Goal: Task Accomplishment & Management: Manage account settings

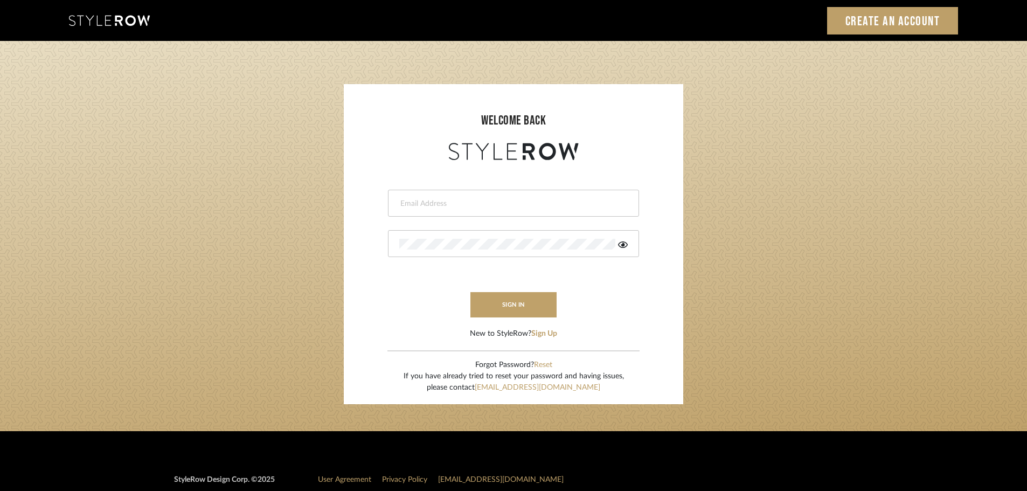
click at [422, 199] on input "email" at bounding box center [512, 203] width 226 height 11
type input "persimmon.design@outlook.com"
click at [486, 301] on button "sign in" at bounding box center [513, 304] width 86 height 25
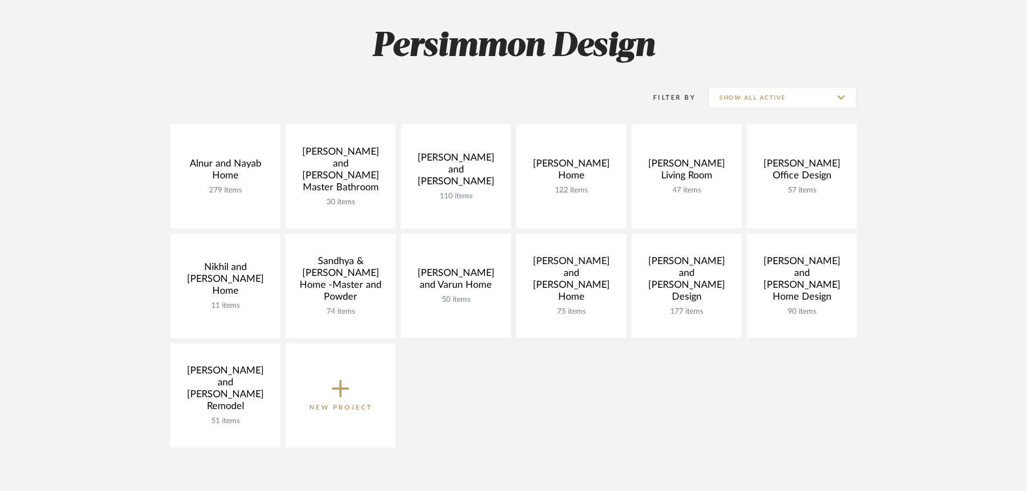
scroll to position [162, 0]
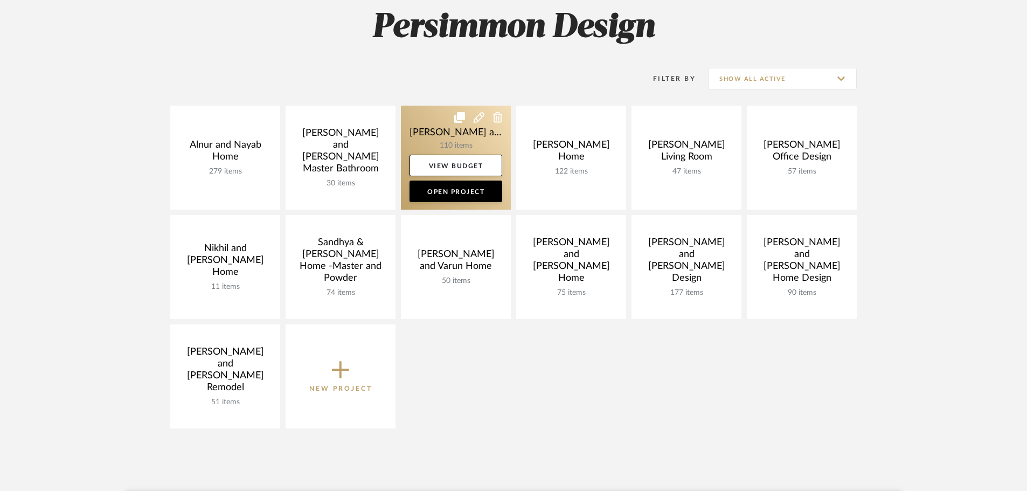
click at [446, 134] on link at bounding box center [456, 158] width 110 height 104
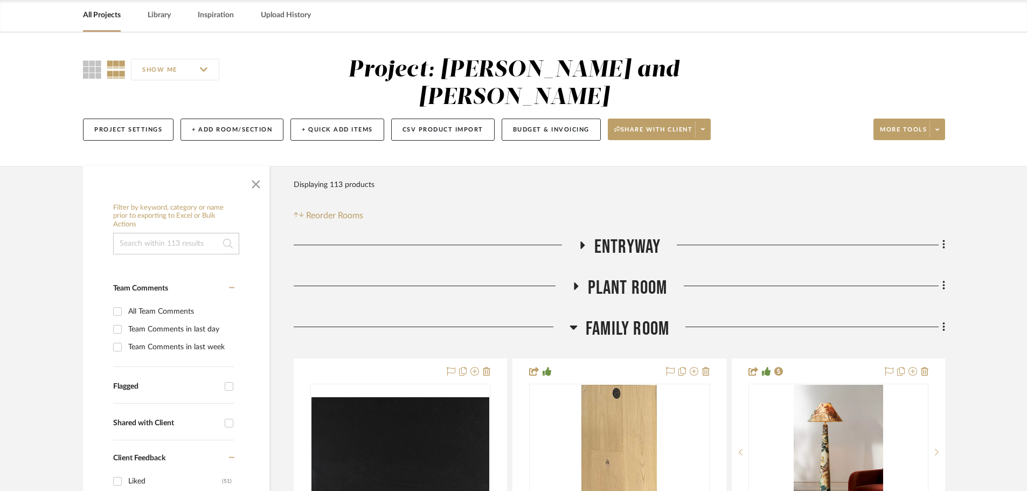
scroll to position [108, 0]
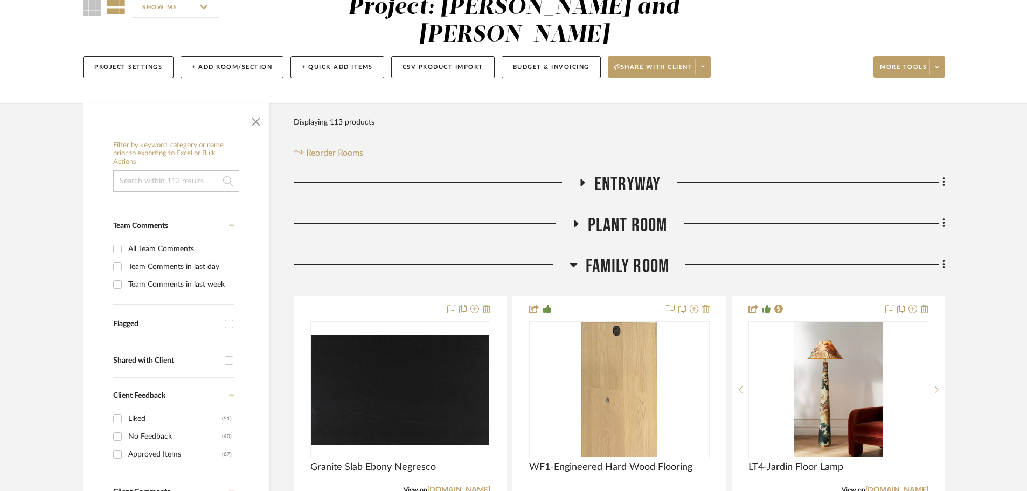
click at [584, 178] on icon at bounding box center [581, 182] width 13 height 8
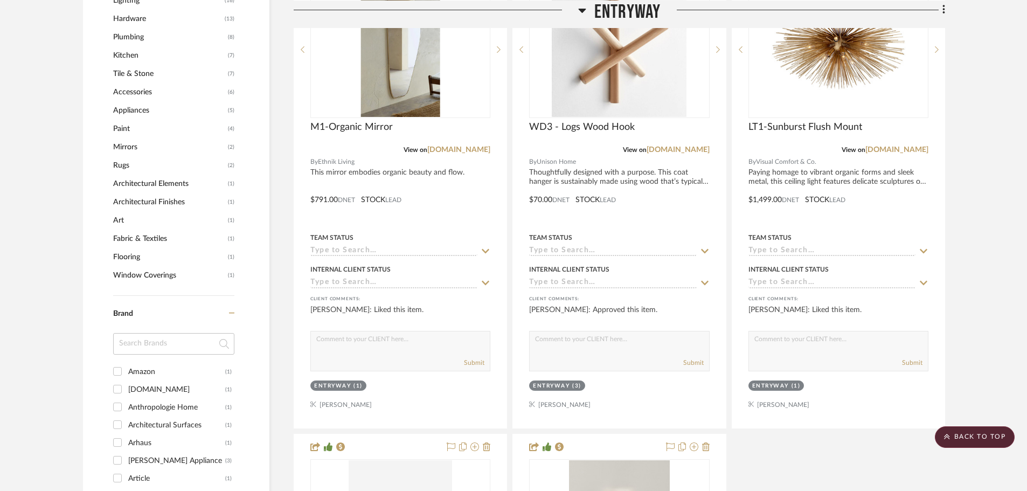
scroll to position [862, 0]
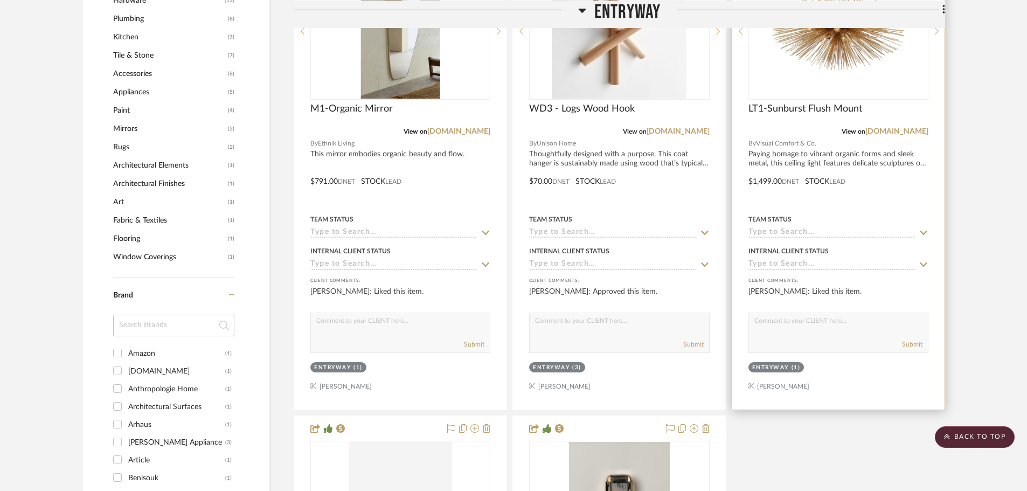
click at [923, 228] on icon at bounding box center [924, 232] width 10 height 9
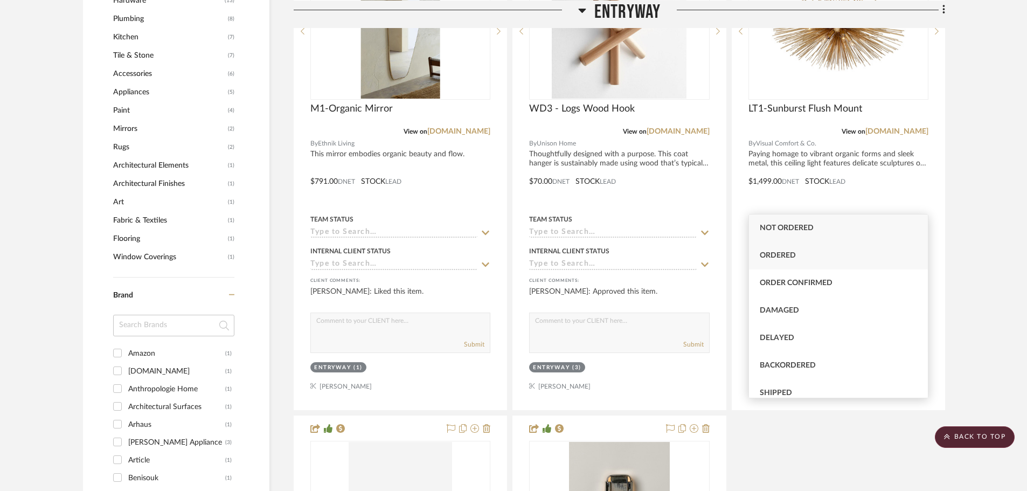
click at [786, 258] on span "Ordered" at bounding box center [778, 256] width 36 height 8
type input "8/18/2025"
type input "Ordered"
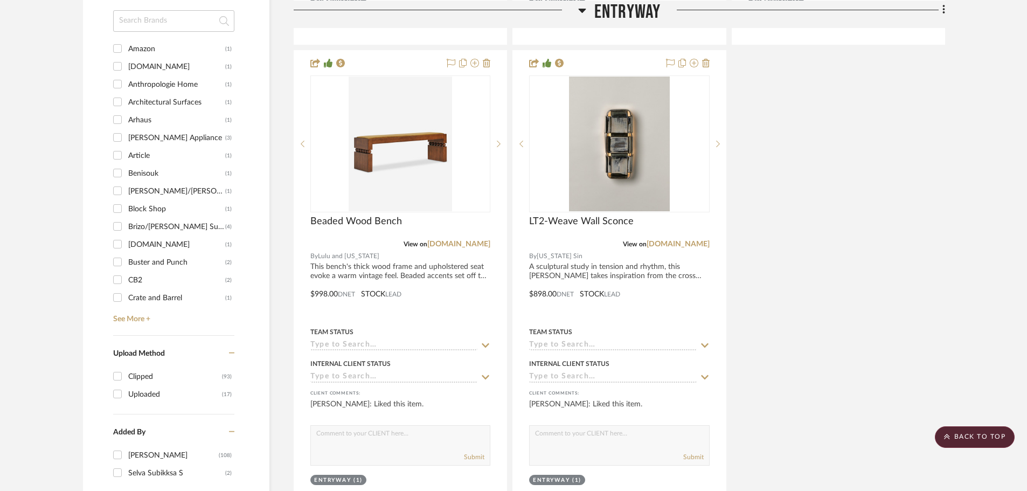
scroll to position [1246, 0]
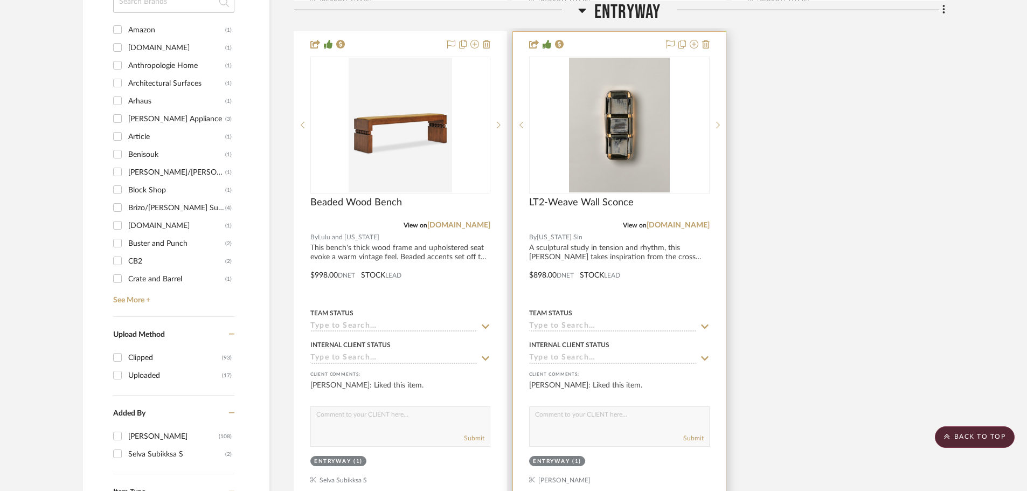
click at [702, 322] on icon at bounding box center [705, 326] width 10 height 9
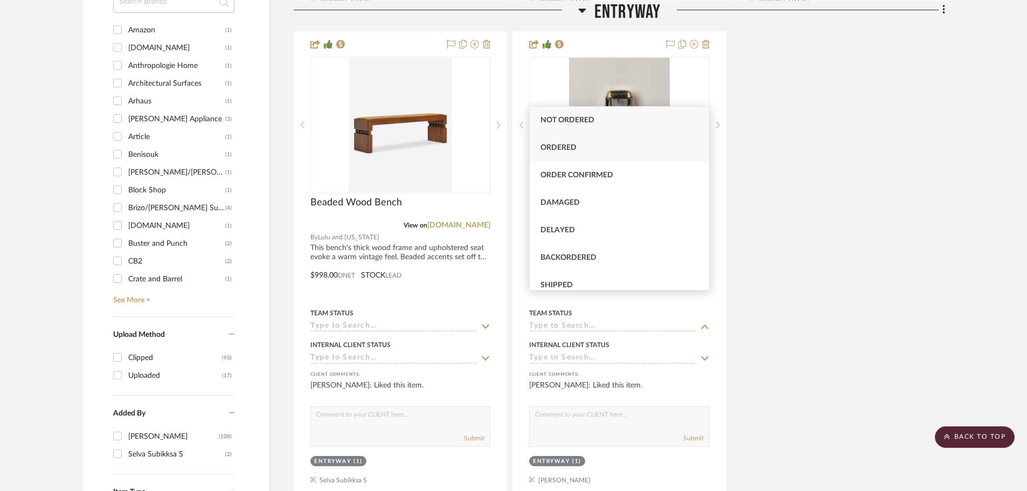
click at [577, 149] on div "Ordered" at bounding box center [619, 147] width 179 height 27
type input "8/18/2025"
type input "Ordered"
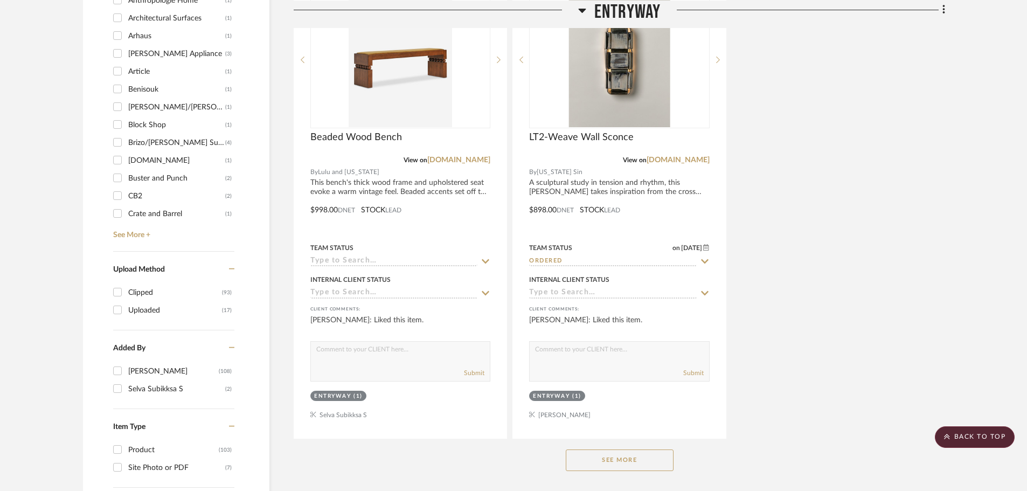
scroll to position [1462, 0]
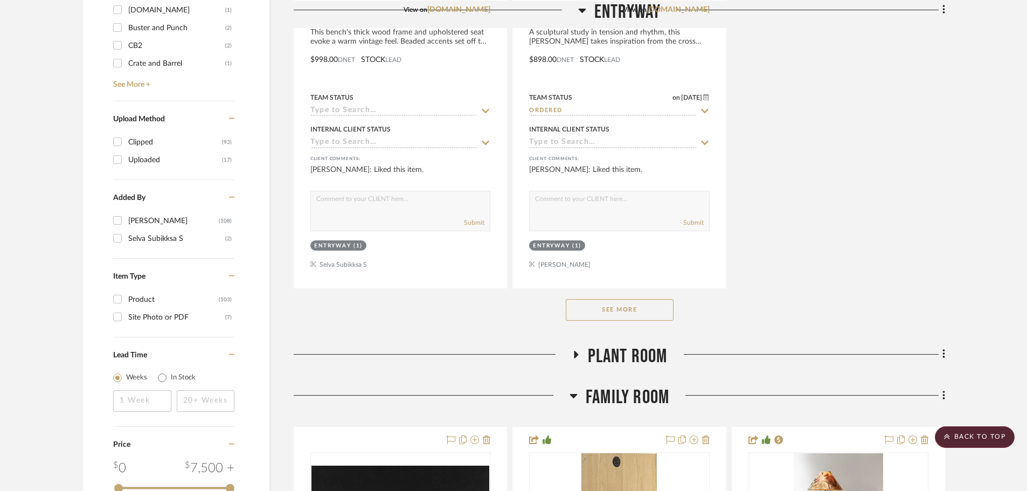
click at [658, 299] on button "See More" at bounding box center [620, 310] width 108 height 22
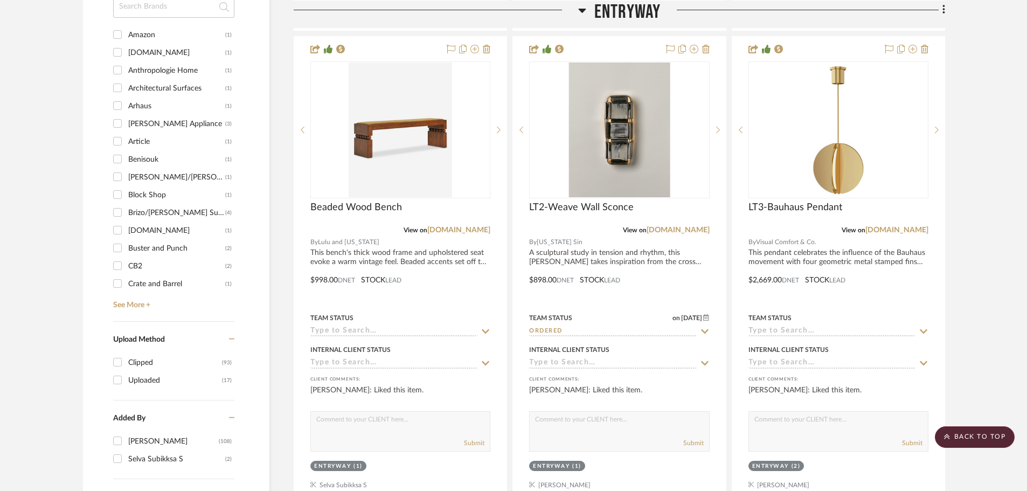
scroll to position [1300, 0]
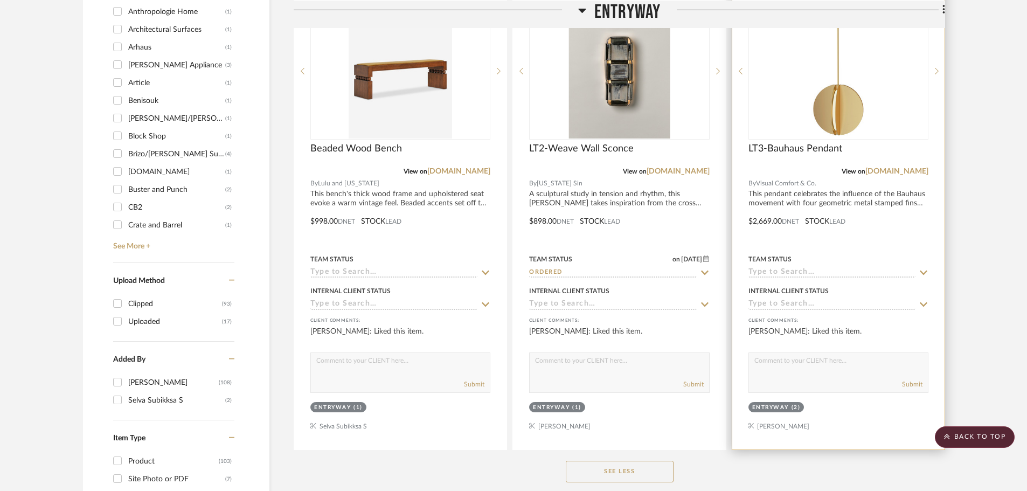
click at [922, 268] on icon at bounding box center [924, 272] width 10 height 9
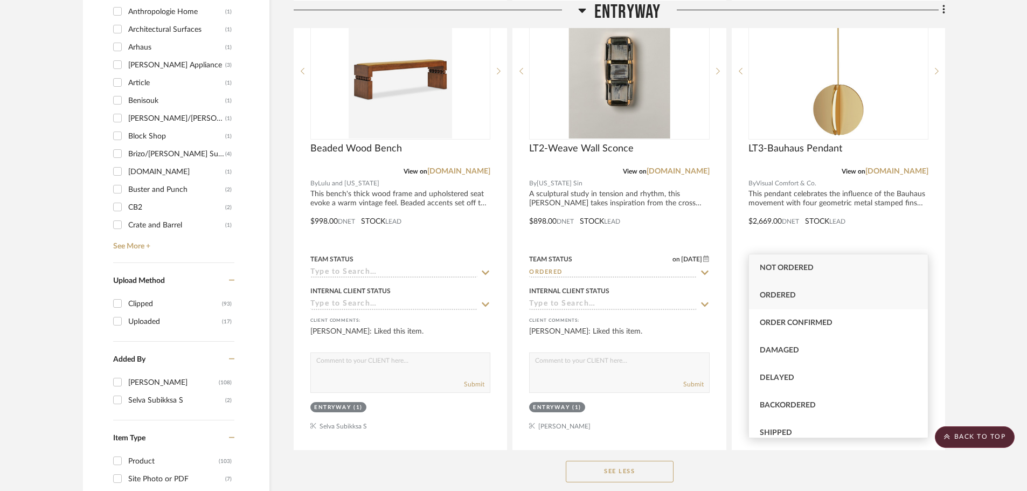
click at [768, 294] on span "Ordered" at bounding box center [778, 295] width 36 height 8
type input "8/18/2025"
type input "Ordered"
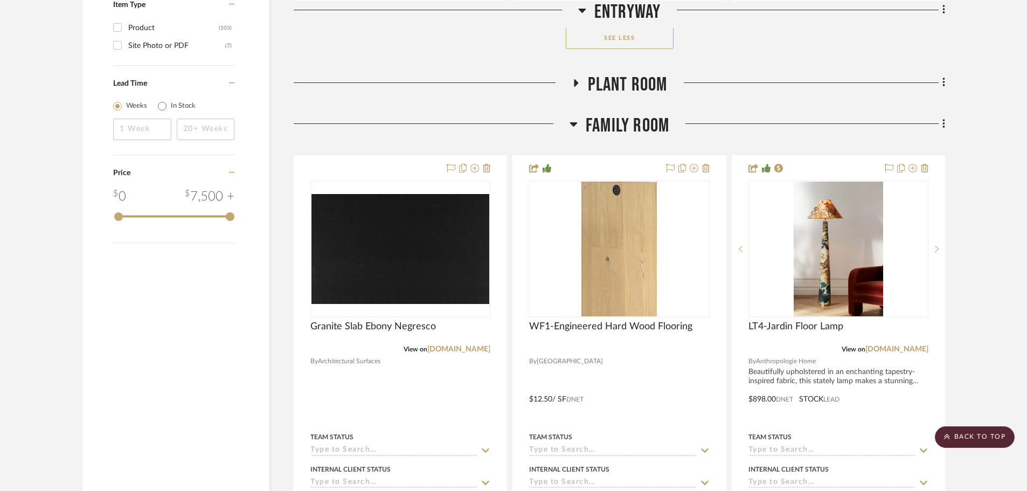
scroll to position [1623, 0]
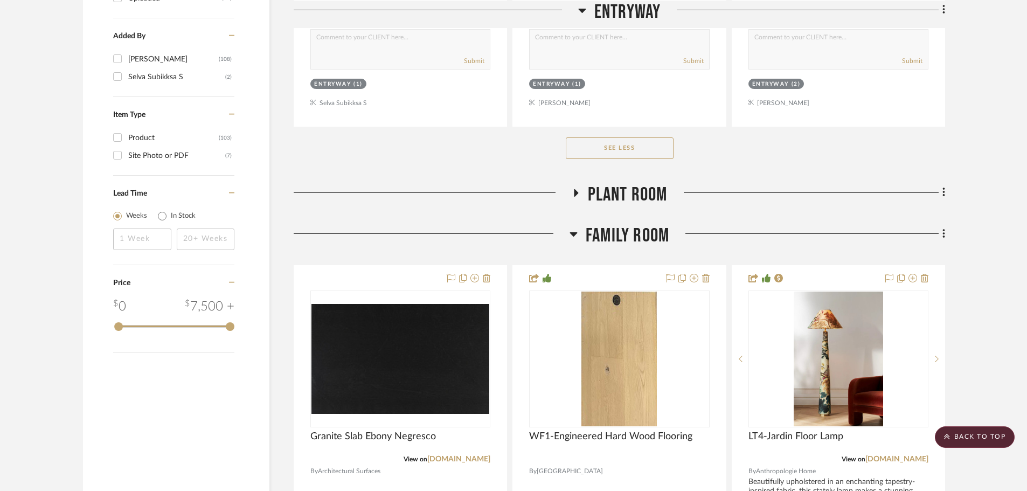
click at [575, 189] on icon at bounding box center [575, 193] width 13 height 8
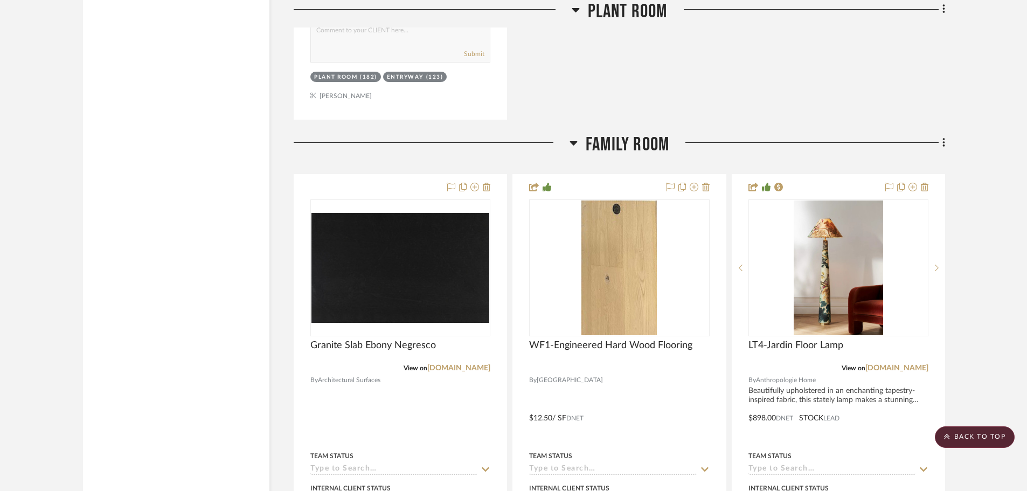
scroll to position [2324, 0]
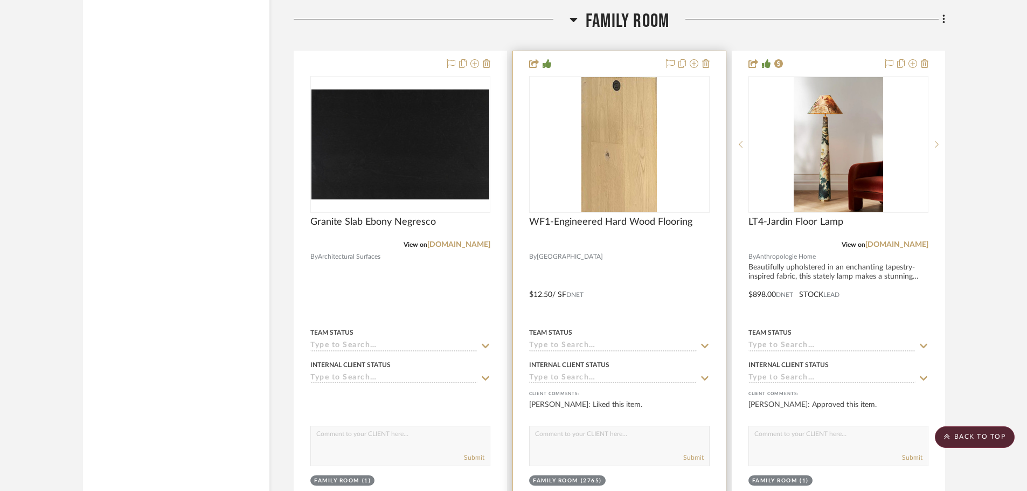
click at [706, 342] on icon at bounding box center [705, 346] width 10 height 9
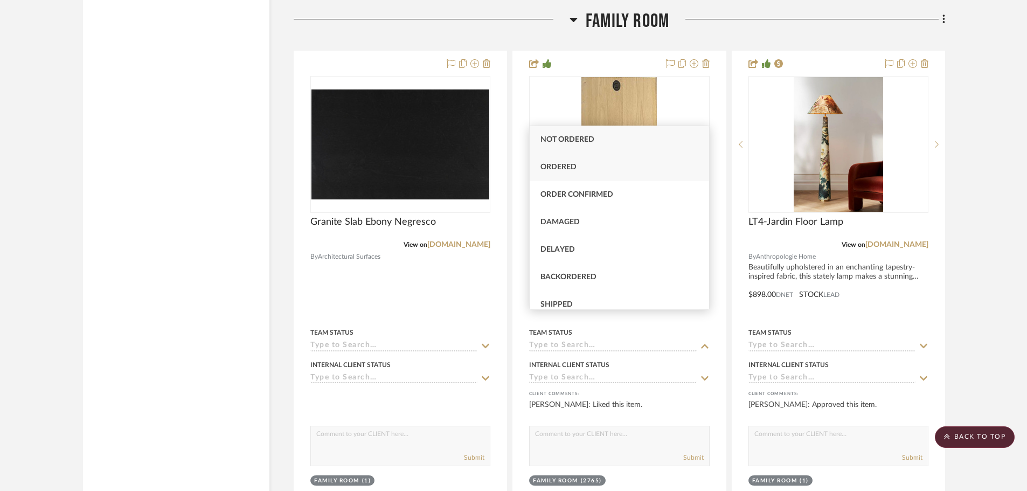
click at [579, 164] on div "Ordered" at bounding box center [619, 167] width 179 height 27
type input "8/18/2025"
type input "Ordered"
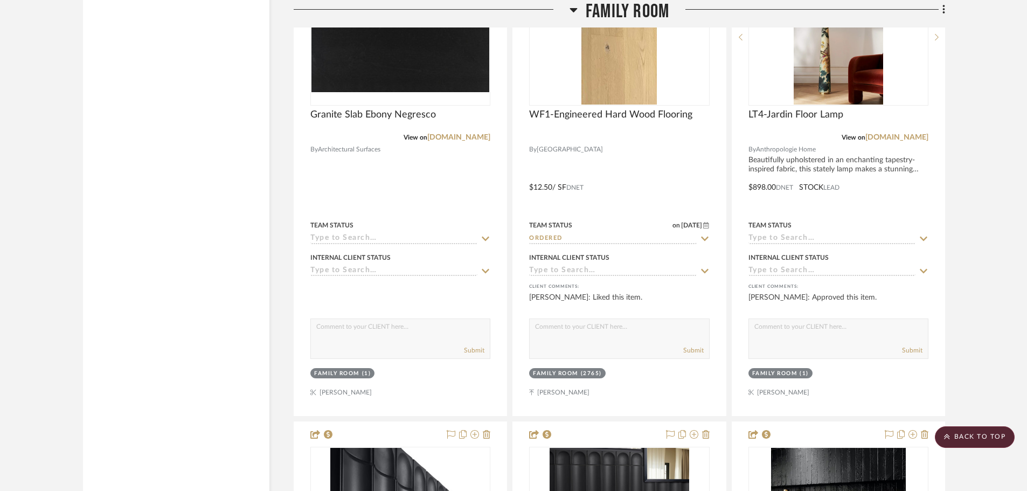
scroll to position [2431, 0]
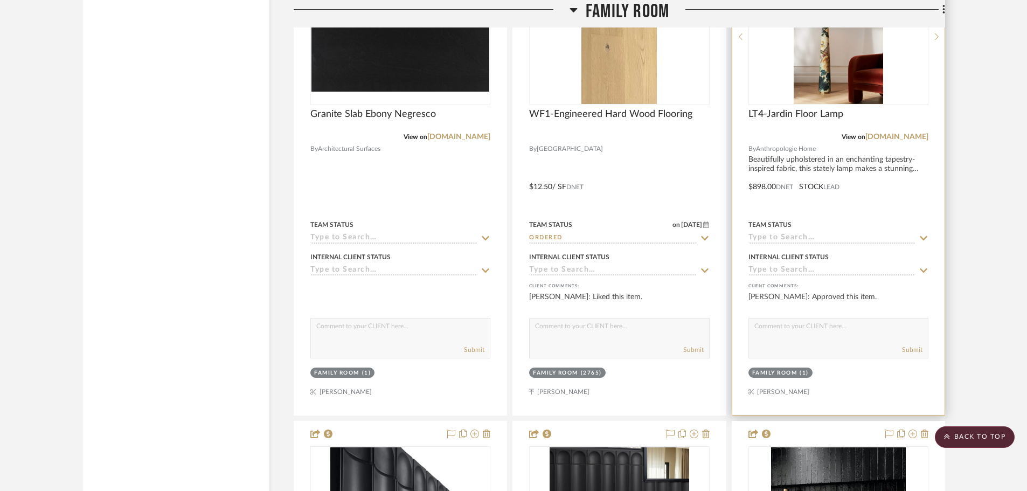
click at [915, 233] on input at bounding box center [831, 238] width 167 height 10
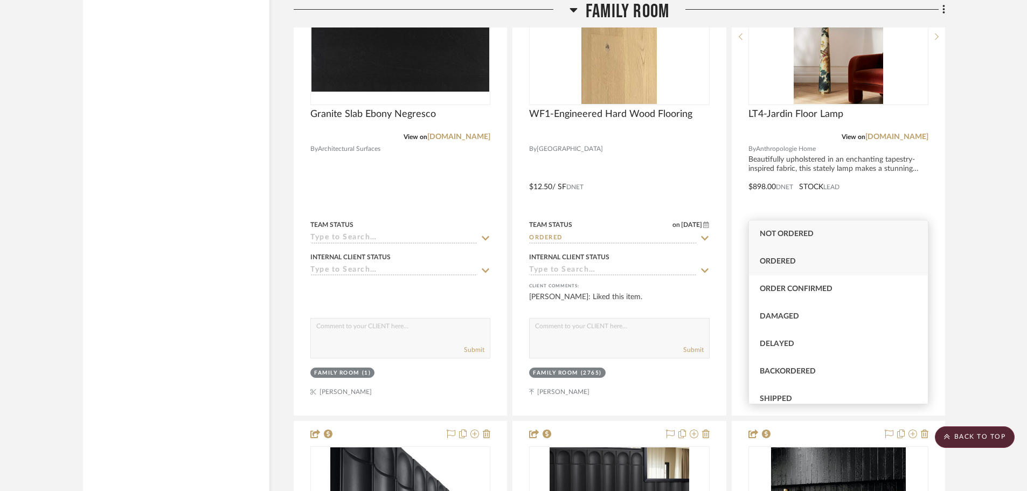
click at [789, 255] on div "Ordered" at bounding box center [838, 261] width 179 height 27
type input "8/18/2025"
type input "Ordered"
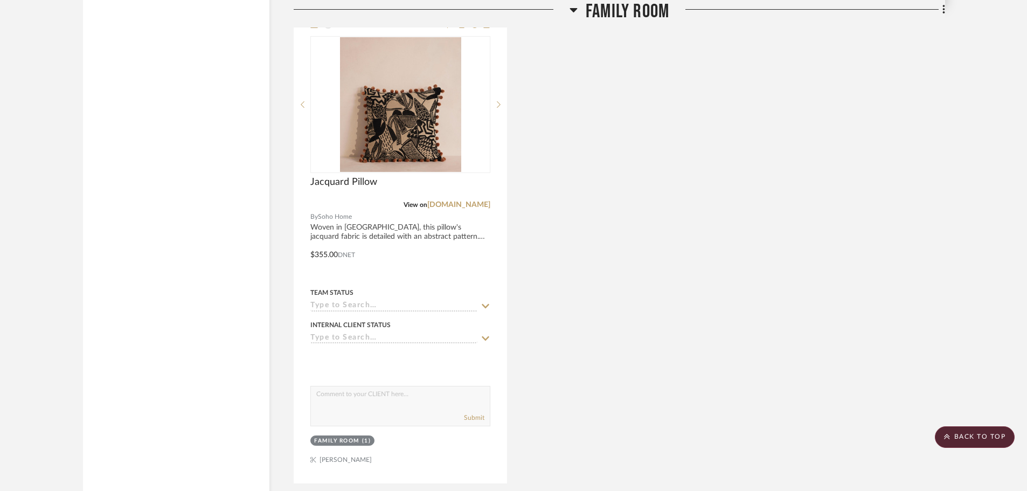
scroll to position [3455, 0]
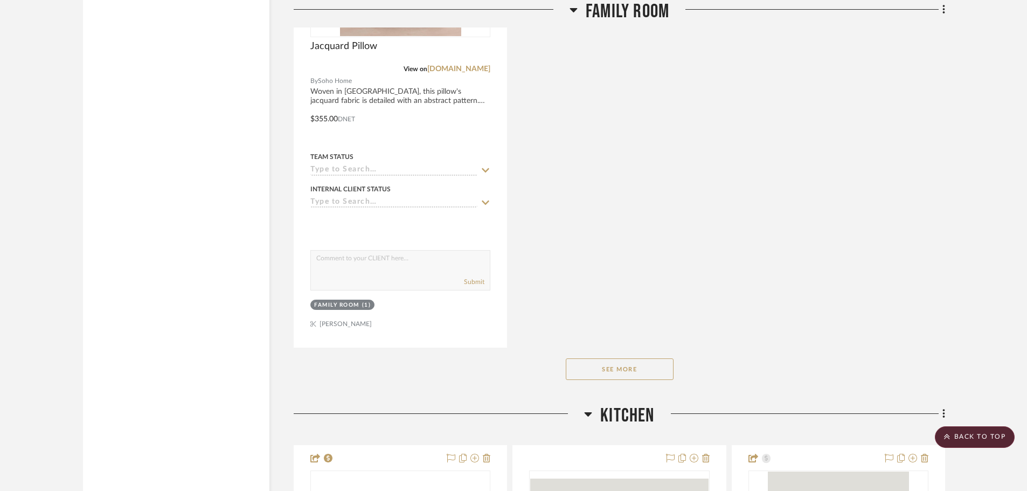
click at [616, 358] on button "See More" at bounding box center [620, 369] width 108 height 22
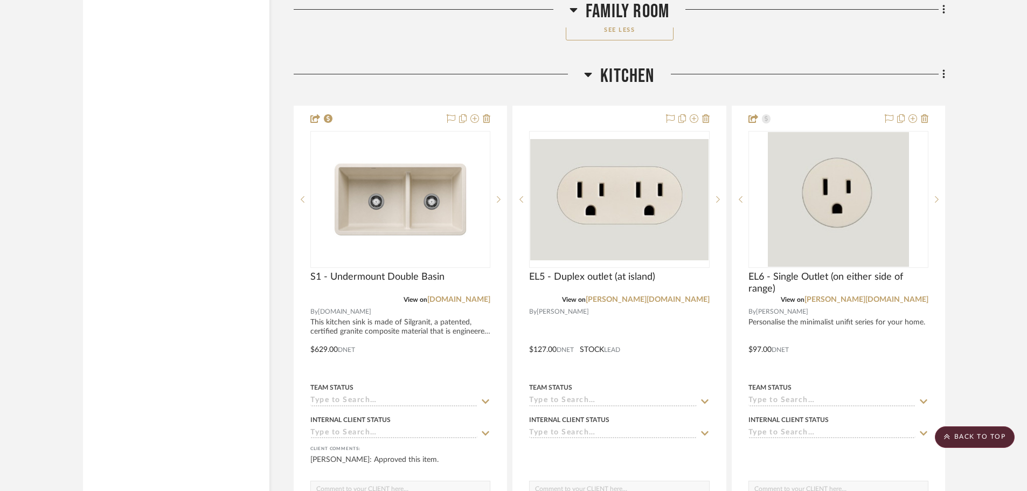
scroll to position [3886, 0]
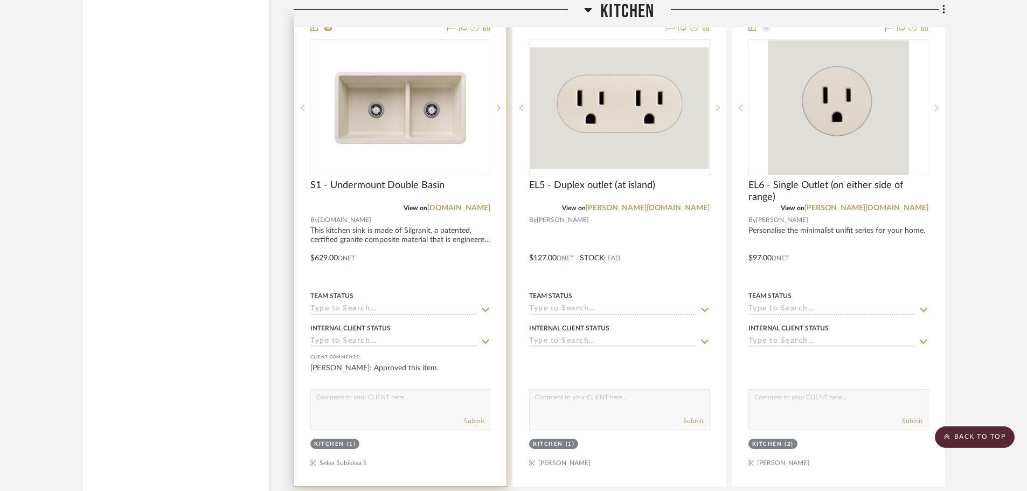
click at [487, 307] on icon at bounding box center [486, 309] width 8 height 4
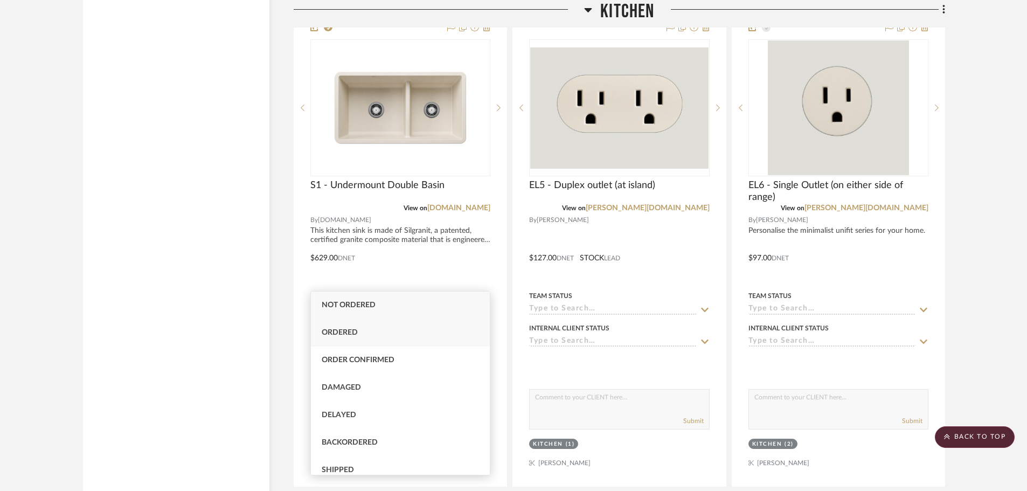
click at [332, 334] on span "Ordered" at bounding box center [340, 333] width 36 height 8
type input "8/18/2025"
type input "Ordered"
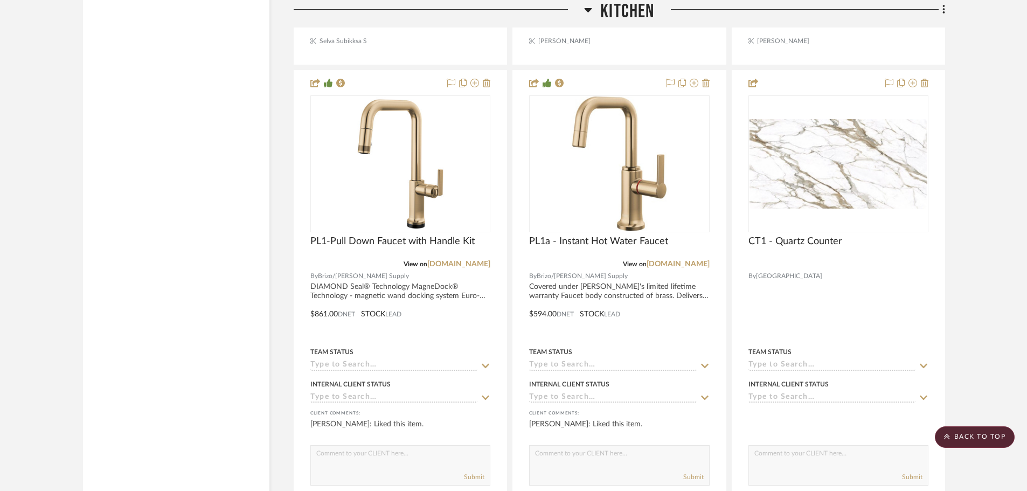
scroll to position [4317, 0]
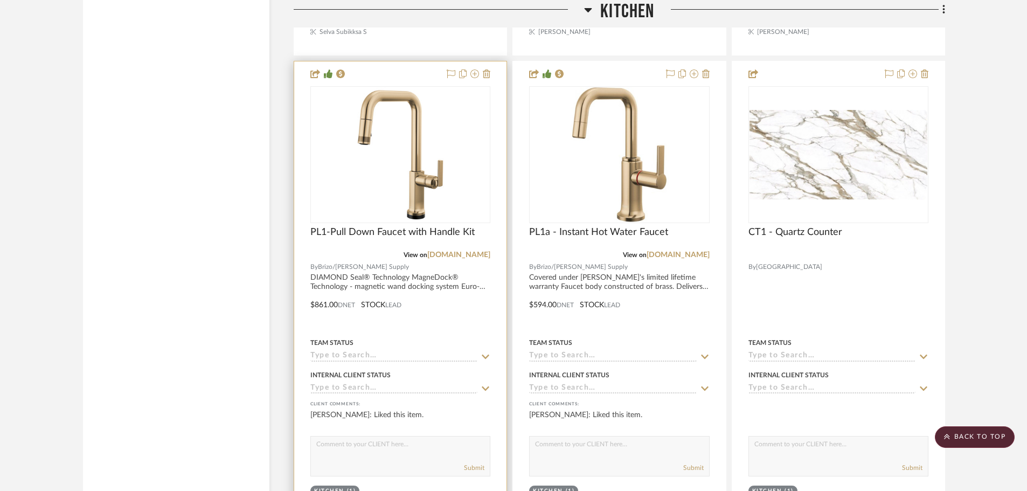
click at [483, 352] on icon at bounding box center [486, 356] width 10 height 9
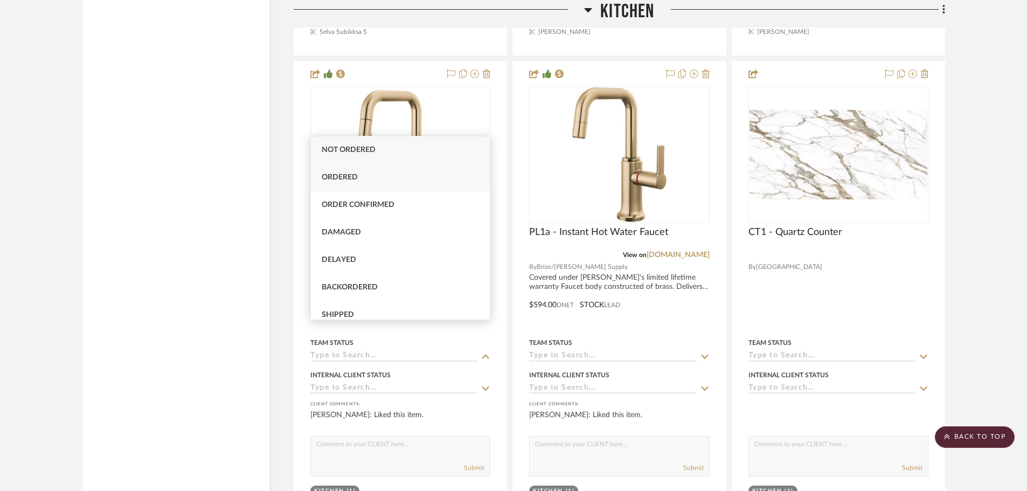
click at [356, 174] on span "Ordered" at bounding box center [340, 177] width 36 height 8
type input "8/18/2025"
type input "Ordered"
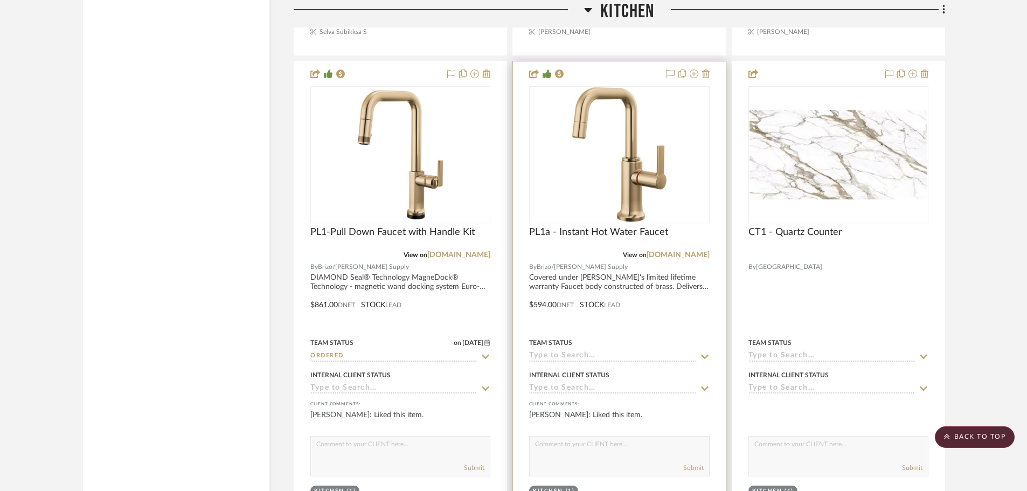
click at [704, 352] on icon at bounding box center [705, 356] width 10 height 9
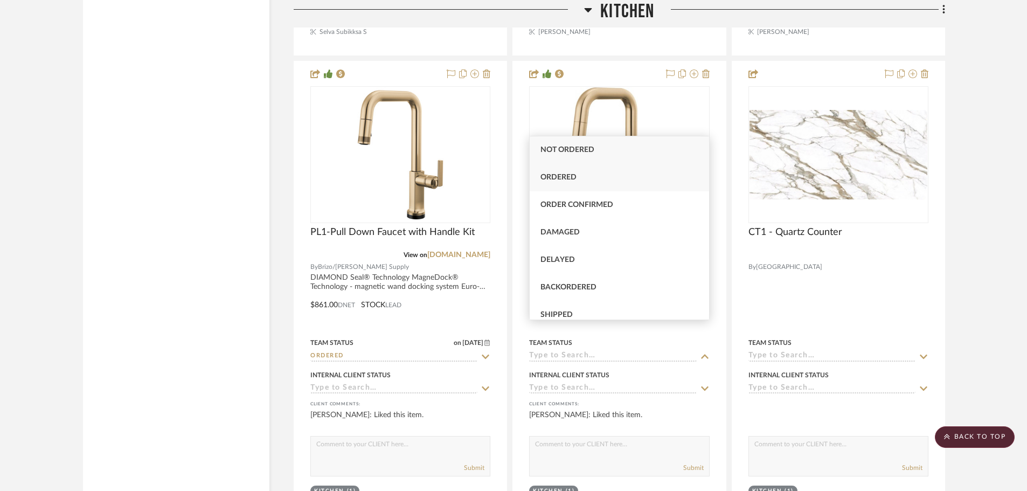
click at [565, 181] on span "Ordered" at bounding box center [558, 177] width 36 height 8
type input "8/18/2025"
type input "Ordered"
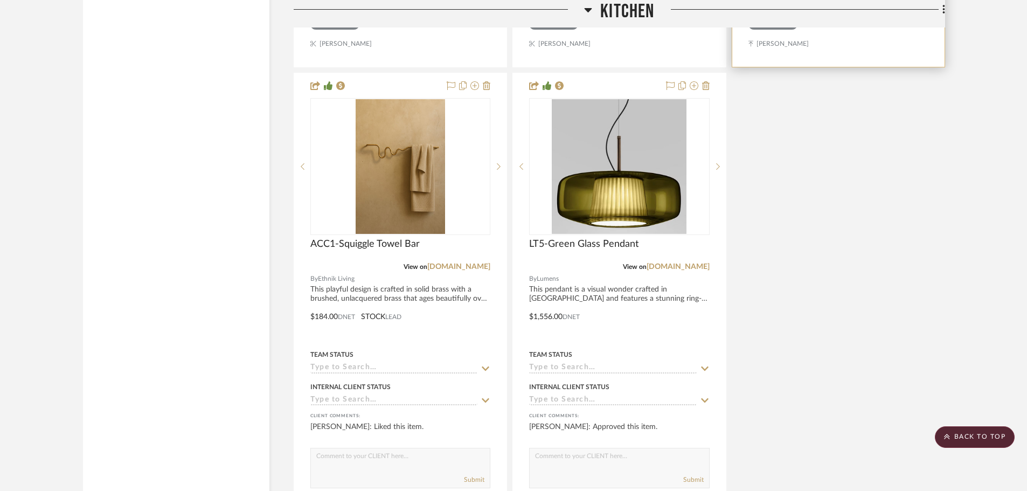
scroll to position [4802, 0]
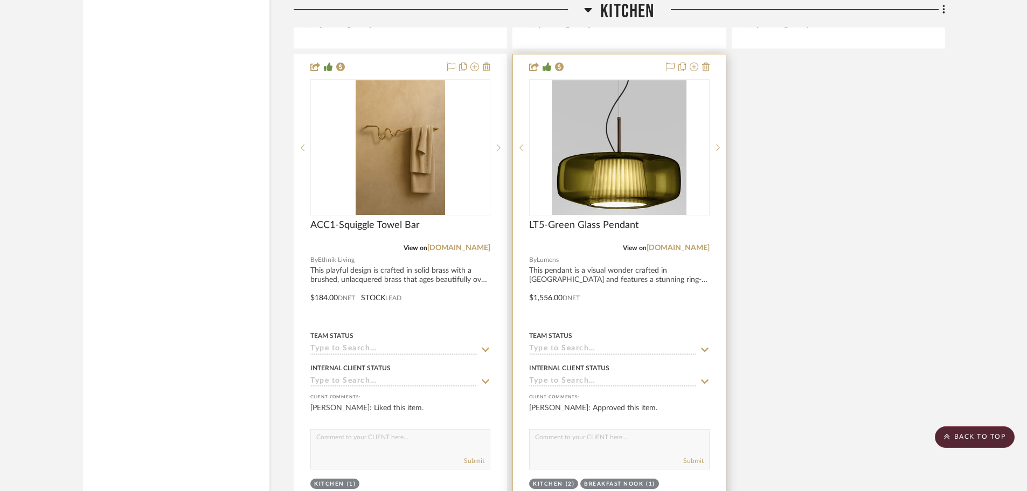
click at [708, 345] on icon at bounding box center [705, 349] width 10 height 9
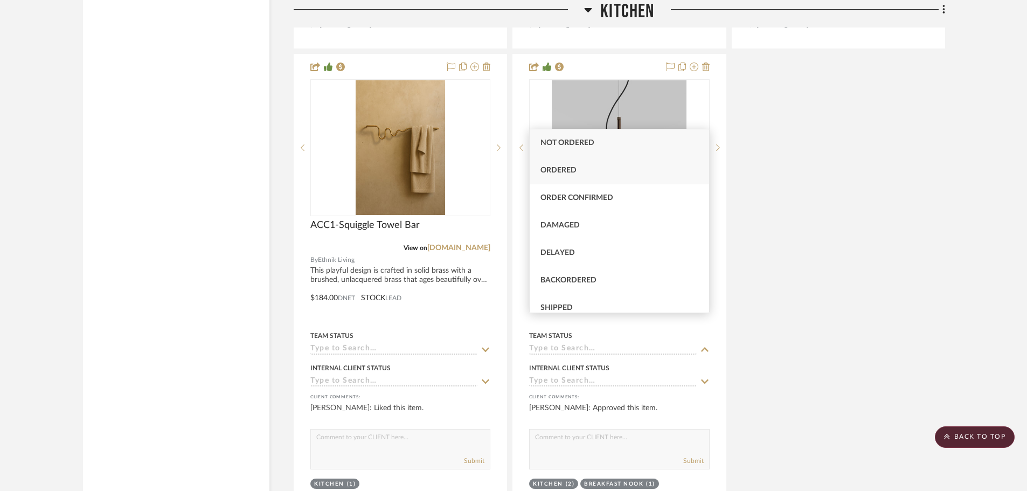
click at [568, 170] on span "Ordered" at bounding box center [558, 170] width 36 height 8
type input "8/18/2025"
type input "Ordered"
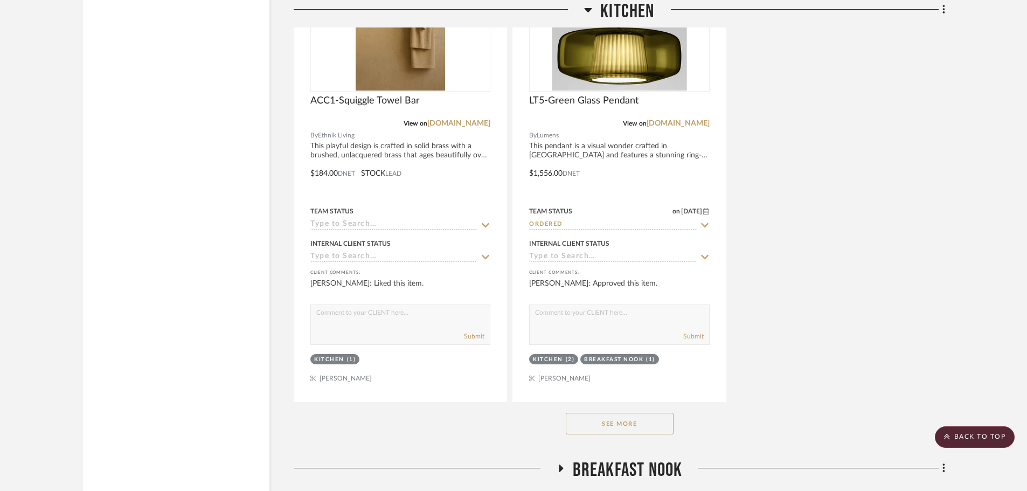
scroll to position [5125, 0]
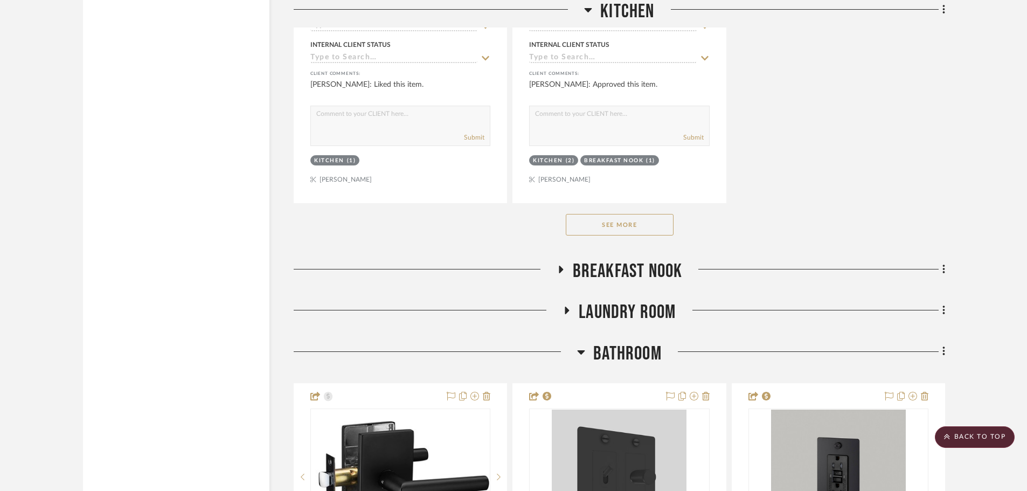
click at [627, 214] on button "See More" at bounding box center [620, 225] width 108 height 22
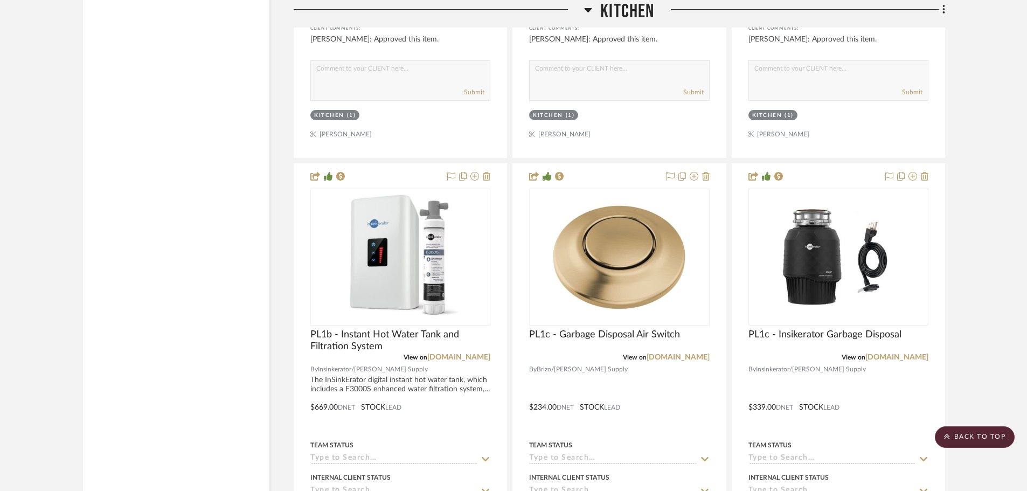
scroll to position [6741, 0]
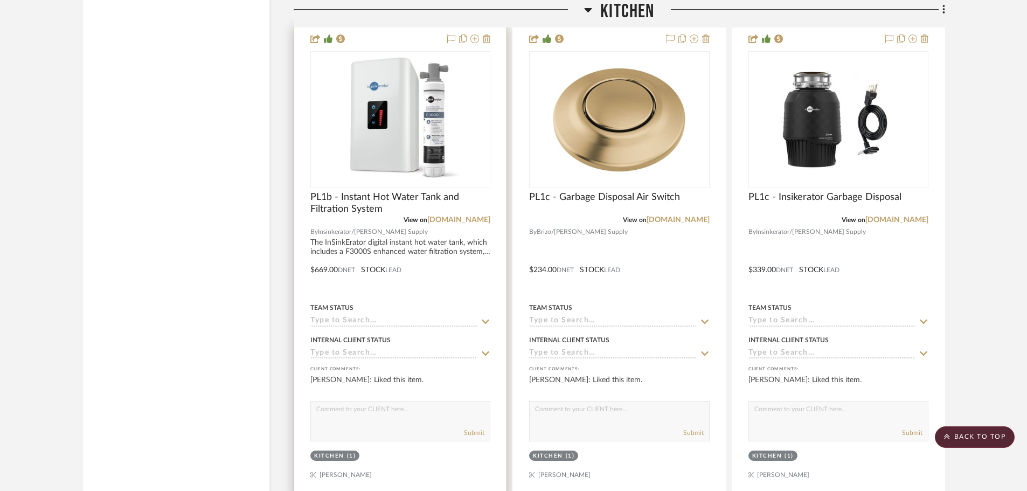
click at [485, 317] on icon at bounding box center [486, 321] width 10 height 9
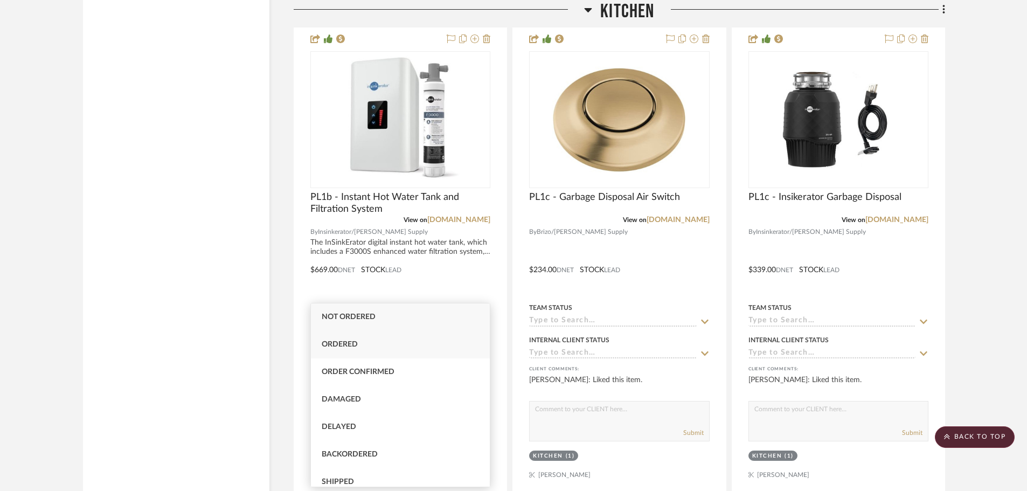
click at [346, 347] on span "Ordered" at bounding box center [340, 344] width 36 height 8
type input "8/18/2025"
type input "Ordered"
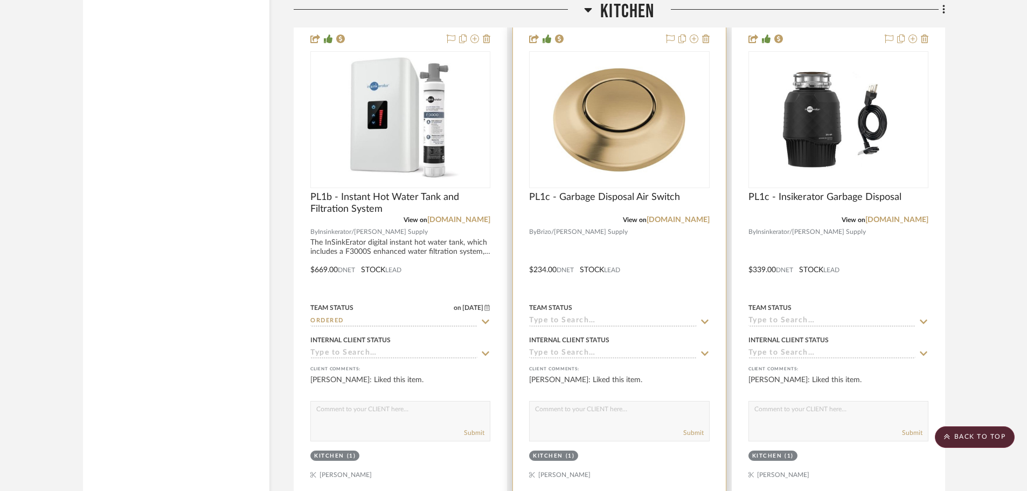
click at [706, 319] on icon at bounding box center [705, 321] width 8 height 4
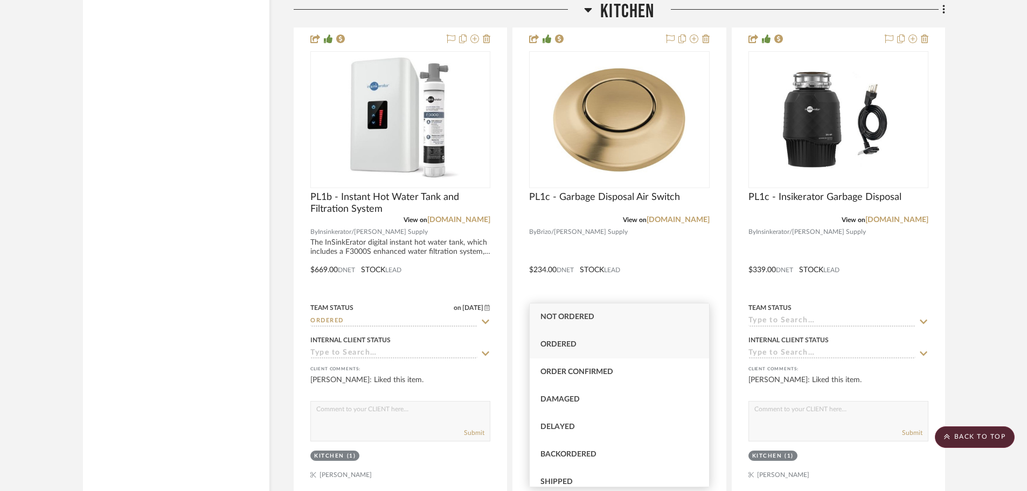
click at [555, 342] on span "Ordered" at bounding box center [558, 344] width 36 height 8
type input "8/18/2025"
type input "Ordered"
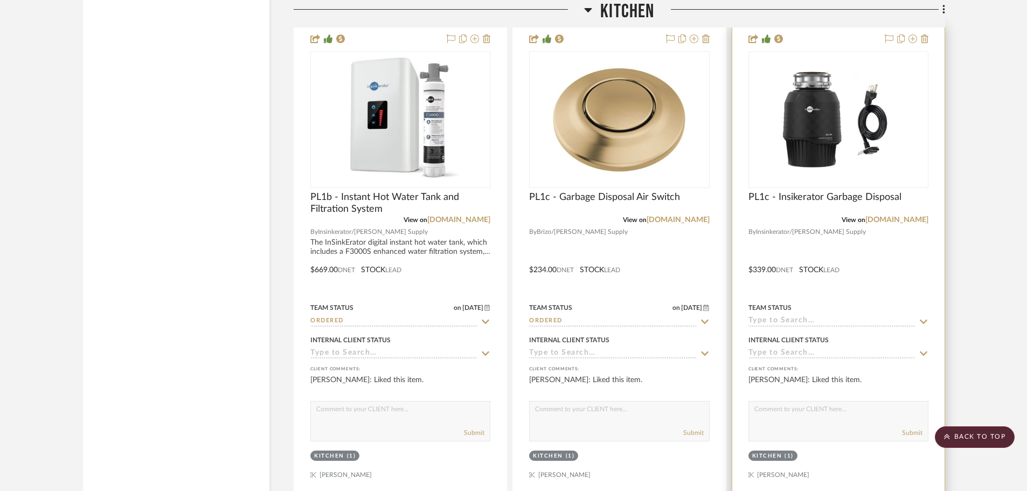
click at [927, 317] on icon at bounding box center [924, 321] width 10 height 9
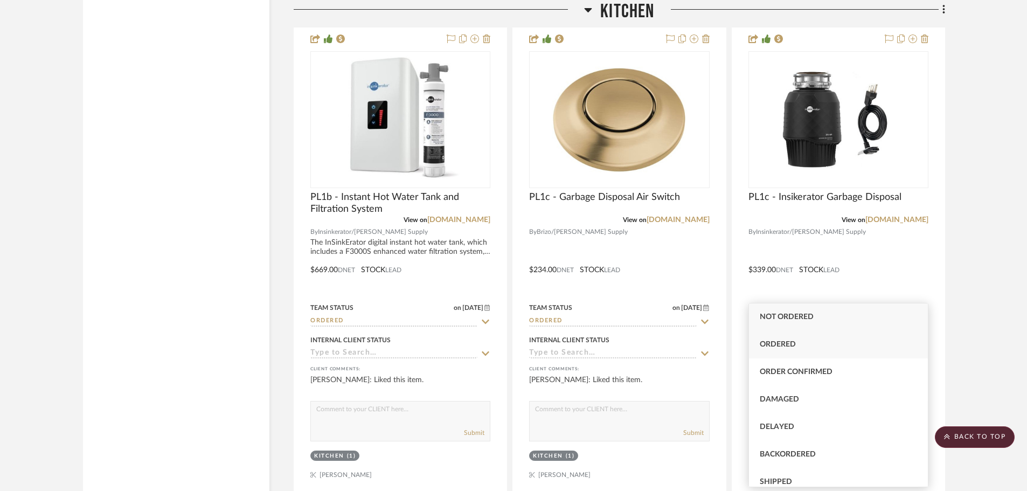
click at [770, 337] on div "Ordered" at bounding box center [838, 344] width 179 height 27
type input "8/18/2025"
type input "Ordered"
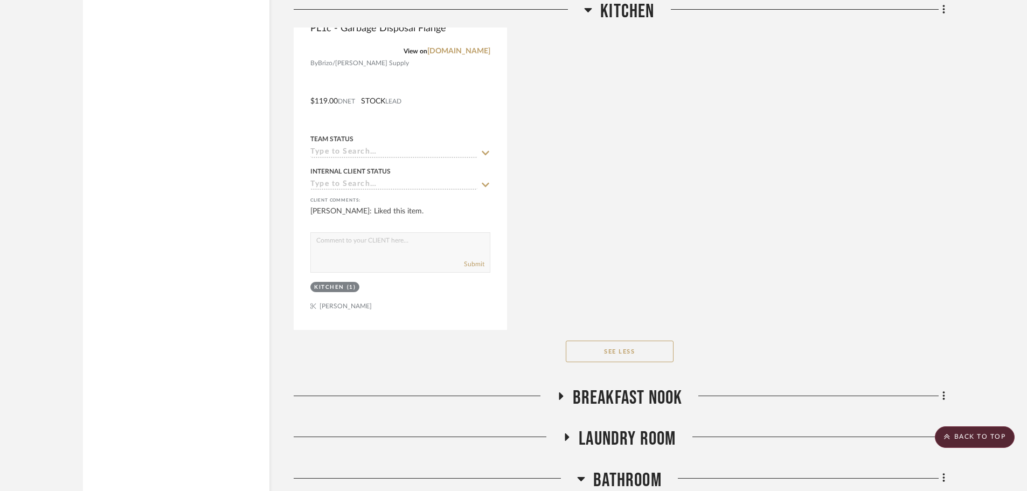
scroll to position [7226, 0]
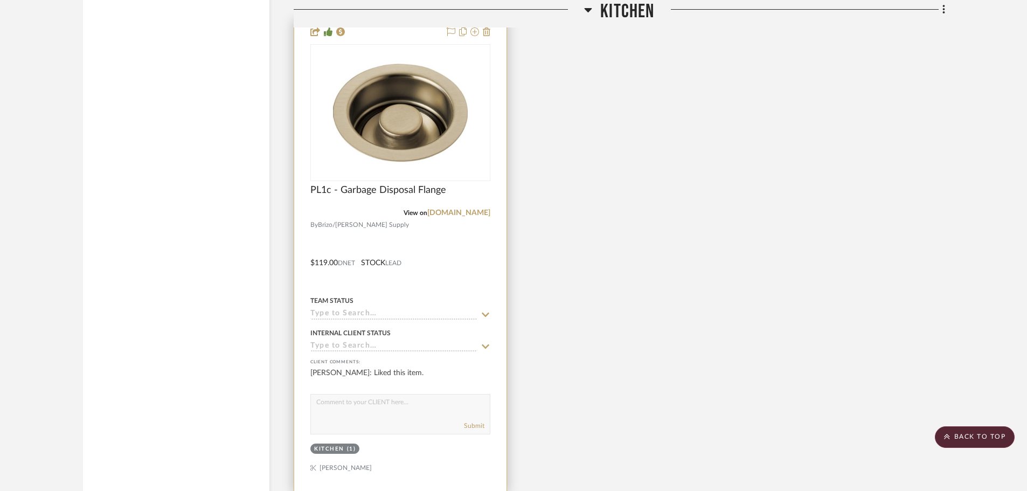
click at [486, 310] on icon at bounding box center [486, 314] width 10 height 9
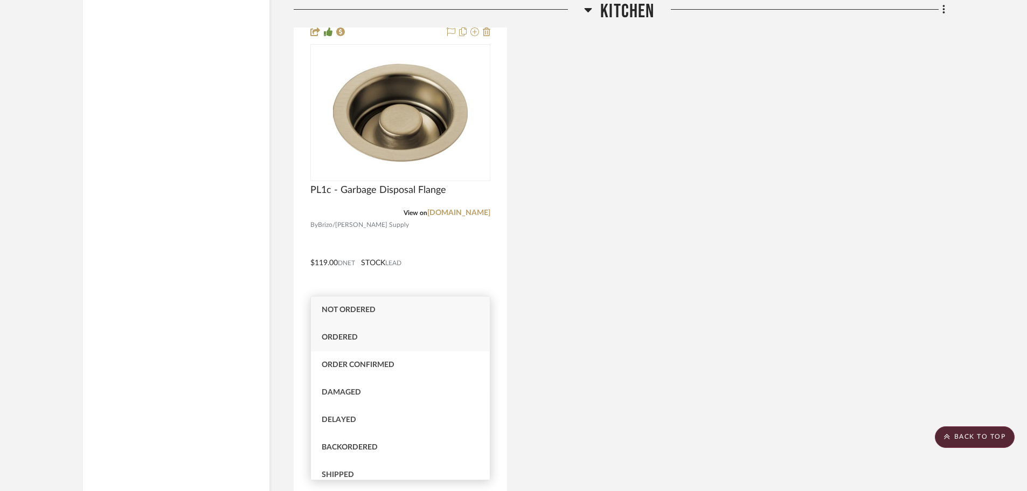
click at [364, 334] on div "Ordered" at bounding box center [400, 337] width 179 height 27
type input "8/18/2025"
type input "Ordered"
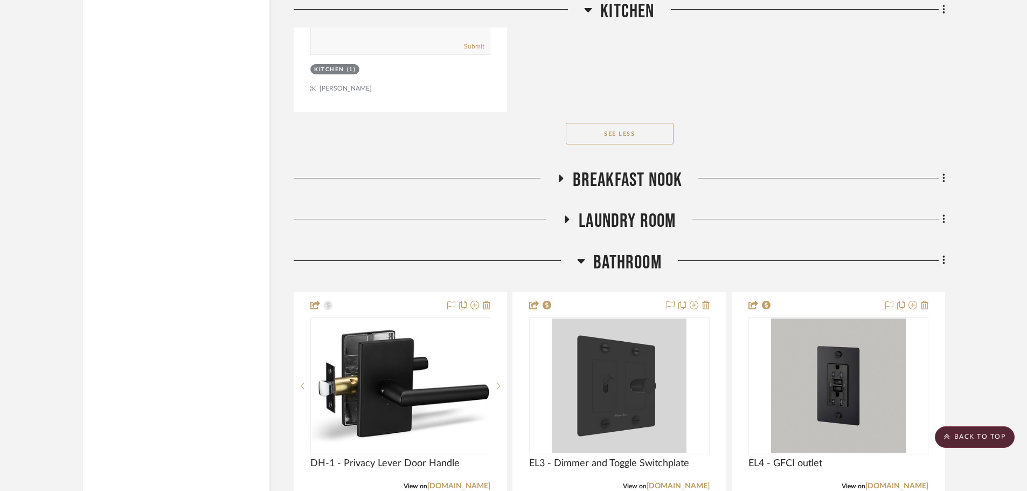
scroll to position [7657, 0]
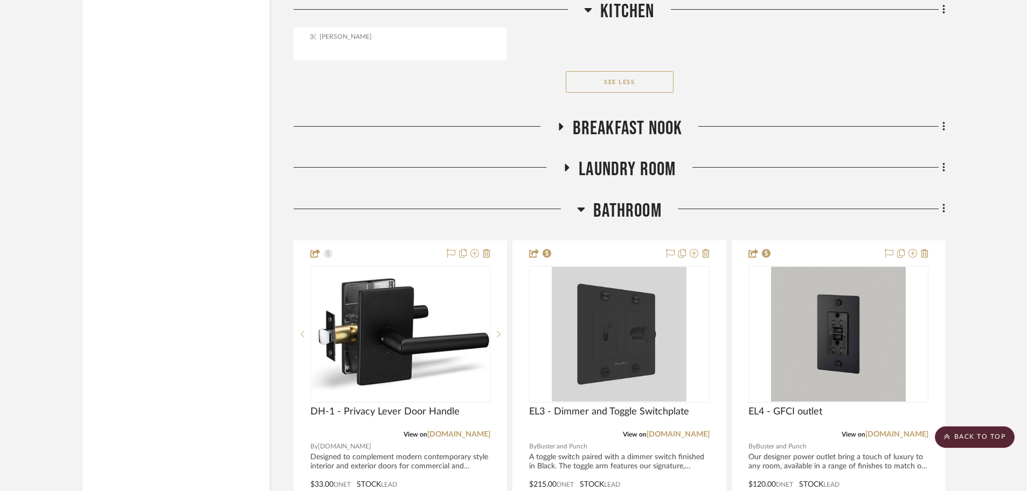
click at [561, 123] on icon at bounding box center [561, 127] width 4 height 8
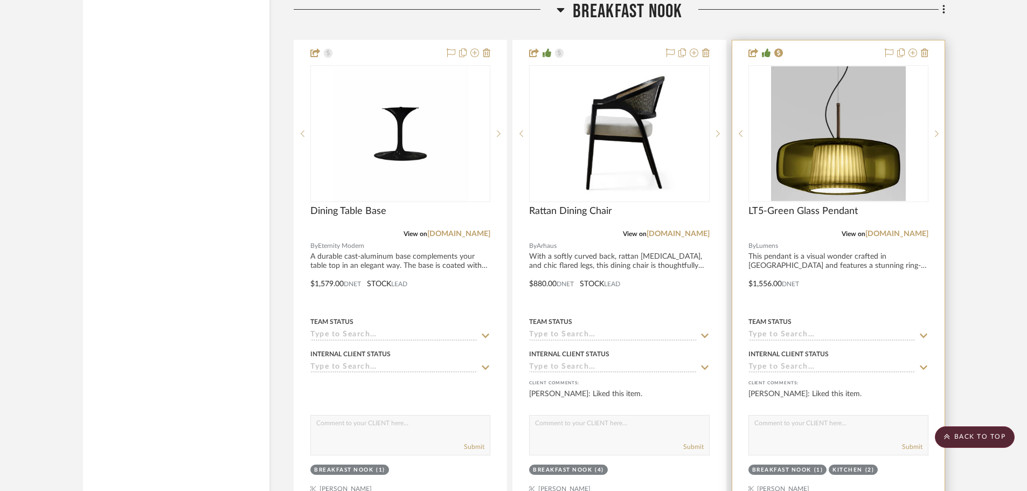
scroll to position [7765, 0]
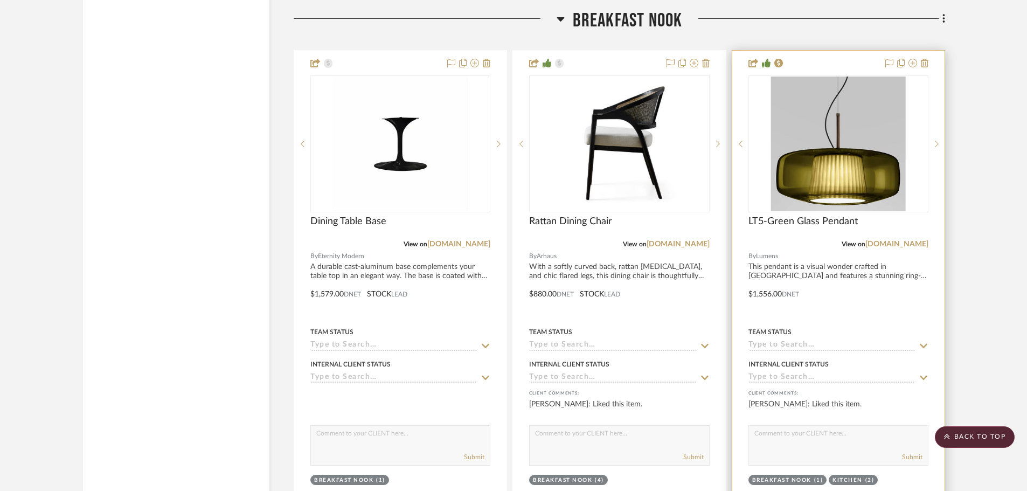
click at [922, 342] on icon at bounding box center [924, 346] width 10 height 9
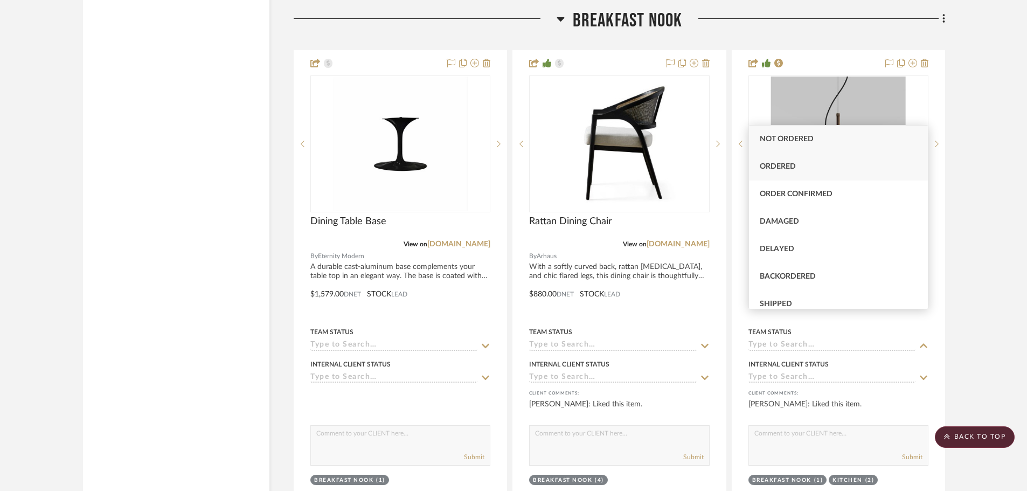
click at [777, 170] on span "Ordered" at bounding box center [778, 167] width 36 height 8
type input "8/18/2025"
type input "Ordered"
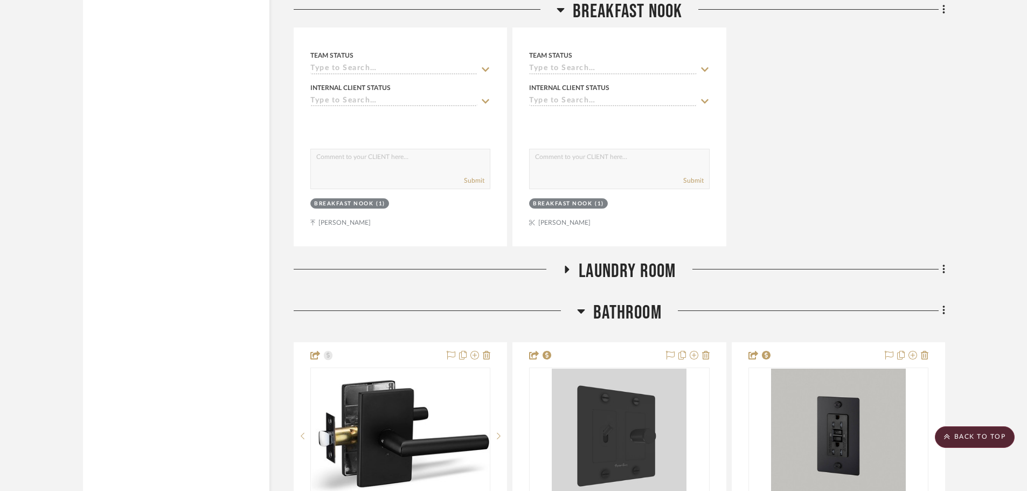
scroll to position [8680, 0]
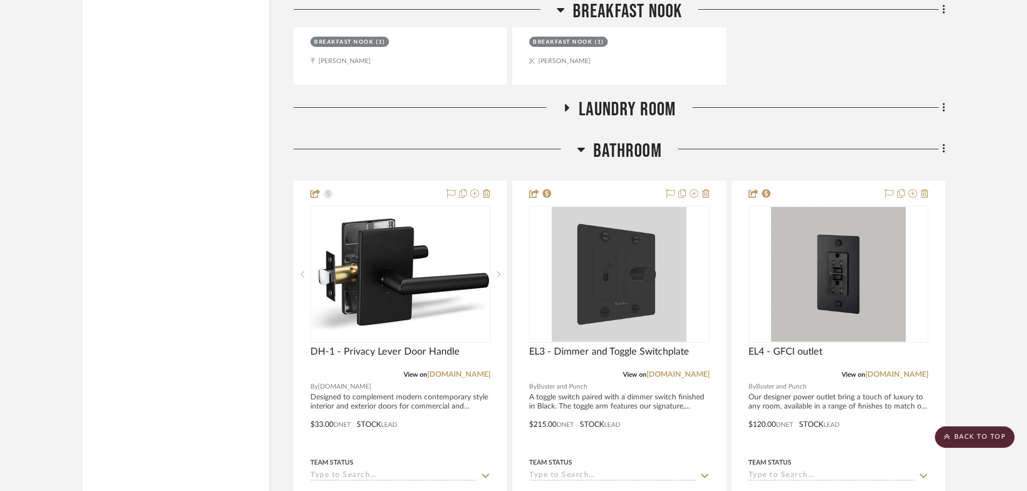
click at [564, 104] on icon at bounding box center [566, 108] width 13 height 8
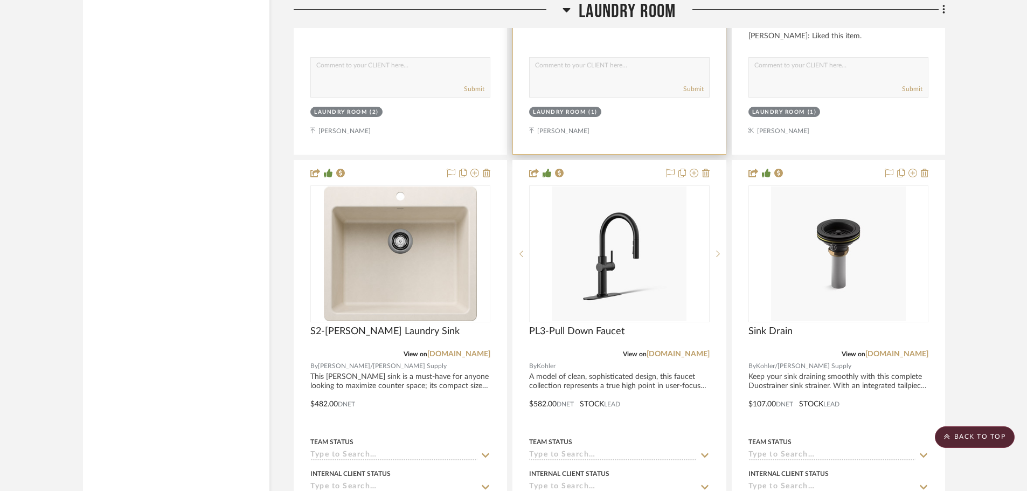
scroll to position [9219, 0]
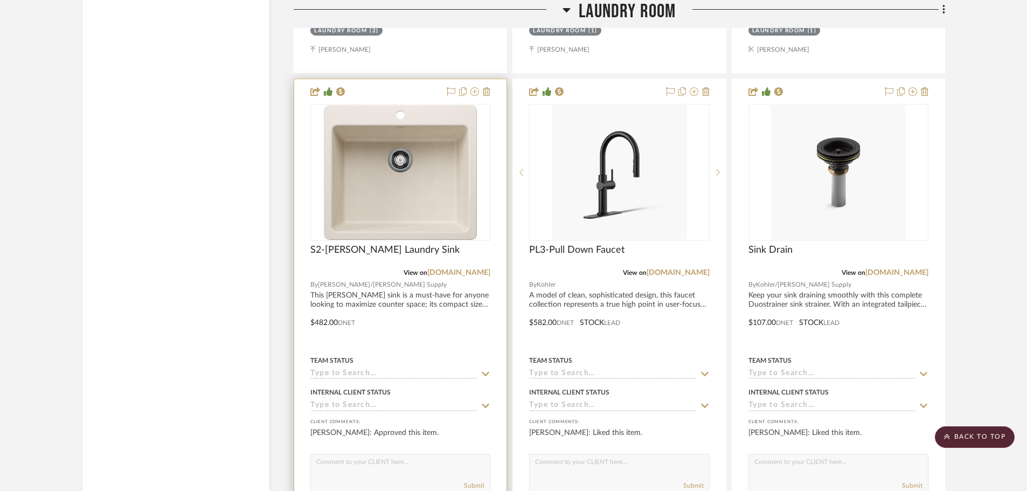
click at [481, 370] on icon at bounding box center [486, 374] width 10 height 9
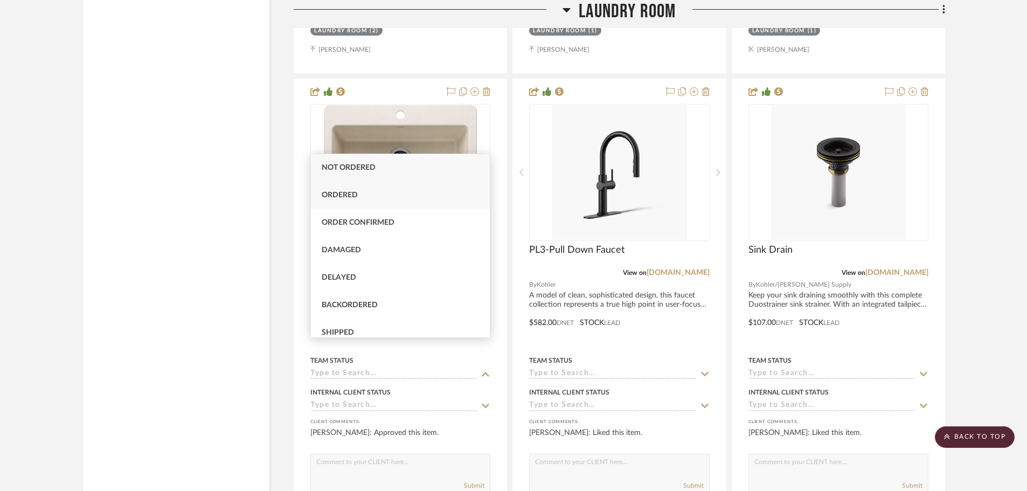
click at [357, 193] on span "Ordered" at bounding box center [340, 195] width 36 height 8
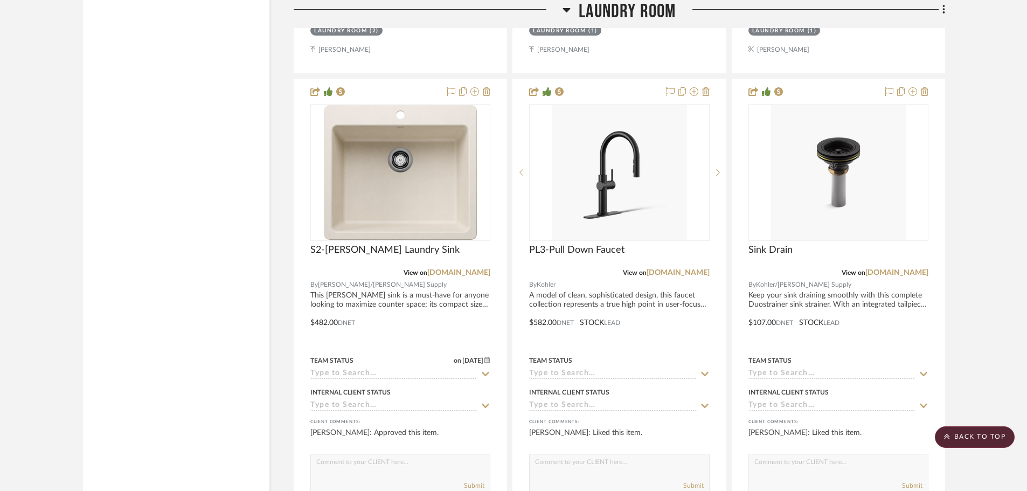
type input "8/18/2025"
type input "Ordered"
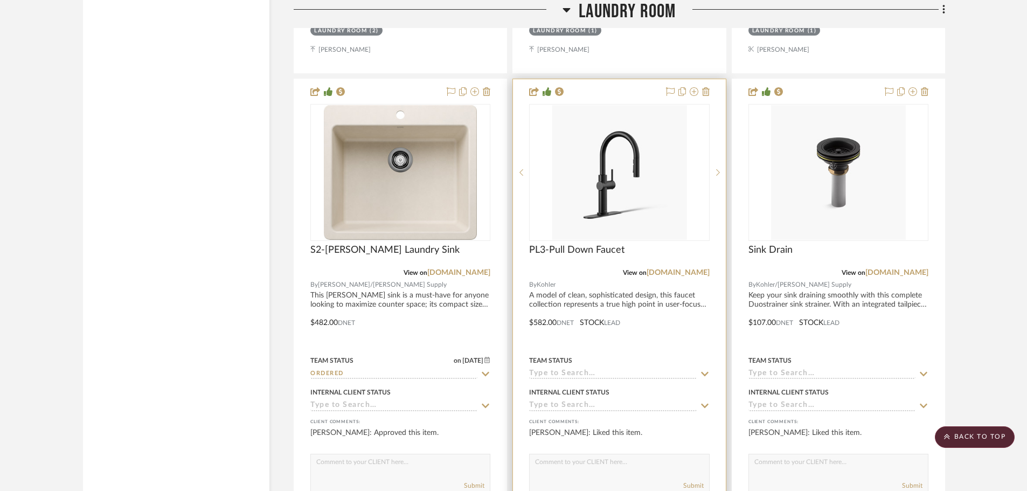
click at [705, 372] on icon at bounding box center [705, 374] width 8 height 4
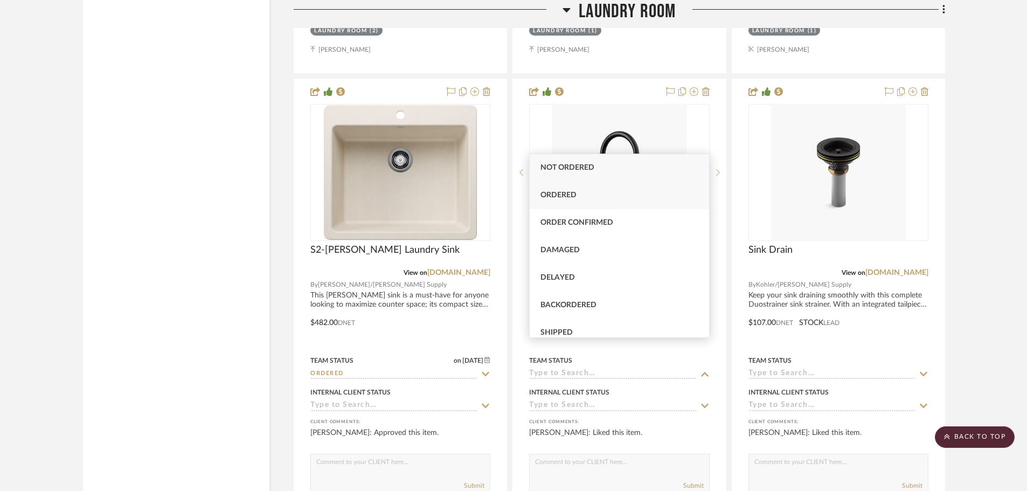
click at [560, 192] on span "Ordered" at bounding box center [558, 195] width 36 height 8
type input "8/18/2025"
type input "Ordered"
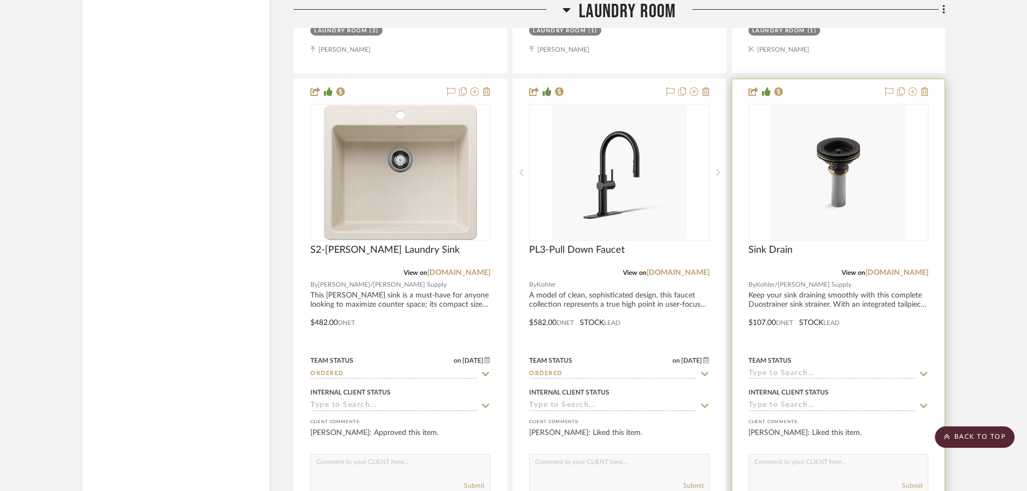
click at [924, 372] on icon at bounding box center [924, 374] width 8 height 4
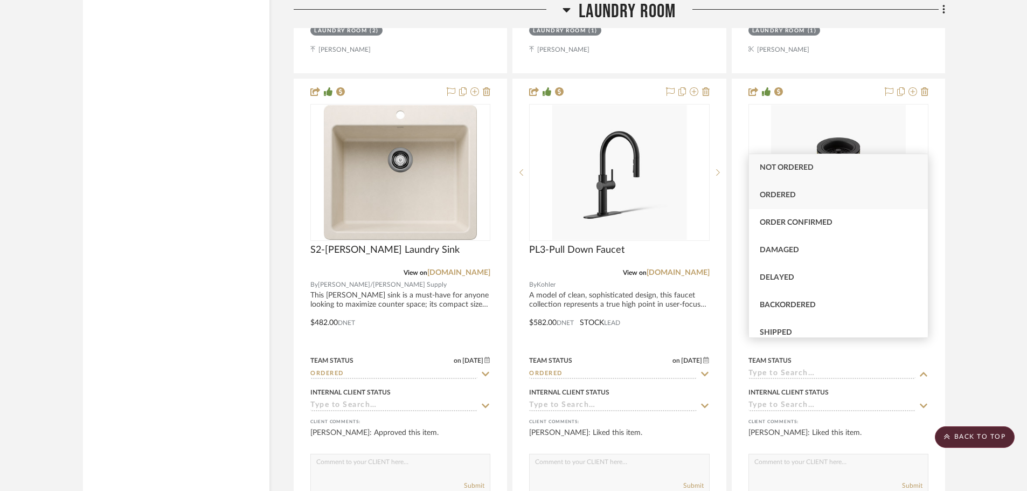
click at [798, 198] on div "Ordered" at bounding box center [838, 195] width 179 height 27
type input "8/18/2025"
type input "Ordered"
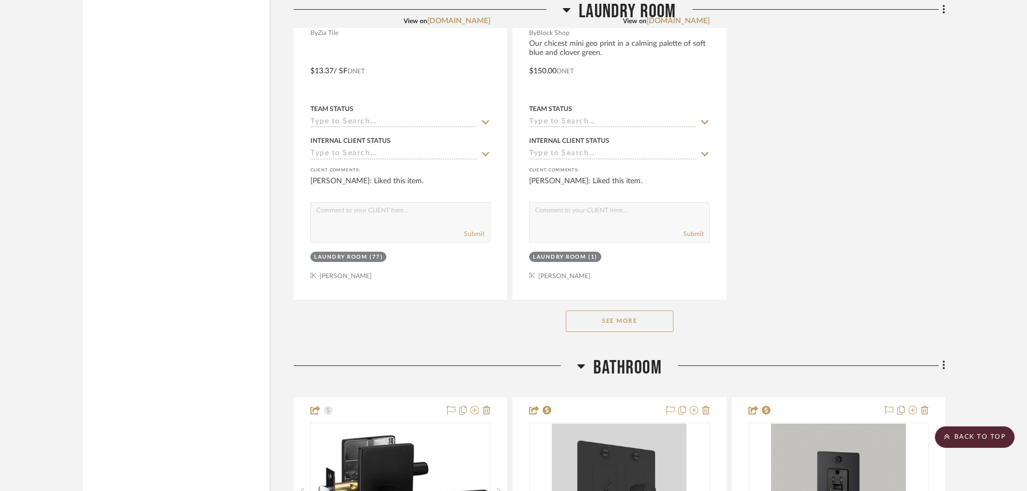
scroll to position [9973, 0]
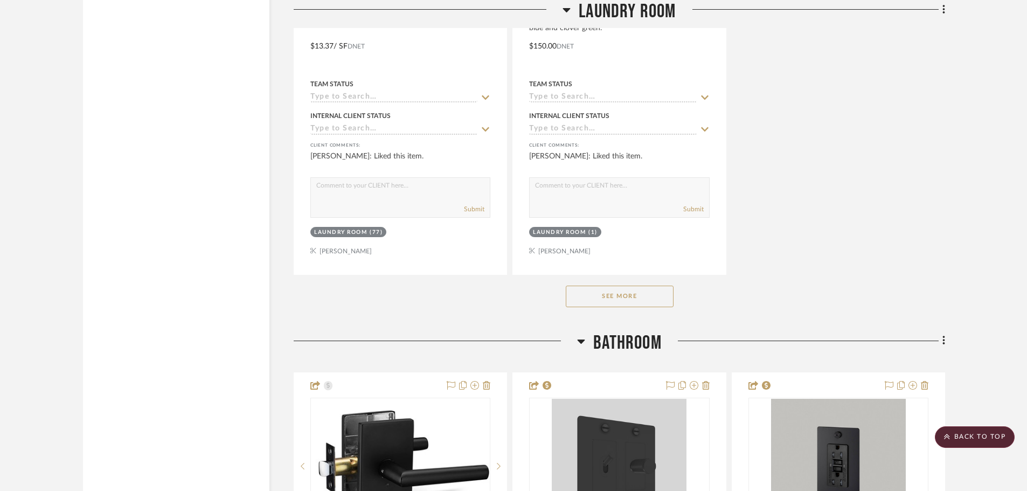
click at [597, 286] on button "See More" at bounding box center [620, 297] width 108 height 22
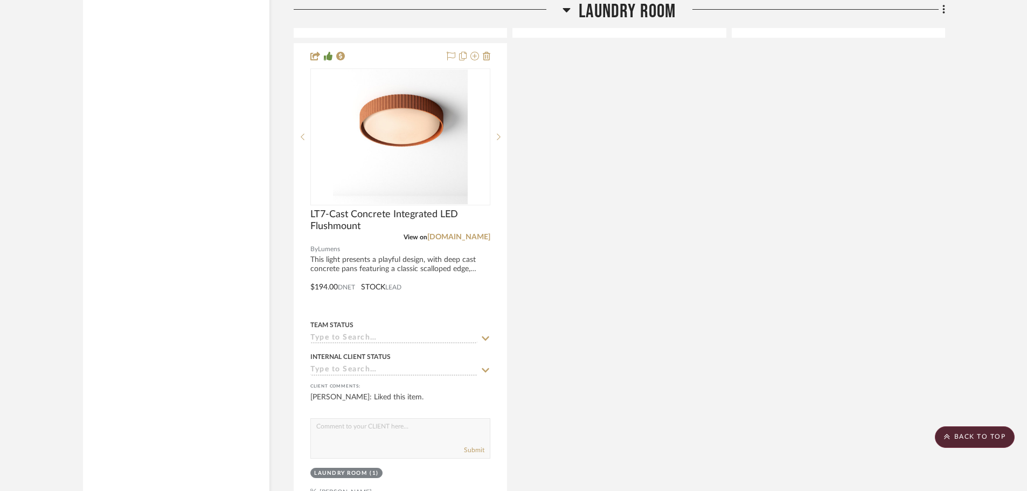
scroll to position [10297, 0]
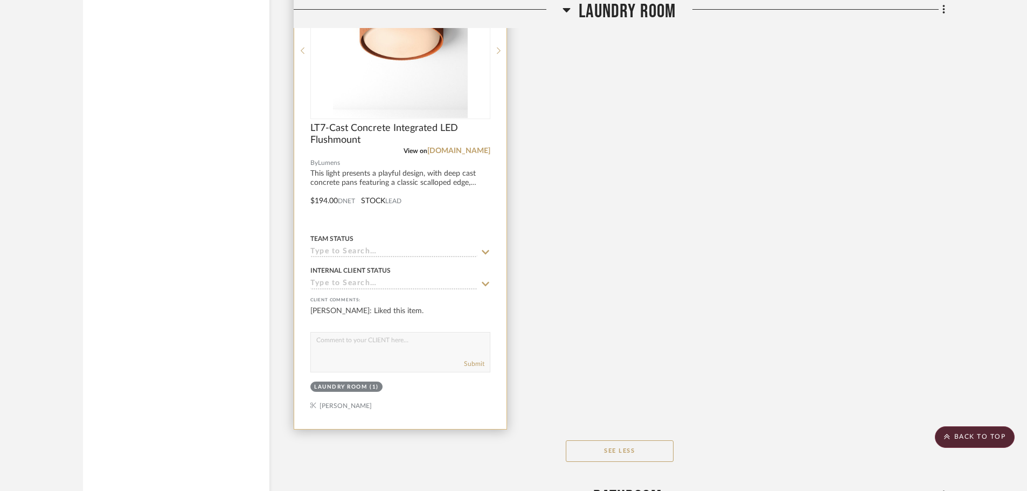
click at [485, 248] on icon at bounding box center [486, 252] width 10 height 9
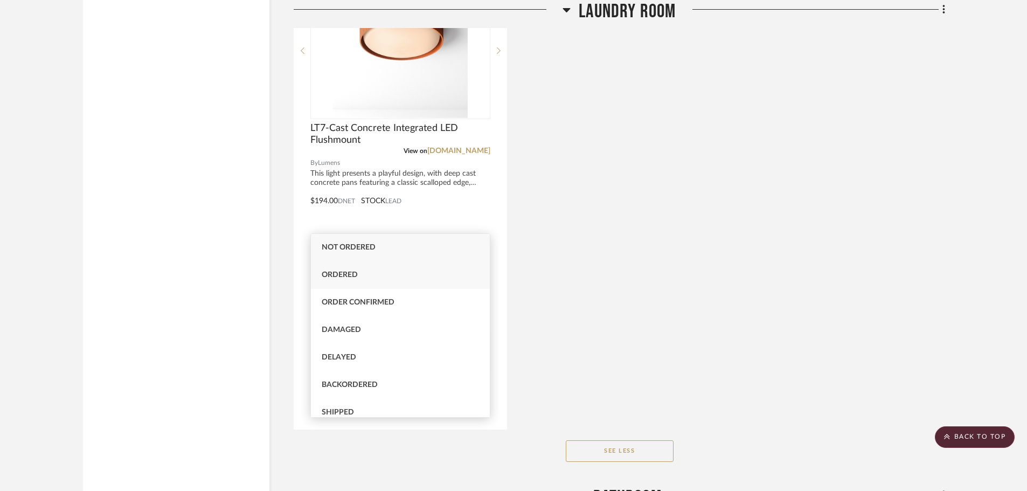
click at [365, 276] on div "Ordered" at bounding box center [400, 274] width 179 height 27
type input "8/18/2025"
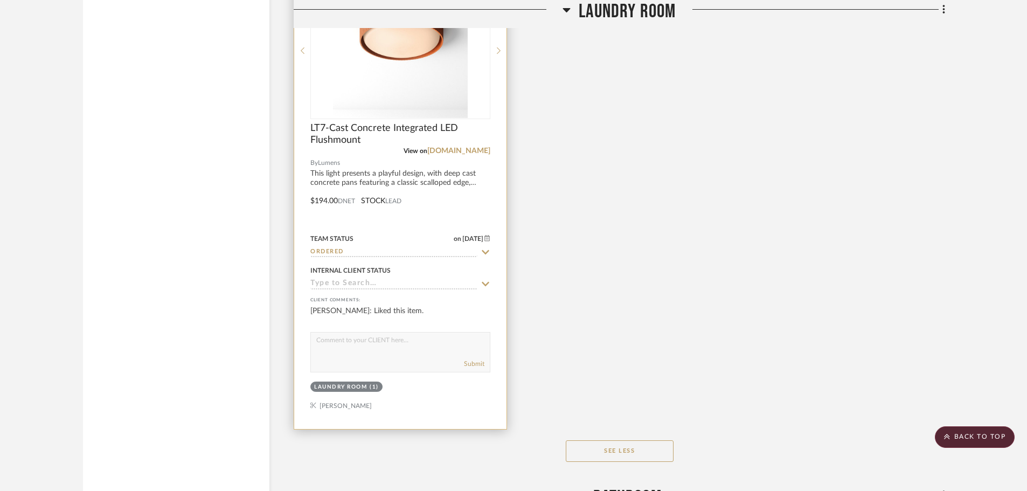
click at [485, 248] on icon at bounding box center [486, 252] width 10 height 9
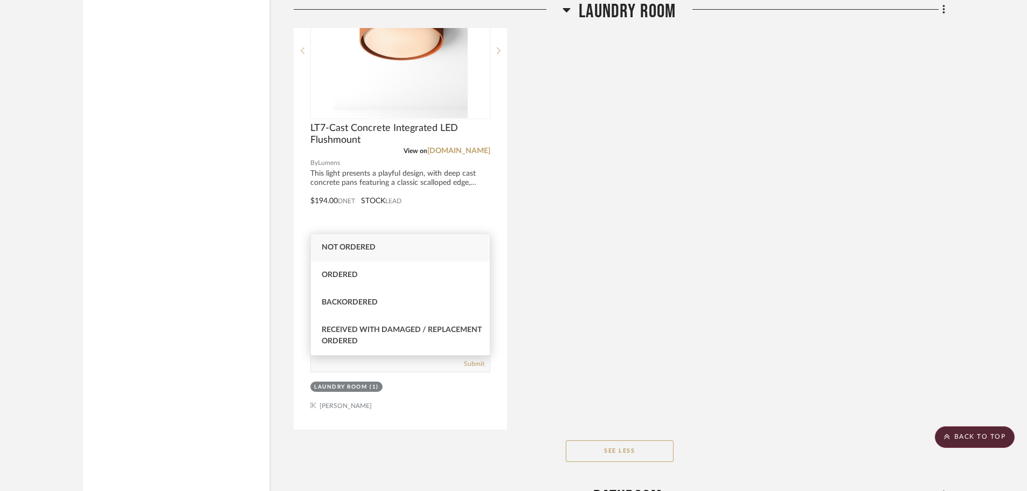
click at [368, 246] on span "Not ordered" at bounding box center [349, 248] width 54 height 8
type input "Not ordered"
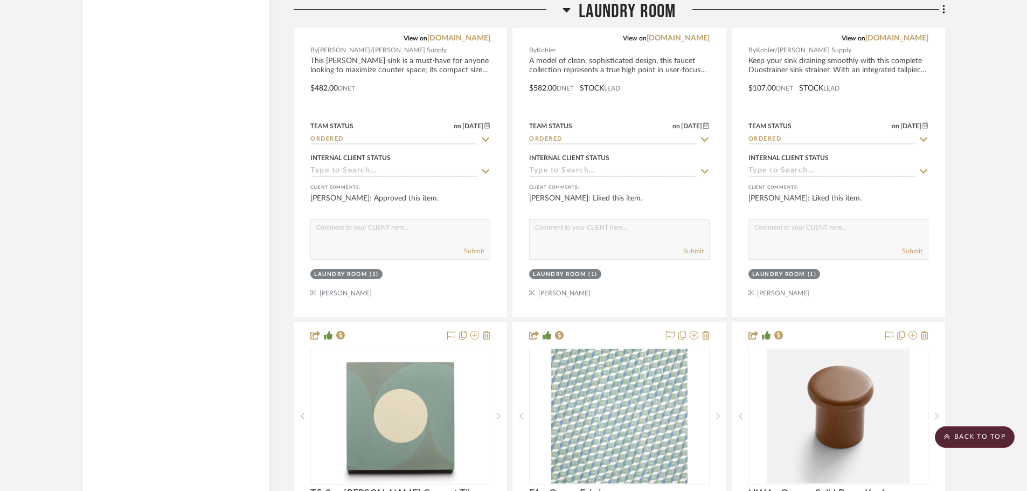
scroll to position [9435, 0]
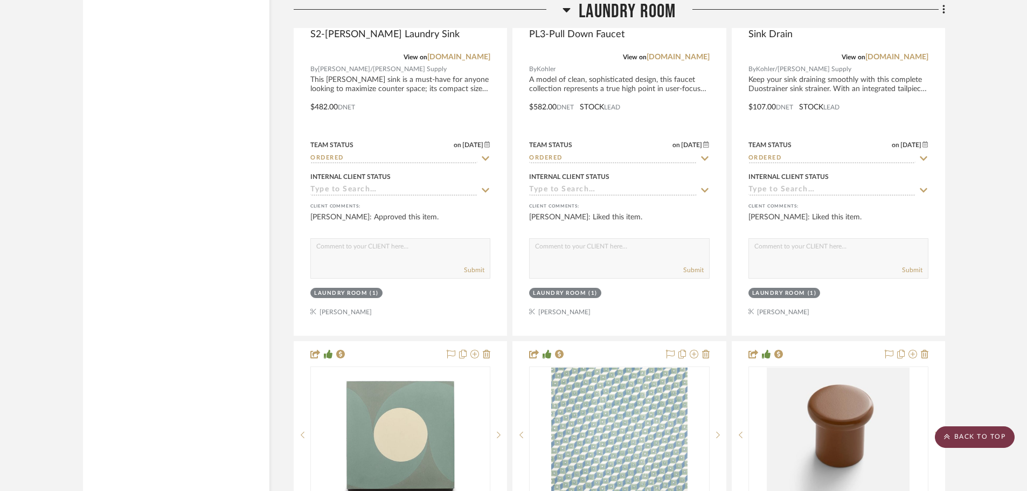
click at [974, 438] on scroll-to-top-button "BACK TO TOP" at bounding box center [975, 437] width 80 height 22
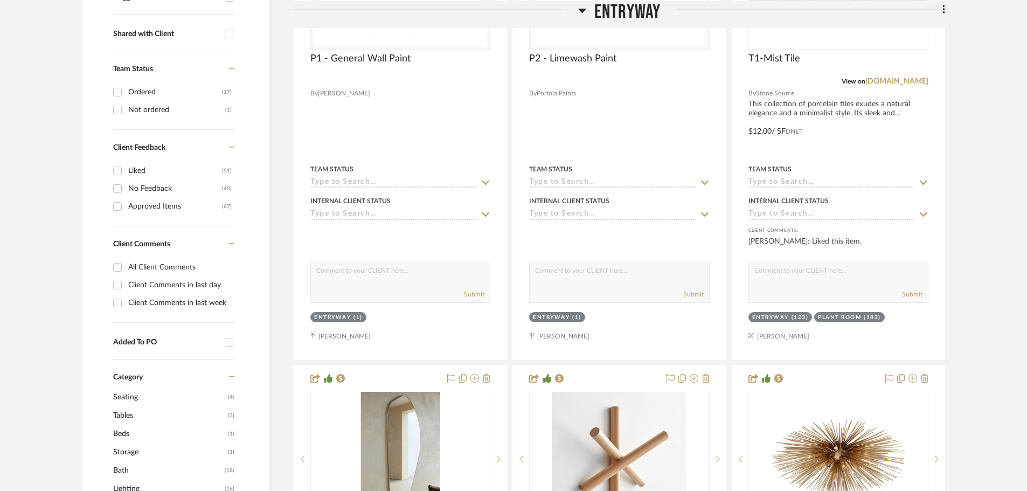
scroll to position [700, 0]
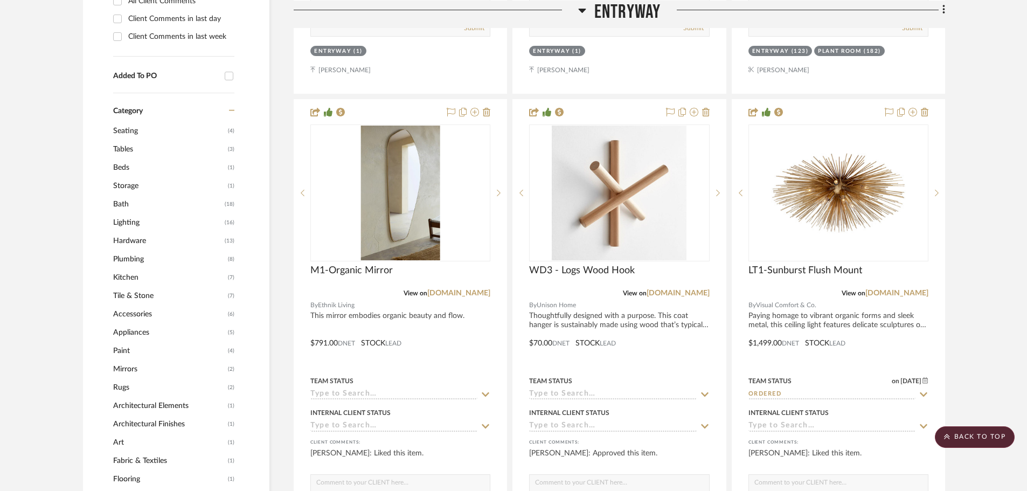
click at [130, 213] on span "Lighting" at bounding box center [167, 222] width 109 height 18
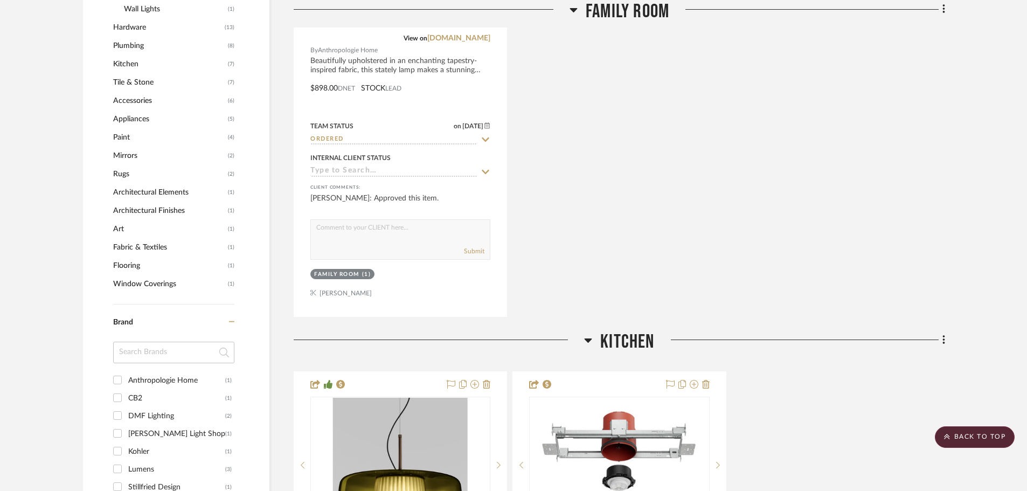
scroll to position [1347, 0]
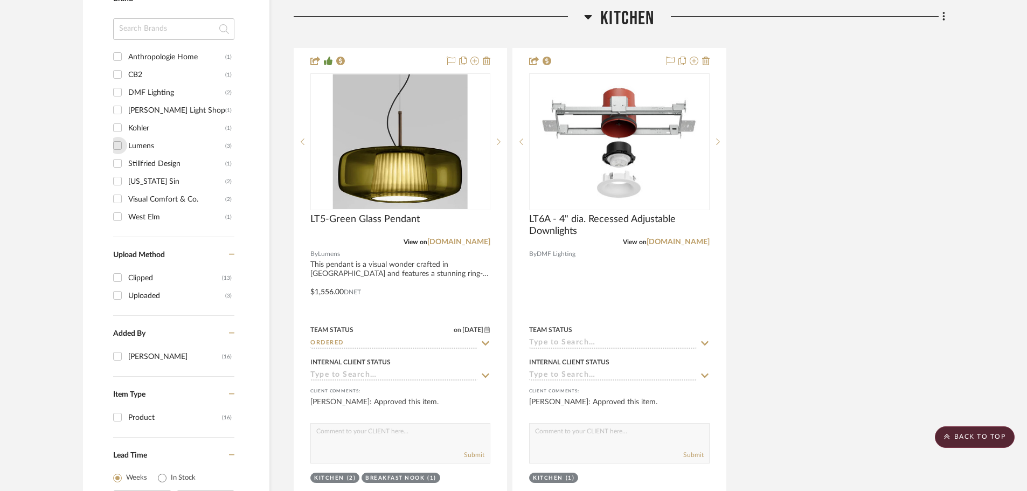
click at [119, 137] on input "Lumens (3)" at bounding box center [117, 145] width 17 height 17
checkbox input "true"
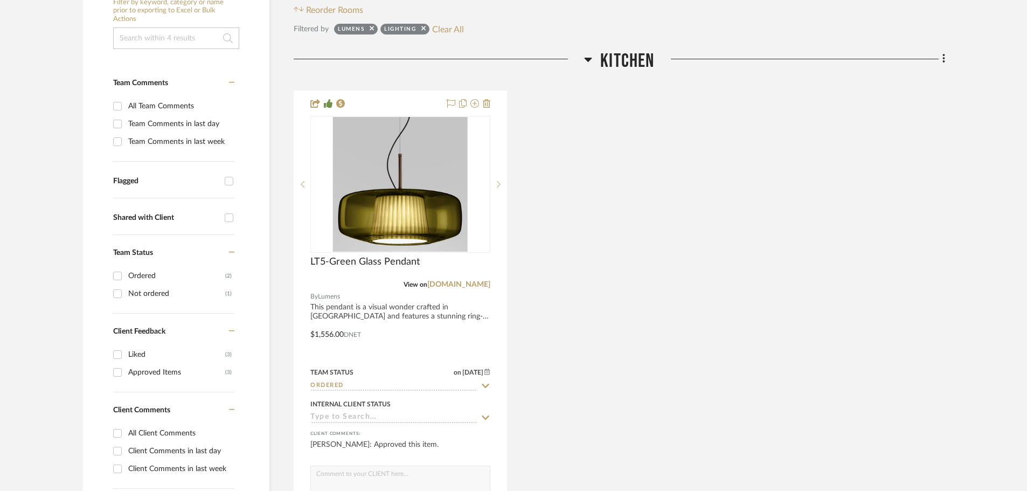
scroll to position [377, 0]
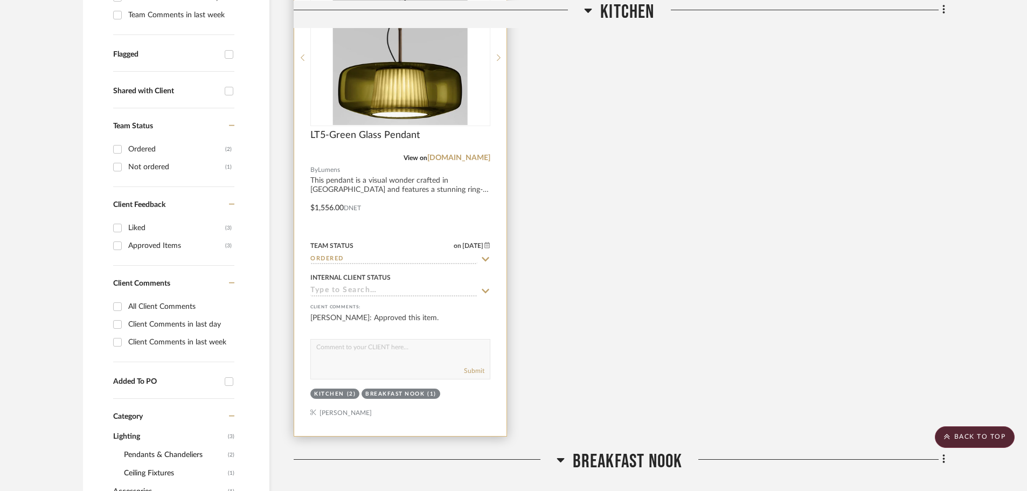
click at [484, 255] on icon at bounding box center [486, 259] width 10 height 9
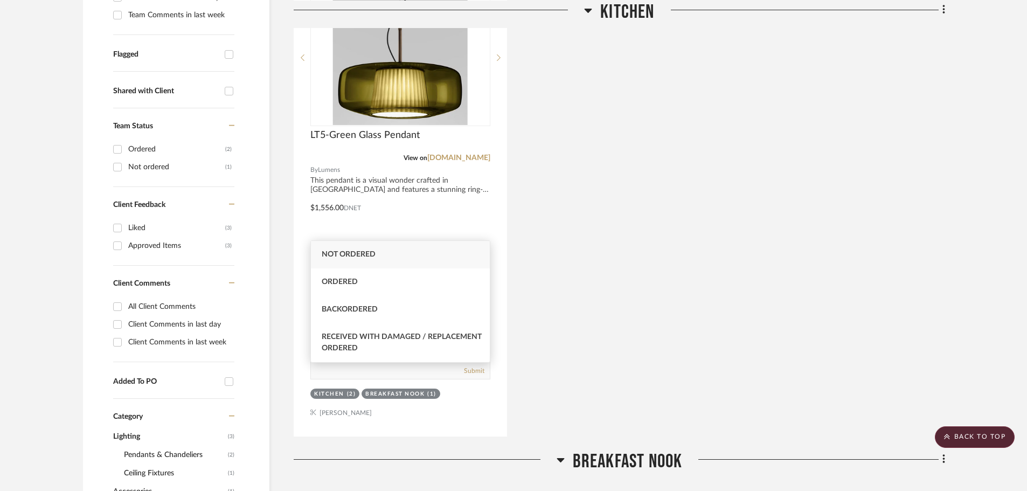
click at [373, 256] on span "Not ordered" at bounding box center [349, 255] width 54 height 8
type input "Not ordered"
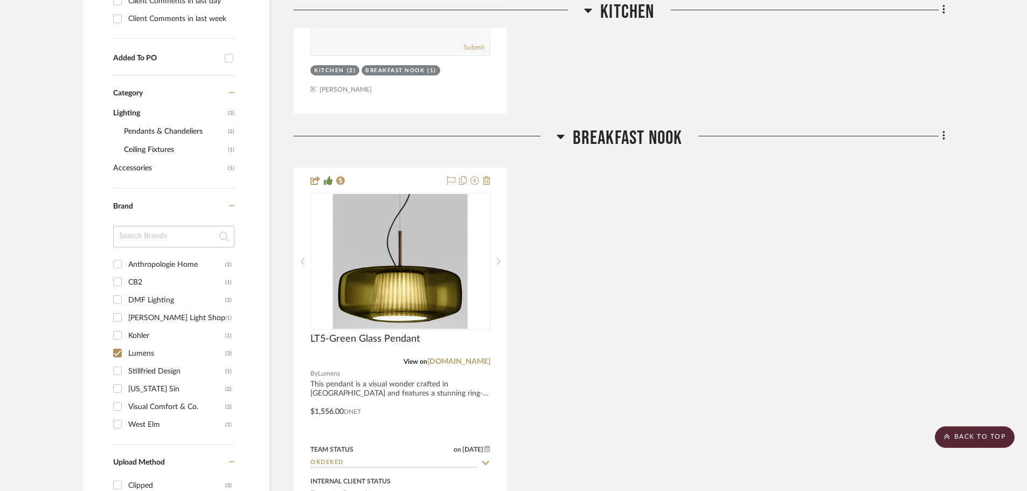
scroll to position [970, 0]
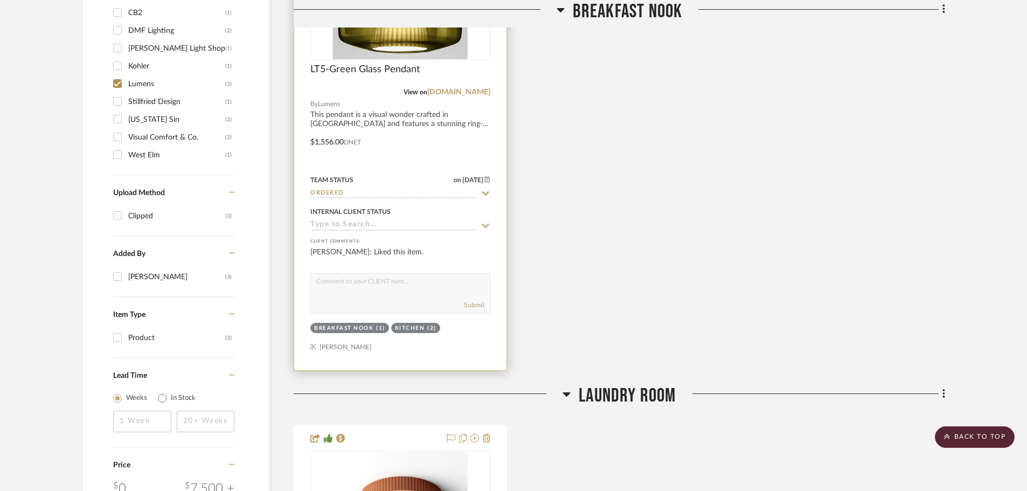
click at [482, 189] on icon at bounding box center [486, 193] width 10 height 9
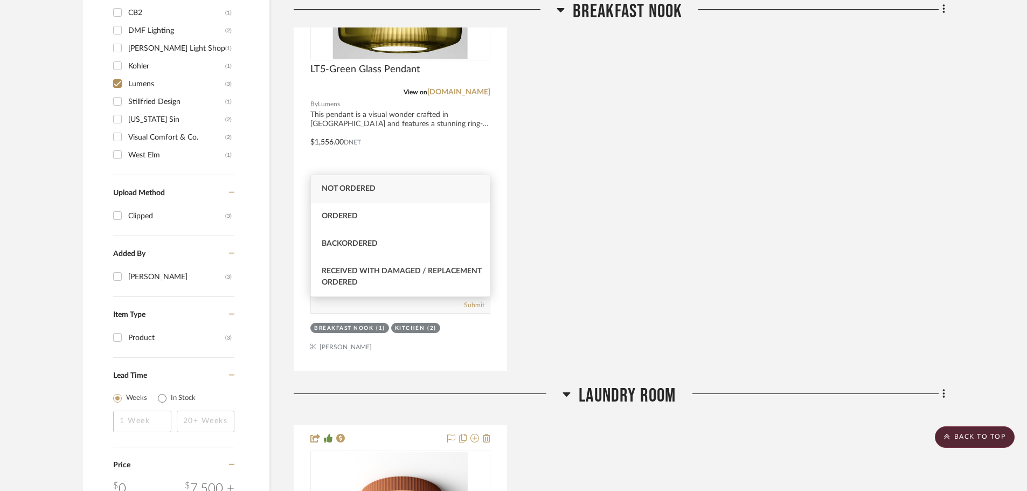
click at [371, 190] on span "Not ordered" at bounding box center [349, 189] width 54 height 8
type input "Not ordered"
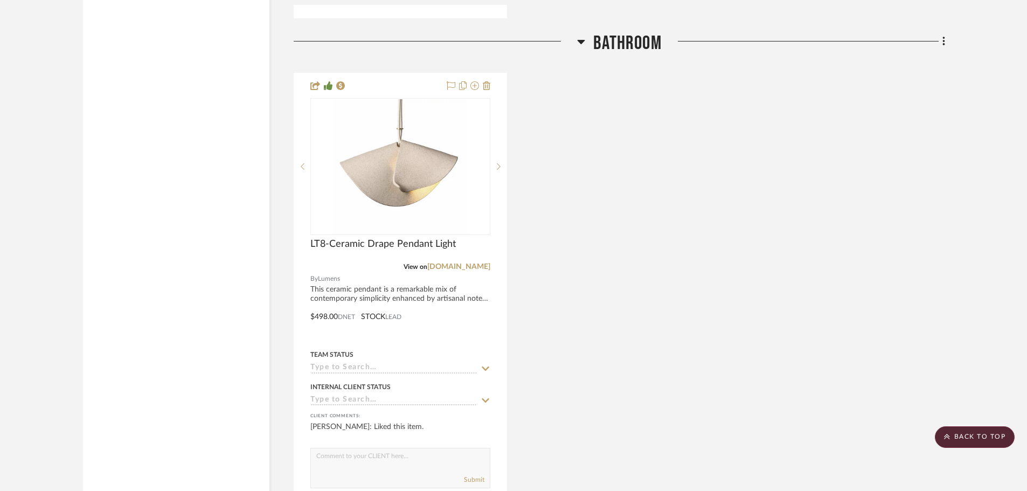
scroll to position [1868, 0]
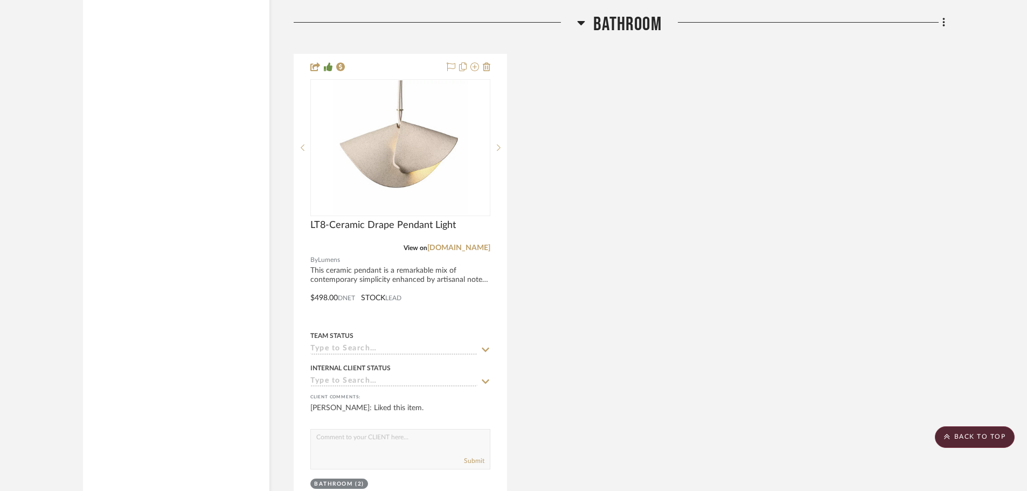
click at [615, 228] on div "LT8-Ceramic Drape Pendant Light View on lumens.com By Lumens This ceramic penda…" at bounding box center [619, 290] width 651 height 472
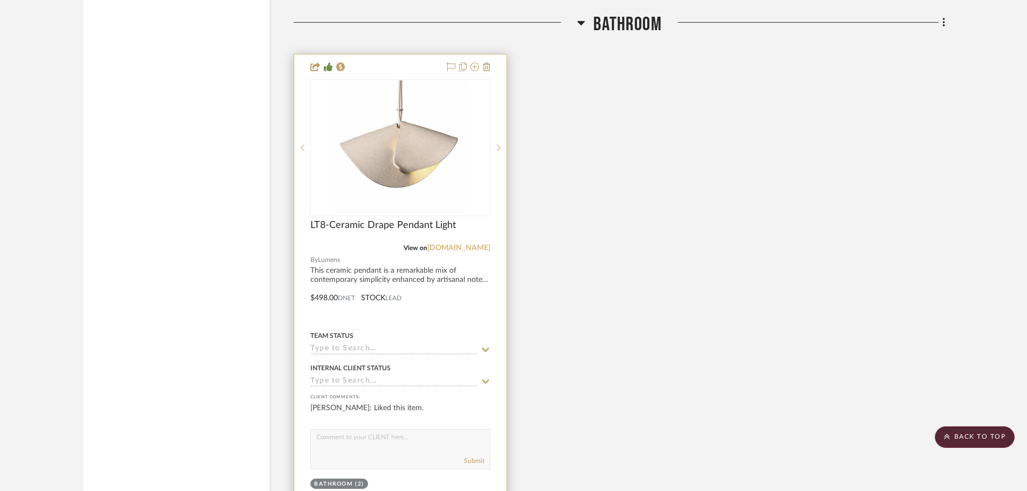
click at [468, 244] on link "lumens.com" at bounding box center [458, 248] width 63 height 8
click at [348, 240] on div at bounding box center [400, 289] width 212 height 471
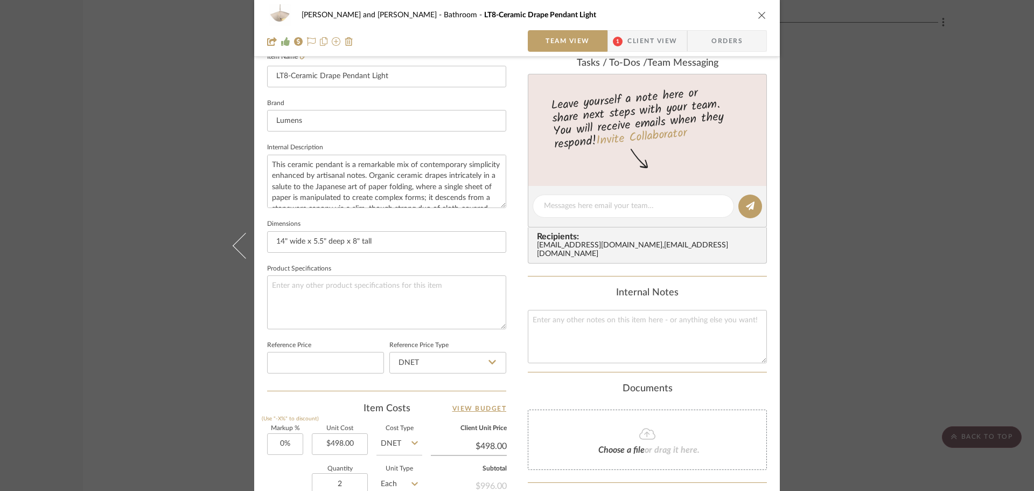
scroll to position [108, 0]
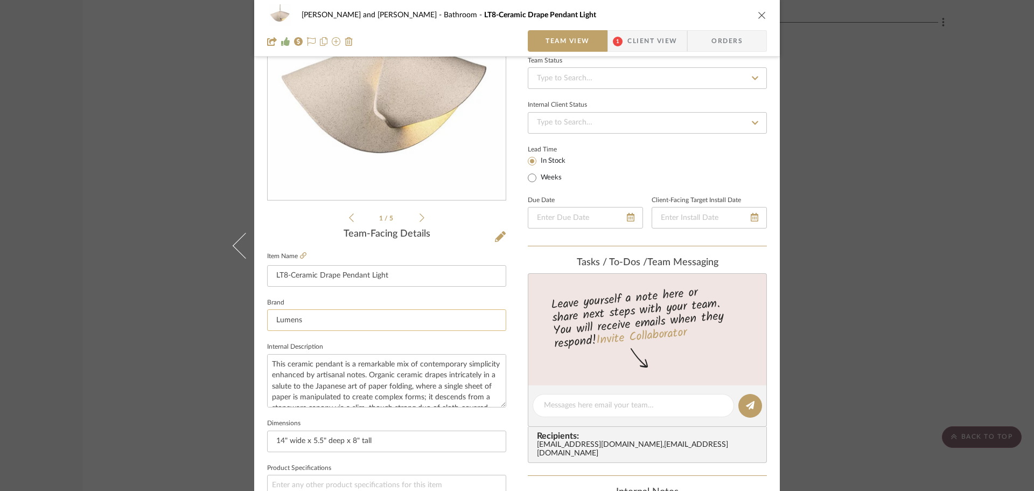
click at [309, 312] on input "Lumens" at bounding box center [386, 320] width 239 height 22
click at [301, 323] on input "Lumens" at bounding box center [386, 320] width 239 height 22
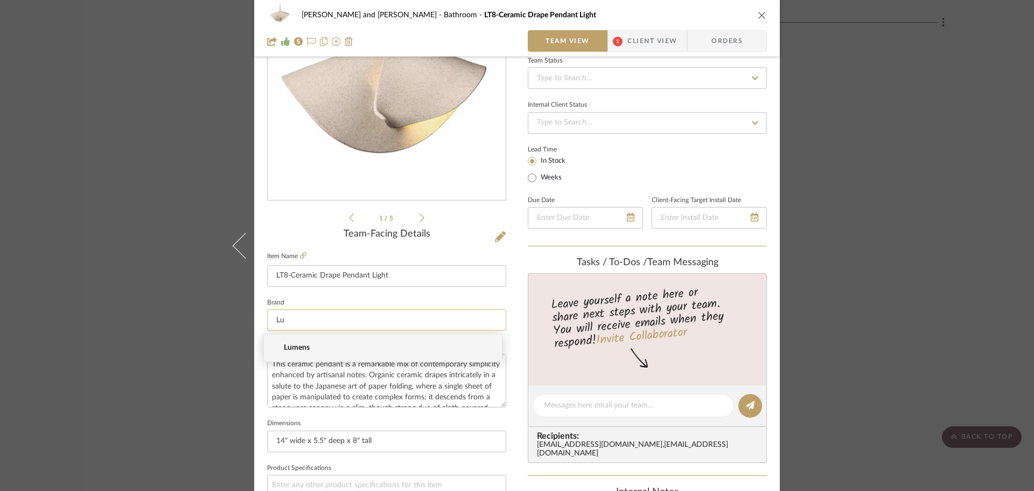
type input "L"
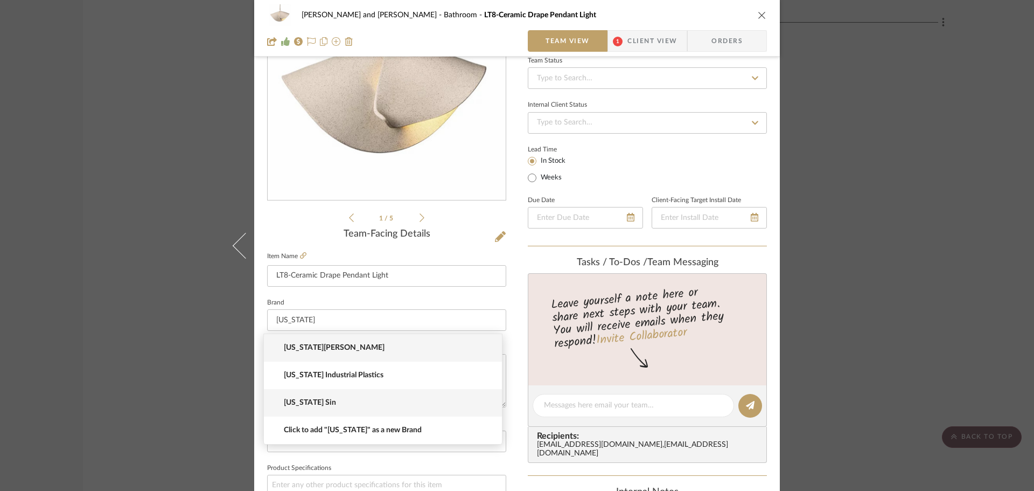
click at [308, 404] on span "Virginia Sin" at bounding box center [387, 402] width 207 height 9
type input "Virginia Sin"
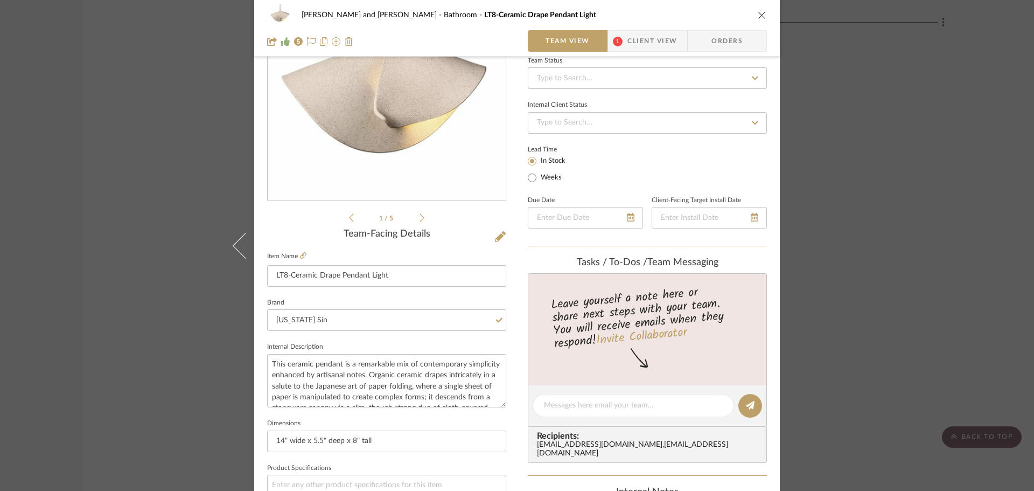
click at [354, 296] on fieldset "Brand Virginia Sin" at bounding box center [386, 313] width 239 height 36
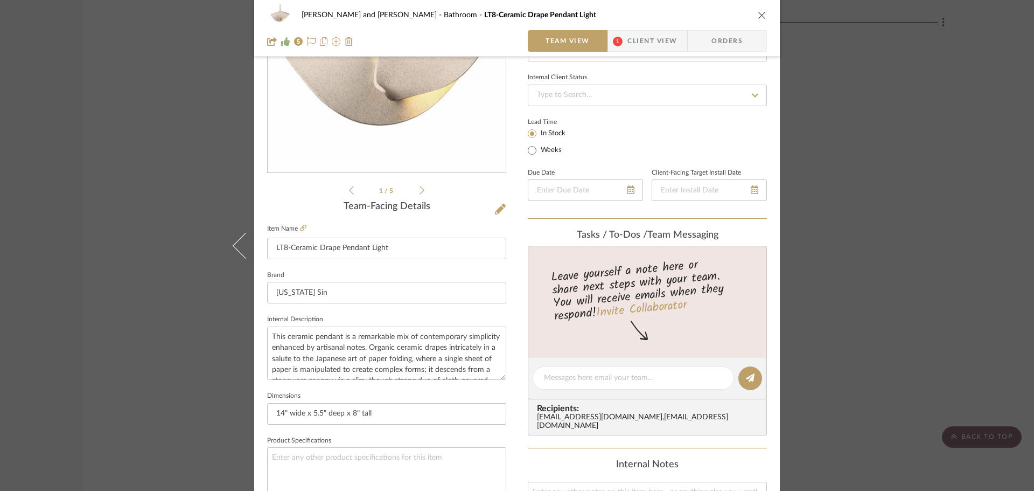
scroll to position [0, 0]
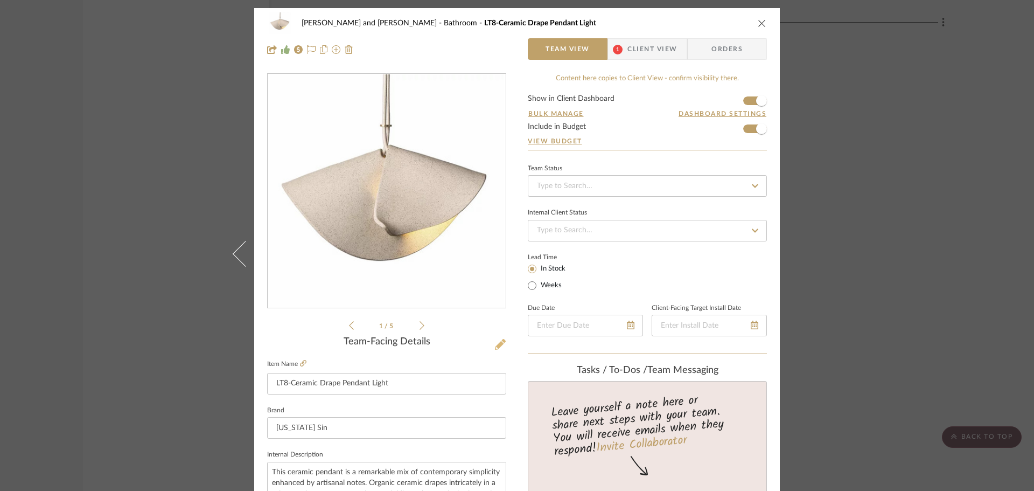
click at [495, 345] on icon at bounding box center [500, 344] width 11 height 11
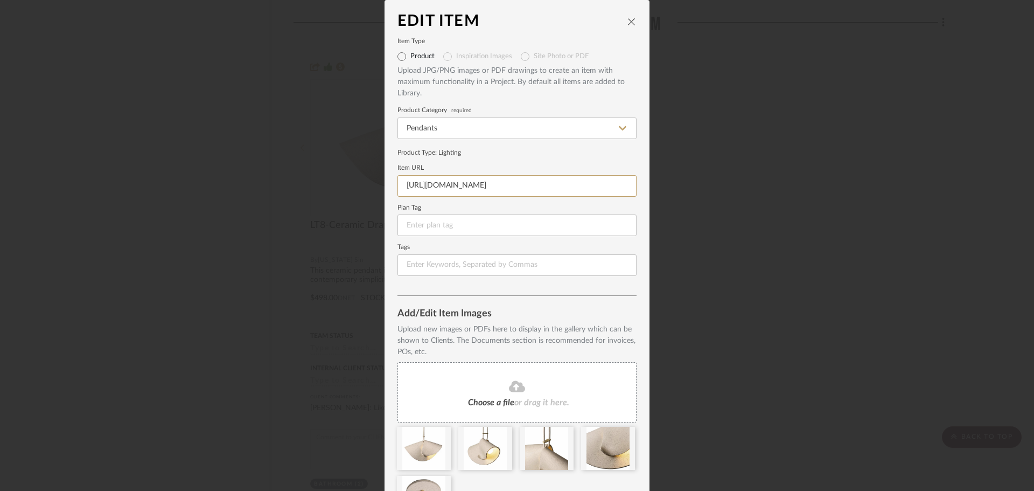
scroll to position [0, 1130]
drag, startPoint x: 402, startPoint y: 185, endPoint x: 734, endPoint y: 218, distance: 332.9
click at [734, 218] on div "Edit Item Item Type Product Inspiration Images Site Photo or PDF Upload JPG/PNG…" at bounding box center [517, 245] width 1034 height 491
paste input "https://virginiasin.com/products/shado-pendant-sand?variant=48488249196840"
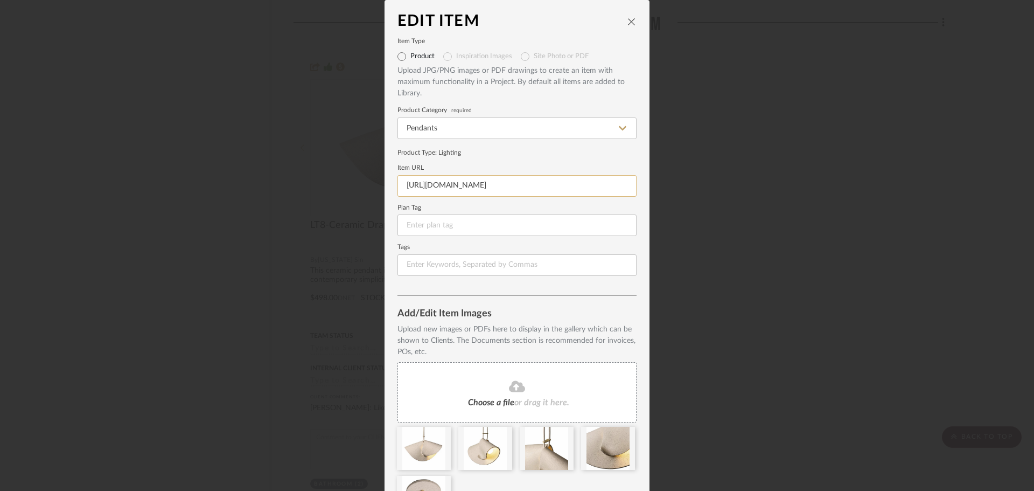
scroll to position [0, 47]
type input "https://virginiasin.com/products/shado-pendant-sand?variant=48488249196840"
click at [540, 158] on form "Item Type Product Inspiration Images Site Photo or PDF Upload JPG/PNG images or…" at bounding box center [517, 157] width 239 height 237
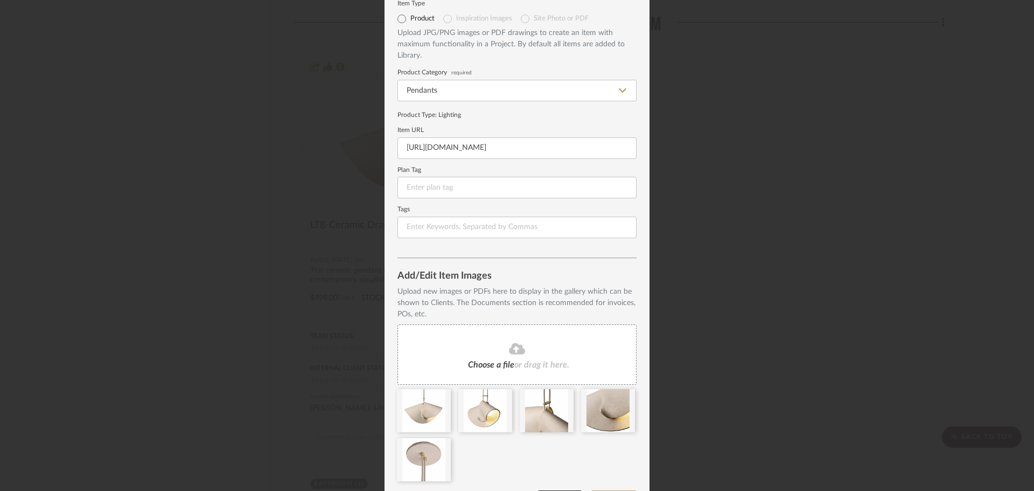
scroll to position [72, 0]
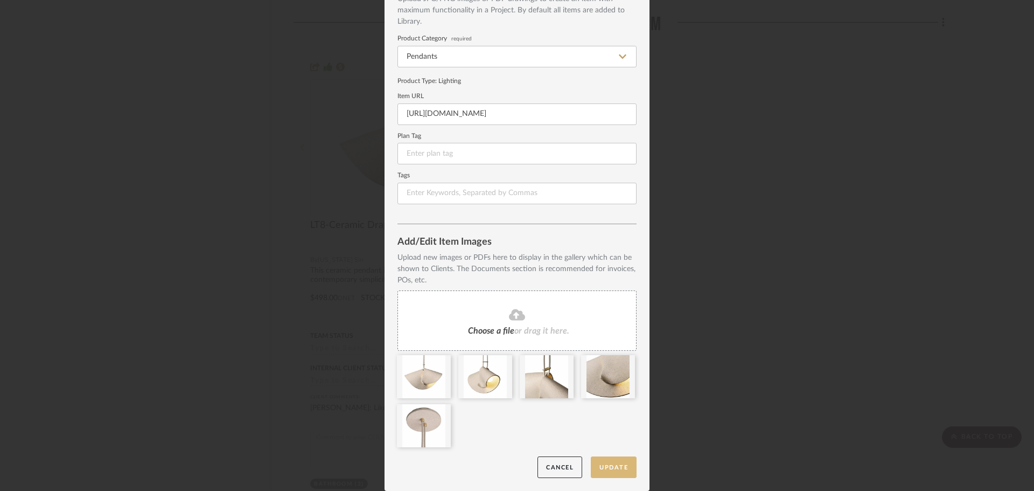
click at [601, 461] on button "Update" at bounding box center [614, 467] width 46 height 22
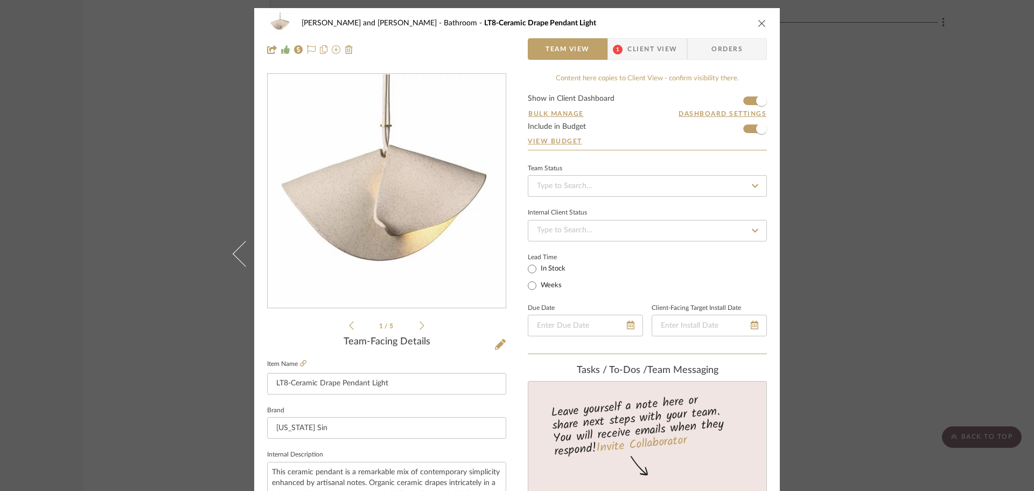
click at [758, 25] on icon "close" at bounding box center [762, 23] width 9 height 9
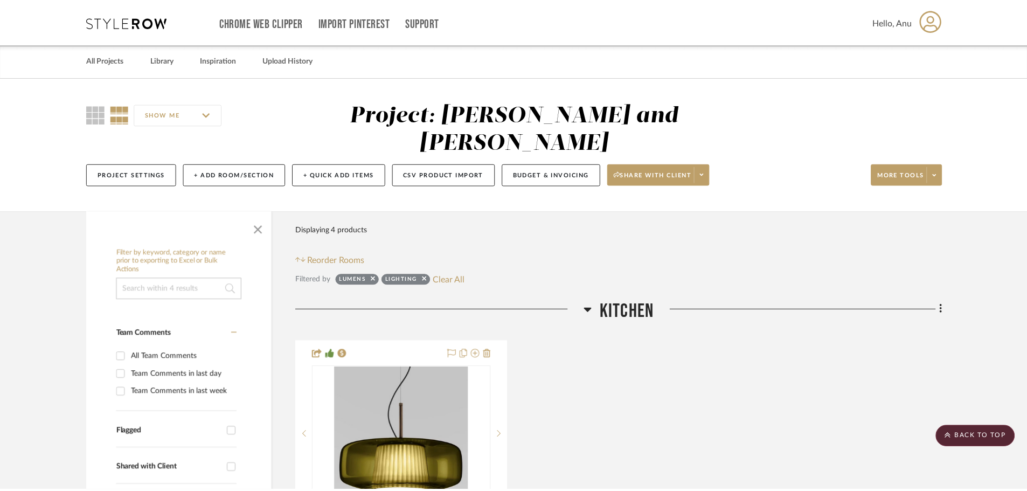
scroll to position [1868, 0]
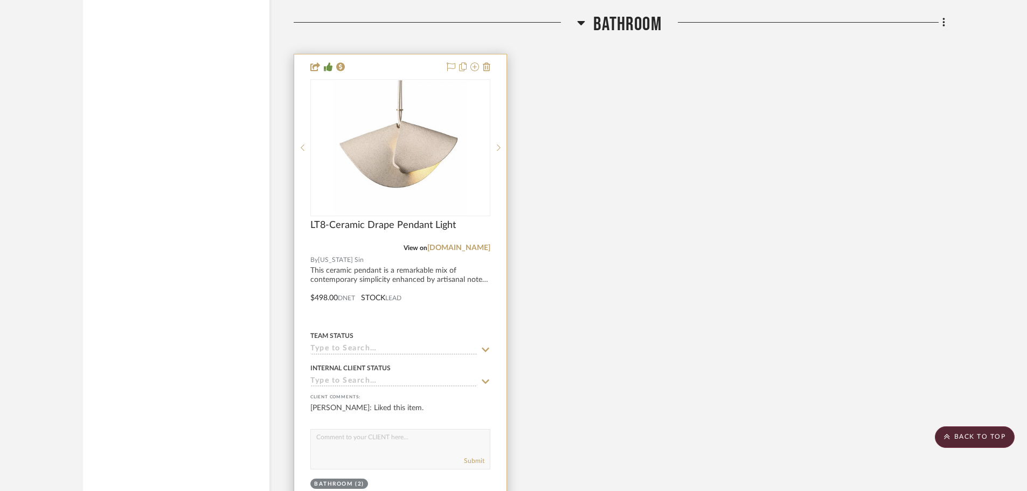
click at [486, 345] on icon at bounding box center [486, 349] width 10 height 9
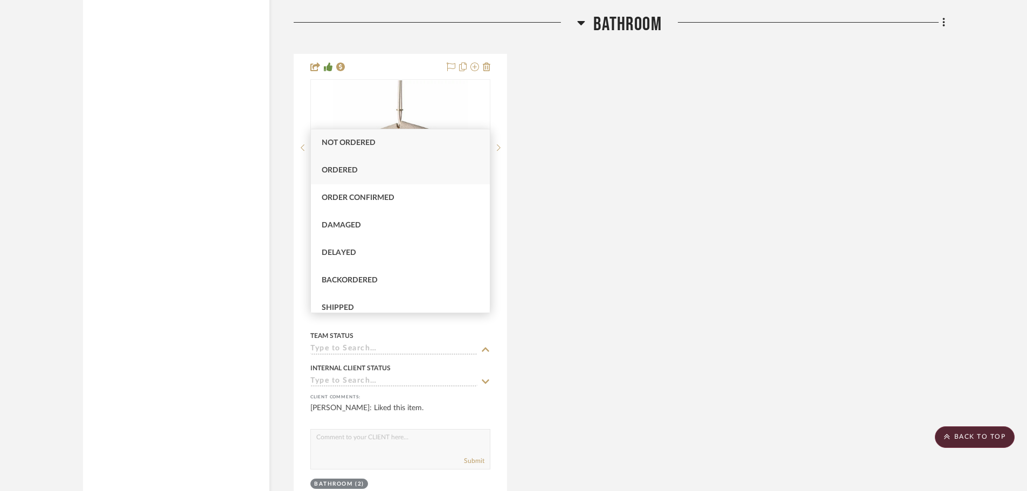
click at [343, 169] on span "Ordered" at bounding box center [340, 170] width 36 height 8
type input "8/18/2025"
type input "Ordered"
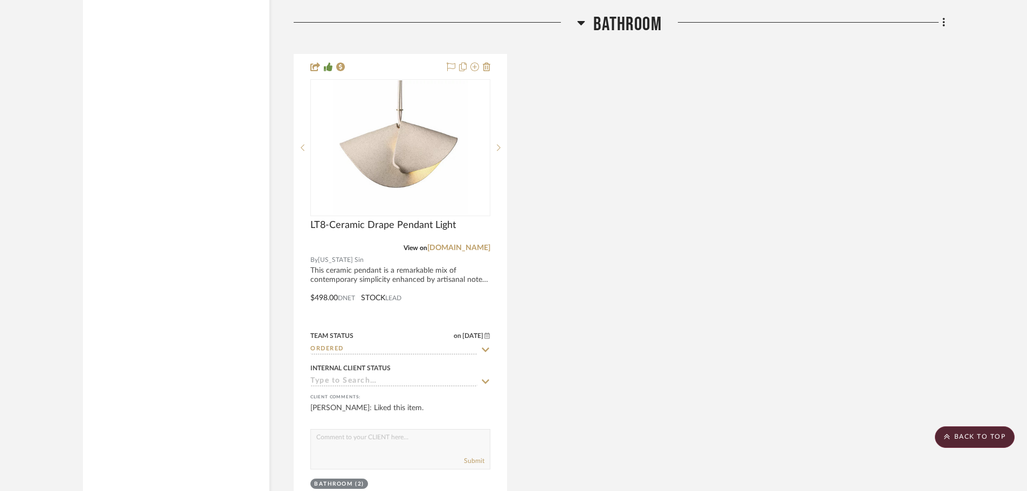
click at [601, 268] on div "LT8-Ceramic Drape Pendant Light View on virginiasin.com By Virginia Sin This ce…" at bounding box center [619, 290] width 651 height 472
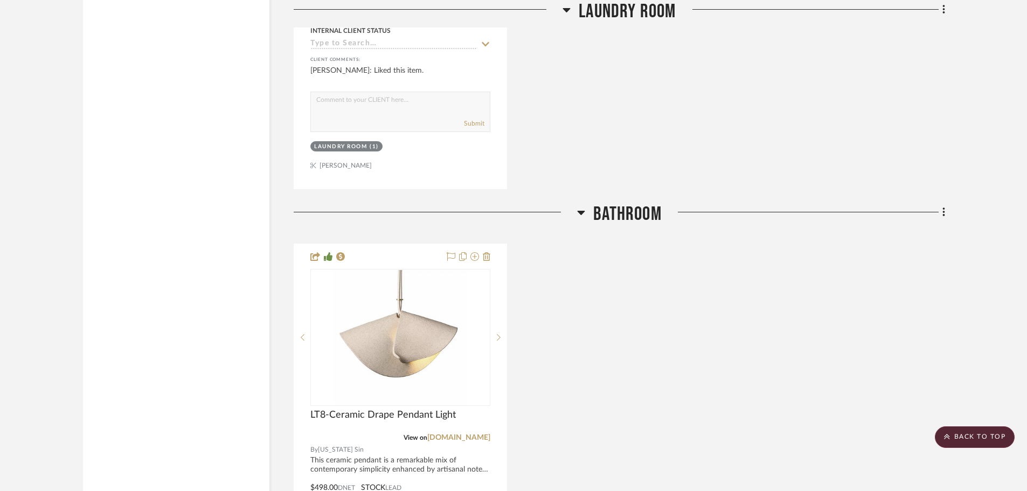
scroll to position [1678, 0]
click at [993, 436] on scroll-to-top-button "BACK TO TOP" at bounding box center [975, 437] width 80 height 22
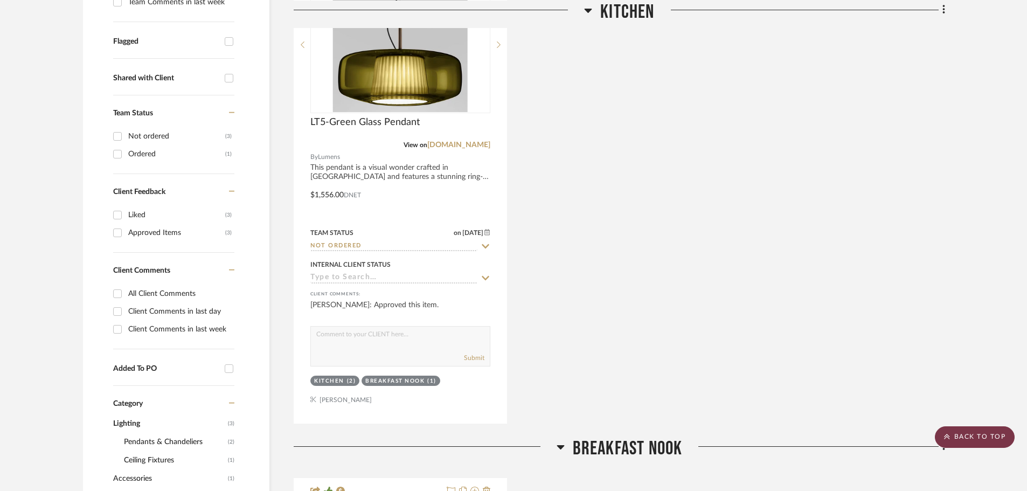
scroll to position [0, 0]
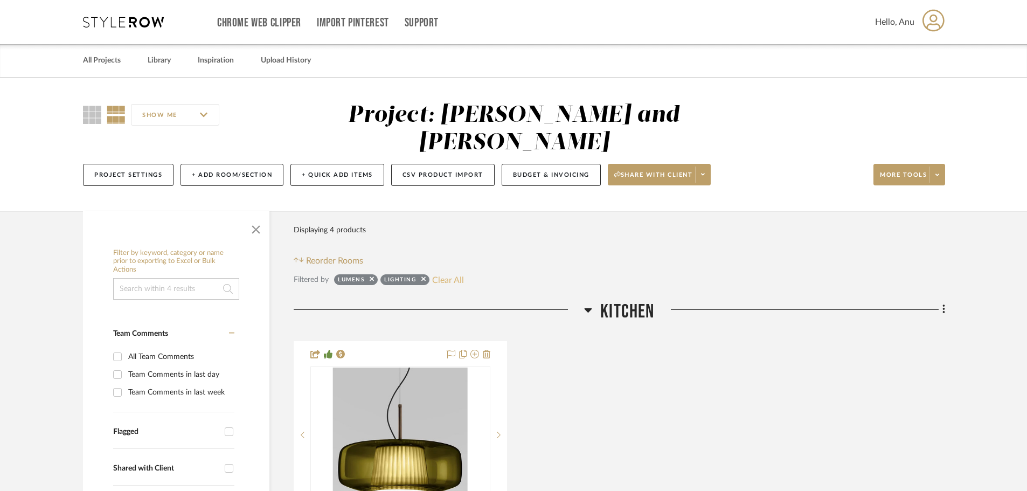
click at [455, 273] on button "Clear All" at bounding box center [448, 280] width 32 height 14
checkbox input "false"
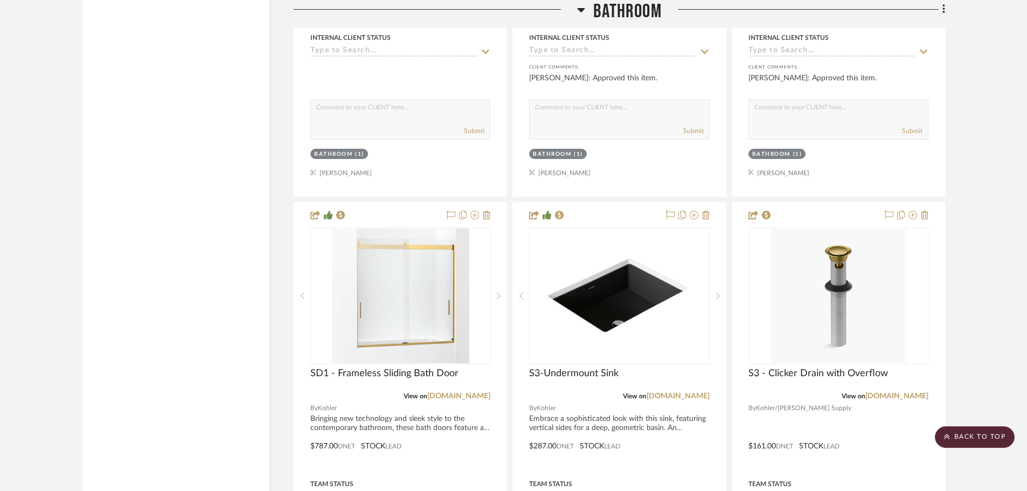
scroll to position [11313, 0]
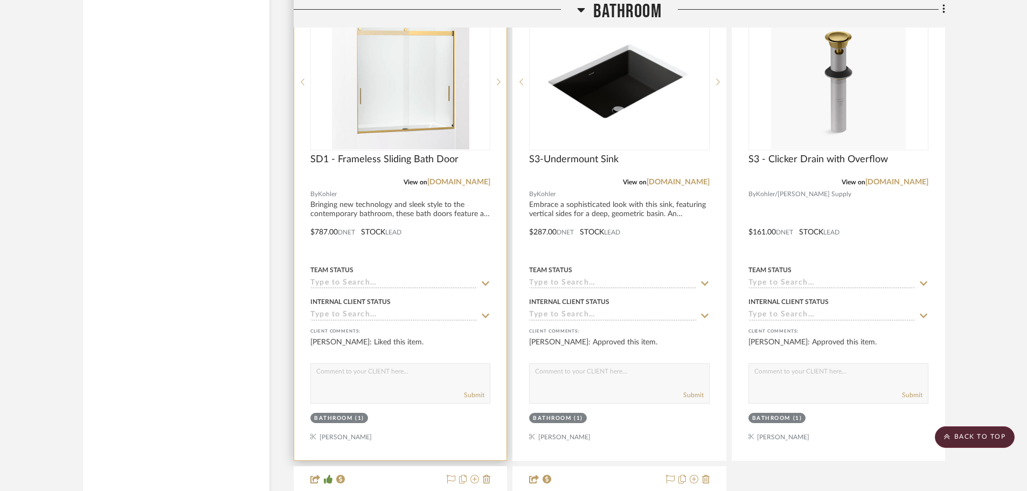
click at [488, 279] on icon at bounding box center [486, 283] width 10 height 9
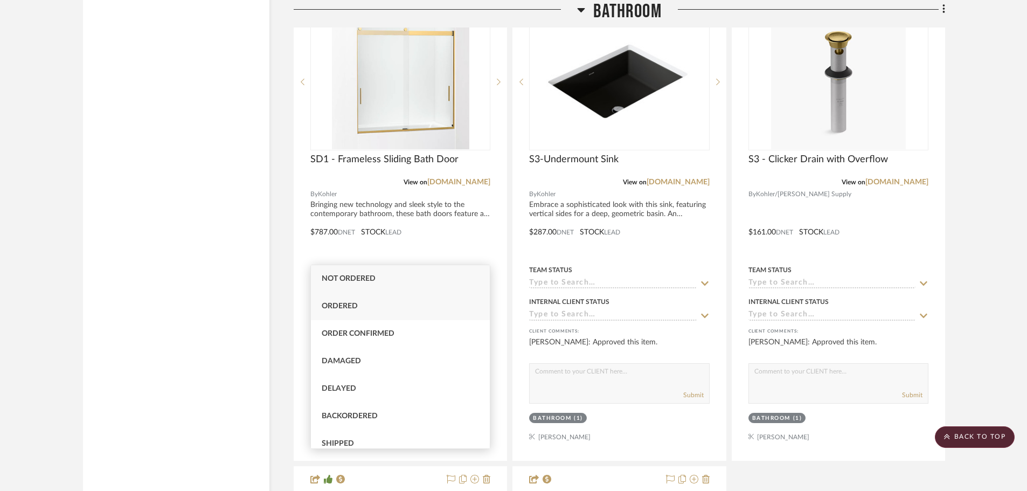
click at [352, 302] on span "Ordered" at bounding box center [340, 306] width 36 height 8
type input "8/18/2025"
type input "Ordered"
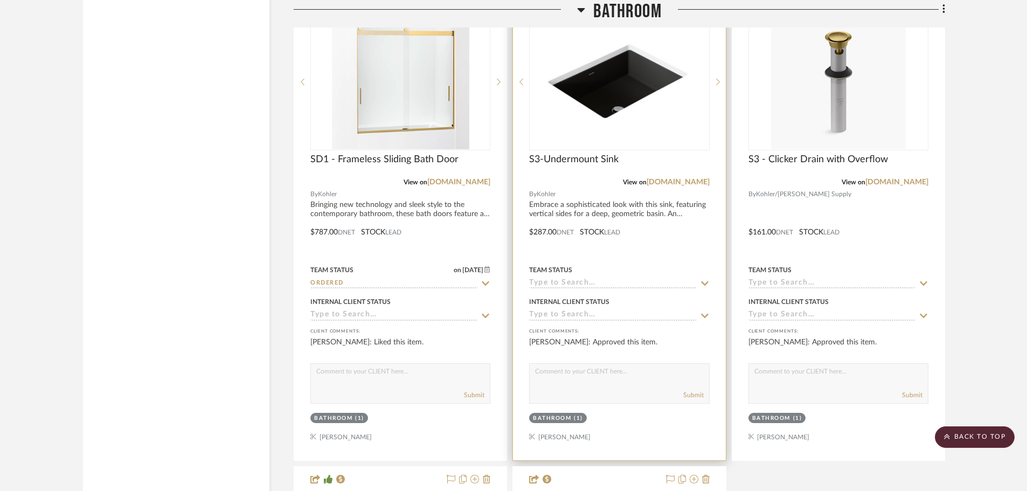
click at [702, 281] on icon at bounding box center [705, 283] width 8 height 4
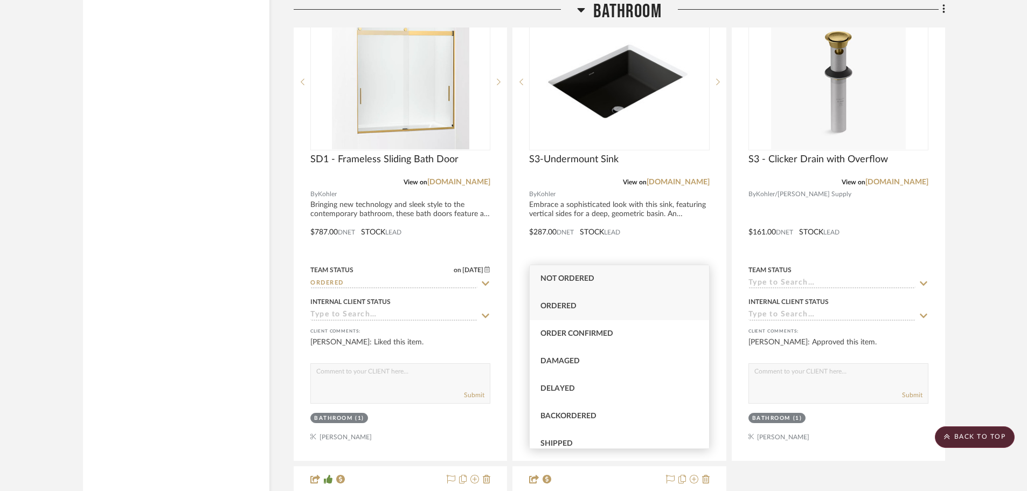
click at [573, 305] on span "Ordered" at bounding box center [558, 306] width 36 height 8
type input "8/18/2025"
type input "Ordered"
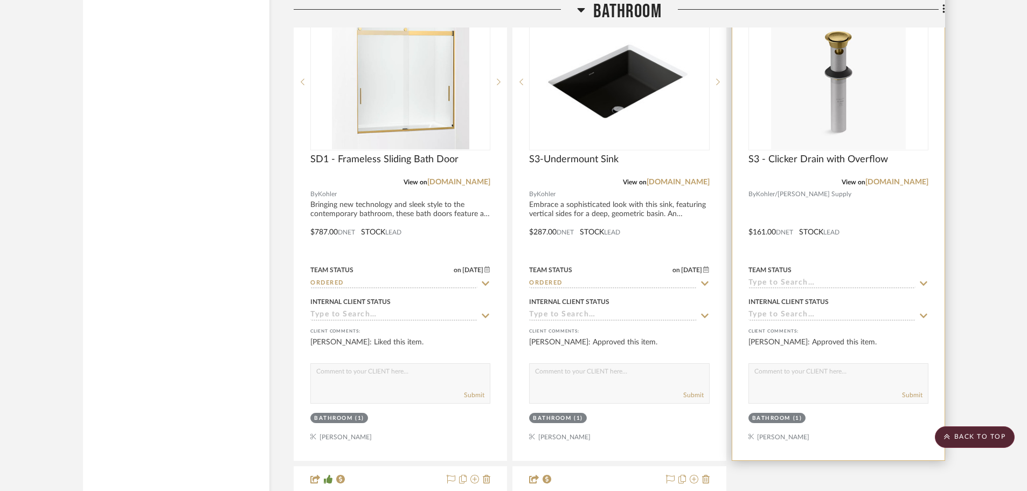
click at [926, 279] on icon at bounding box center [924, 283] width 10 height 9
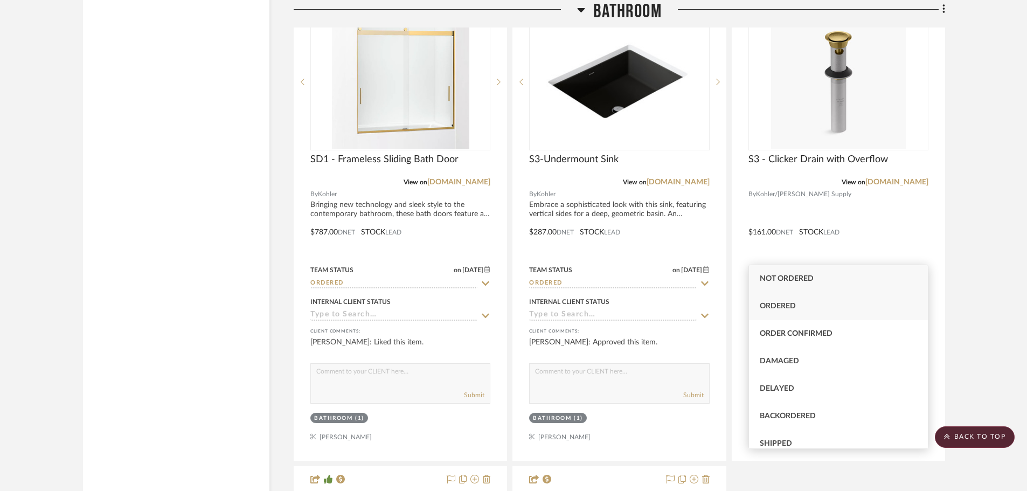
click at [776, 305] on span "Ordered" at bounding box center [778, 306] width 36 height 8
type input "8/18/2025"
type input "Ordered"
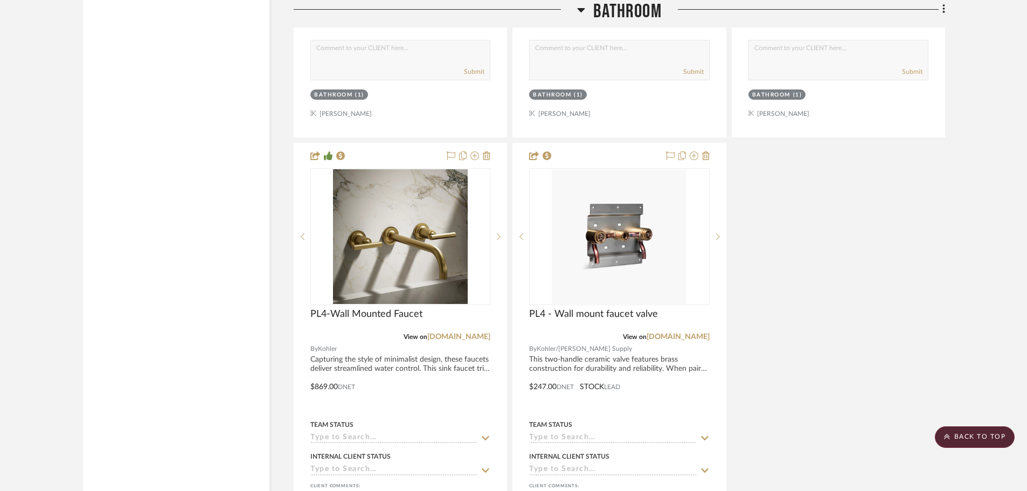
scroll to position [11798, 0]
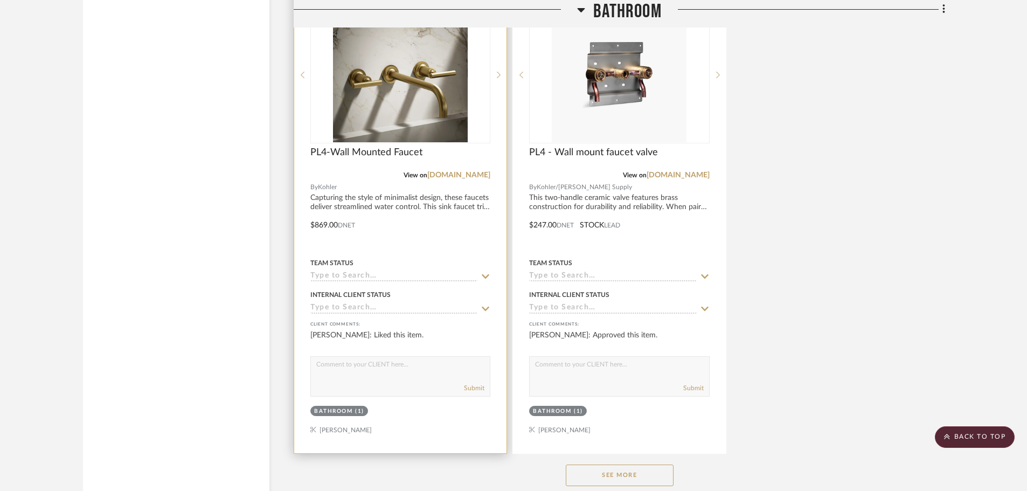
click at [483, 272] on icon at bounding box center [486, 276] width 10 height 9
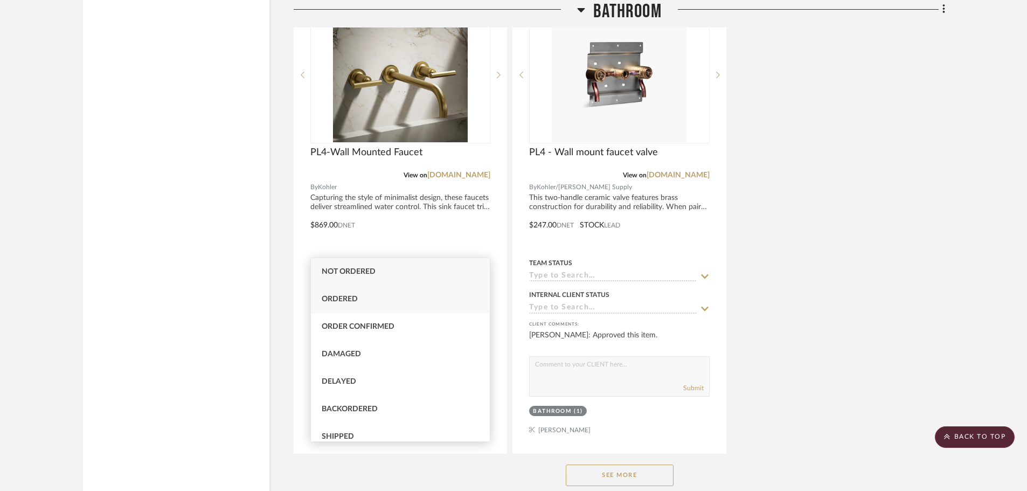
click at [343, 296] on span "Ordered" at bounding box center [340, 299] width 36 height 8
type input "8/18/2025"
type input "Ordered"
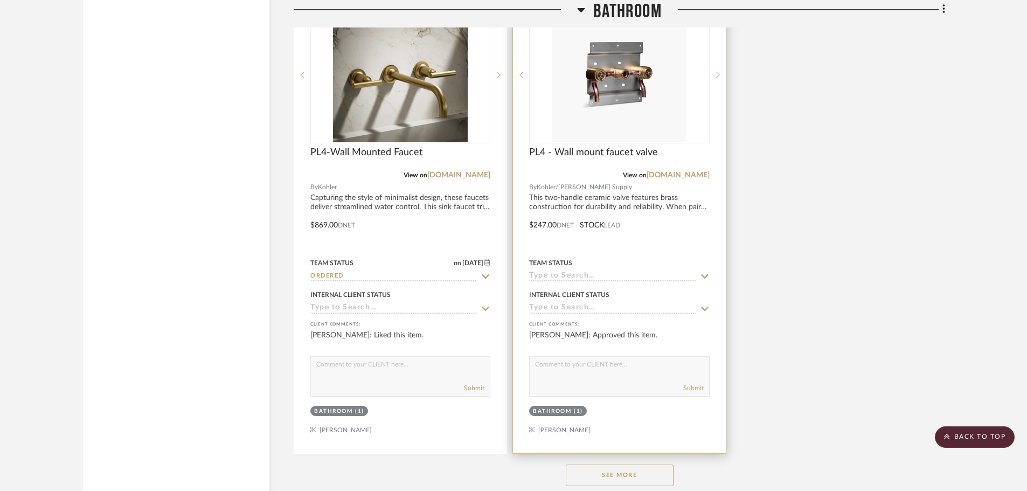
click at [702, 272] on icon at bounding box center [705, 276] width 10 height 9
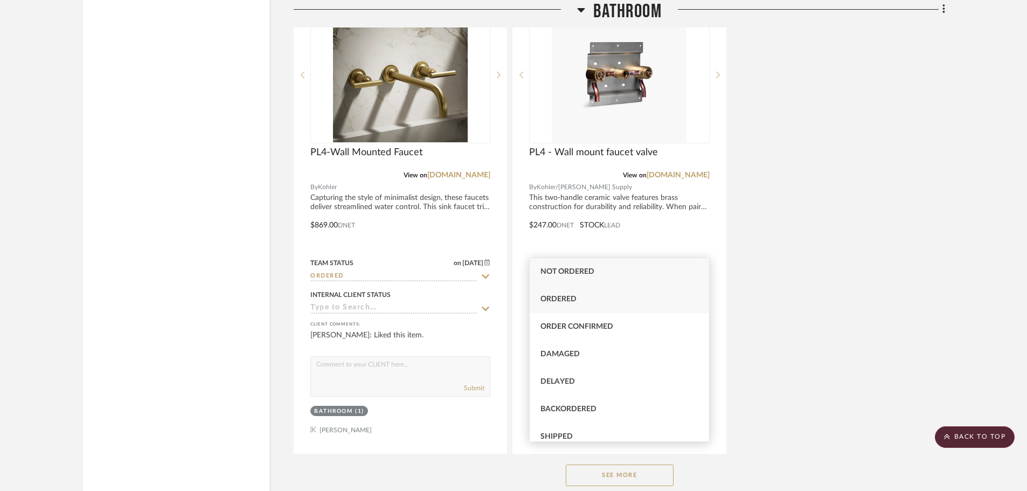
click at [554, 293] on div "Ordered" at bounding box center [619, 299] width 179 height 27
type input "8/18/2025"
type input "Ordered"
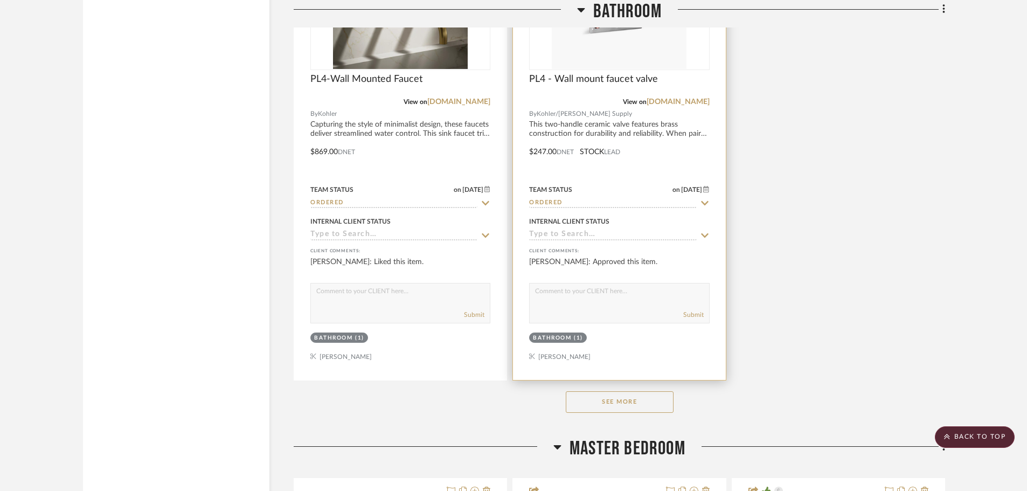
scroll to position [11960, 0]
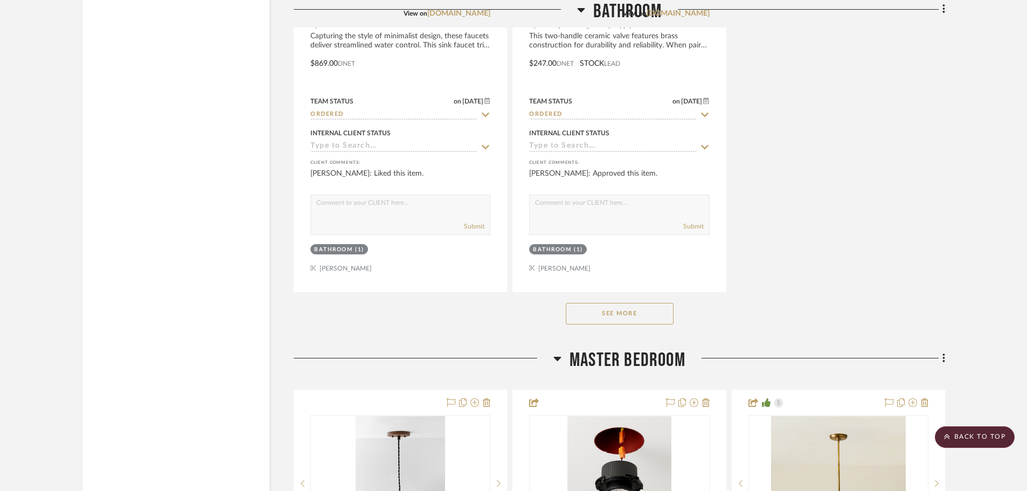
click at [597, 303] on button "See More" at bounding box center [620, 314] width 108 height 22
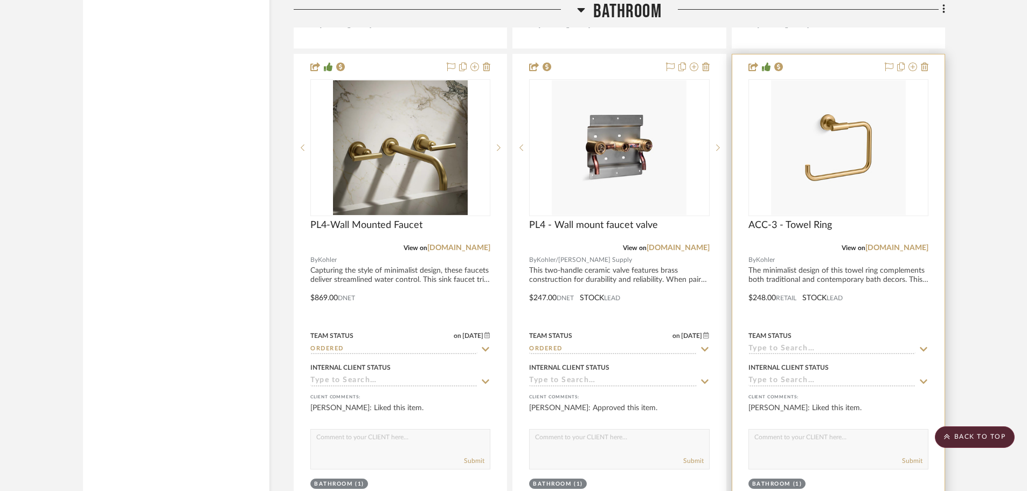
scroll to position [11744, 0]
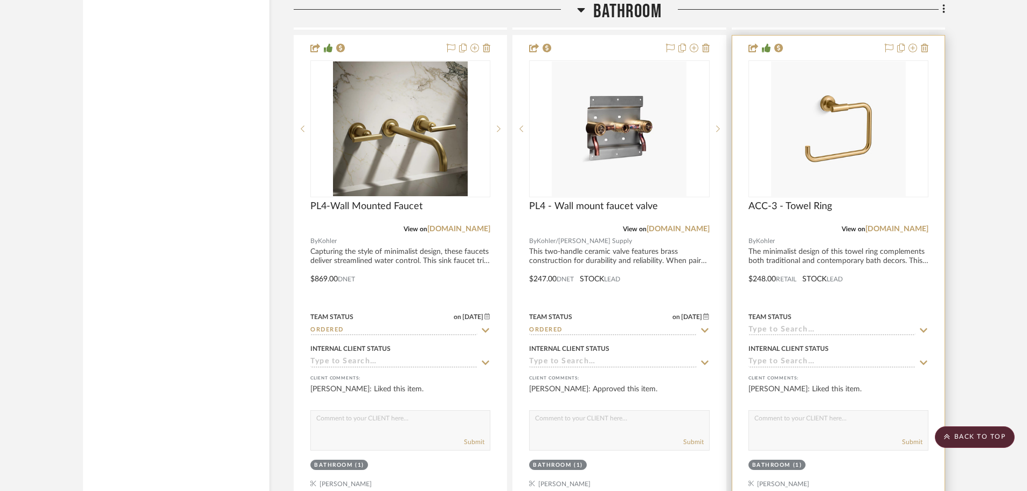
click at [923, 326] on icon at bounding box center [924, 330] width 10 height 9
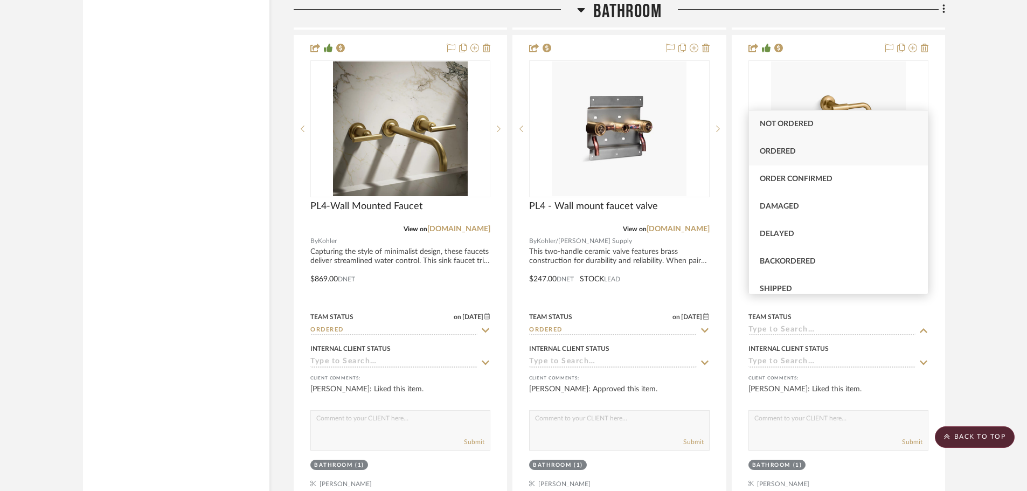
click at [775, 148] on span "Ordered" at bounding box center [778, 152] width 36 height 8
type input "8/18/2025"
type input "Ordered"
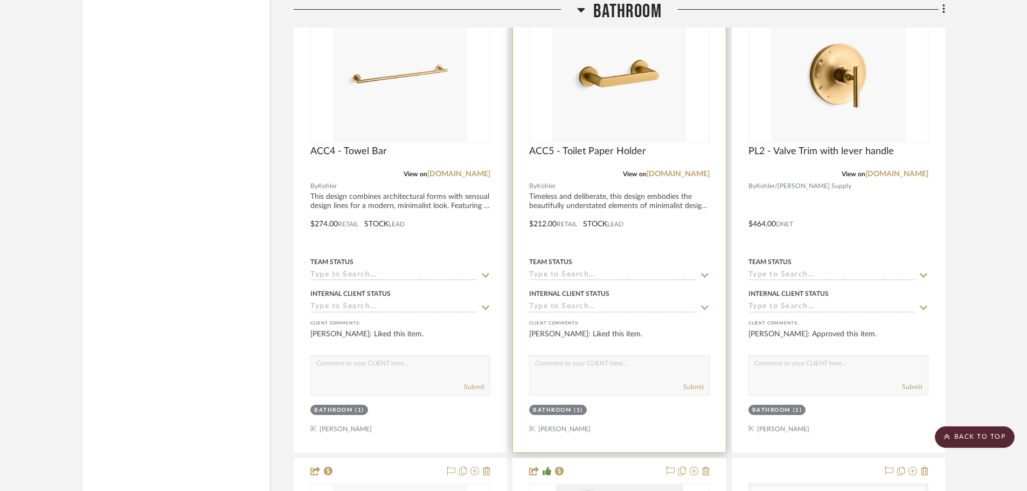
scroll to position [12283, 0]
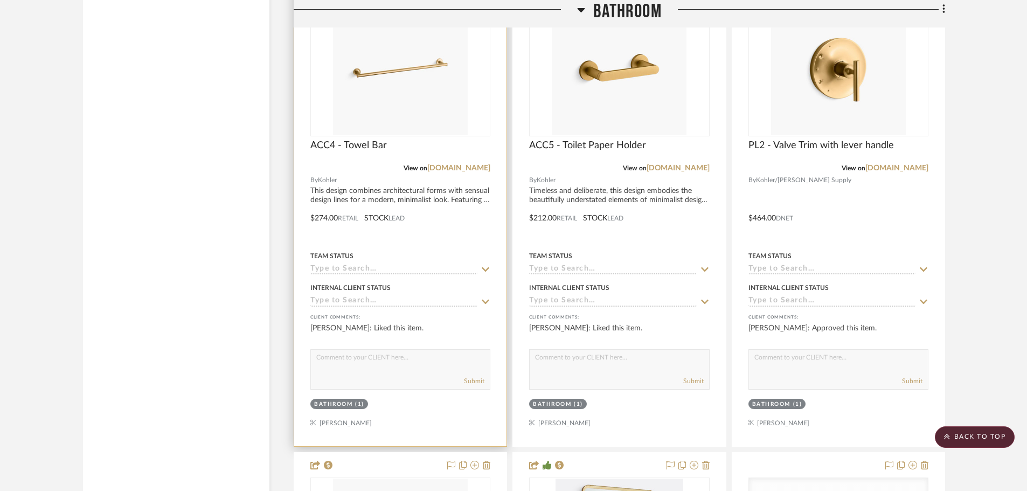
click at [485, 265] on icon at bounding box center [486, 269] width 10 height 9
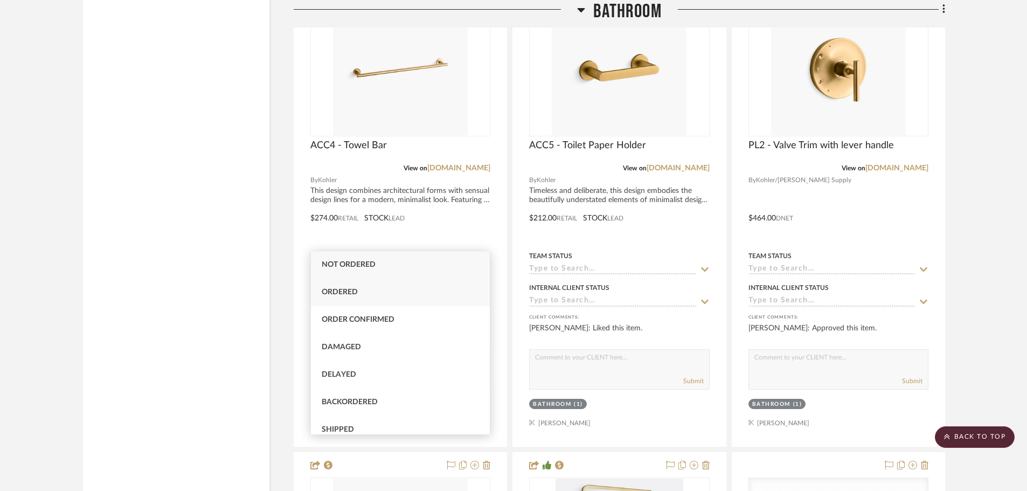
click at [395, 294] on div "Ordered" at bounding box center [400, 292] width 179 height 27
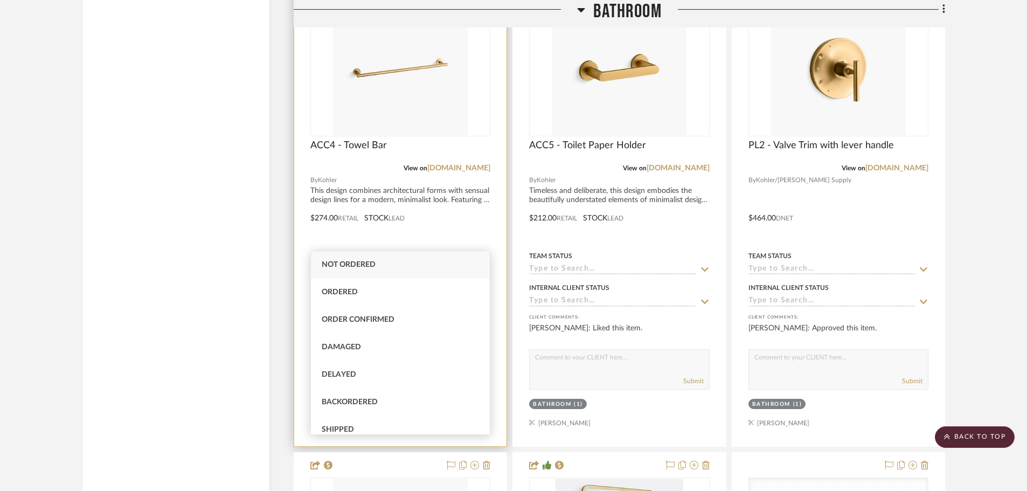
type input "8/18/2025"
type input "Ordered"
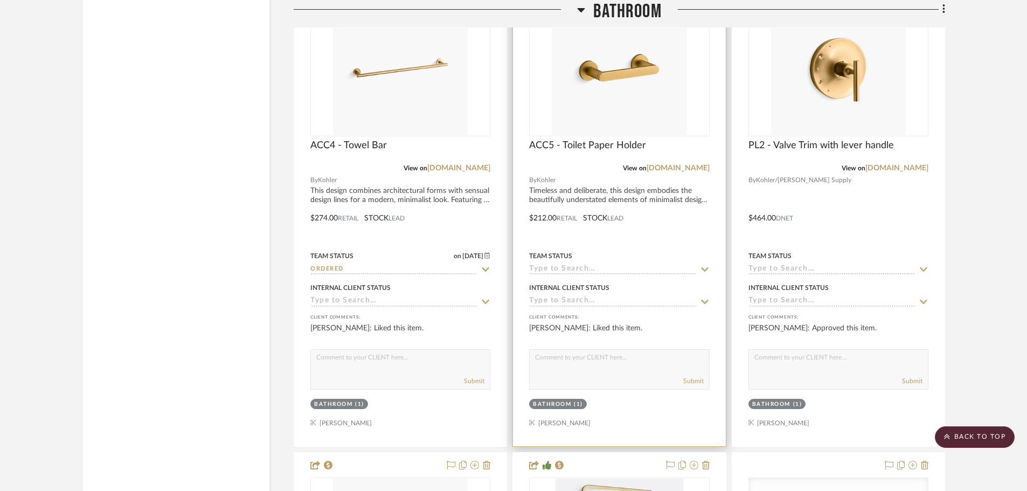
click at [705, 265] on icon at bounding box center [705, 269] width 10 height 9
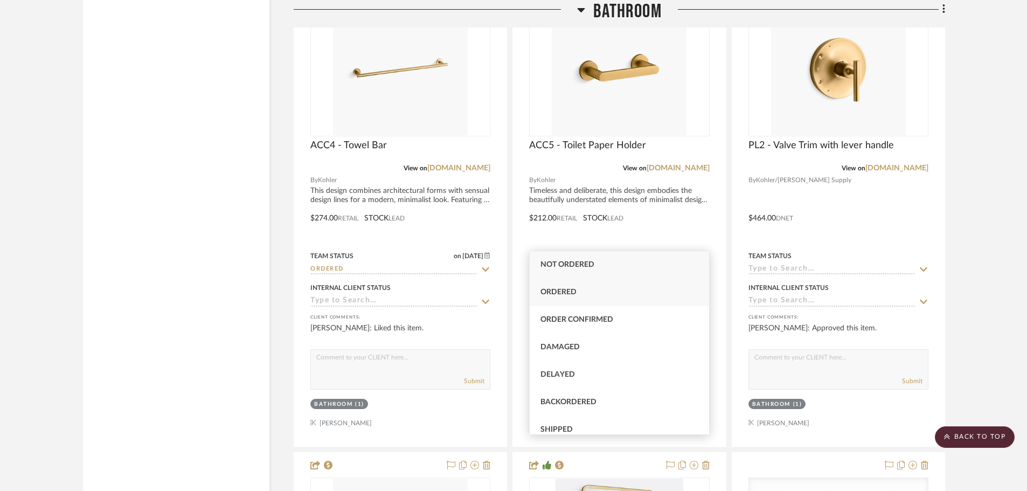
click at [568, 292] on span "Ordered" at bounding box center [558, 292] width 36 height 8
type input "8/18/2025"
type input "Ordered"
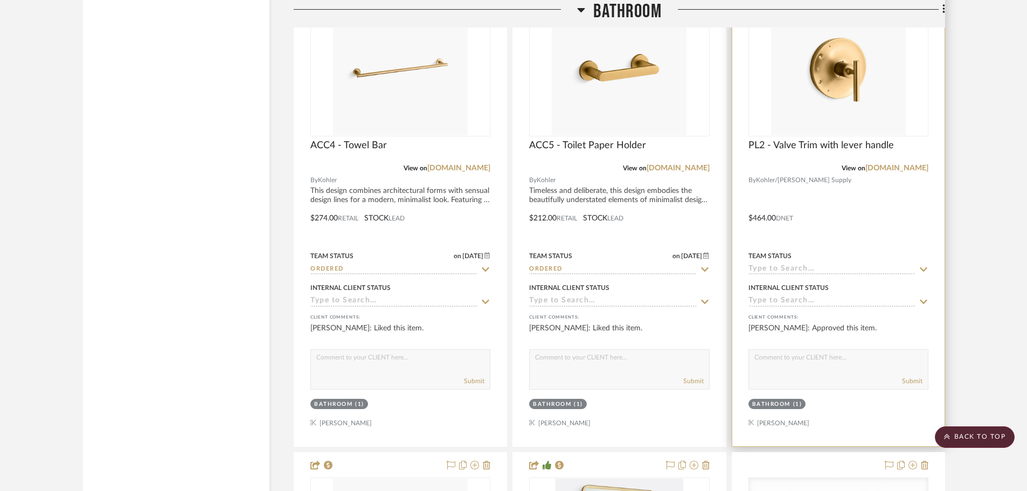
click at [924, 265] on icon at bounding box center [924, 269] width 10 height 9
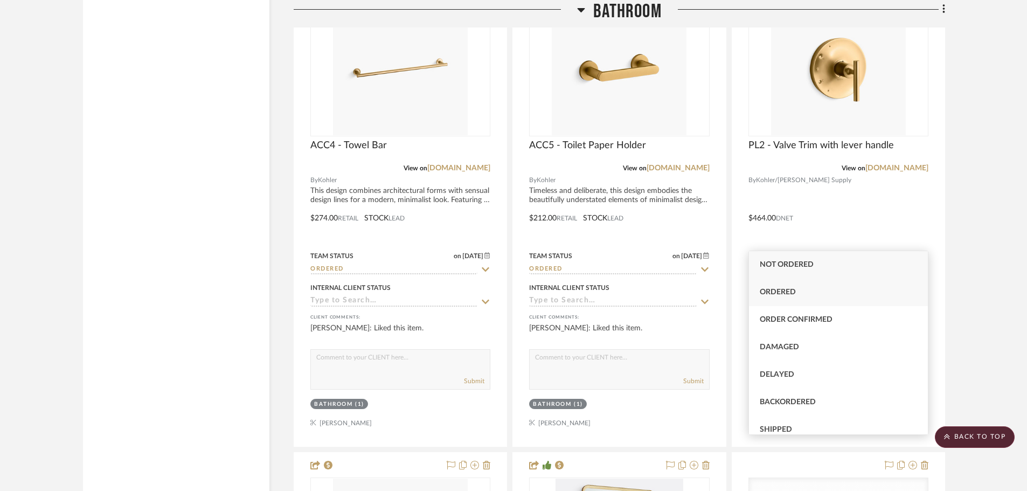
click at [784, 287] on div "Ordered" at bounding box center [838, 292] width 179 height 27
type input "8/18/2025"
type input "Ordered"
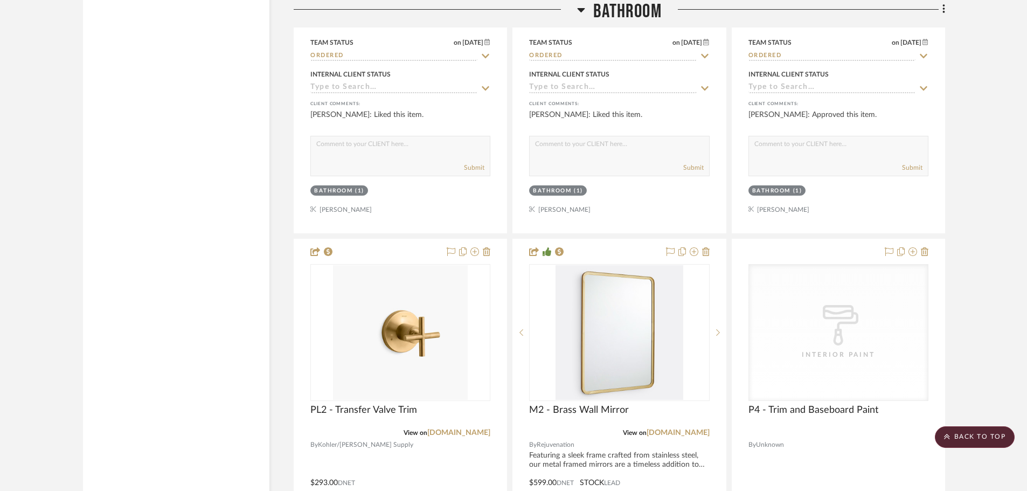
scroll to position [12660, 0]
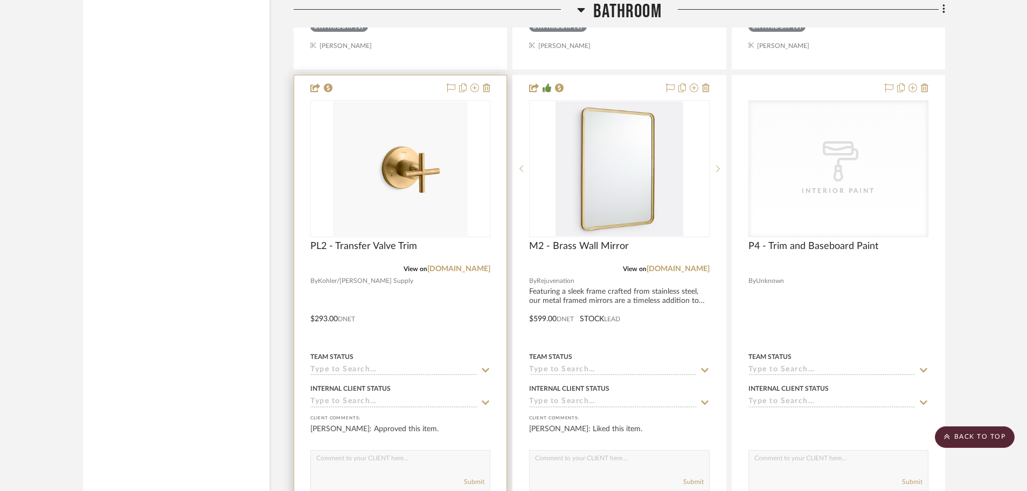
click at [484, 368] on icon at bounding box center [486, 370] width 8 height 4
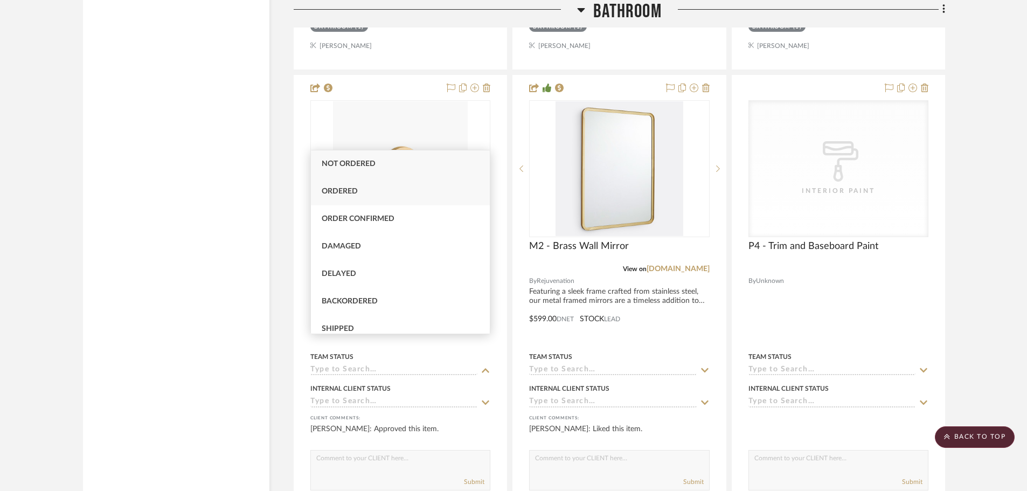
click at [348, 193] on span "Ordered" at bounding box center [340, 191] width 36 height 8
type input "8/18/2025"
type input "Ordered"
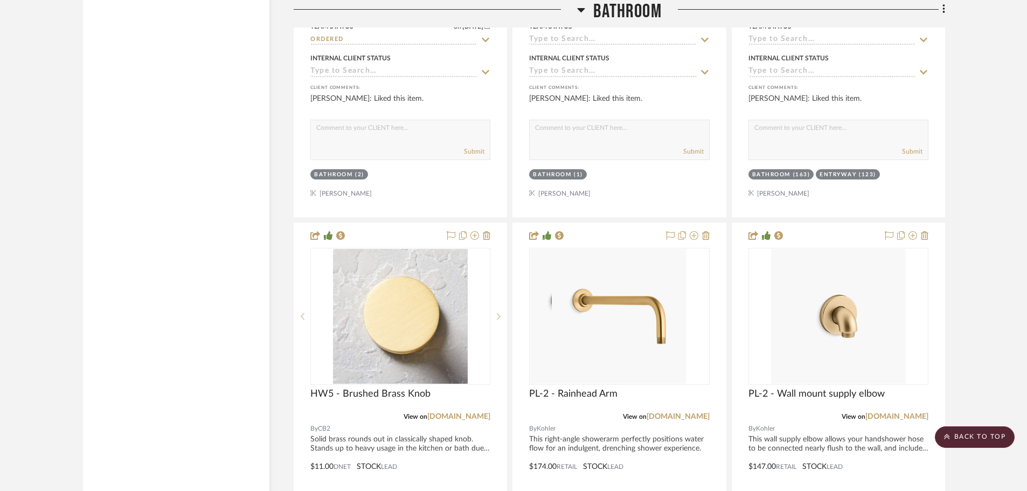
scroll to position [13684, 0]
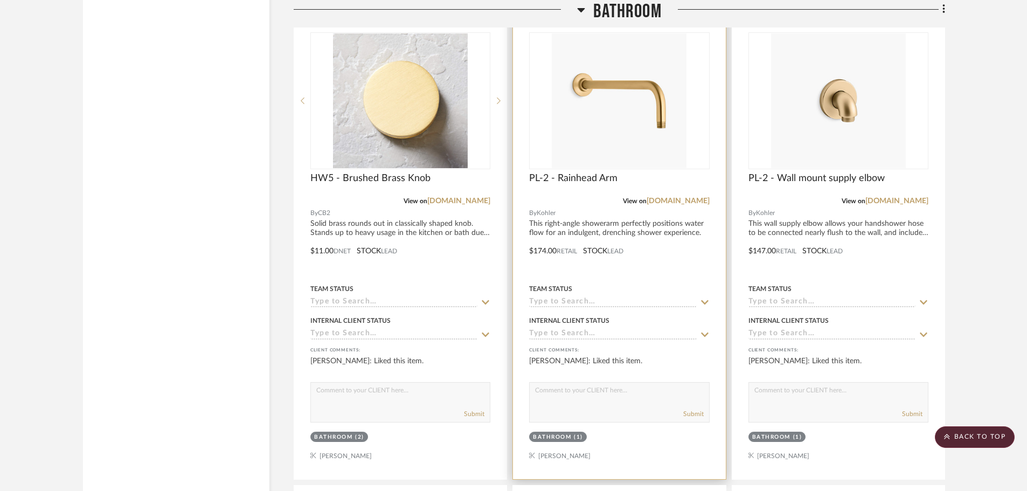
click at [705, 298] on icon at bounding box center [705, 302] width 10 height 9
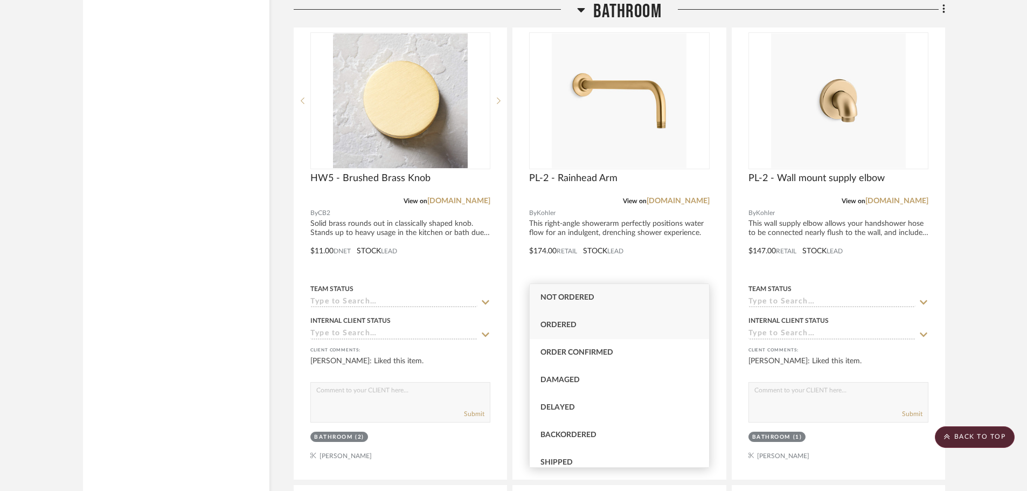
click at [572, 321] on span "Ordered" at bounding box center [558, 325] width 36 height 8
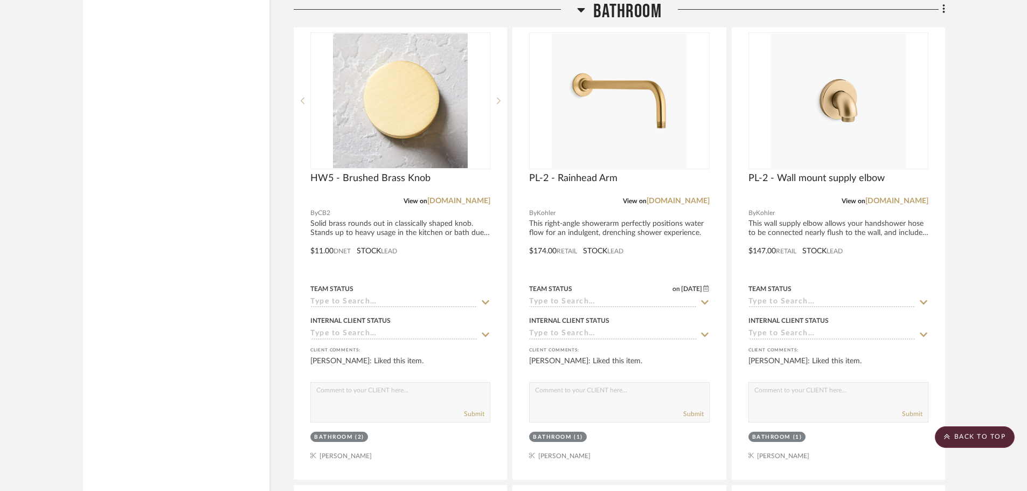
type input "8/18/2025"
type input "Ordered"
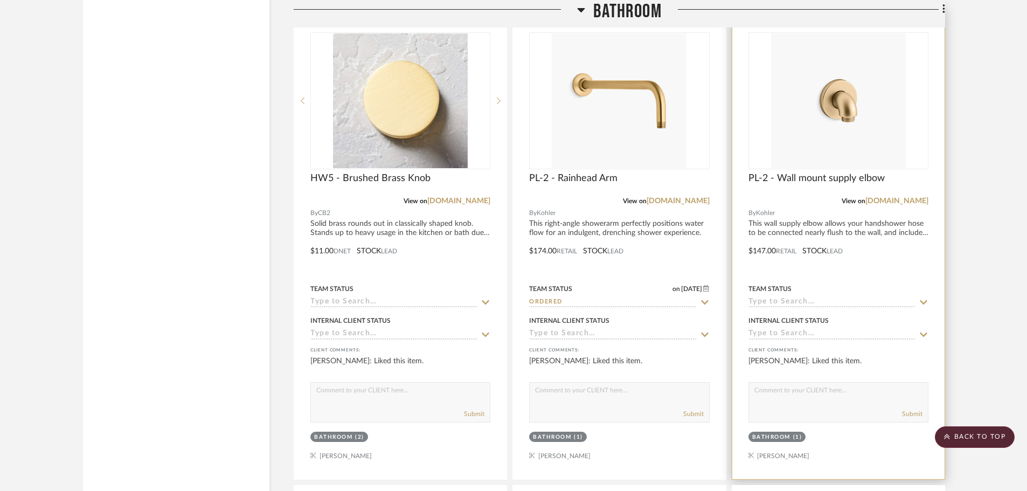
click at [920, 298] on icon at bounding box center [924, 302] width 10 height 9
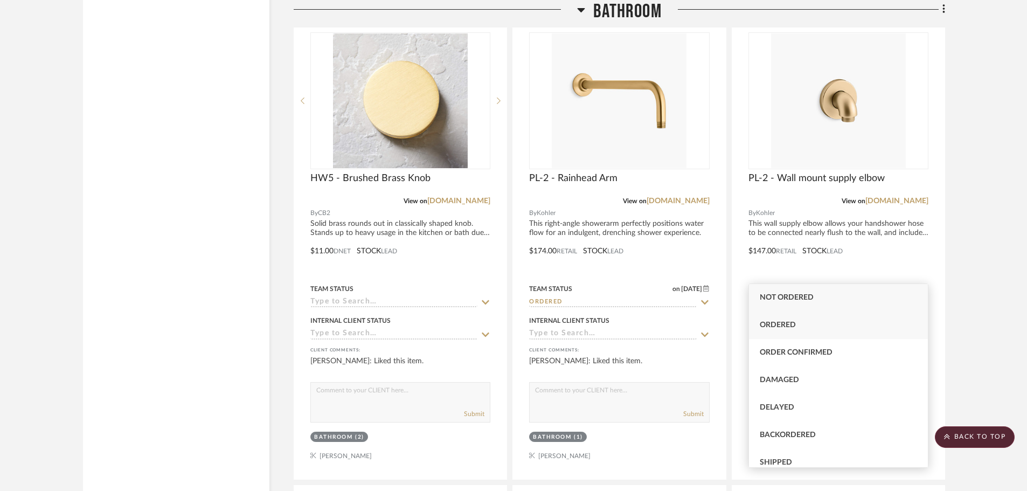
click at [770, 318] on div "Ordered" at bounding box center [838, 324] width 179 height 27
type input "8/18/2025"
type input "Ordered"
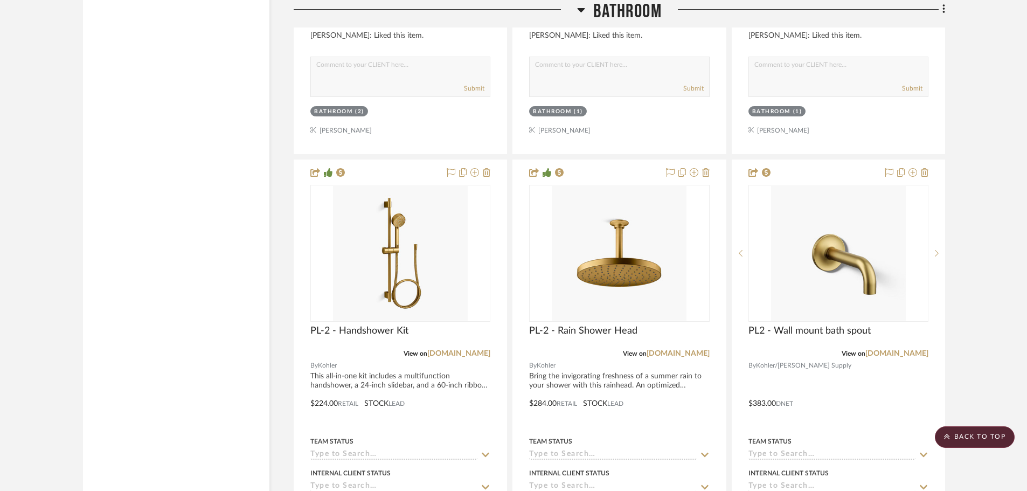
scroll to position [14007, 0]
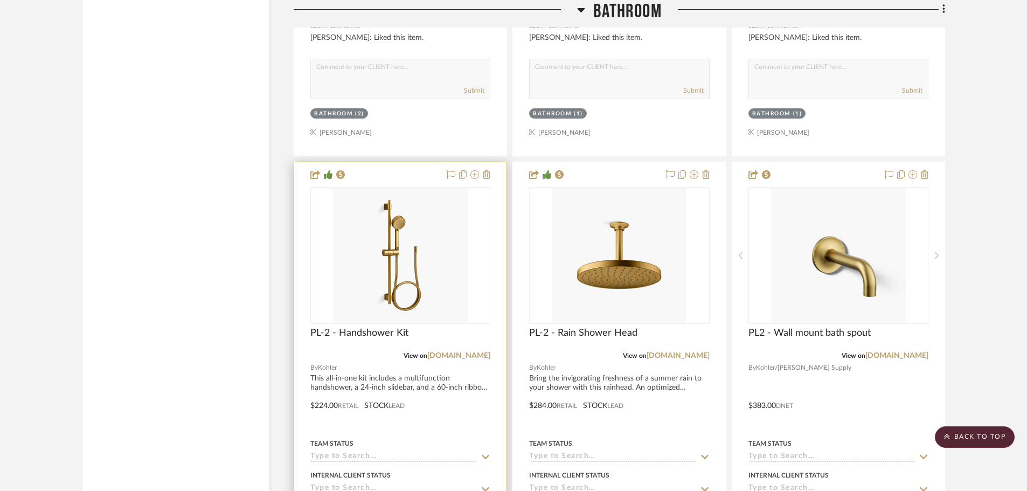
click at [485, 453] on icon at bounding box center [486, 457] width 10 height 9
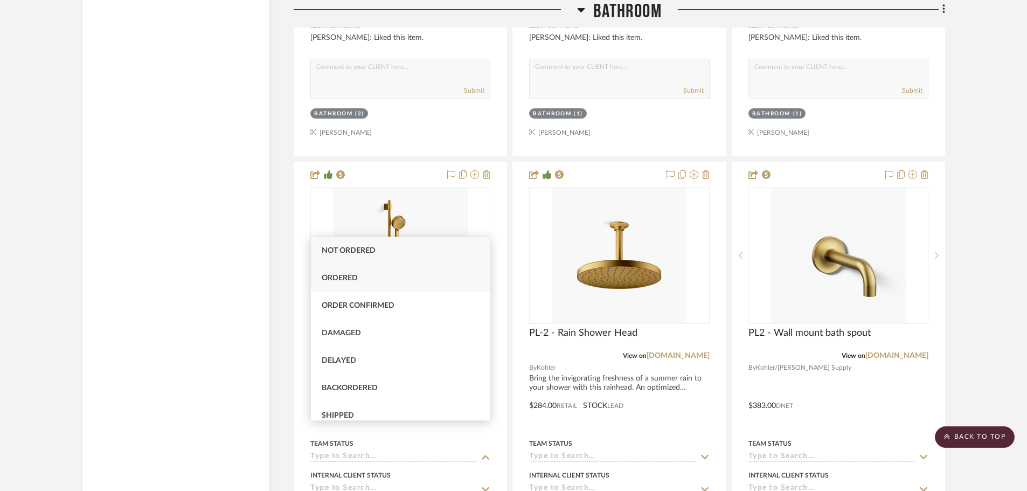
click at [375, 277] on div "Ordered" at bounding box center [400, 278] width 179 height 27
type input "8/18/2025"
type input "Ordered"
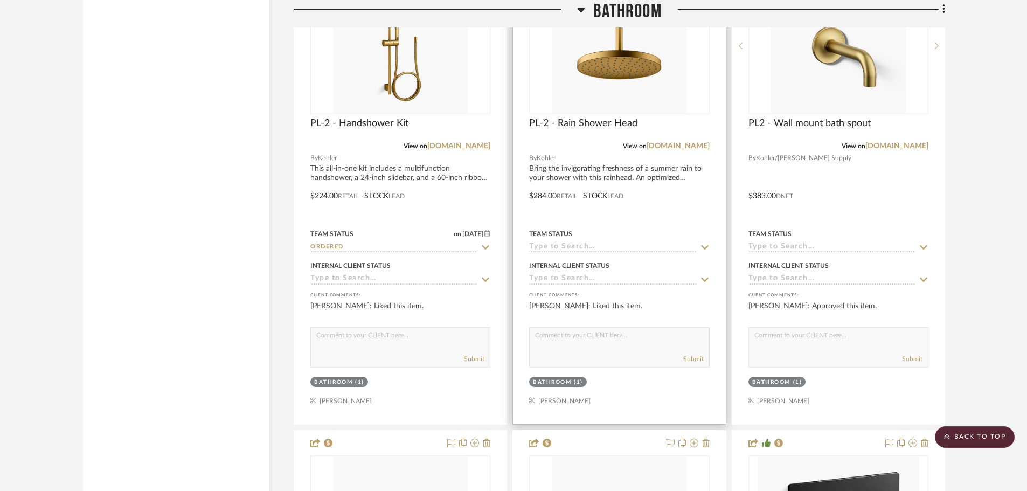
scroll to position [14222, 0]
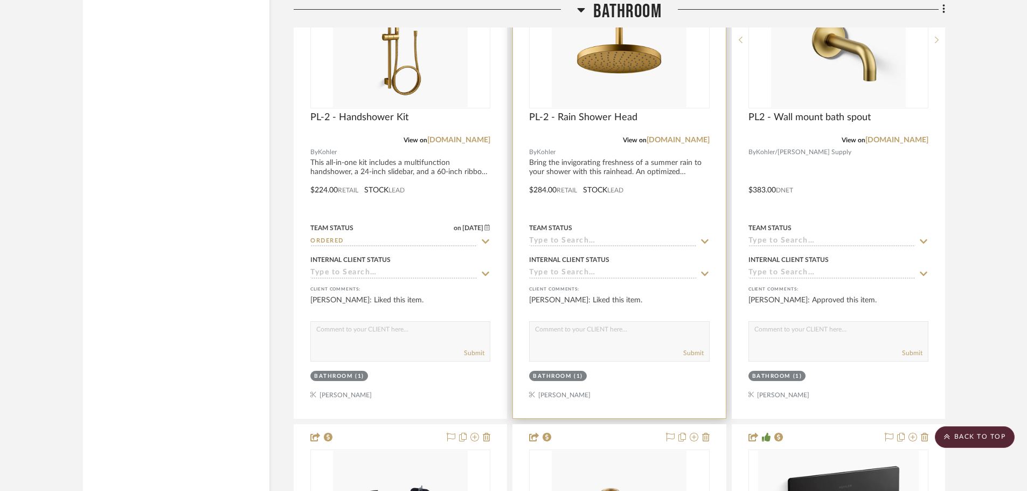
click at [707, 237] on icon at bounding box center [705, 241] width 10 height 9
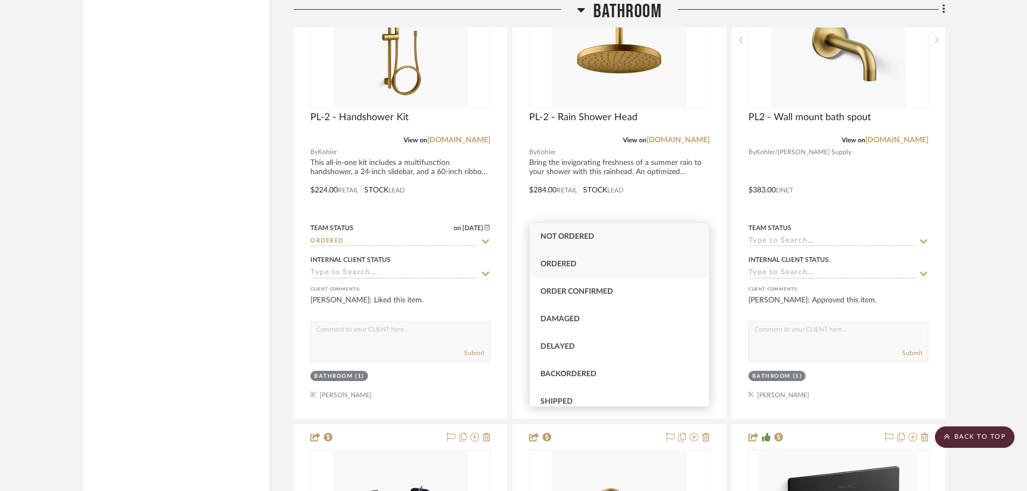
click at [558, 266] on span "Ordered" at bounding box center [558, 264] width 36 height 8
type input "8/18/2025"
type input "Ordered"
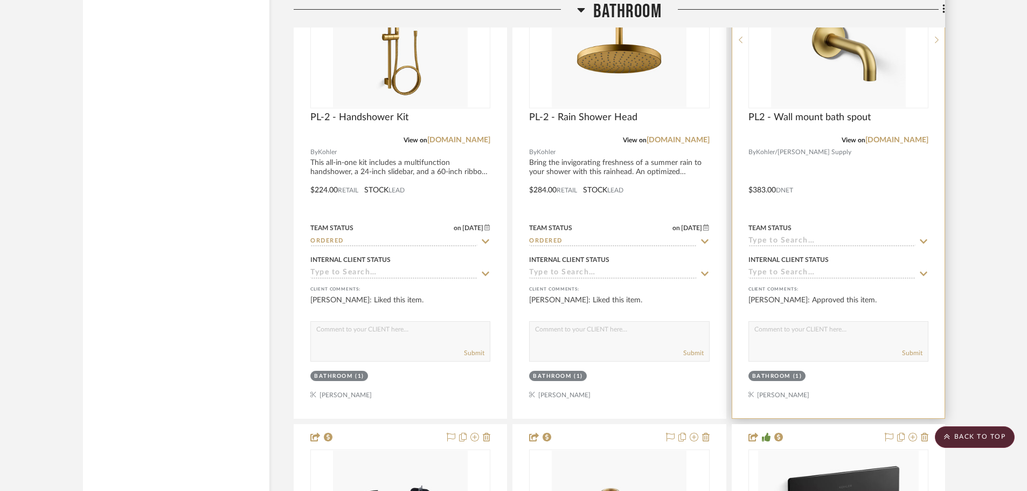
click at [925, 239] on icon at bounding box center [924, 241] width 8 height 4
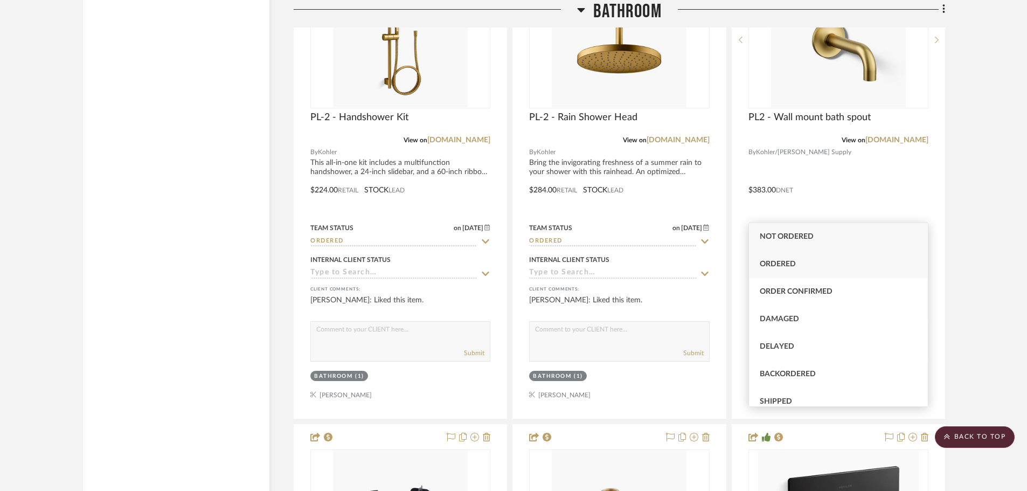
click at [776, 262] on span "Ordered" at bounding box center [778, 264] width 36 height 8
type input "8/18/2025"
type input "Ordered"
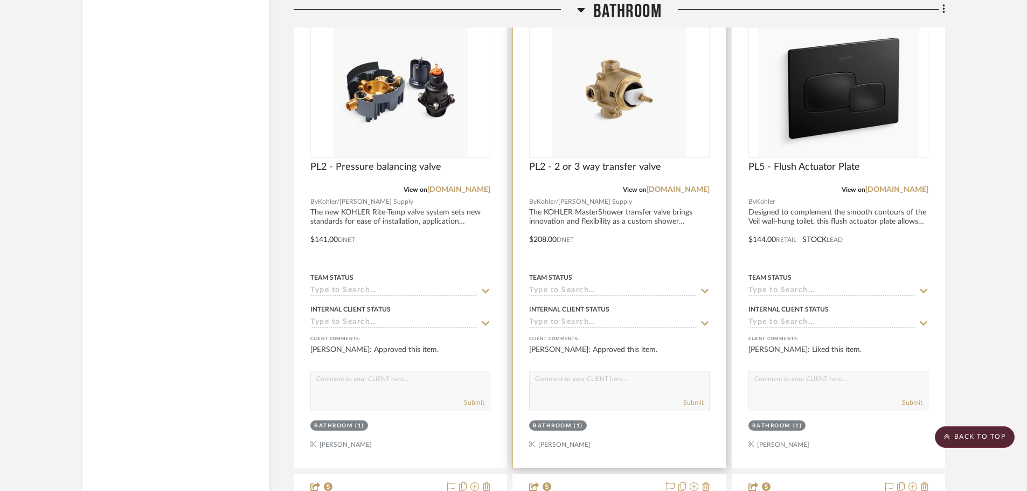
scroll to position [14653, 0]
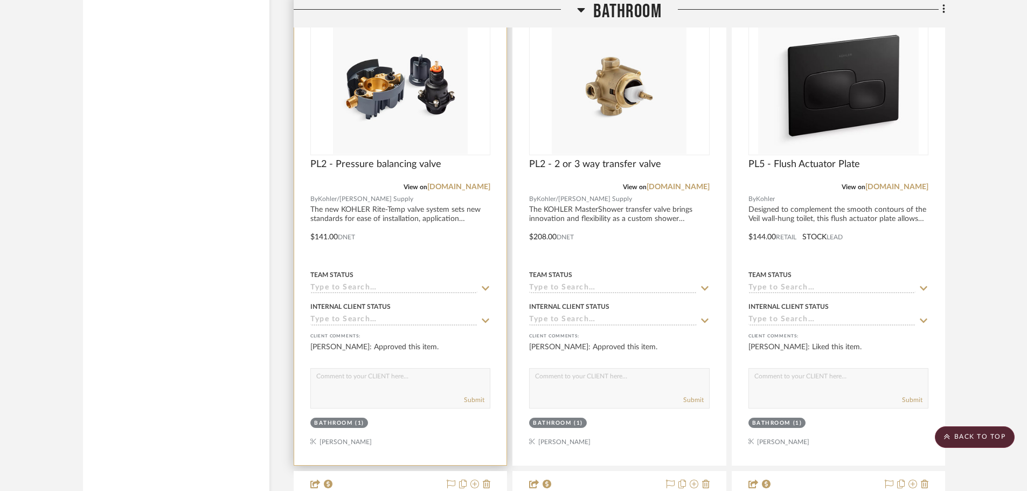
click at [486, 286] on icon at bounding box center [486, 288] width 8 height 4
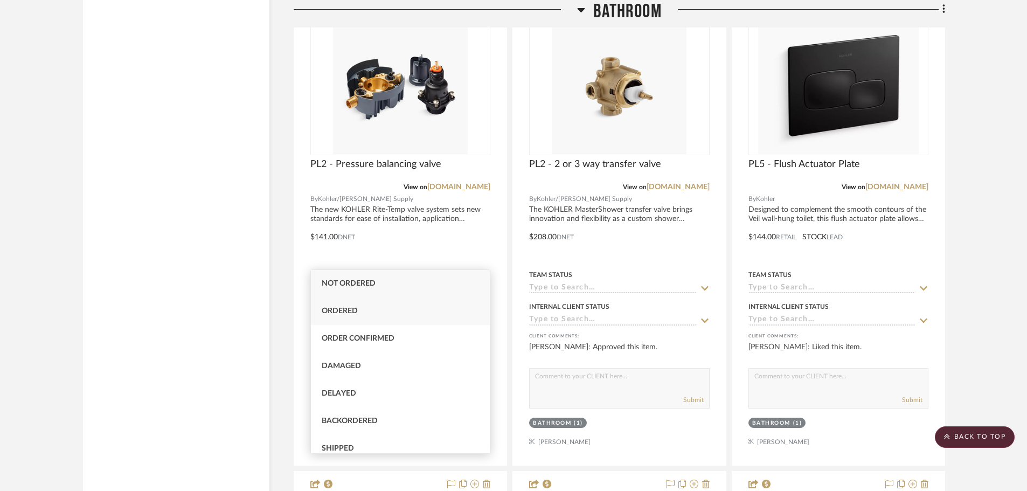
click at [365, 309] on div "Ordered" at bounding box center [400, 310] width 179 height 27
type input "8/18/2025"
type input "Ordered"
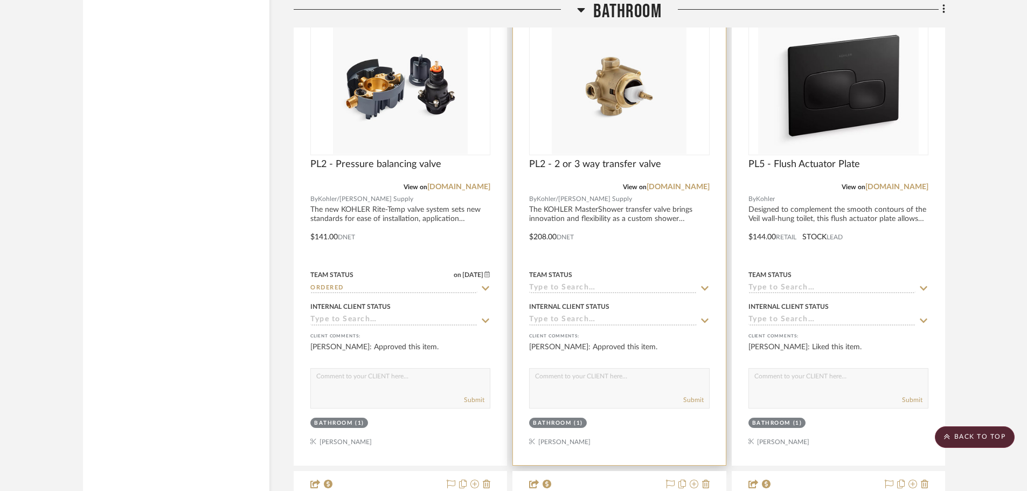
click at [702, 284] on icon at bounding box center [705, 288] width 10 height 9
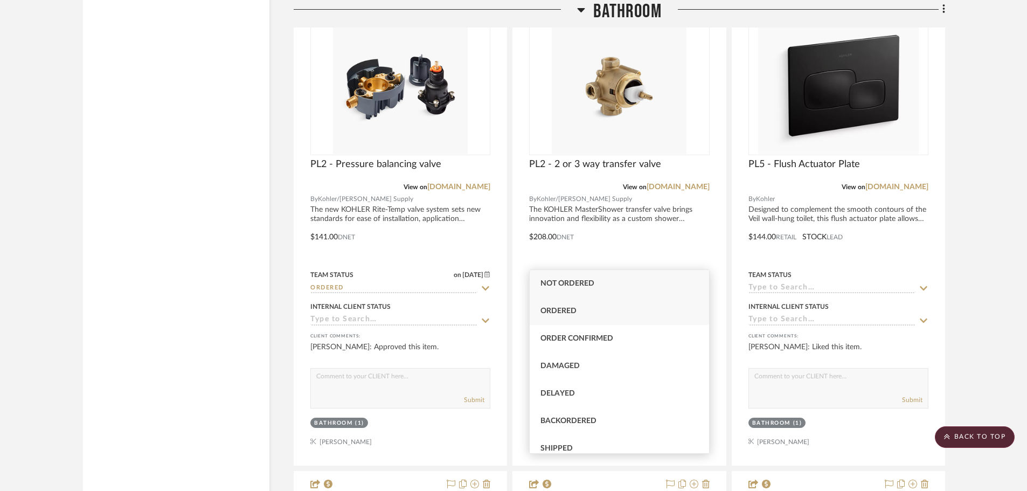
click at [552, 315] on span "Ordered" at bounding box center [558, 311] width 36 height 8
type input "8/18/2025"
type input "Ordered"
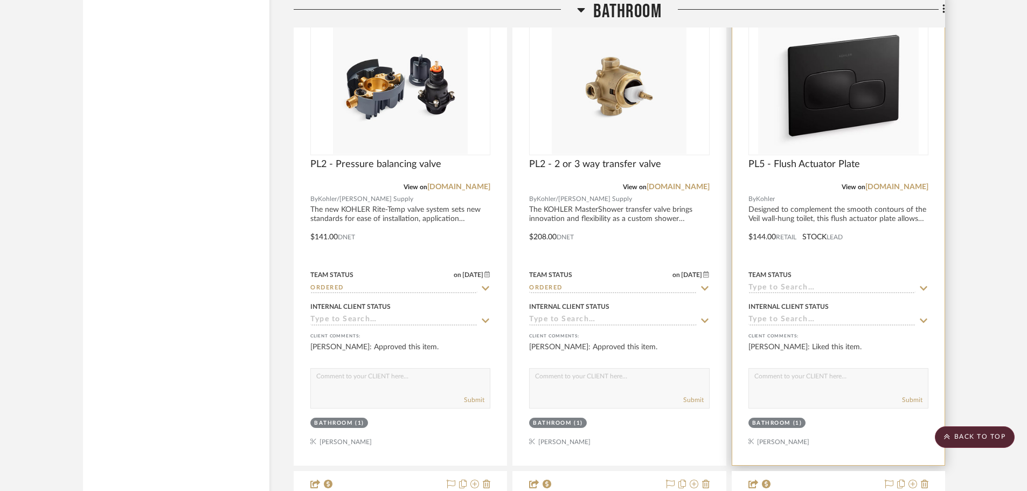
click at [920, 286] on icon at bounding box center [924, 288] width 8 height 4
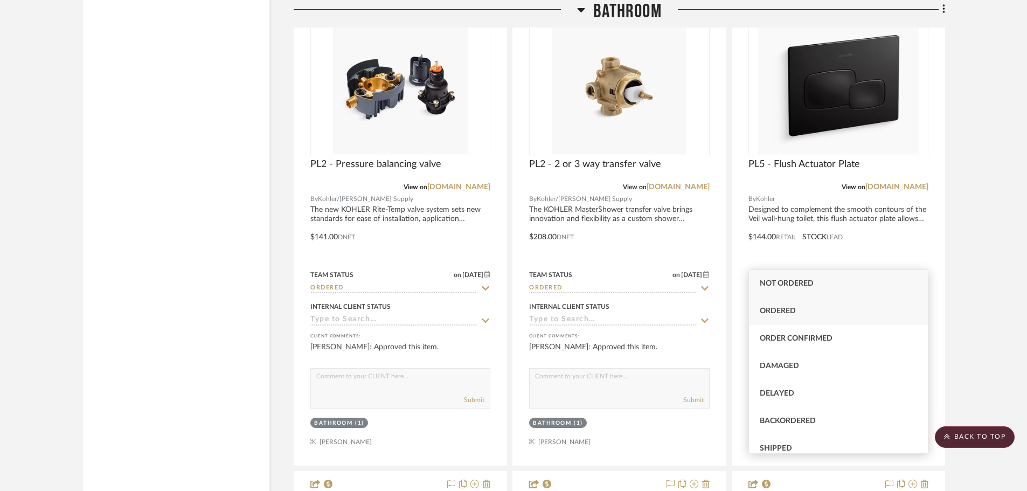
click at [776, 316] on div "Ordered" at bounding box center [838, 310] width 179 height 27
type input "8/18/2025"
type input "Ordered"
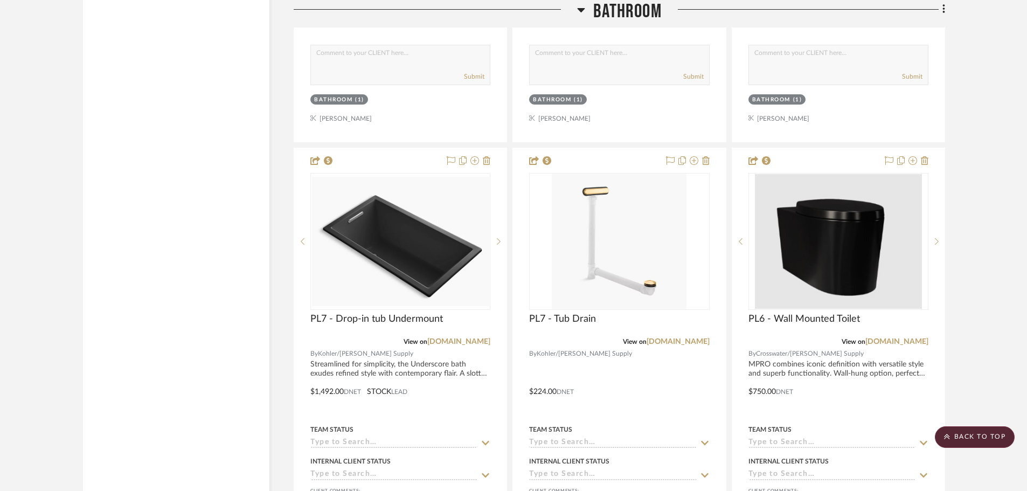
scroll to position [15138, 0]
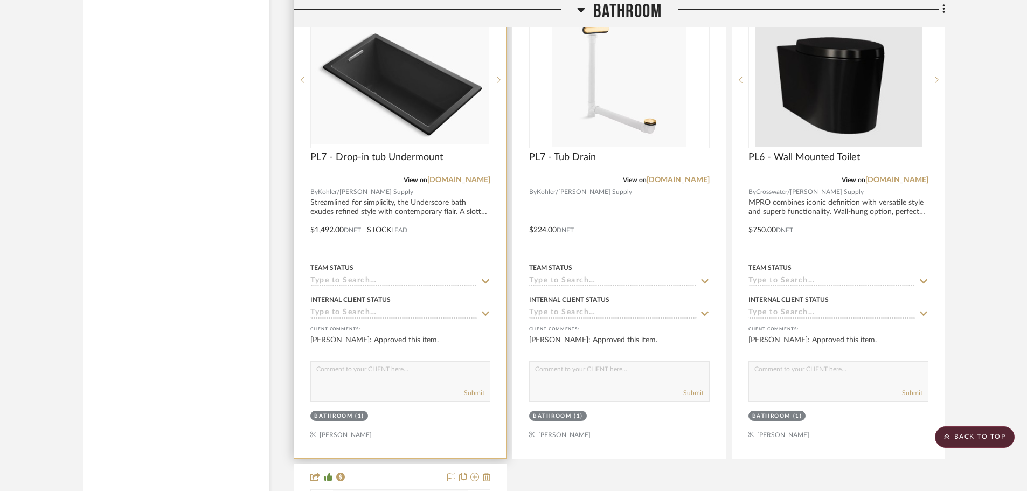
click at [484, 279] on icon at bounding box center [486, 281] width 8 height 4
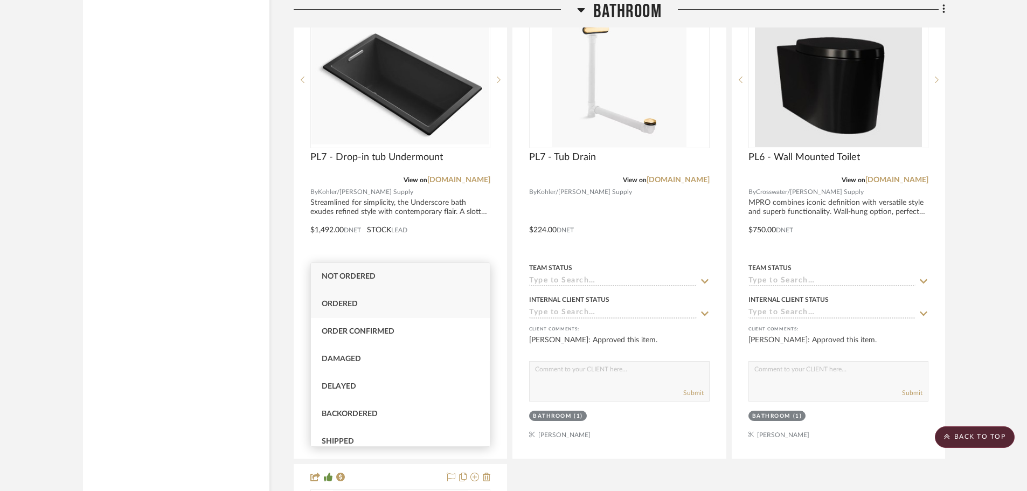
click at [372, 304] on div "Ordered" at bounding box center [400, 303] width 179 height 27
type input "8/18/2025"
type input "Ordered"
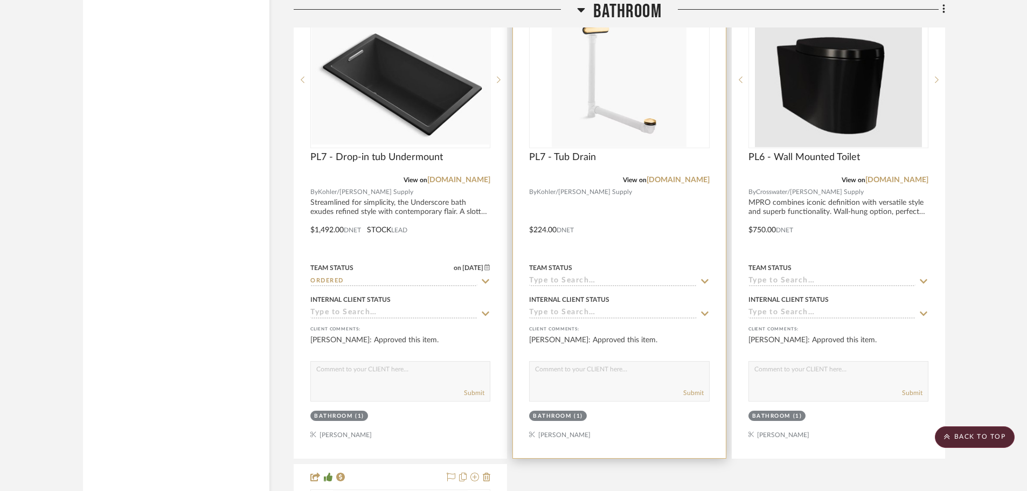
click at [706, 277] on icon at bounding box center [705, 281] width 10 height 9
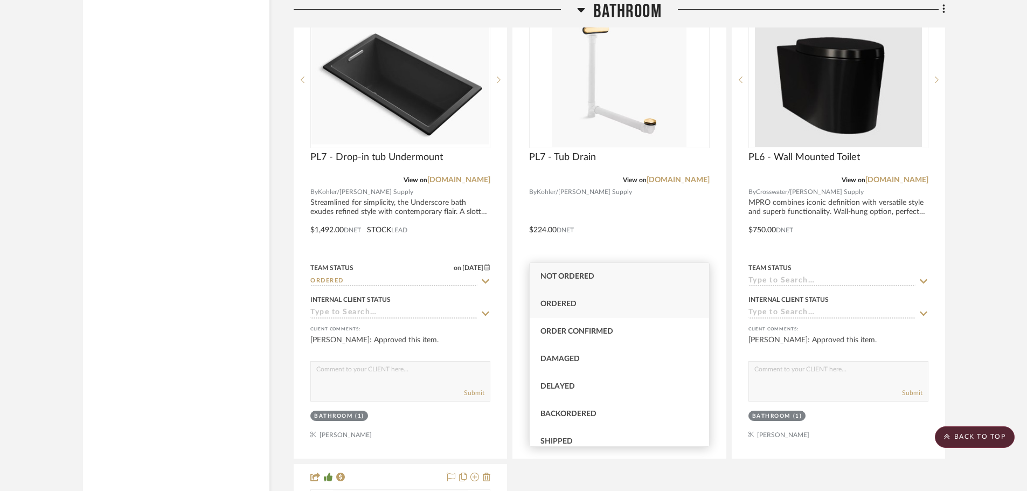
click at [592, 298] on div "Ordered" at bounding box center [619, 303] width 179 height 27
type input "8/18/2025"
type input "Ordered"
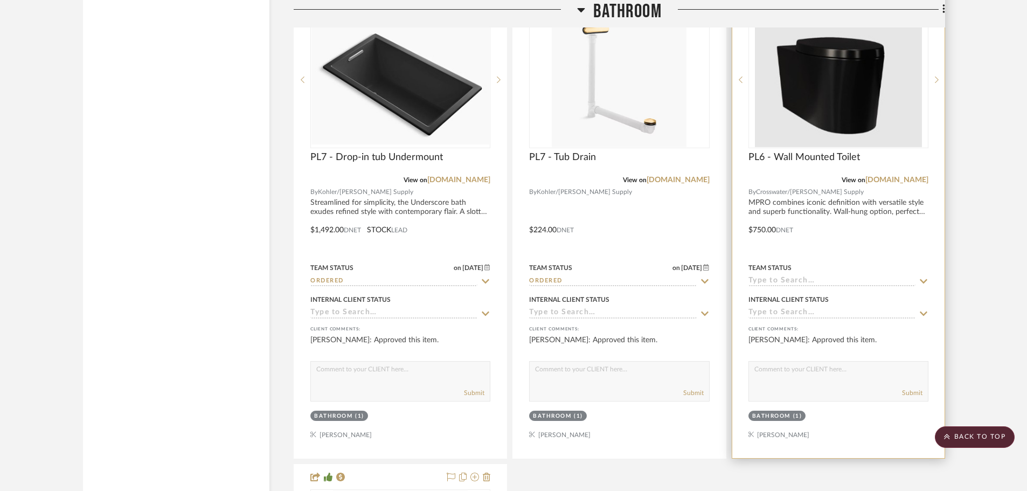
click at [922, 277] on icon at bounding box center [924, 281] width 10 height 9
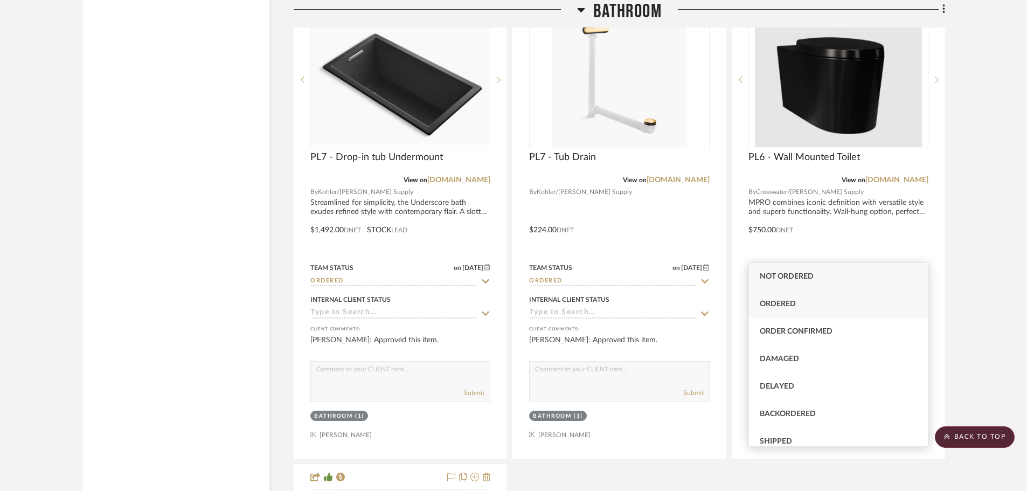
click at [798, 301] on div "Ordered" at bounding box center [838, 303] width 179 height 27
type input "8/18/2025"
type input "Ordered"
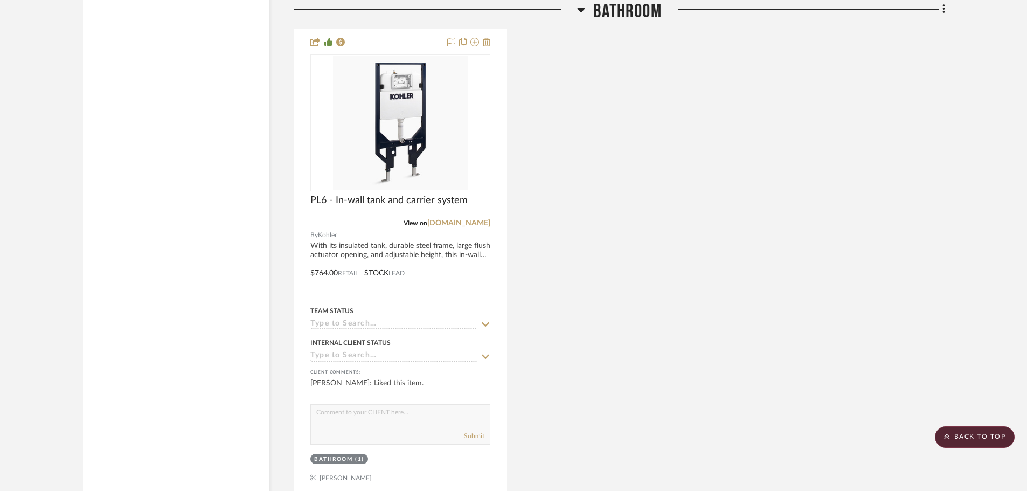
scroll to position [15677, 0]
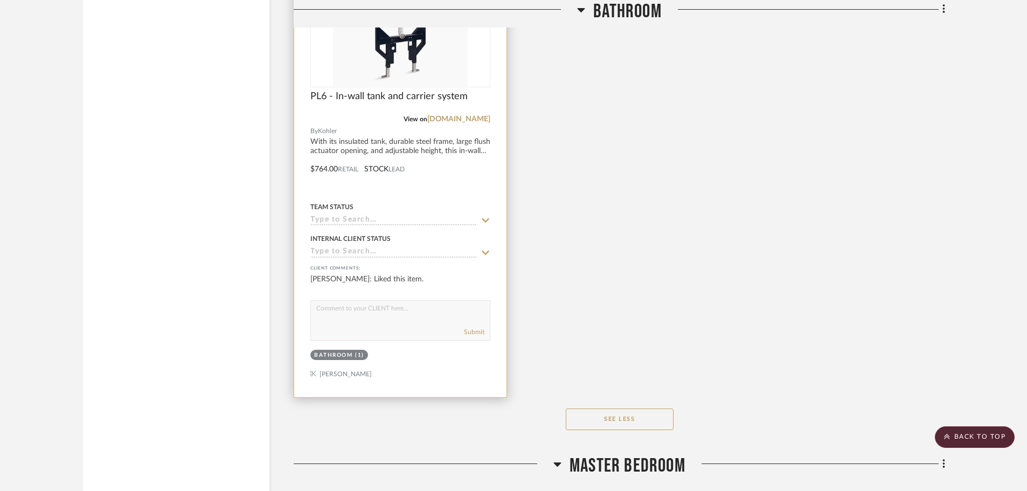
click at [485, 218] on icon at bounding box center [486, 220] width 8 height 4
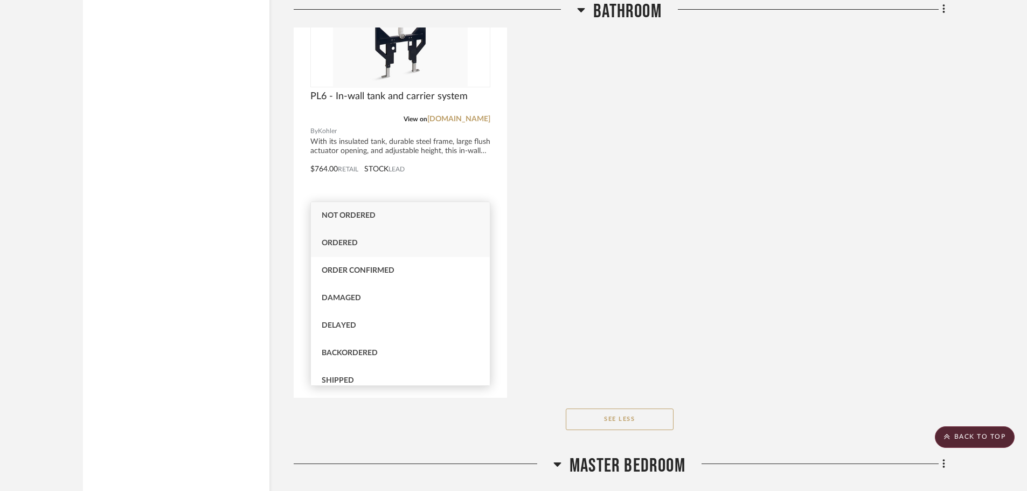
click at [360, 239] on div "Ordered" at bounding box center [400, 242] width 179 height 27
type input "8/18/2025"
type input "Ordered"
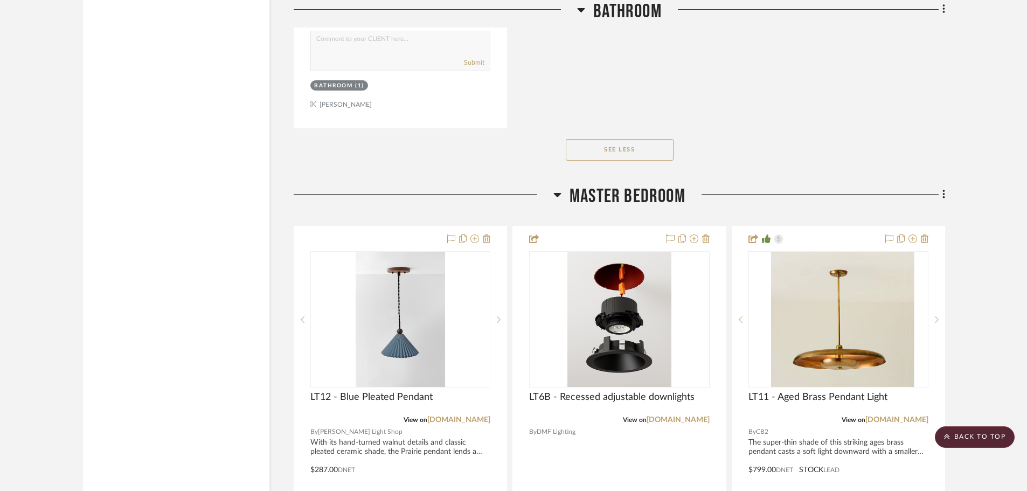
scroll to position [16108, 0]
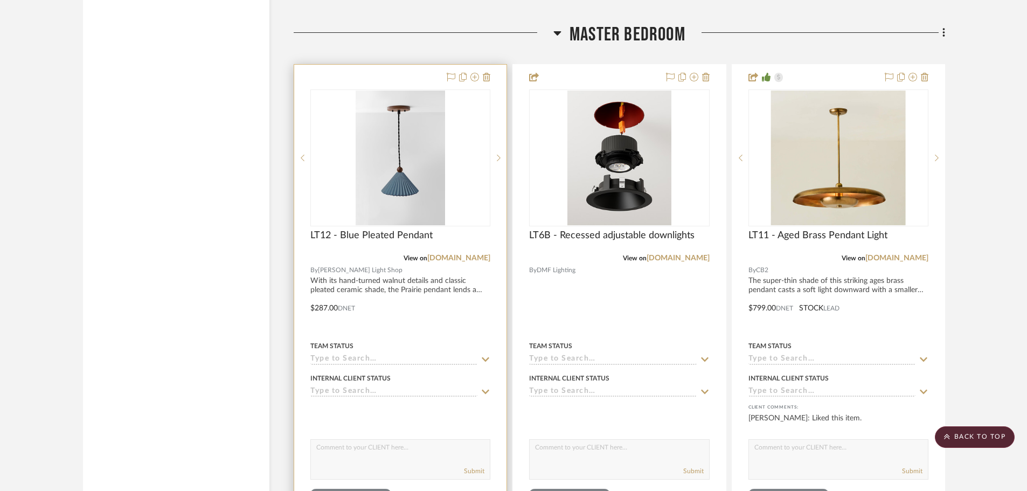
click at [483, 357] on icon at bounding box center [486, 359] width 8 height 4
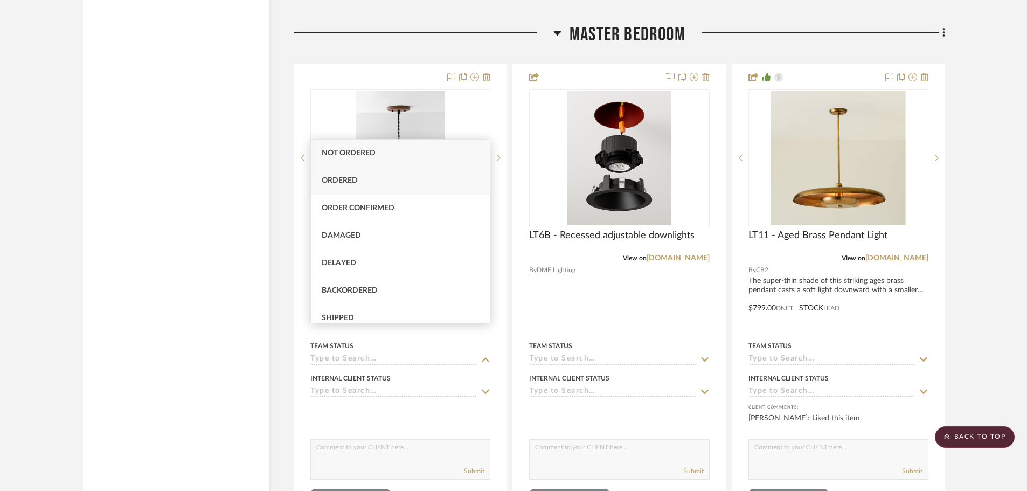
click at [365, 178] on div "Ordered" at bounding box center [400, 180] width 179 height 27
type input "8/18/2025"
type input "Ordered"
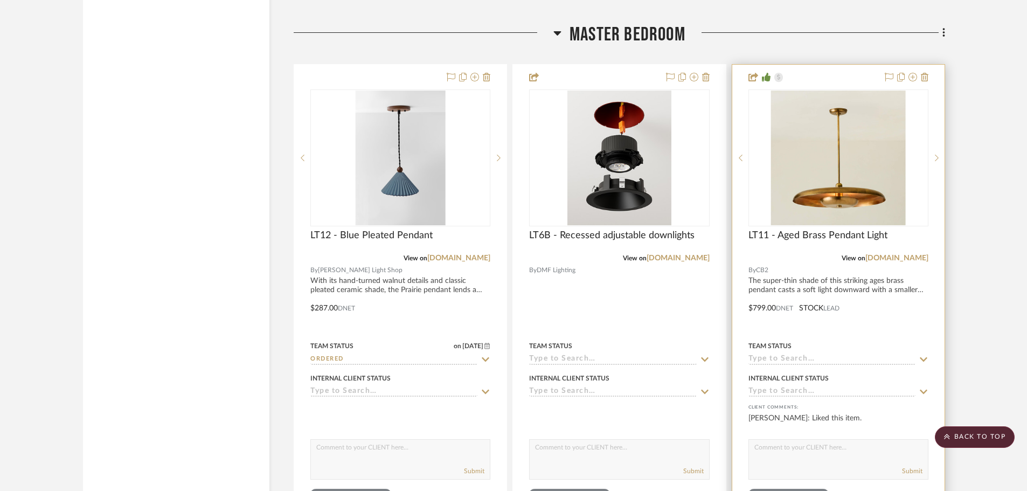
click at [921, 355] on icon at bounding box center [924, 359] width 10 height 9
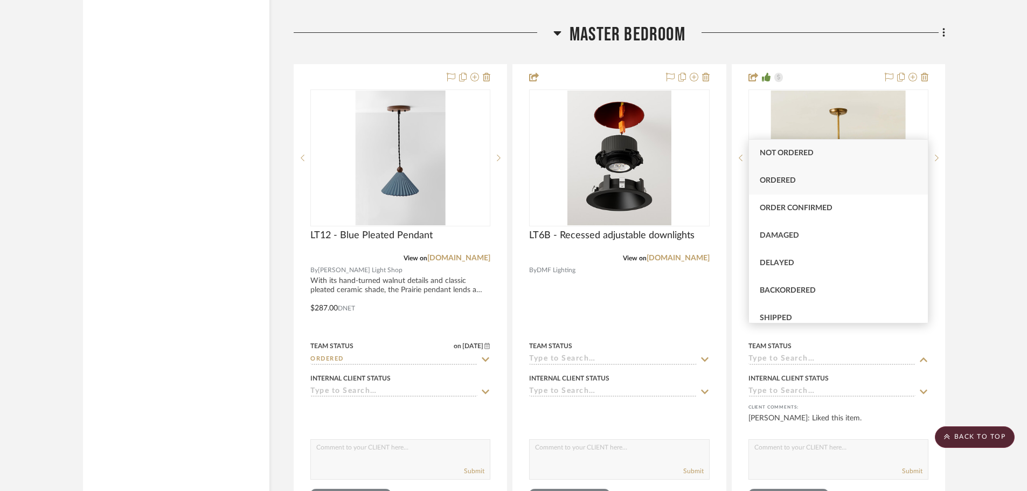
click at [792, 182] on span "Ordered" at bounding box center [778, 181] width 36 height 8
type input "8/18/2025"
type input "Ordered"
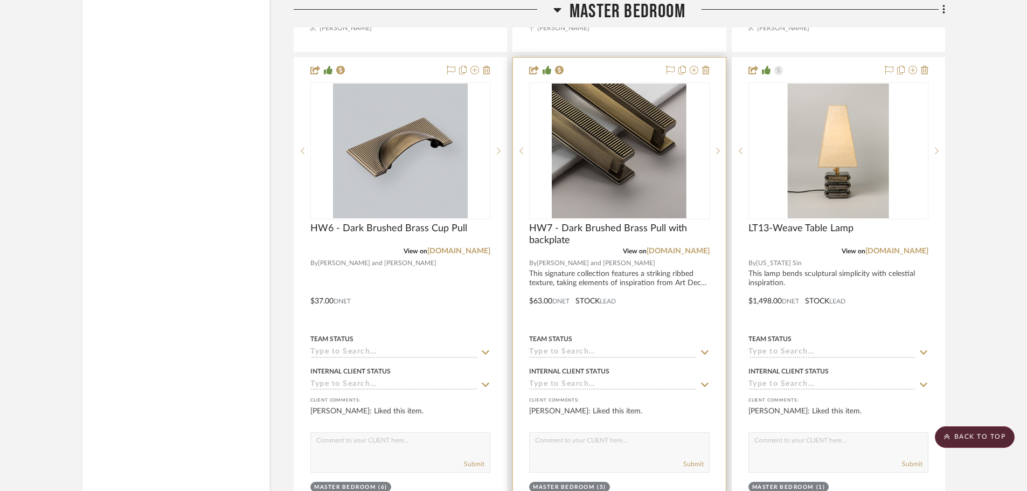
scroll to position [16700, 0]
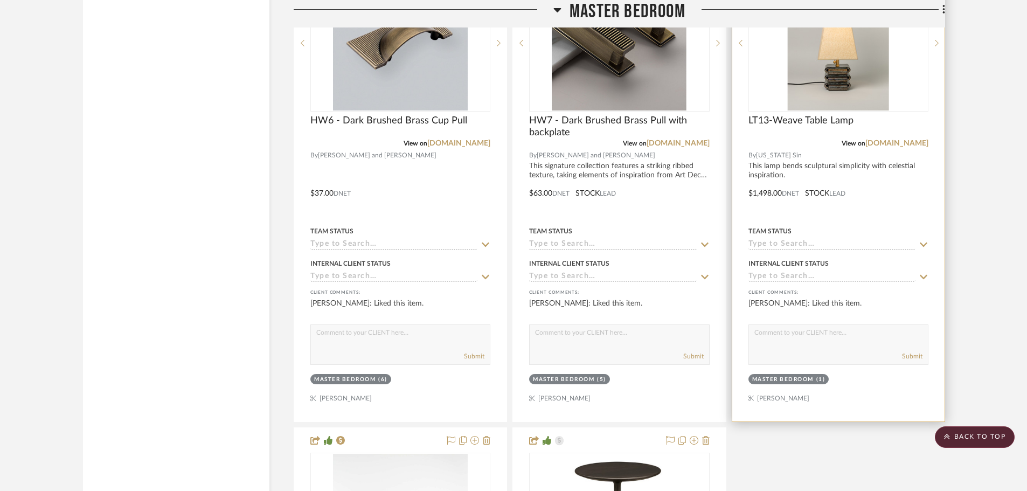
click at [926, 242] on icon at bounding box center [924, 244] width 8 height 4
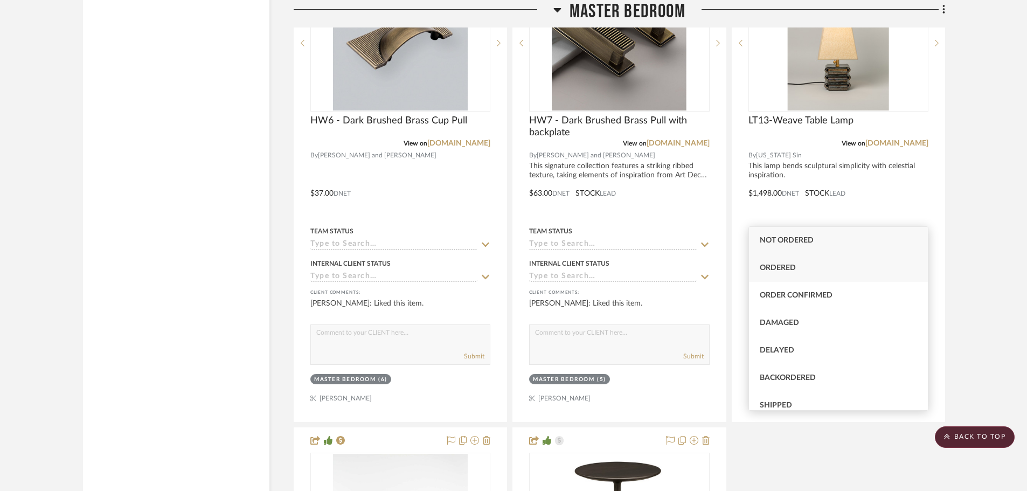
click at [798, 258] on div "Ordered" at bounding box center [838, 267] width 179 height 27
type input "8/18/2025"
type input "Ordered"
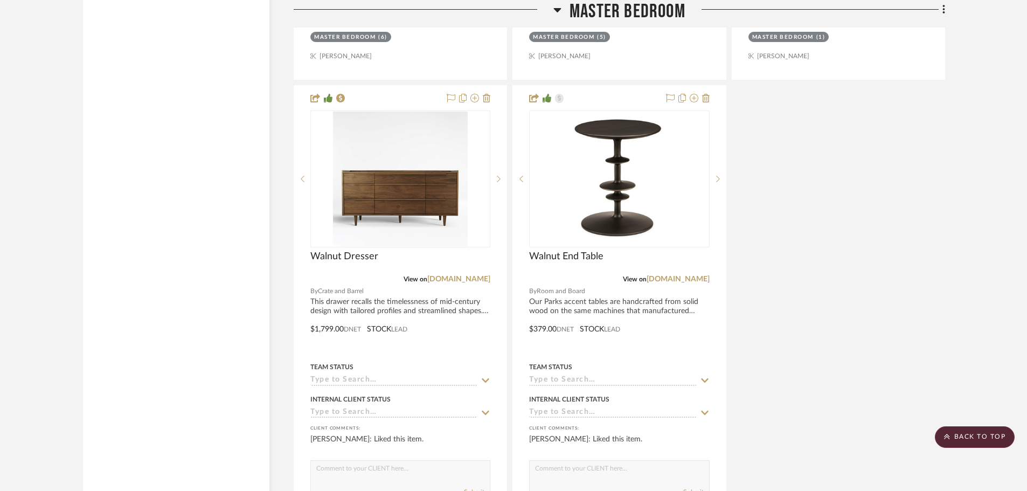
scroll to position [17131, 0]
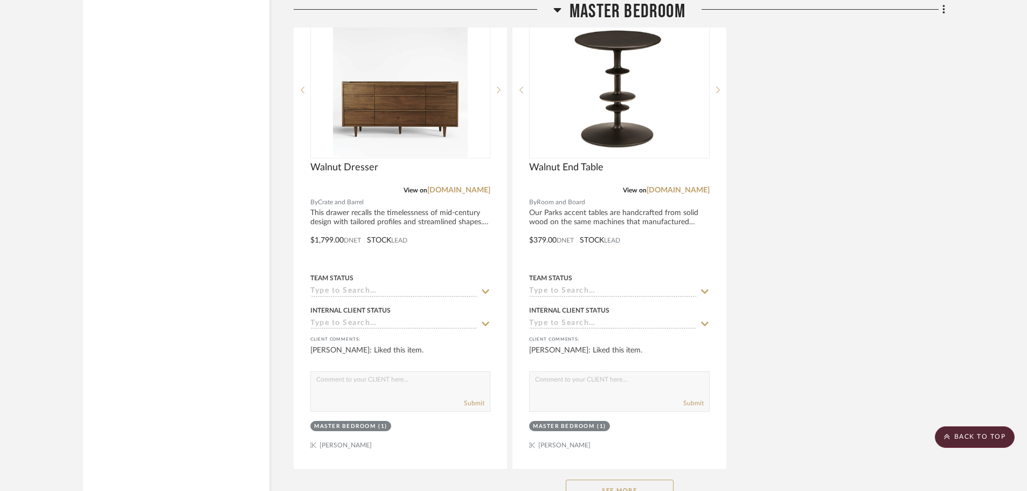
click at [608, 479] on button "See More" at bounding box center [620, 490] width 108 height 22
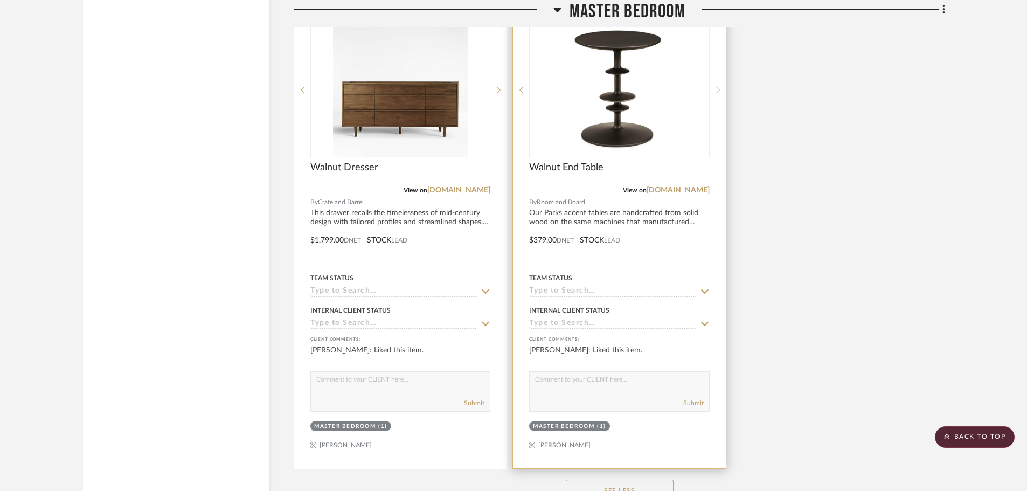
scroll to position [17455, 0]
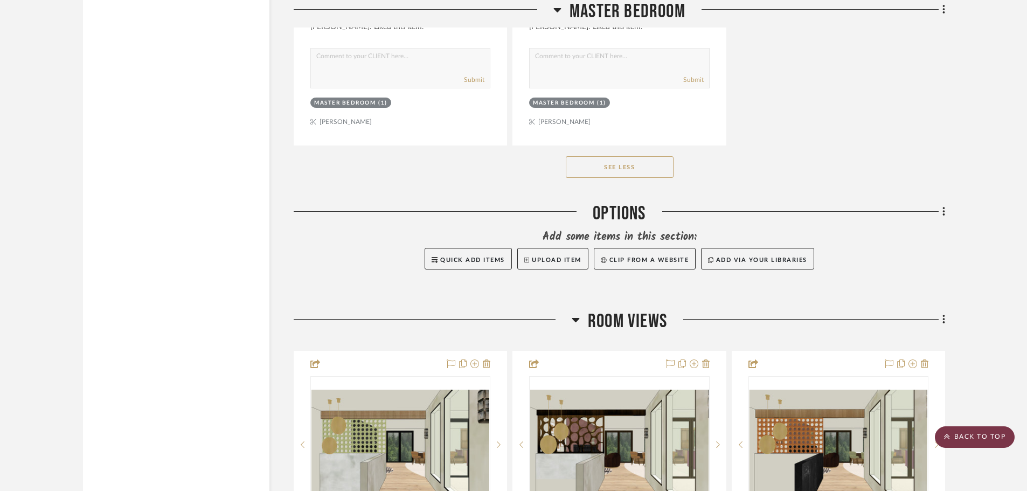
click at [948, 437] on icon at bounding box center [946, 436] width 5 height 5
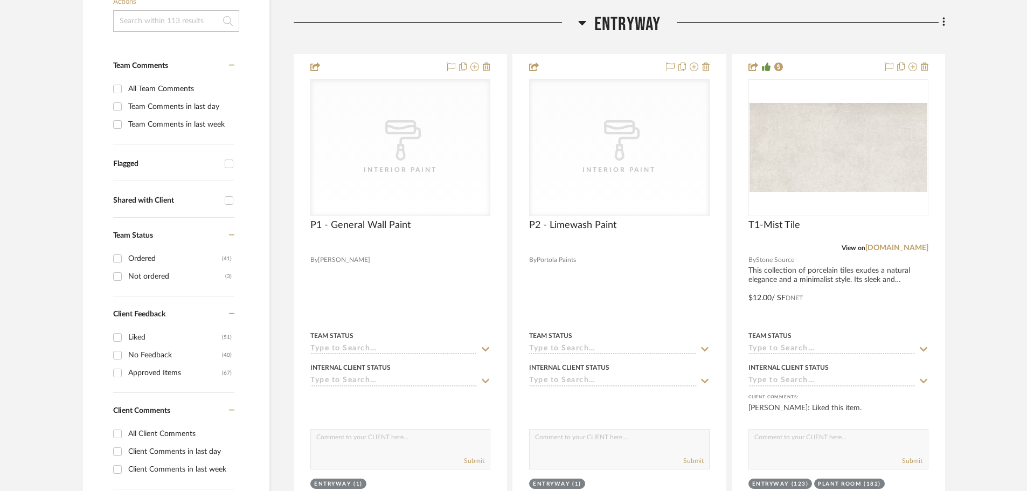
scroll to position [269, 0]
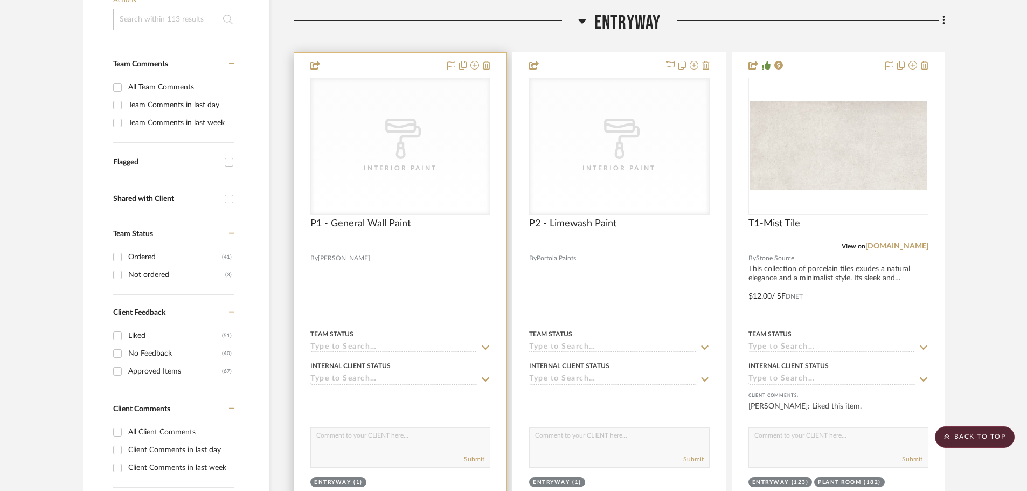
click at [482, 345] on icon at bounding box center [486, 347] width 8 height 4
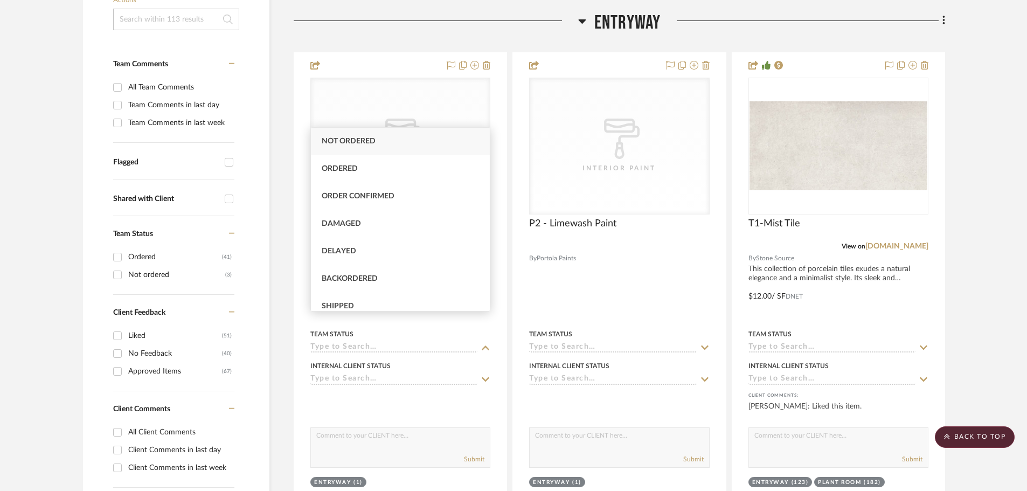
click at [336, 136] on div "Not ordered" at bounding box center [400, 141] width 179 height 27
type input "8/18/2025"
type input "Not ordered"
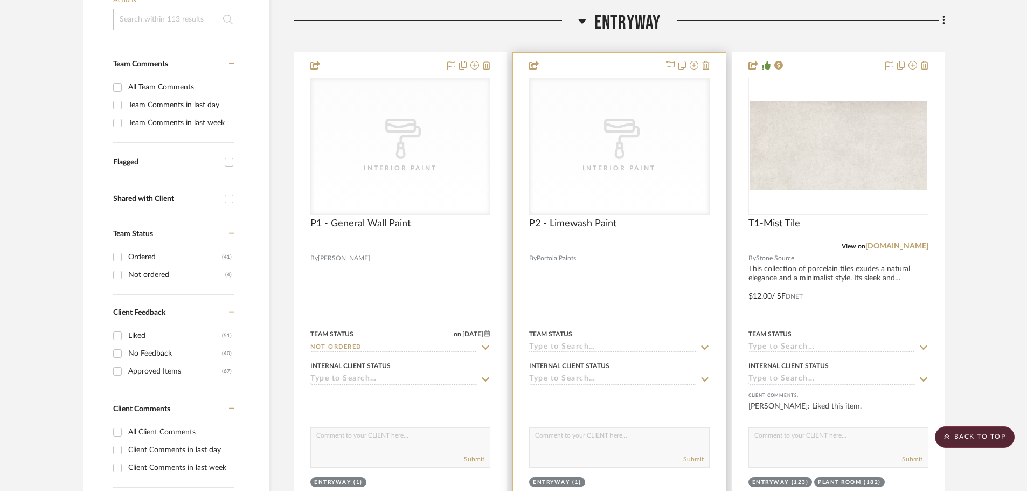
click at [707, 343] on icon at bounding box center [705, 347] width 10 height 9
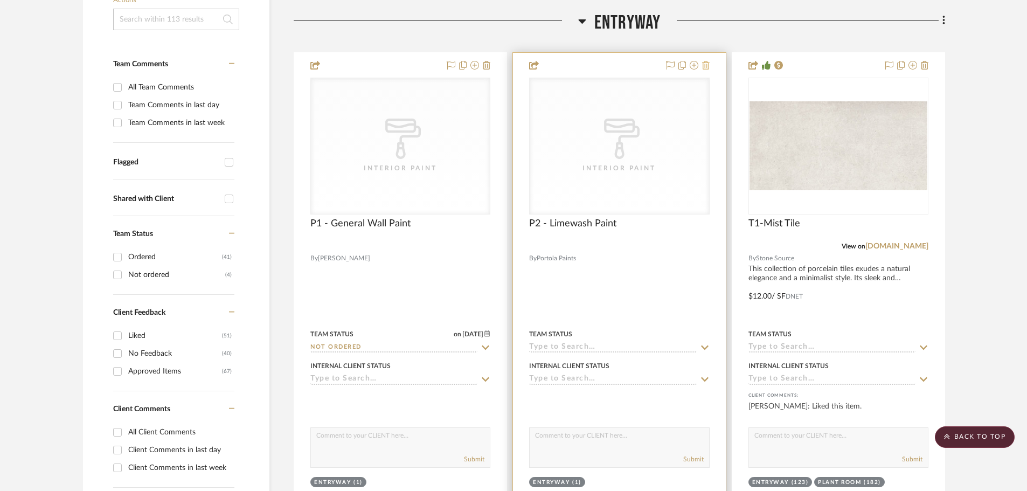
click at [705, 61] on icon at bounding box center [706, 65] width 8 height 9
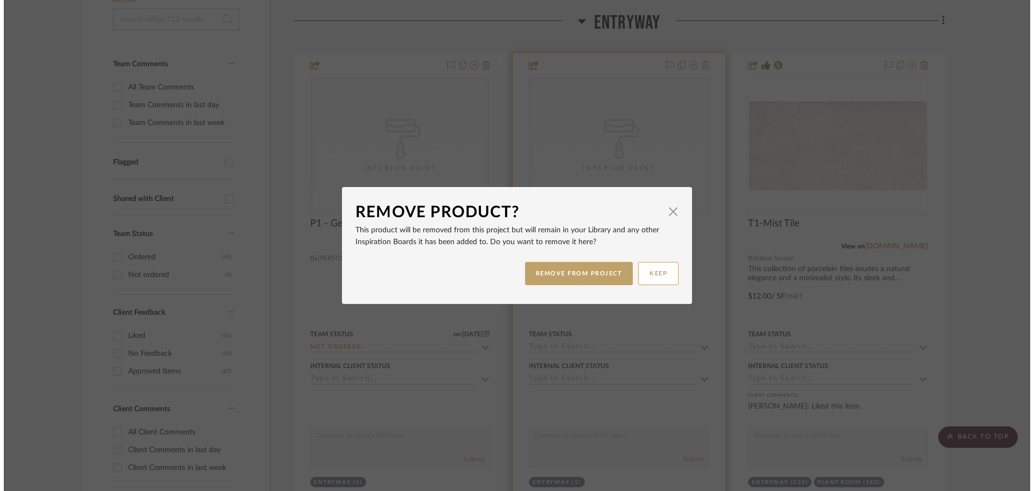
scroll to position [0, 0]
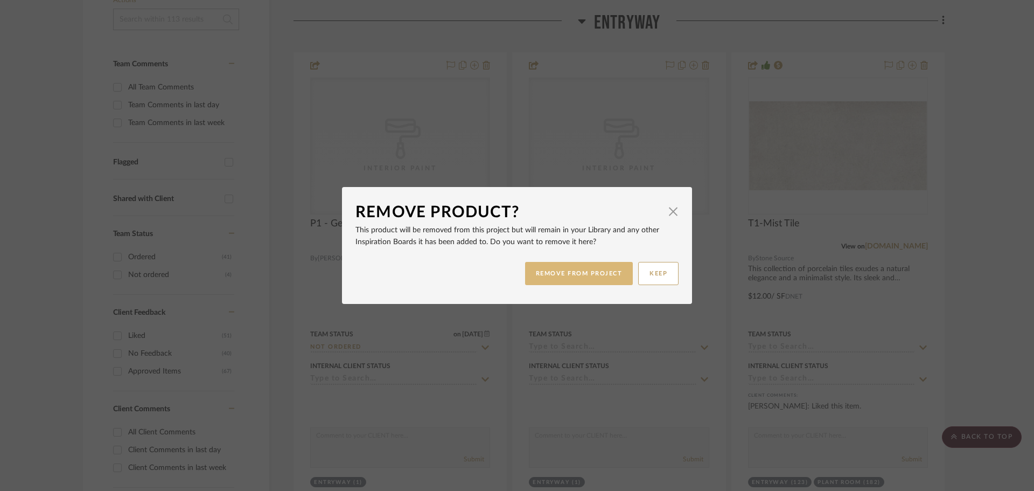
click at [557, 270] on button "REMOVE FROM PROJECT" at bounding box center [579, 273] width 108 height 23
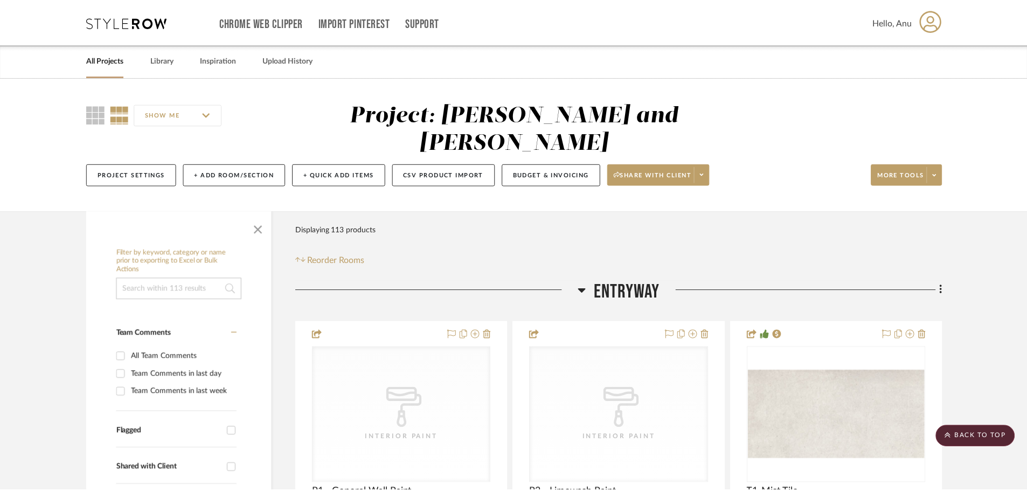
scroll to position [269, 0]
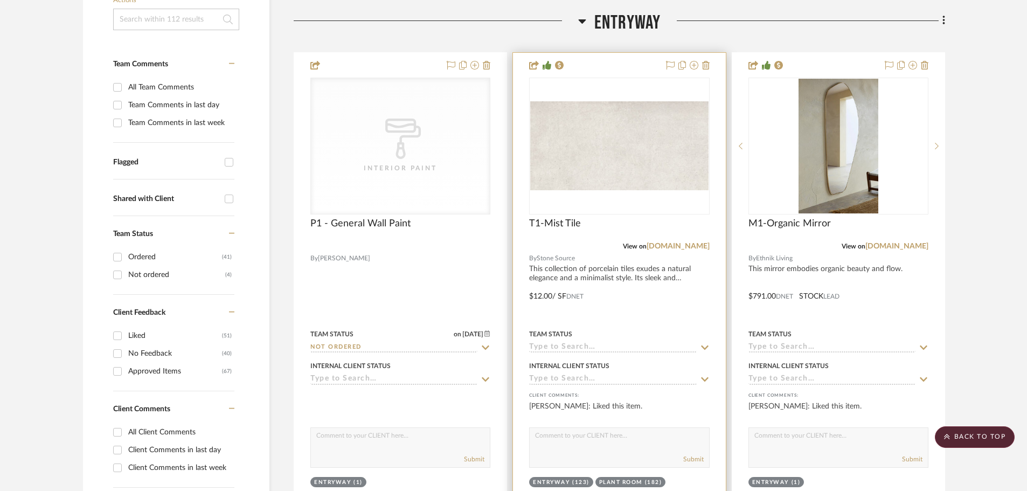
click at [705, 343] on icon at bounding box center [705, 347] width 10 height 9
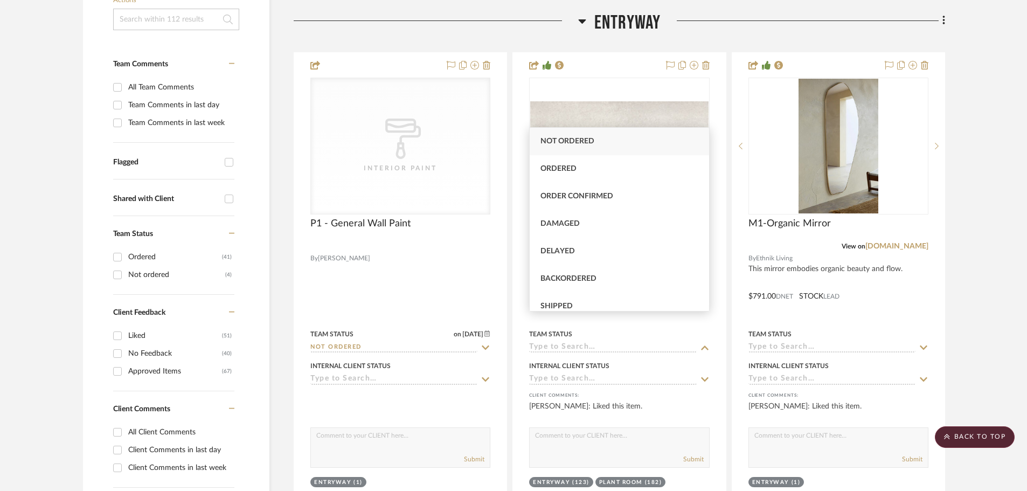
click at [560, 140] on span "Not ordered" at bounding box center [567, 141] width 54 height 8
type input "8/18/2025"
type input "Not ordered"
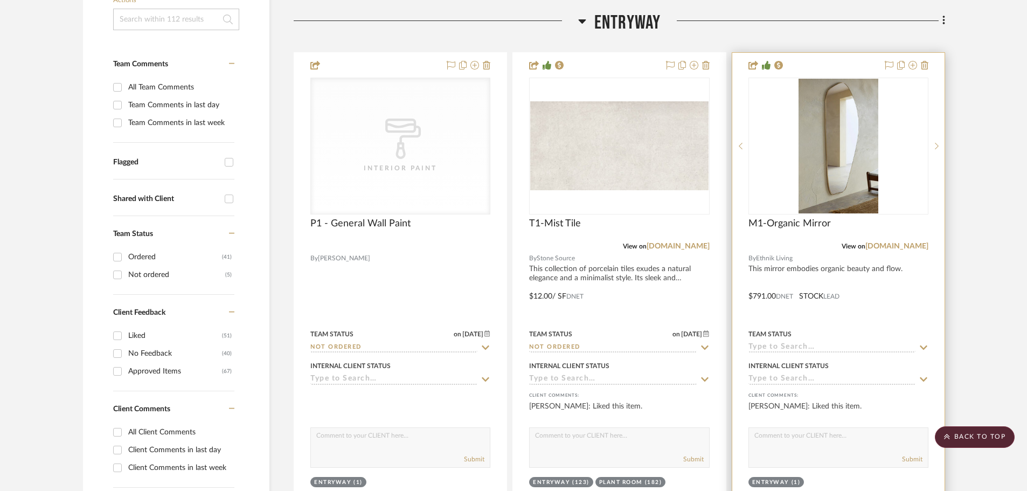
click at [923, 343] on icon at bounding box center [924, 347] width 10 height 9
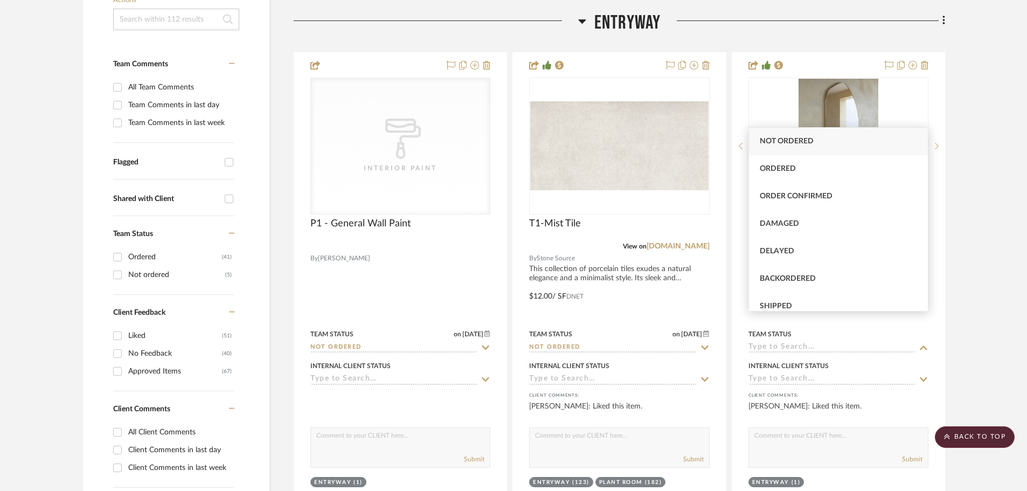
click at [762, 136] on div "Not ordered" at bounding box center [838, 141] width 179 height 27
type input "8/18/2025"
type input "Not ordered"
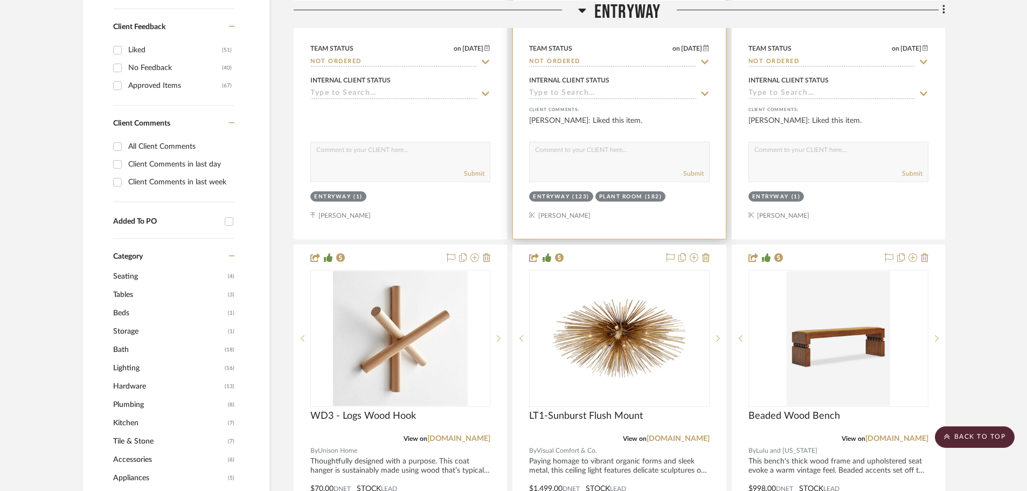
scroll to position [754, 0]
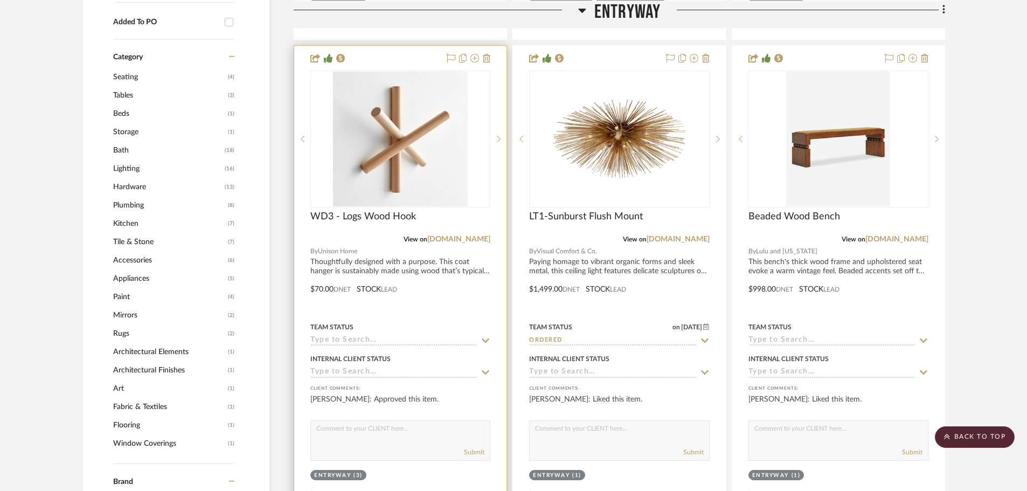
click at [483, 338] on icon at bounding box center [486, 340] width 8 height 4
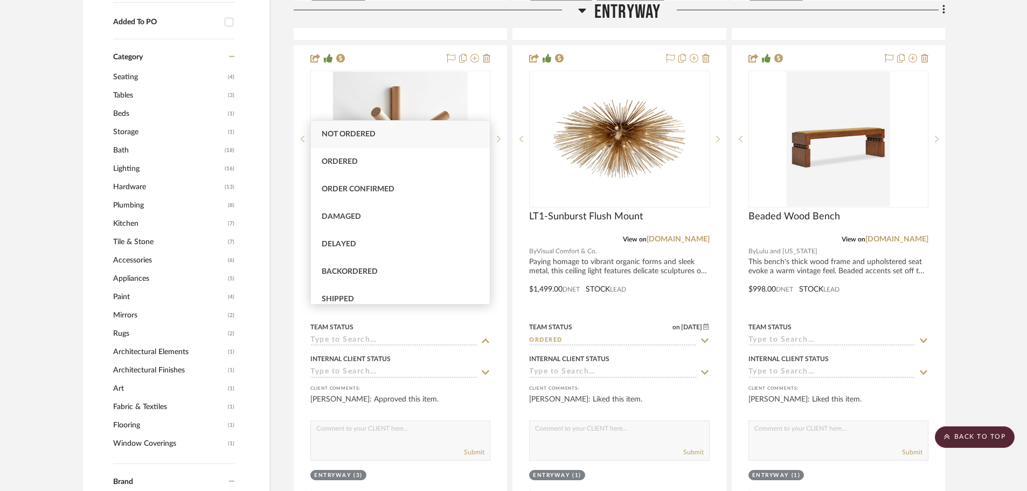
click at [386, 137] on div "Not ordered" at bounding box center [400, 134] width 179 height 27
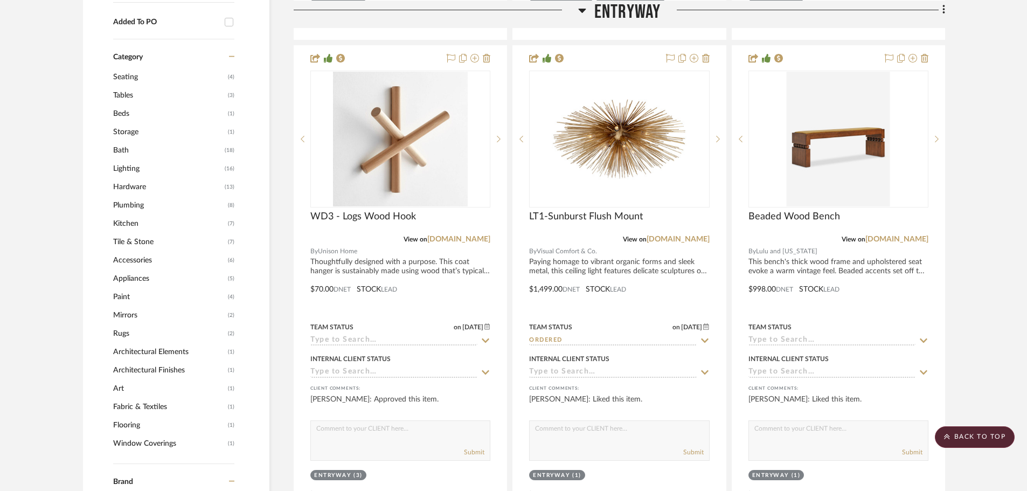
type input "8/18/2025"
type input "Not ordered"
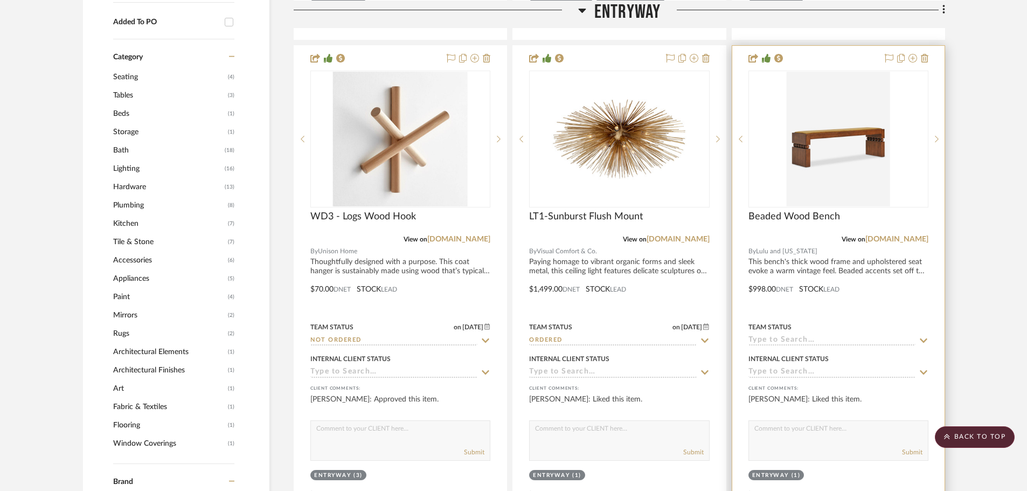
click at [919, 336] on icon at bounding box center [924, 340] width 10 height 9
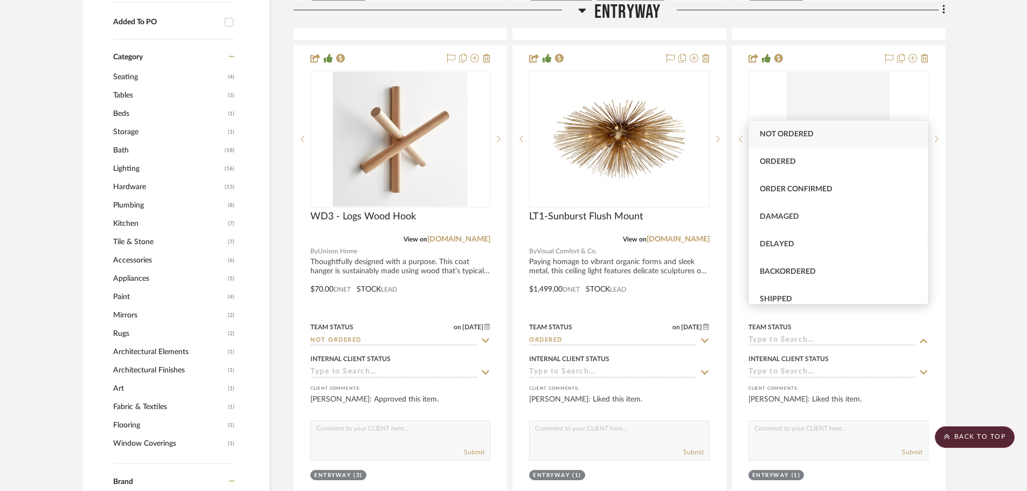
click at [812, 134] on span "Not ordered" at bounding box center [787, 134] width 54 height 8
type input "8/18/2025"
type input "Not ordered"
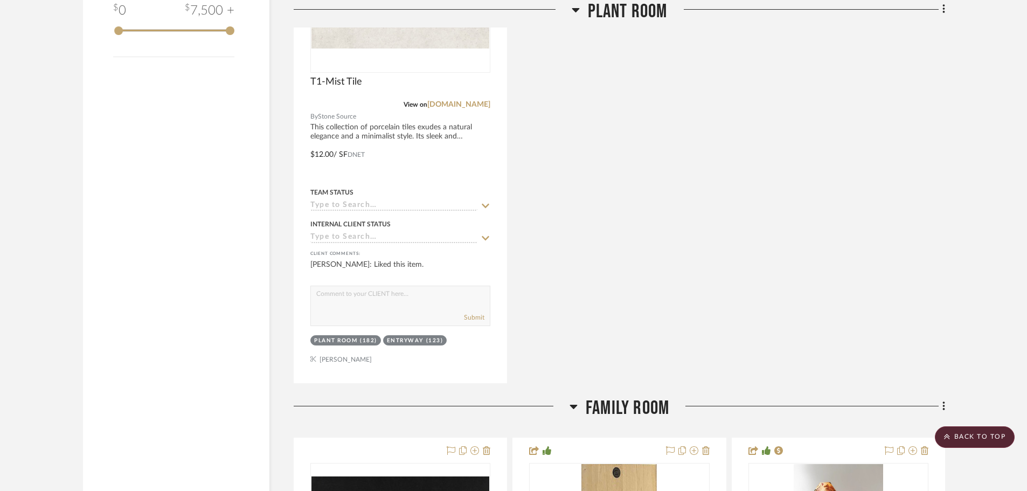
scroll to position [1939, 0]
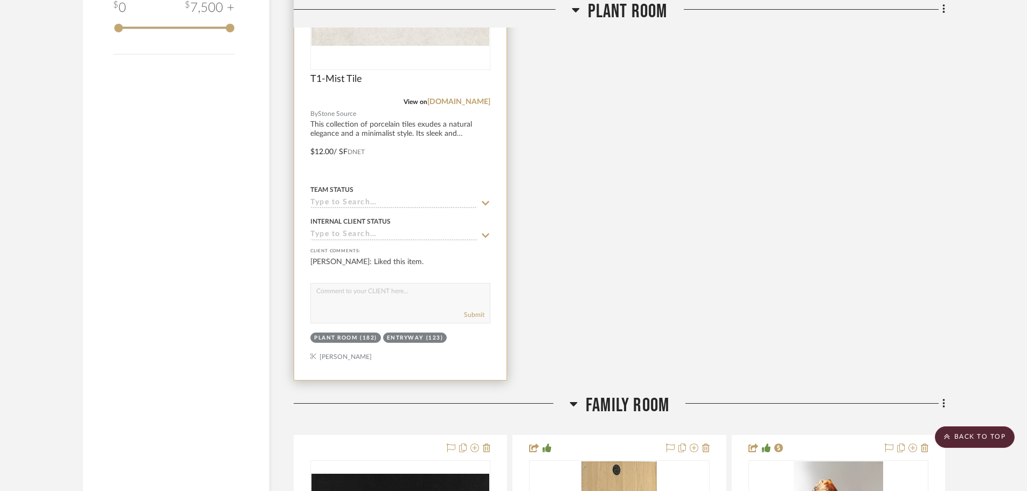
click at [484, 199] on icon at bounding box center [486, 203] width 10 height 9
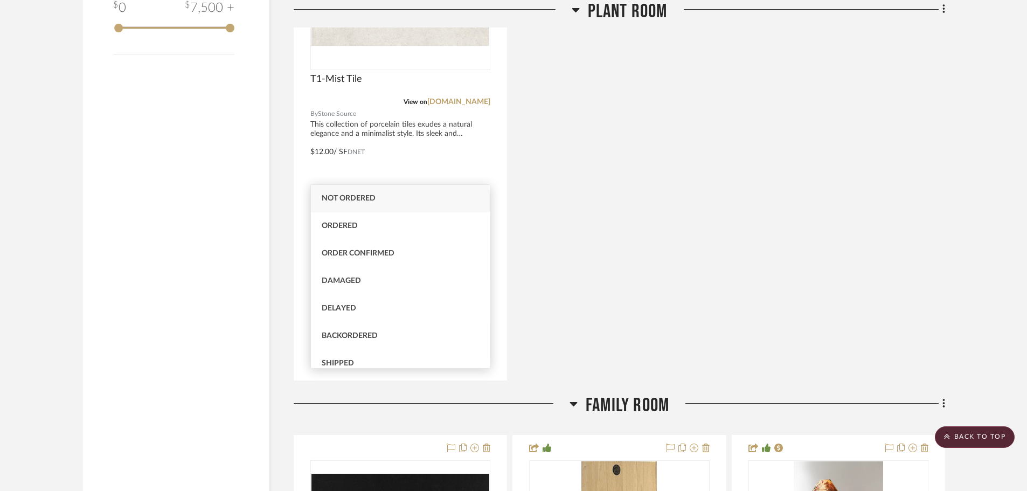
click at [361, 197] on span "Not ordered" at bounding box center [349, 198] width 54 height 8
type input "8/18/2025"
type input "Not ordered"
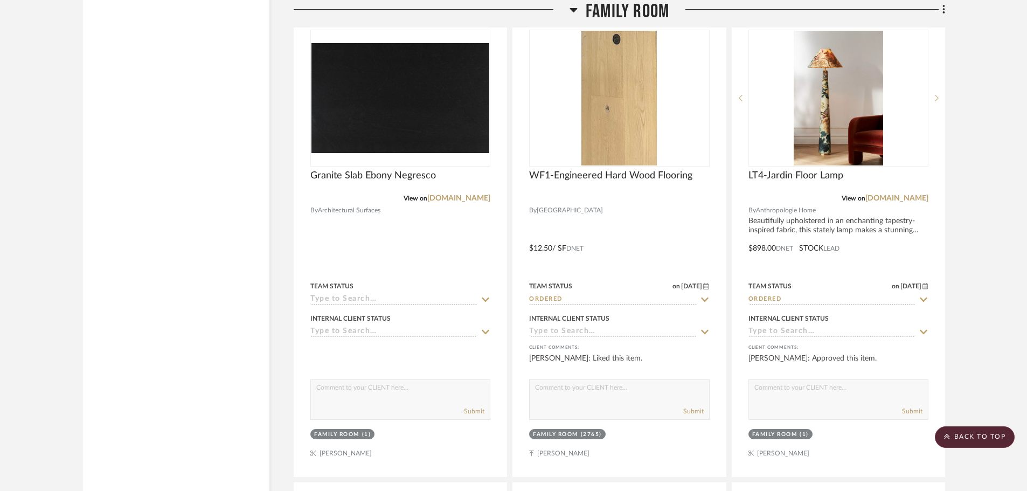
scroll to position [2370, 0]
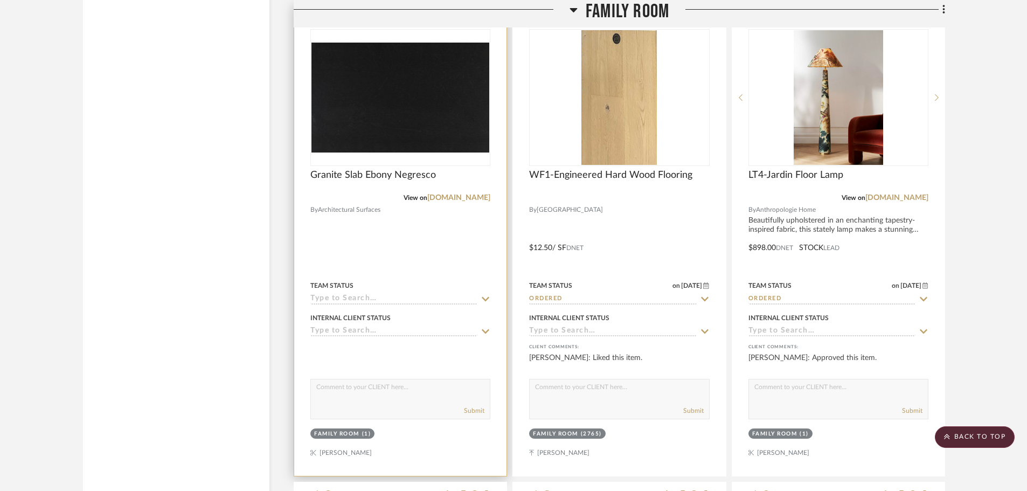
click at [488, 297] on icon at bounding box center [486, 299] width 8 height 4
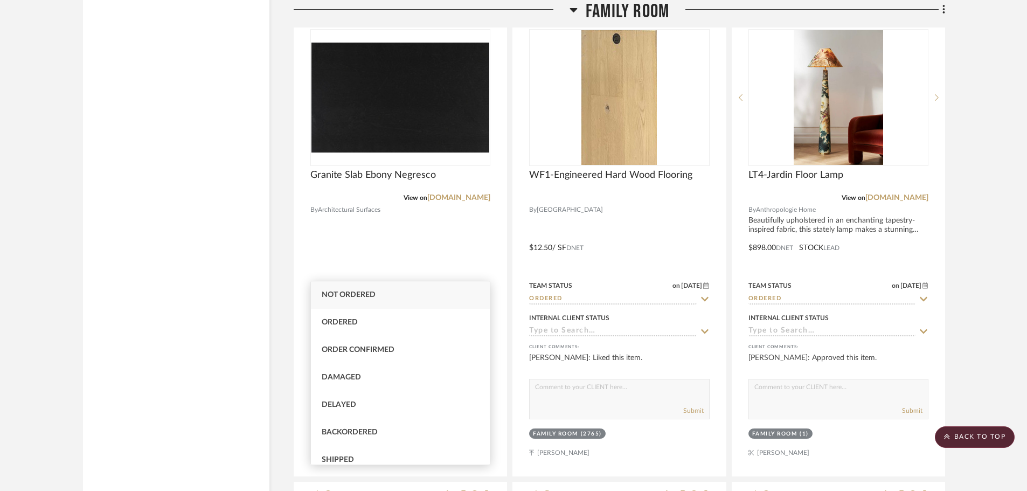
click at [350, 289] on div "Not ordered" at bounding box center [400, 294] width 179 height 27
type input "8/18/2025"
type input "Not ordered"
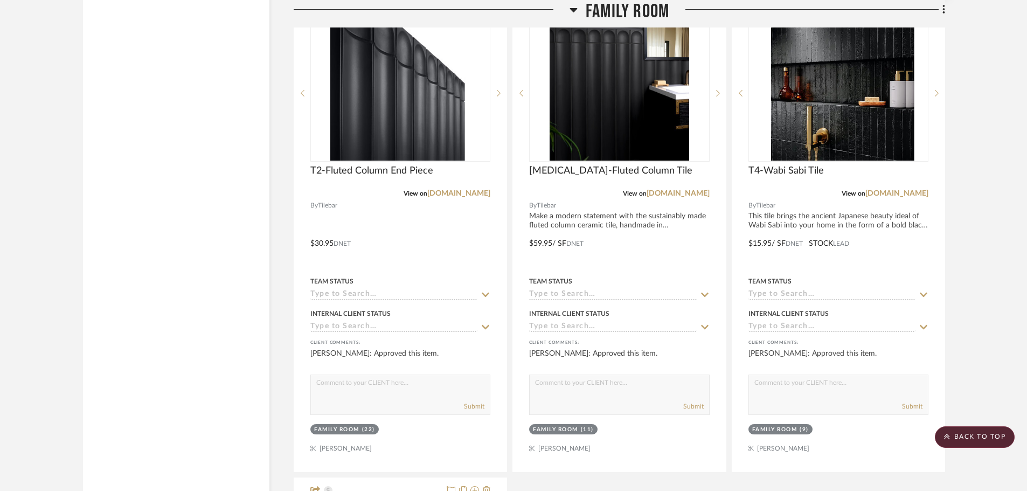
scroll to position [2855, 0]
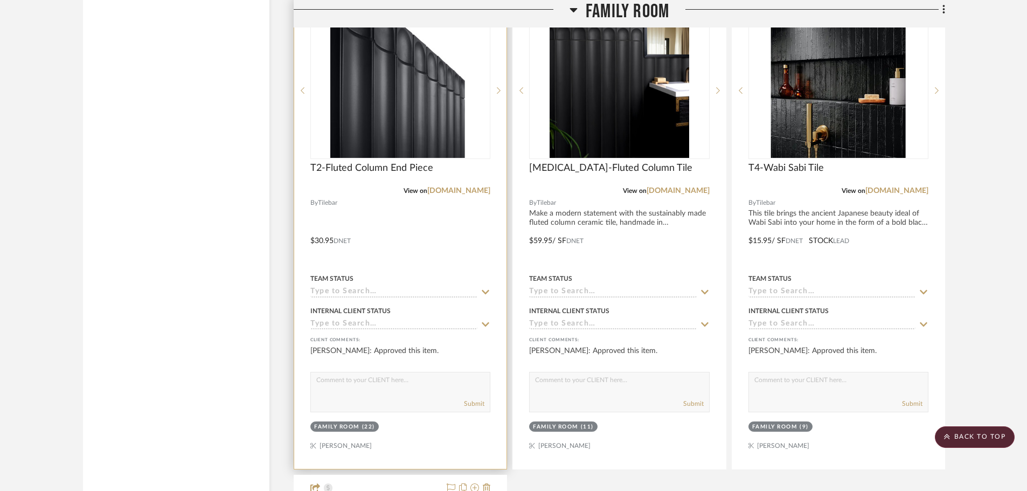
click at [484, 288] on icon at bounding box center [486, 292] width 10 height 9
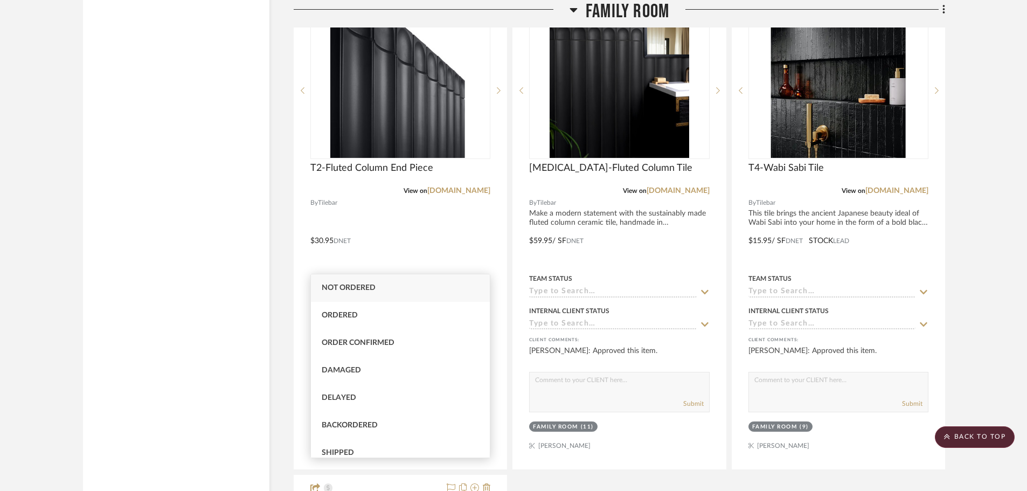
click at [346, 290] on span "Not ordered" at bounding box center [349, 288] width 54 height 8
type input "8/18/2025"
type input "Not ordered"
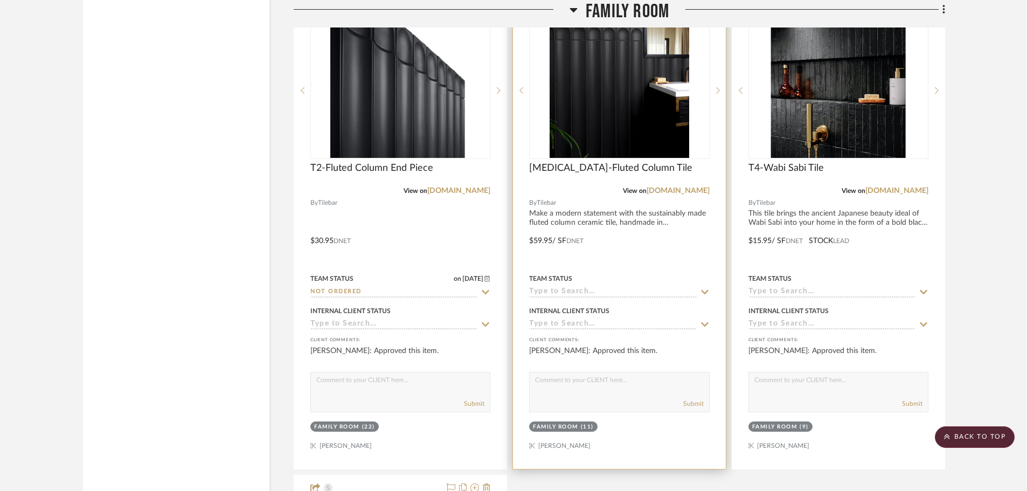
click at [705, 288] on icon at bounding box center [705, 292] width 10 height 9
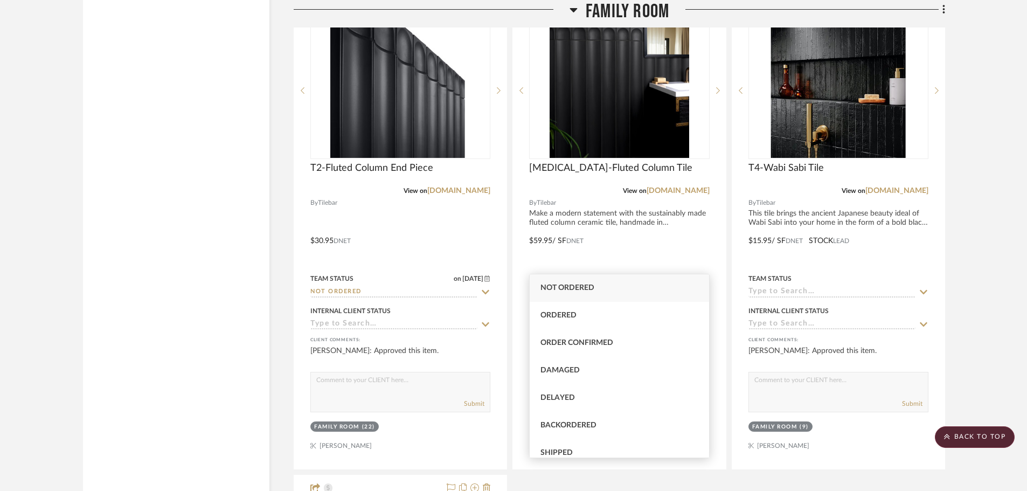
click at [555, 289] on span "Not ordered" at bounding box center [567, 288] width 54 height 8
type input "8/18/2025"
type input "Not ordered"
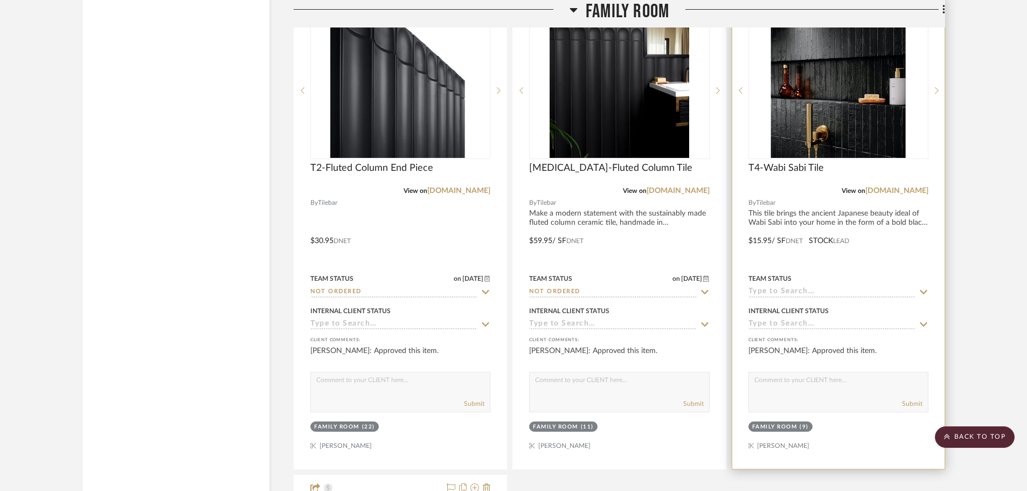
click at [924, 290] on icon at bounding box center [924, 292] width 8 height 4
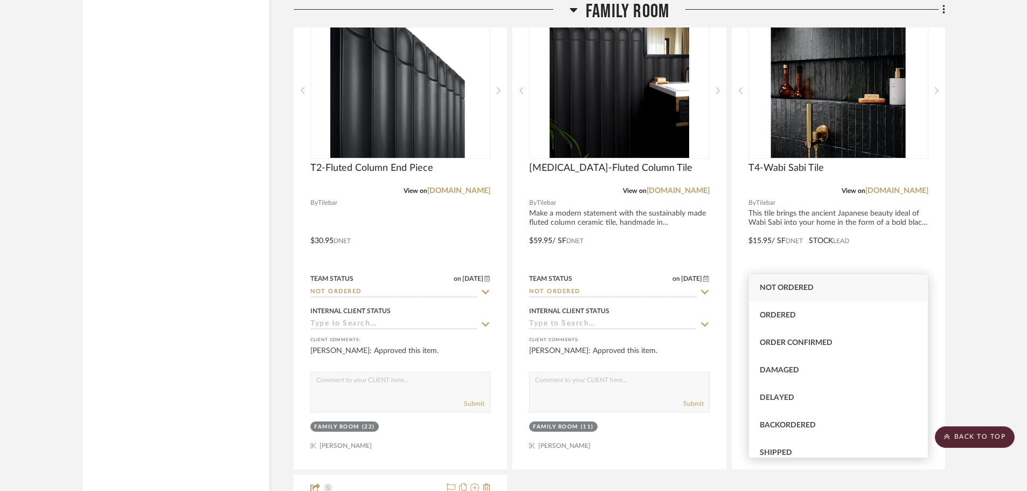
click at [773, 287] on span "Not ordered" at bounding box center [787, 288] width 54 height 8
type input "8/18/2025"
type input "Not ordered"
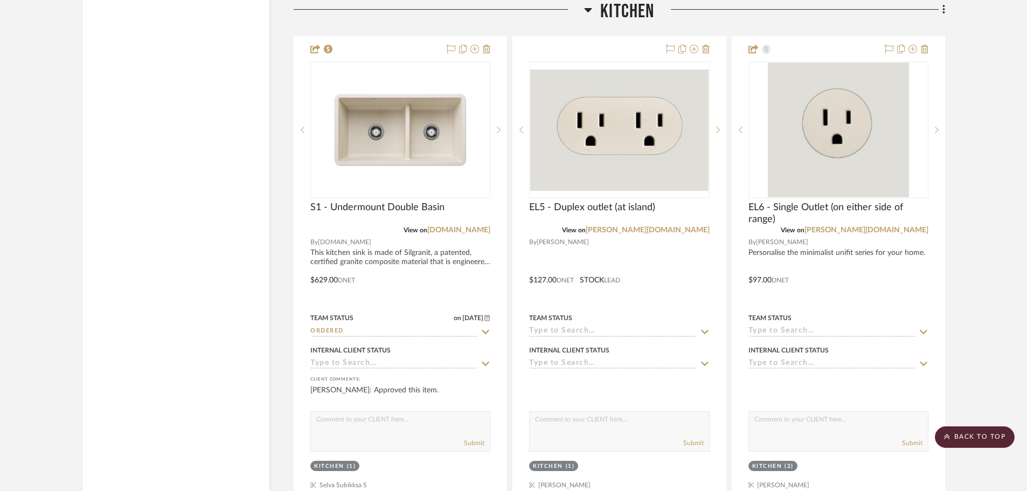
scroll to position [3879, 0]
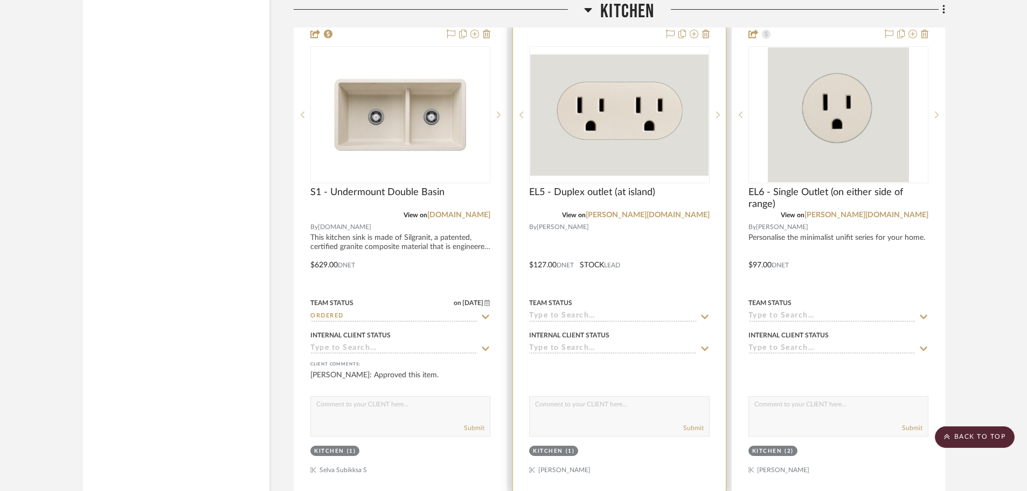
click at [700, 312] on icon at bounding box center [705, 316] width 10 height 9
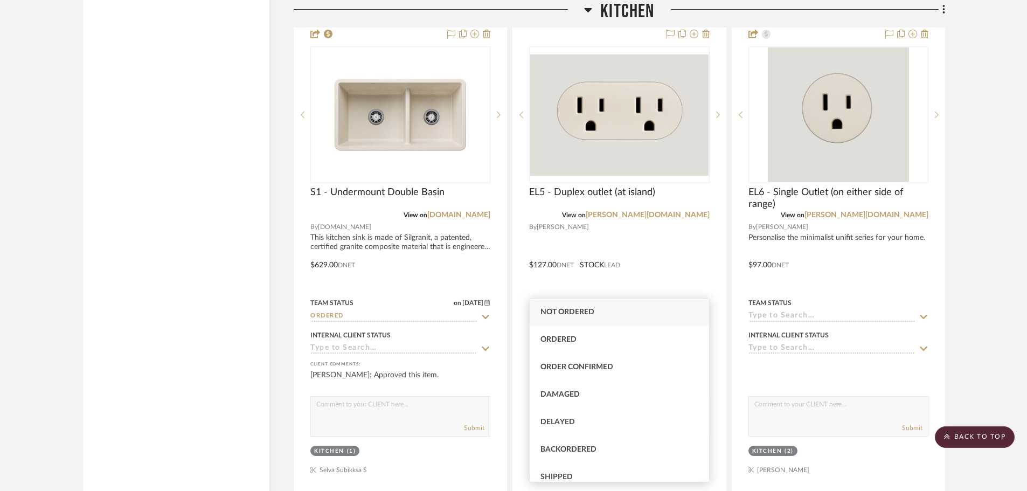
click at [562, 317] on div "Not ordered" at bounding box center [619, 311] width 179 height 27
type input "8/18/2025"
type input "Not ordered"
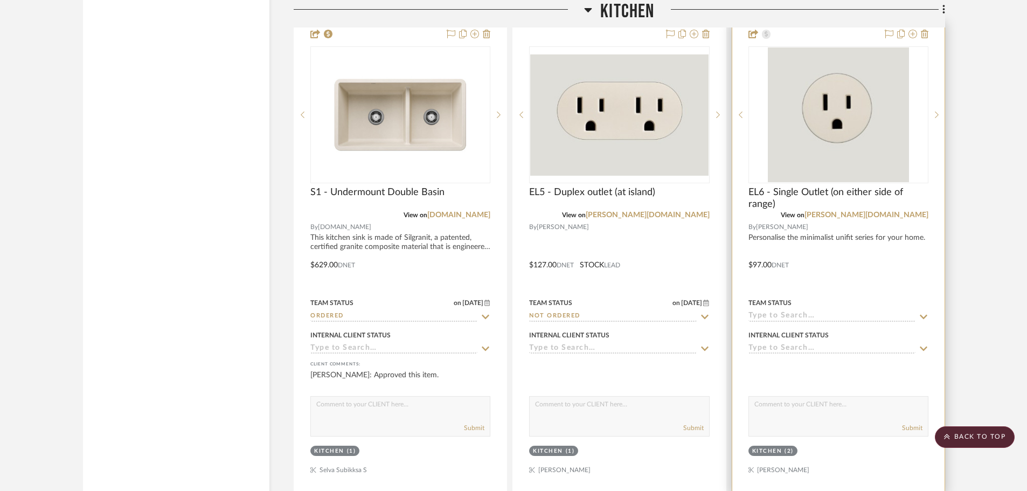
click at [924, 312] on icon at bounding box center [924, 316] width 10 height 9
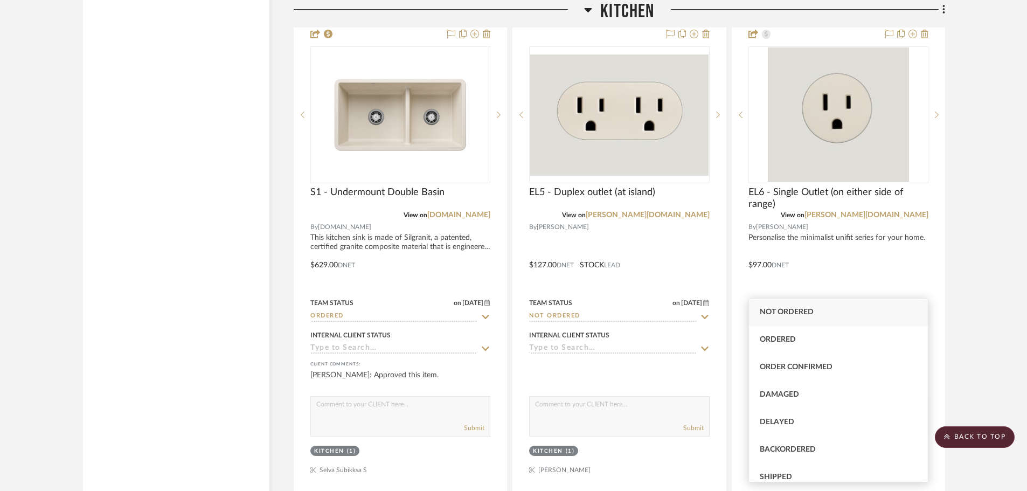
click at [814, 310] on div "Not ordered" at bounding box center [838, 311] width 179 height 27
type input "8/18/2025"
type input "Not ordered"
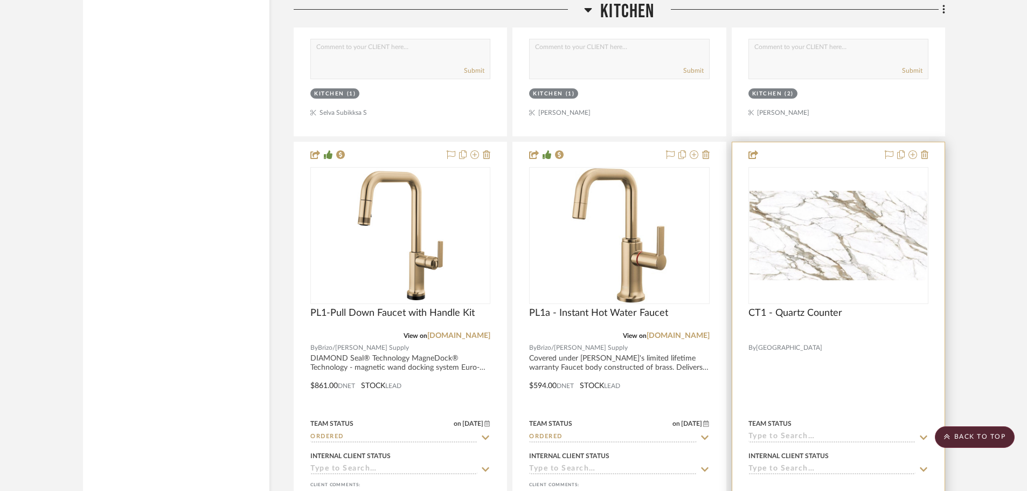
scroll to position [4202, 0]
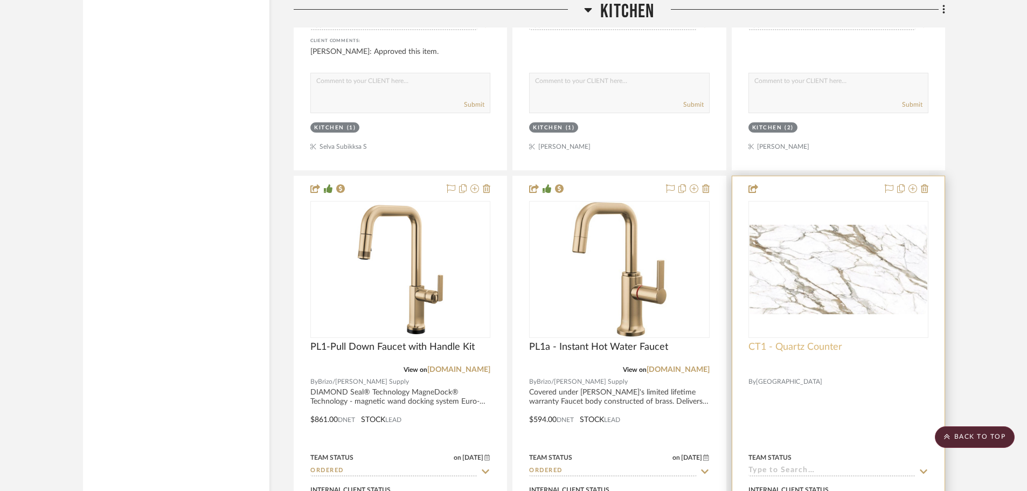
click at [787, 341] on span "CT1 - Quartz Counter" at bounding box center [795, 347] width 94 height 12
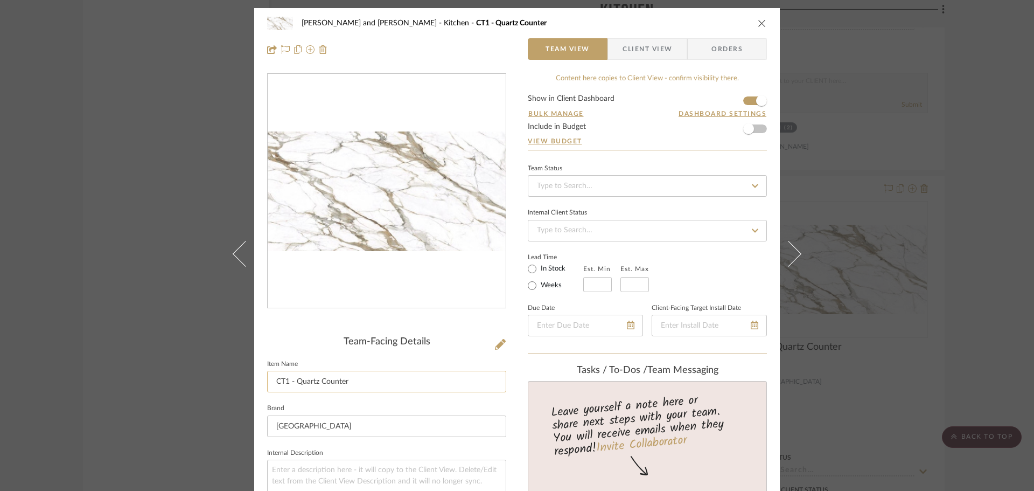
click at [316, 383] on input "CT1 - Quartz Counter" at bounding box center [386, 382] width 239 height 22
type input "CT1 - Granite Counter"
click at [994, 314] on div "Joe and Melissa Home Kitchen CT1 - Granite Counter Team View Client View Orders…" at bounding box center [517, 245] width 1034 height 491
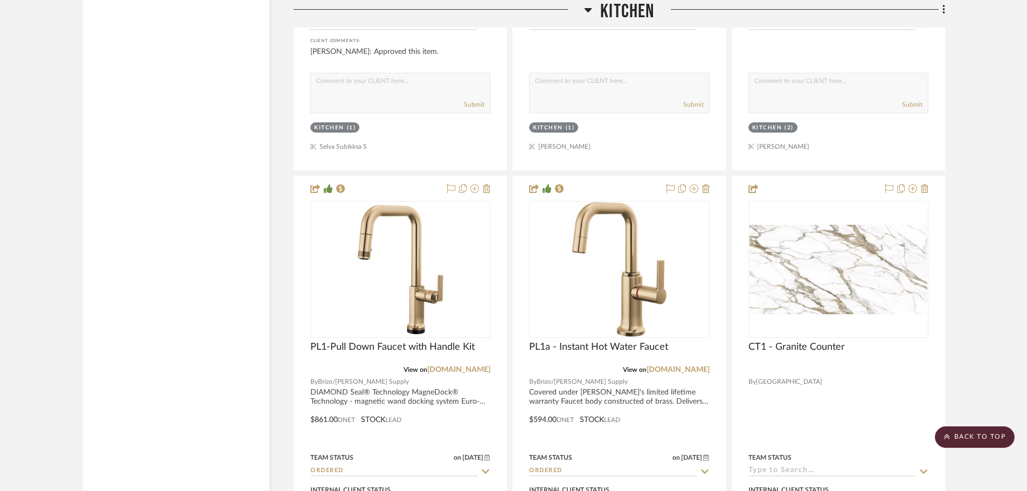
scroll to position [4310, 0]
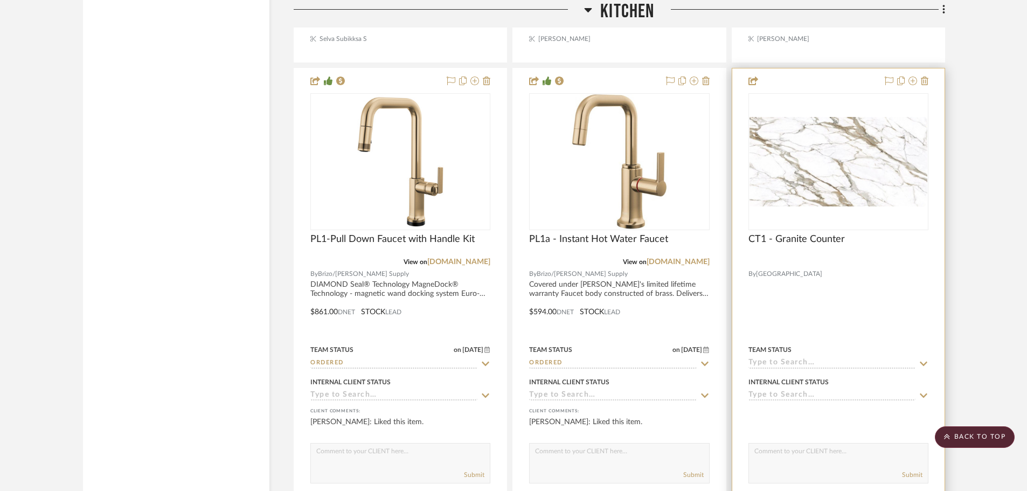
click at [922, 359] on icon at bounding box center [924, 363] width 10 height 9
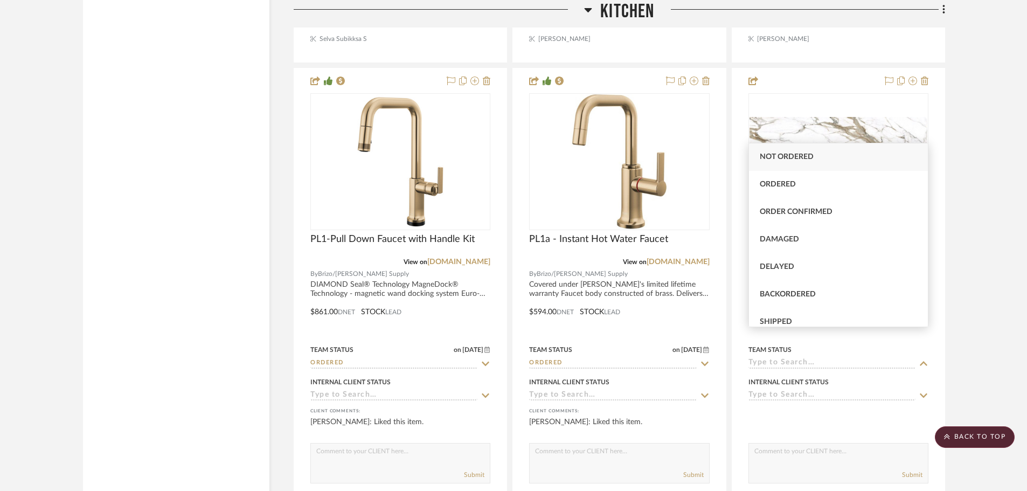
click at [795, 157] on span "Not ordered" at bounding box center [787, 157] width 54 height 8
type input "8/18/2025"
type input "Not ordered"
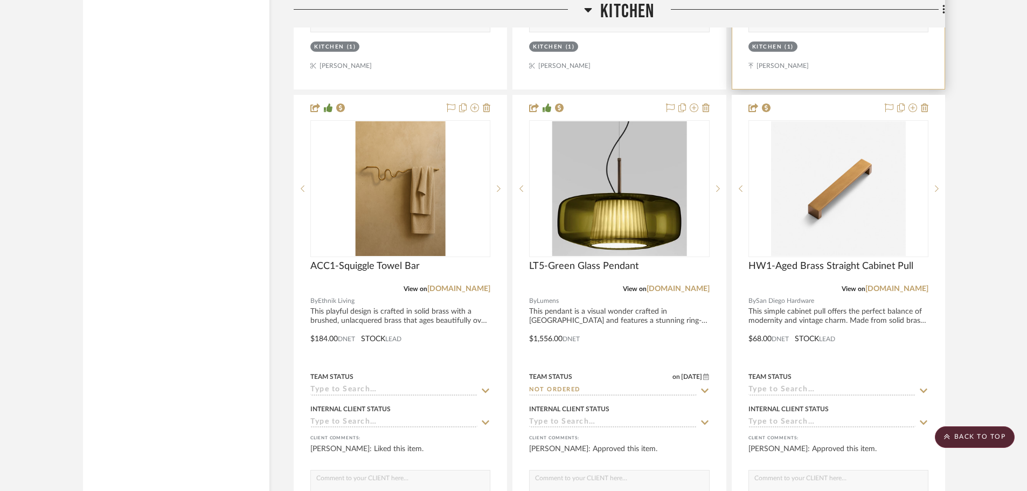
scroll to position [4848, 0]
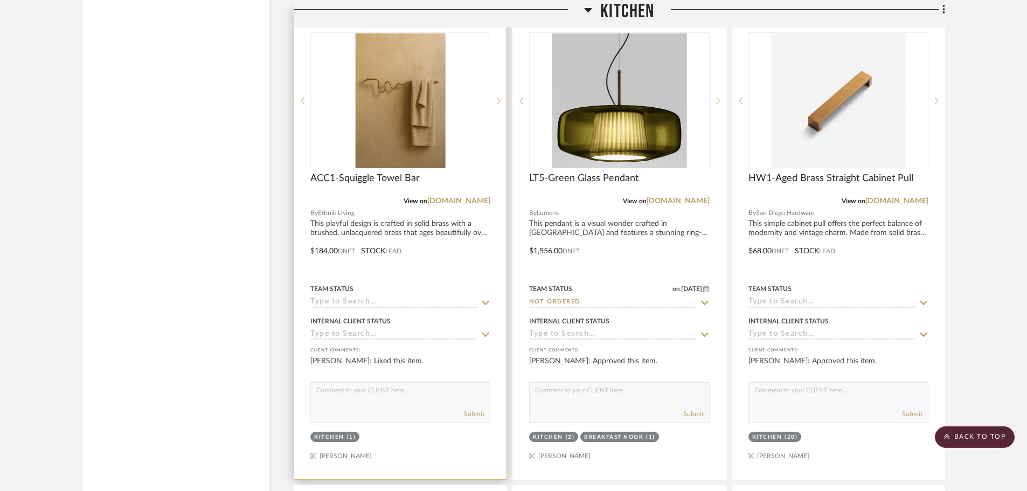
click at [488, 298] on icon at bounding box center [486, 302] width 10 height 9
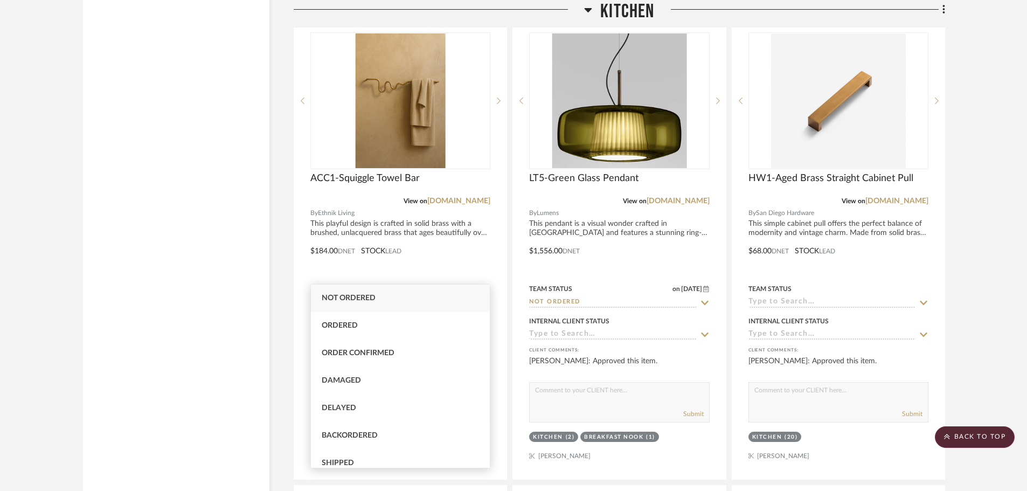
click at [358, 298] on span "Not ordered" at bounding box center [349, 298] width 54 height 8
type input "8/18/2025"
type input "Not ordered"
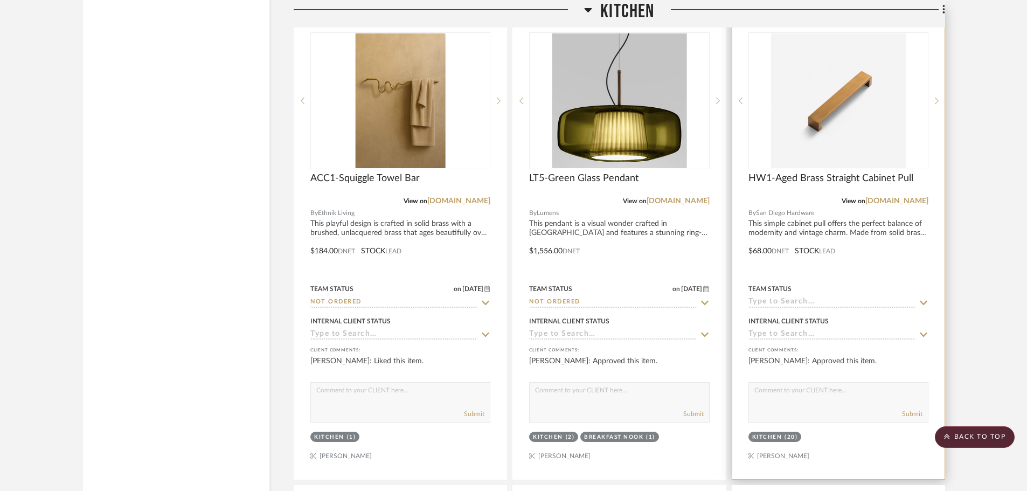
click at [922, 298] on icon at bounding box center [924, 302] width 10 height 9
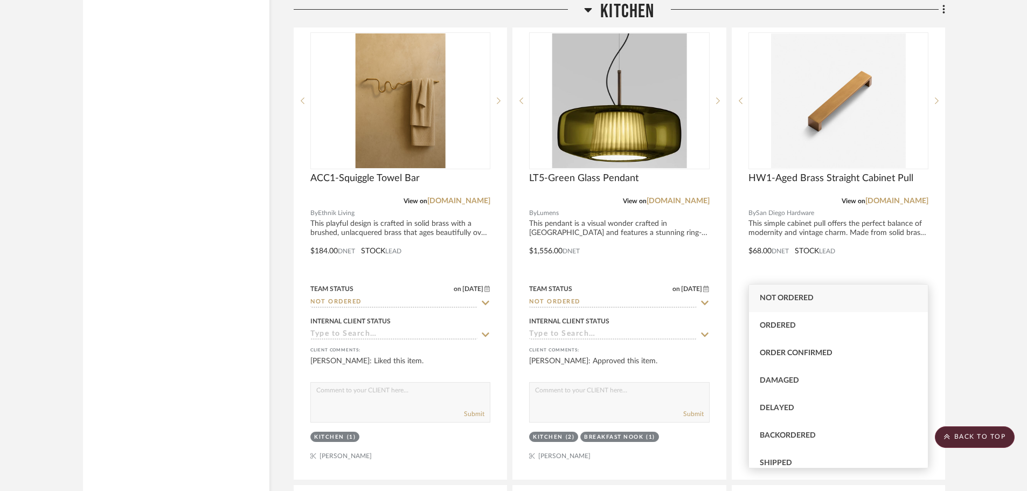
click at [805, 301] on span "Not ordered" at bounding box center [787, 298] width 54 height 8
type input "8/18/2025"
type input "Not ordered"
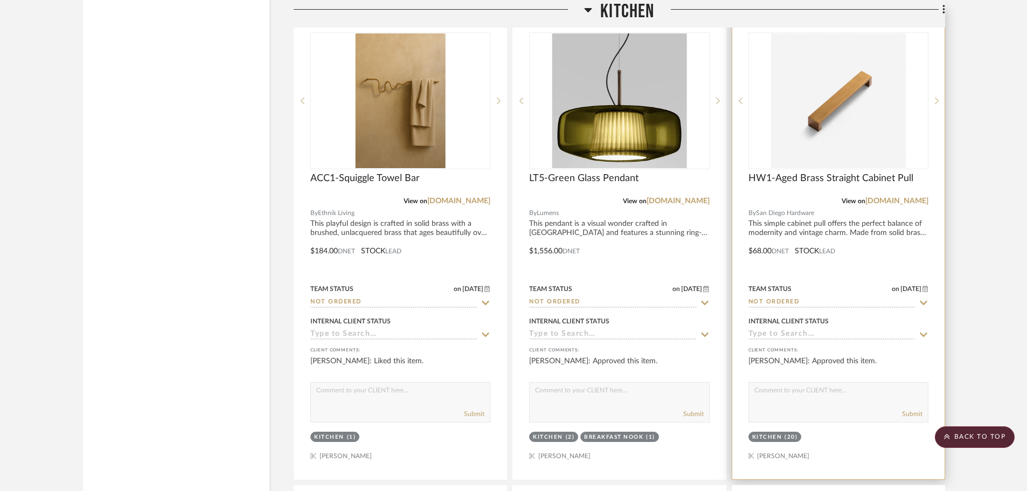
scroll to position [5279, 0]
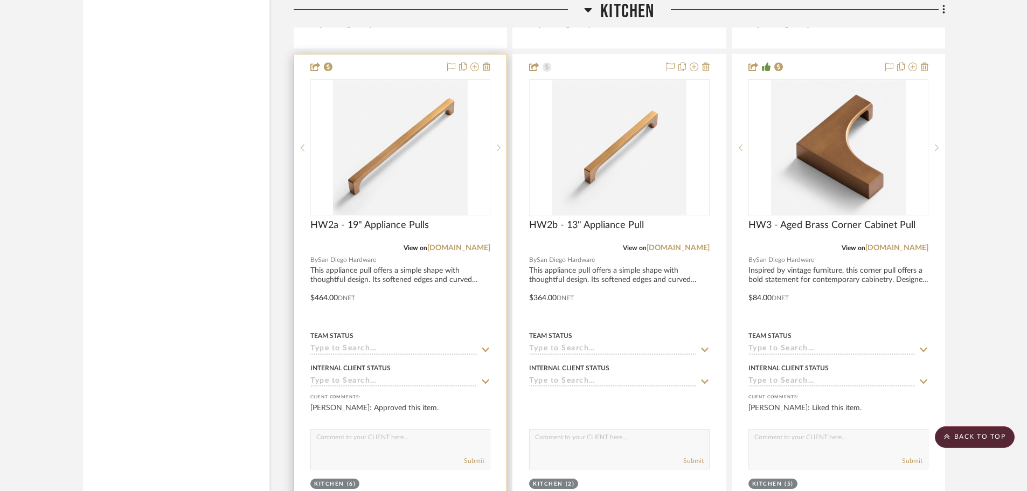
click at [486, 345] on icon at bounding box center [486, 349] width 10 height 9
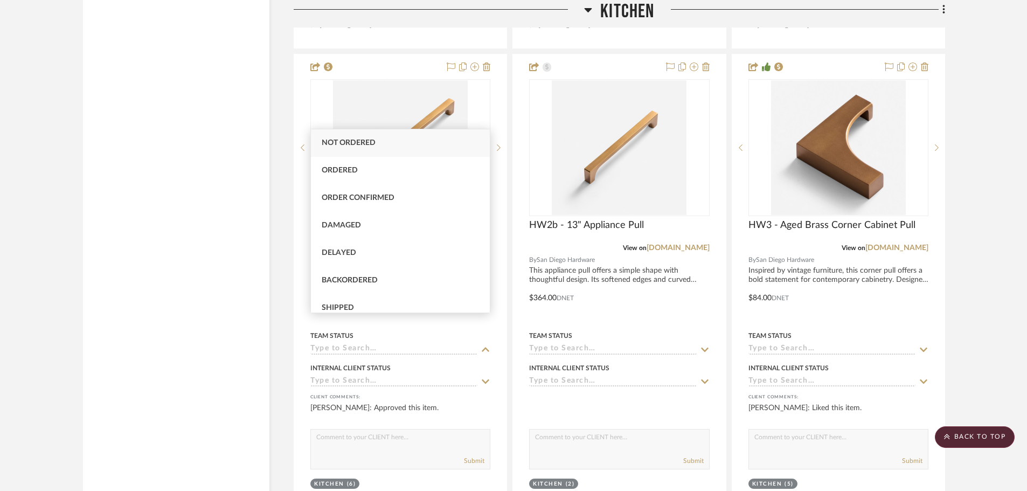
click at [368, 144] on span "Not ordered" at bounding box center [349, 143] width 54 height 8
type input "8/18/2025"
type input "Not ordered"
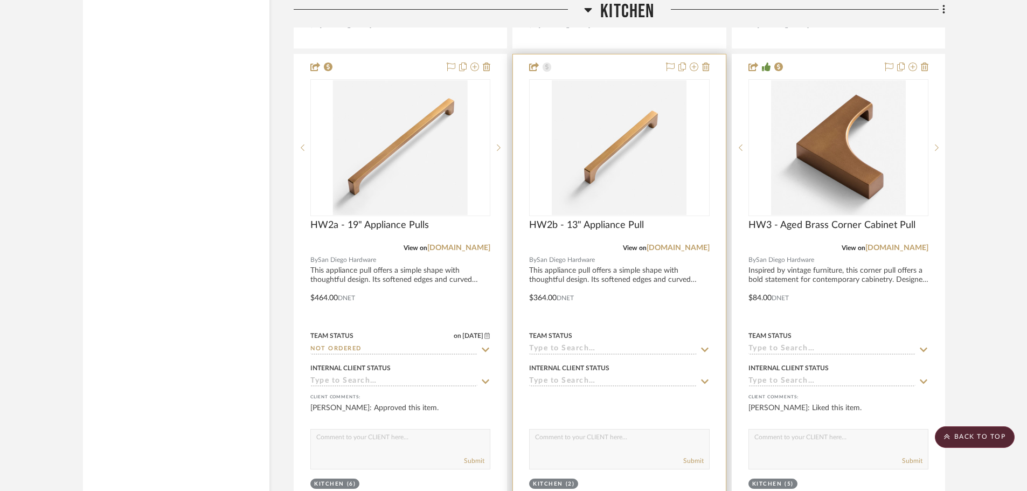
click at [701, 345] on icon at bounding box center [705, 349] width 10 height 9
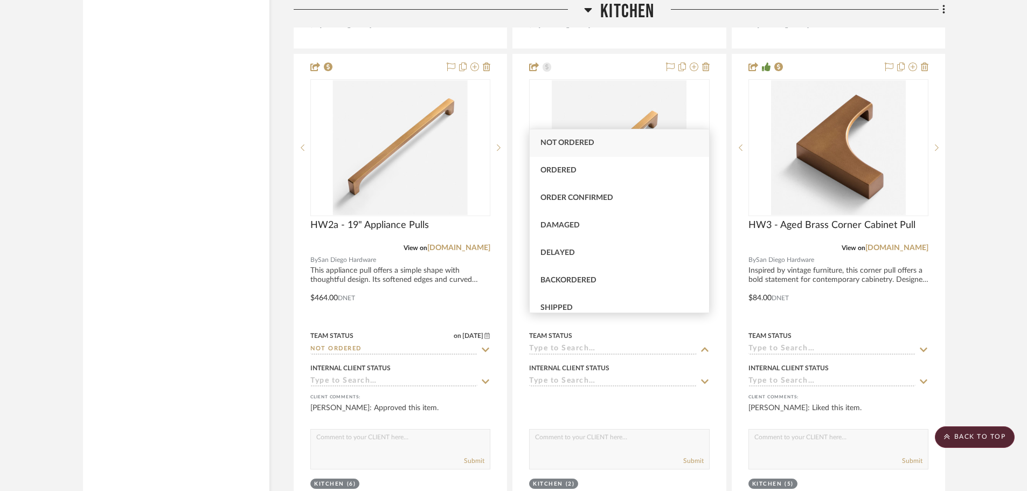
click at [560, 140] on span "Not ordered" at bounding box center [567, 143] width 54 height 8
type input "8/18/2025"
type input "Not ordered"
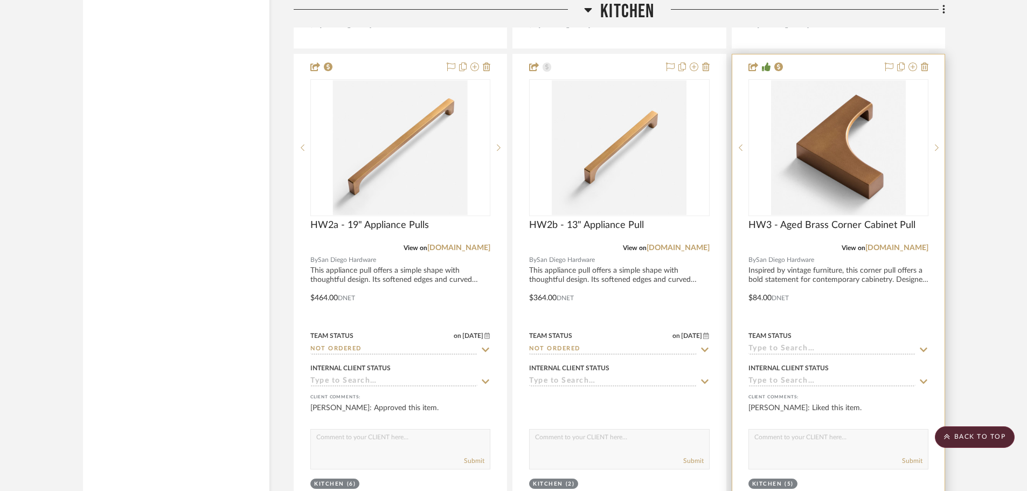
click at [924, 345] on icon at bounding box center [924, 349] width 10 height 9
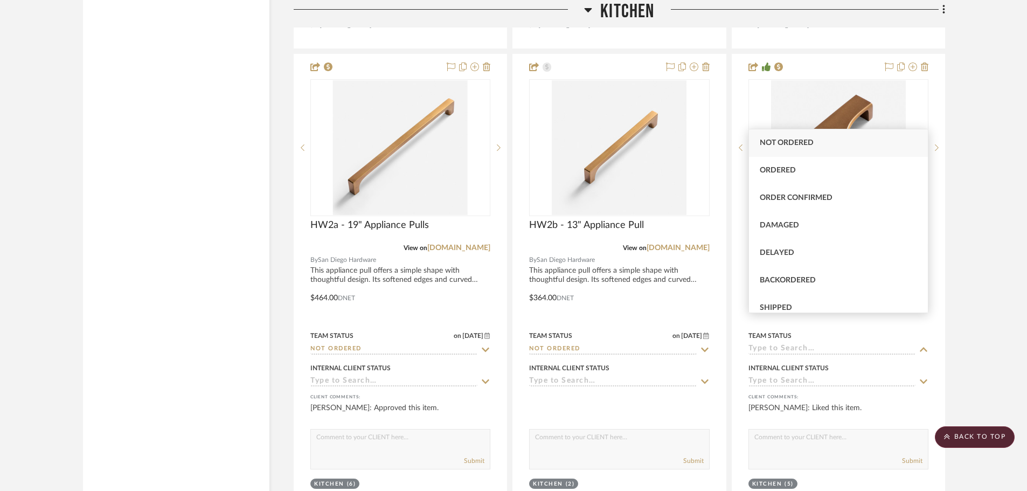
click at [779, 141] on span "Not ordered" at bounding box center [787, 143] width 54 height 8
type input "8/18/2025"
type input "Not ordered"
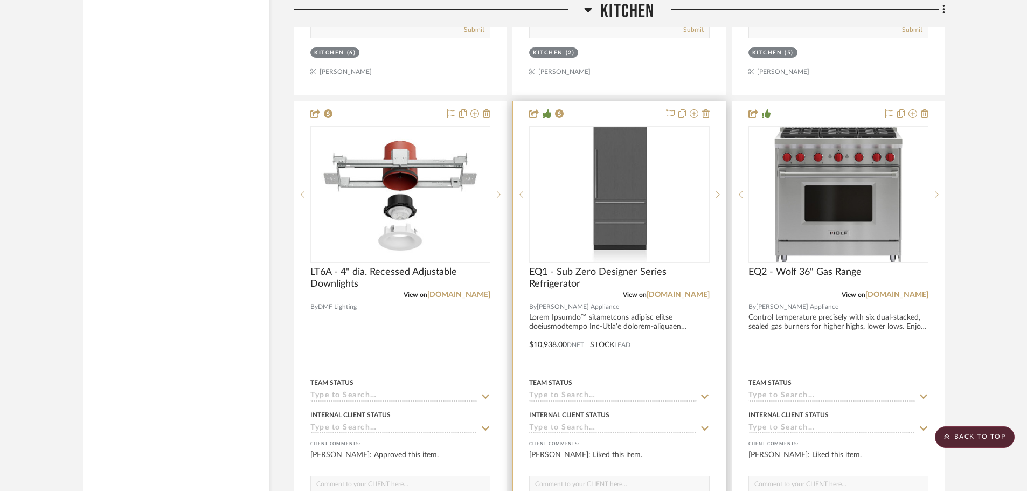
scroll to position [5926, 0]
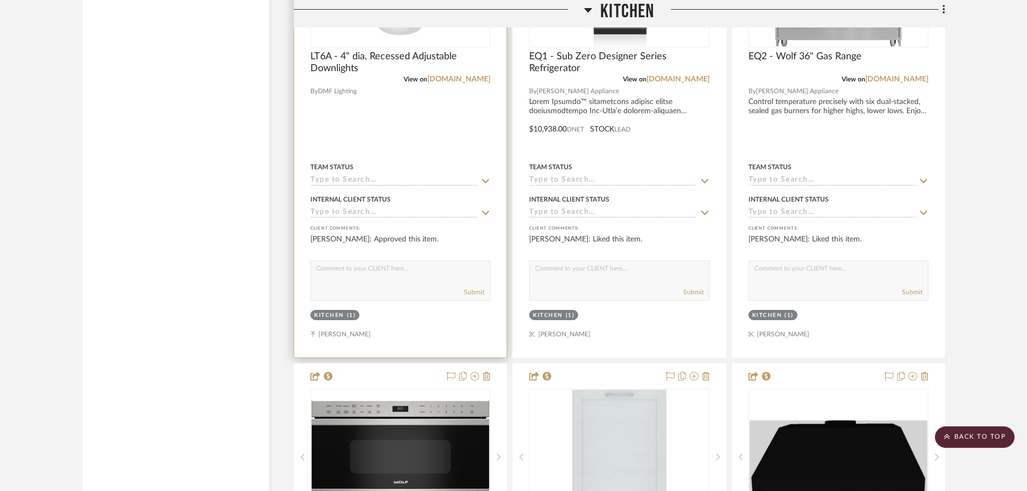
click at [482, 177] on icon at bounding box center [486, 181] width 10 height 9
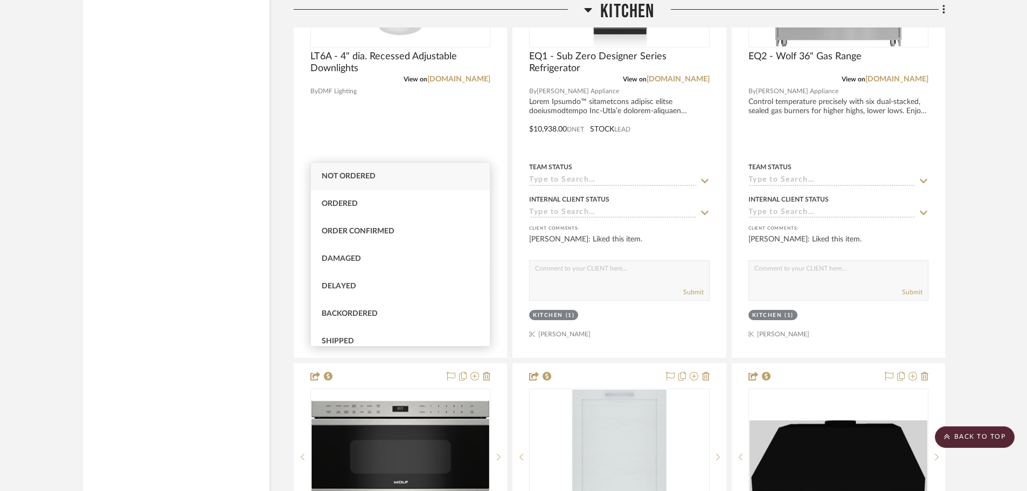
click at [348, 173] on span "Not ordered" at bounding box center [349, 176] width 54 height 8
type input "8/18/2025"
type input "Not ordered"
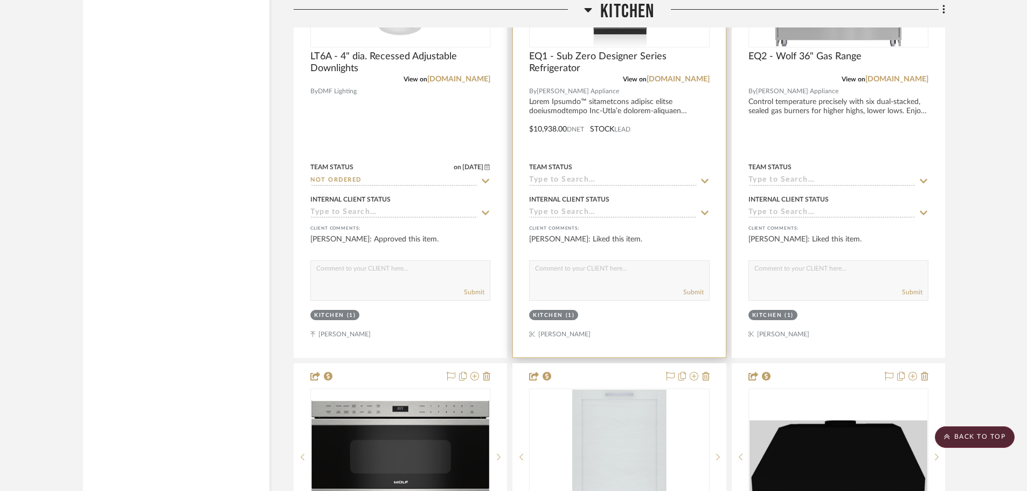
scroll to position [5764, 0]
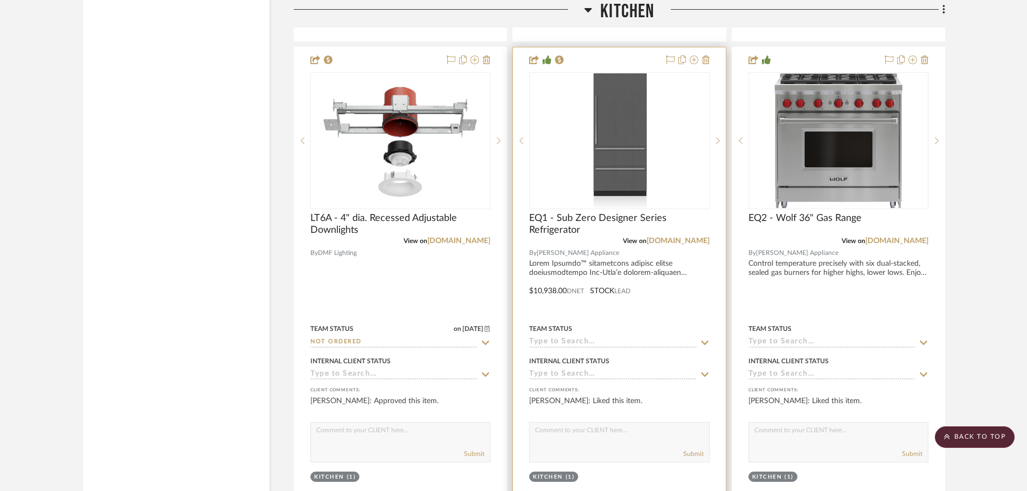
click at [705, 338] on icon at bounding box center [705, 342] width 10 height 9
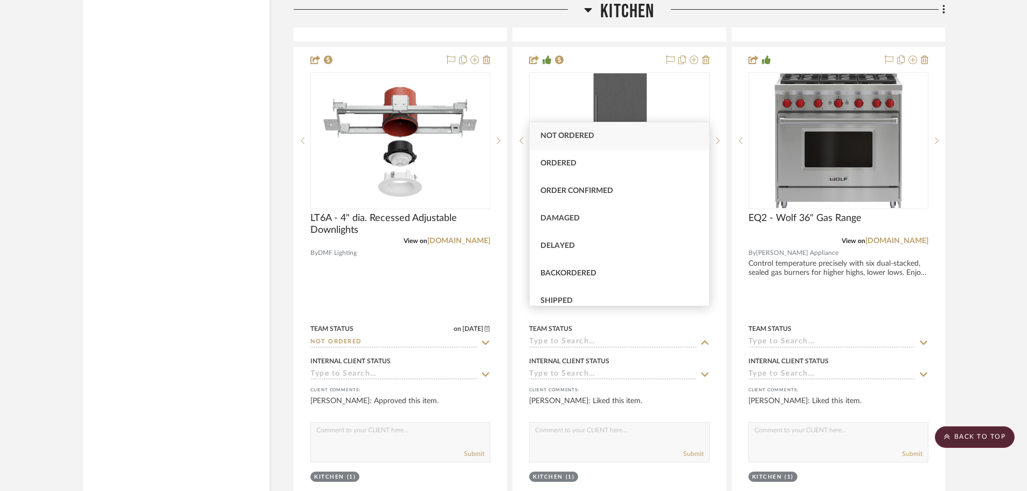
click at [537, 141] on div "Not ordered" at bounding box center [619, 135] width 179 height 27
type input "8/18/2025"
type input "Not ordered"
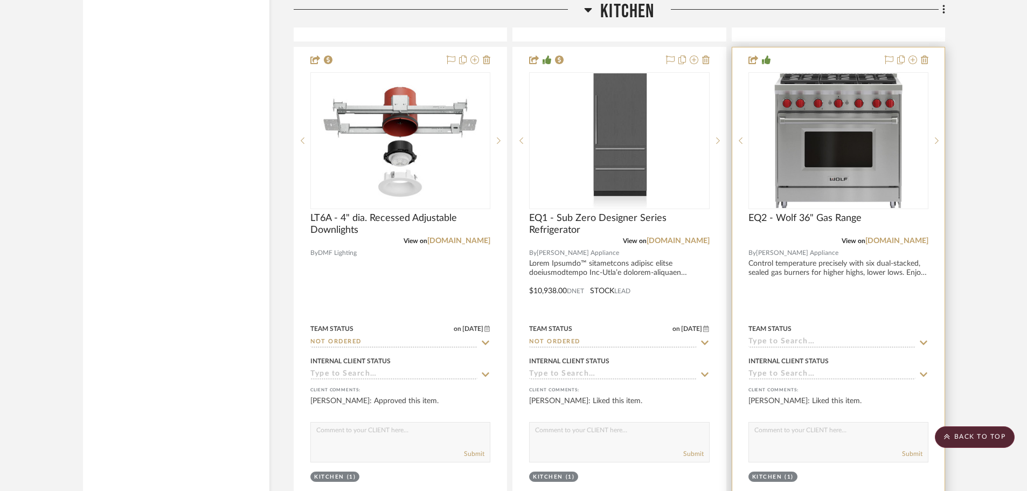
click at [925, 340] on icon at bounding box center [924, 342] width 8 height 4
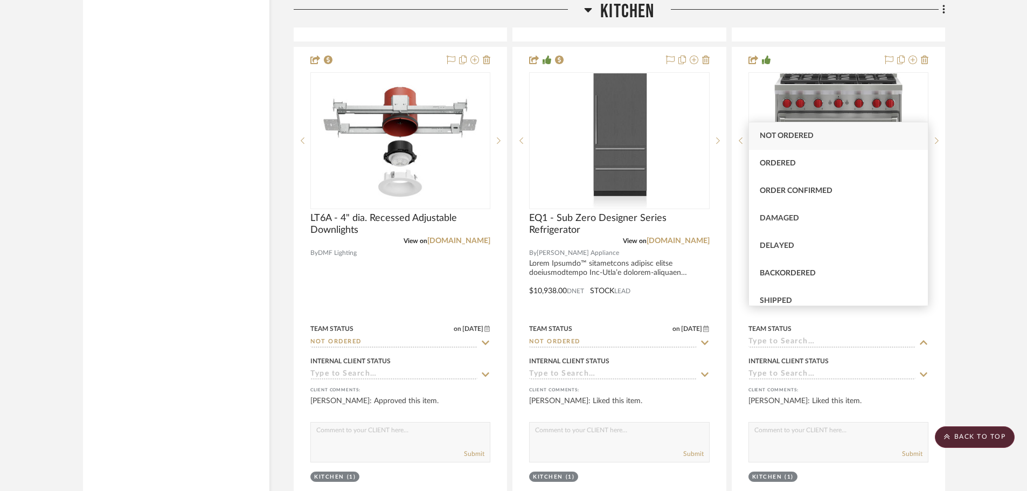
click at [808, 137] on span "Not ordered" at bounding box center [787, 136] width 54 height 8
type input "8/18/2025"
type input "Not ordered"
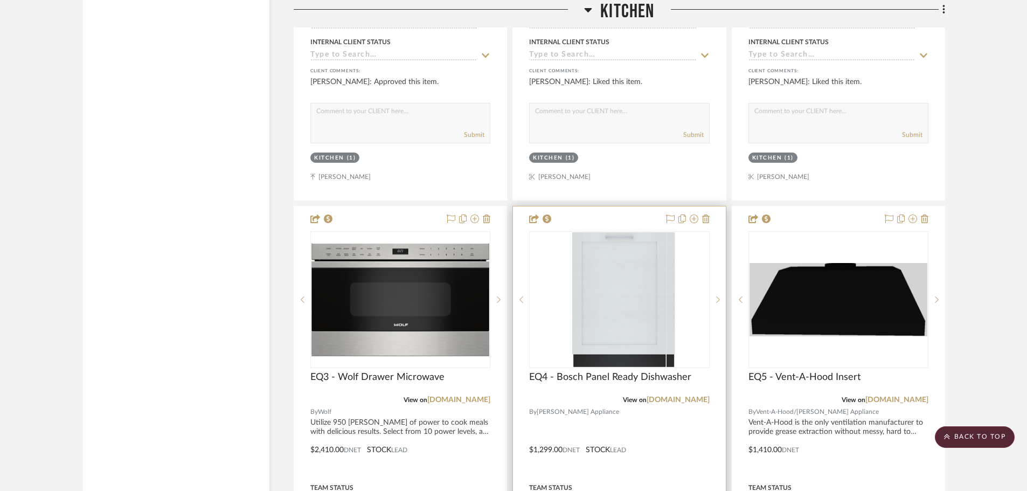
scroll to position [6195, 0]
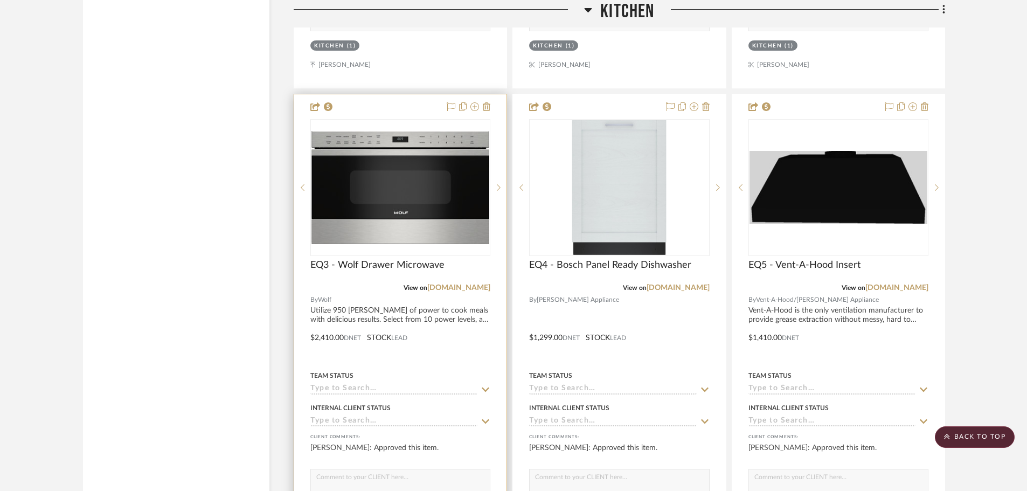
click at [485, 385] on icon at bounding box center [486, 389] width 10 height 9
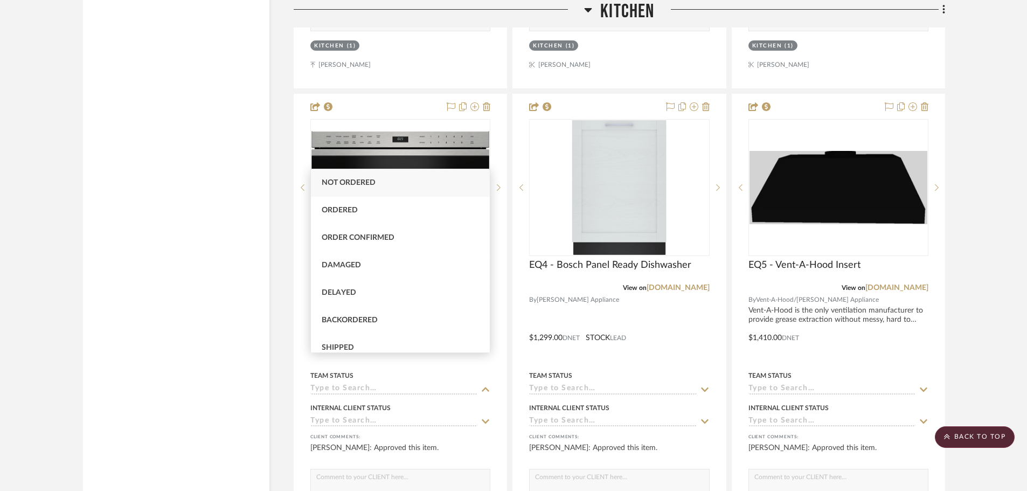
click at [382, 182] on div "Not ordered" at bounding box center [400, 182] width 179 height 27
type input "8/18/2025"
type input "Not ordered"
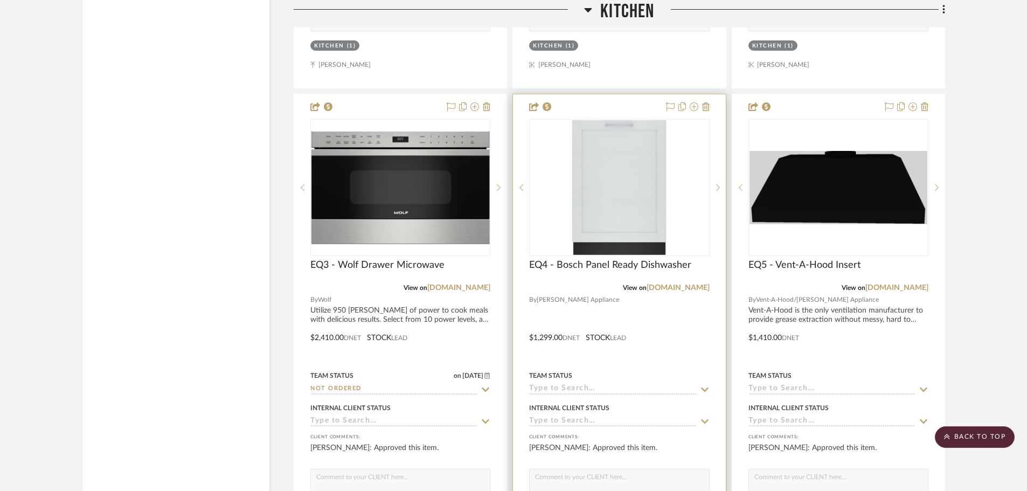
click at [704, 385] on icon at bounding box center [705, 389] width 10 height 9
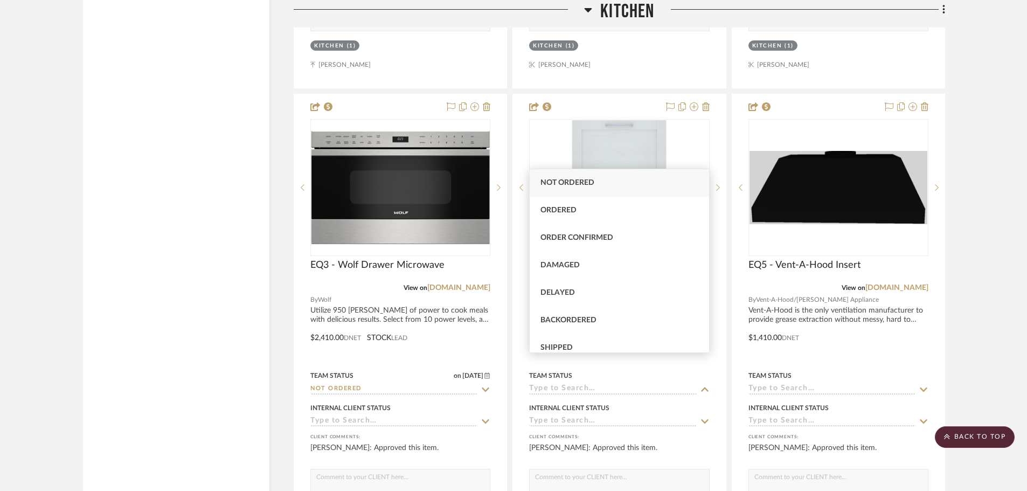
click at [580, 182] on span "Not ordered" at bounding box center [567, 183] width 54 height 8
type input "8/18/2025"
type input "Not ordered"
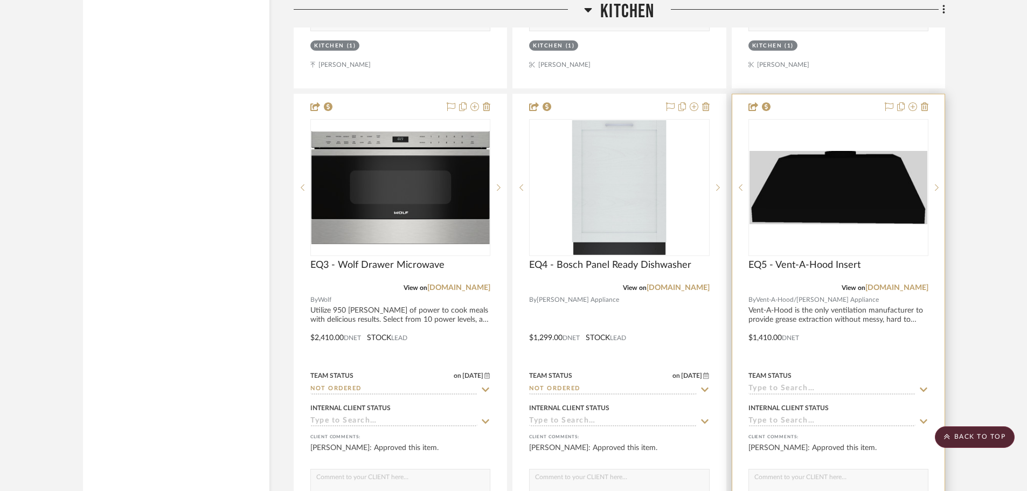
click at [920, 385] on icon at bounding box center [924, 389] width 10 height 9
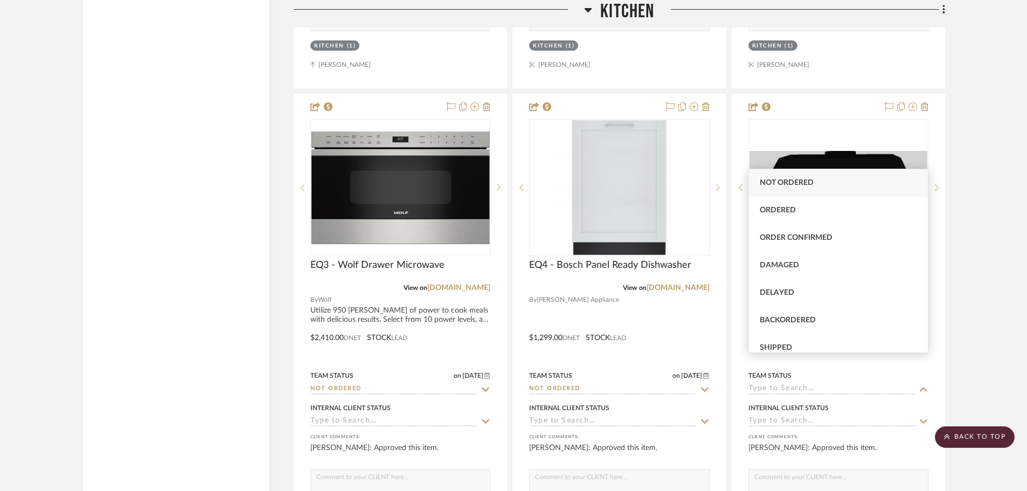
click at [791, 183] on span "Not ordered" at bounding box center [787, 183] width 54 height 8
type input "8/18/2025"
type input "Not ordered"
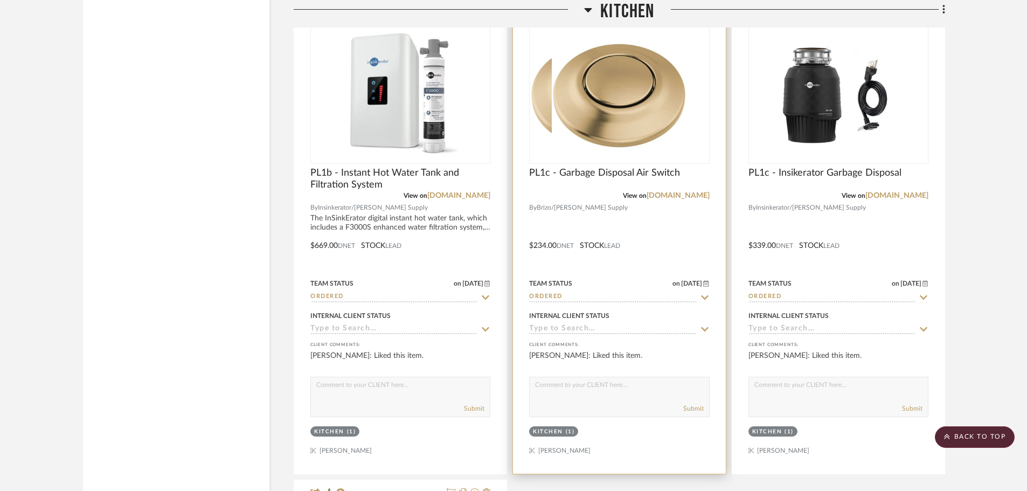
scroll to position [6842, 0]
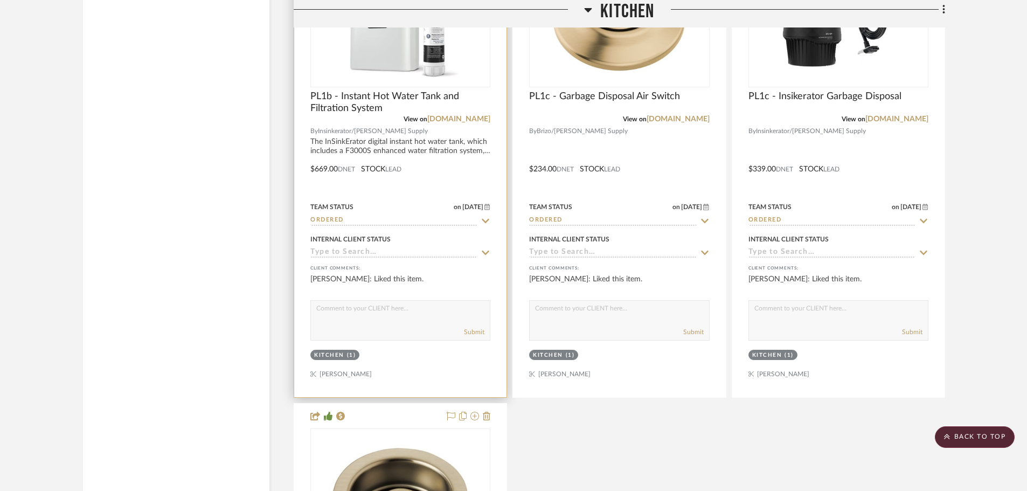
click at [484, 217] on icon at bounding box center [486, 221] width 10 height 9
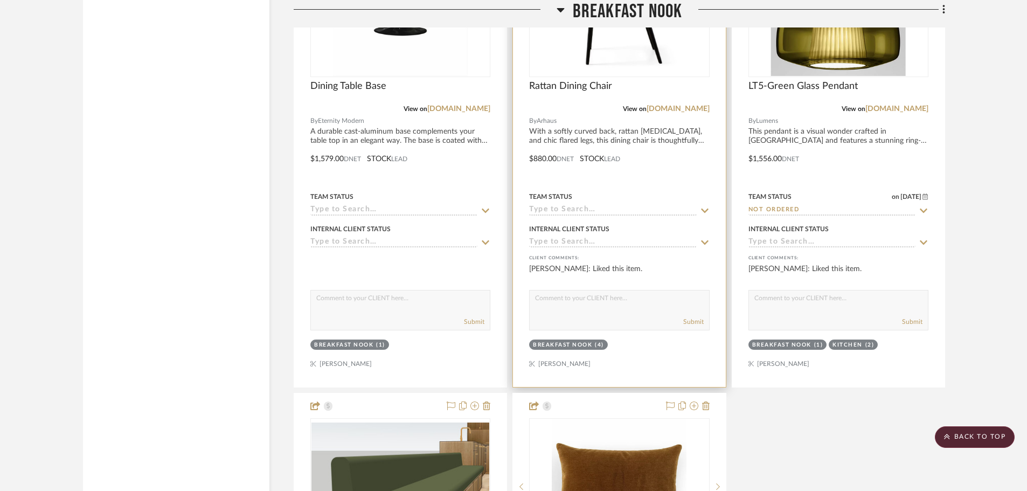
scroll to position [7973, 0]
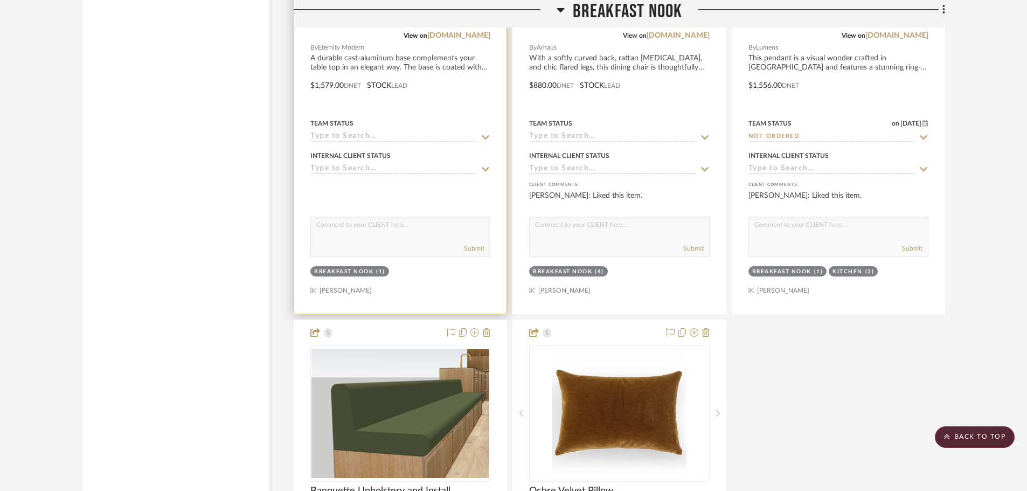
click at [486, 133] on icon at bounding box center [486, 137] width 10 height 9
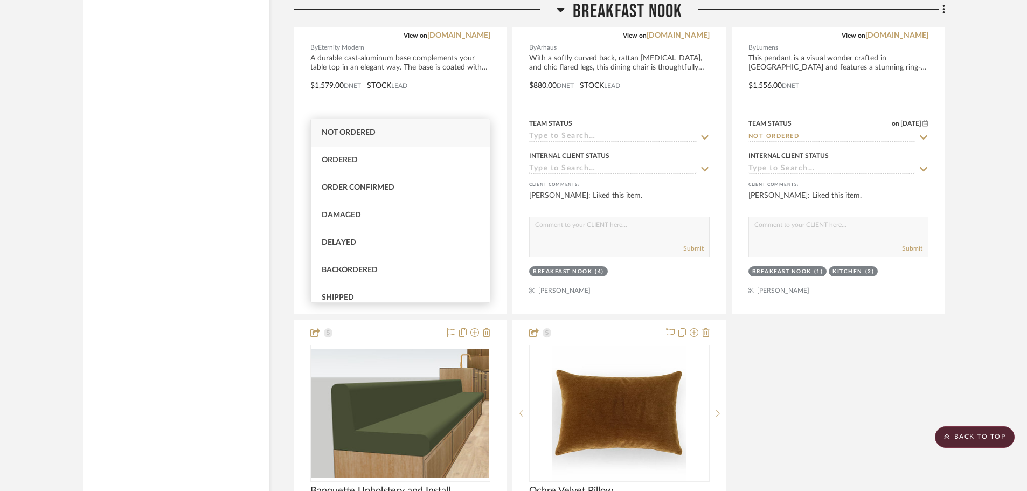
click at [343, 131] on span "Not ordered" at bounding box center [349, 133] width 54 height 8
type input "8/18/2025"
type input "Not ordered"
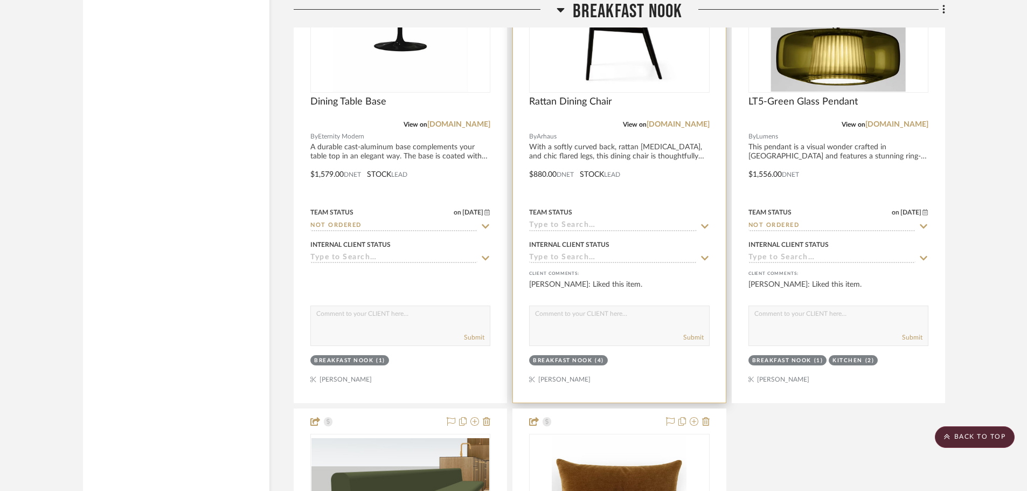
scroll to position [7811, 0]
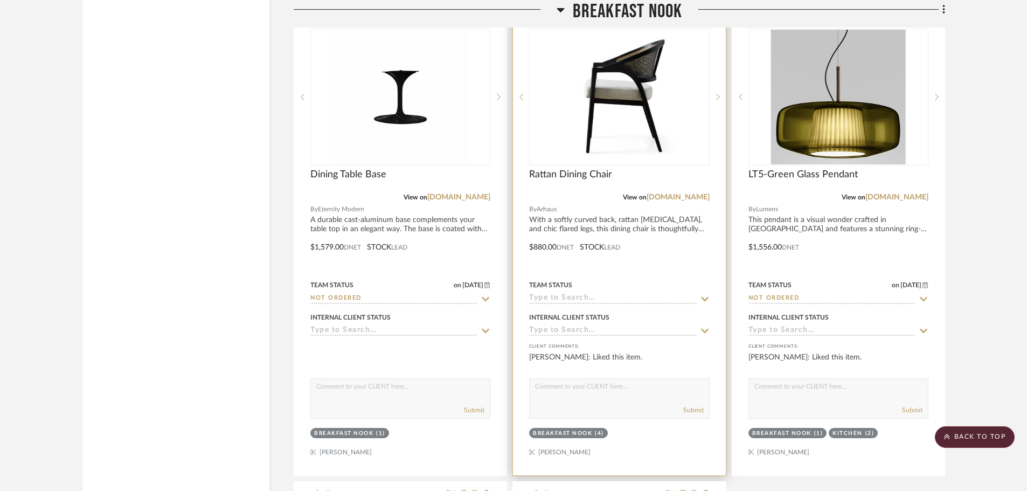
click at [702, 297] on icon at bounding box center [705, 299] width 8 height 4
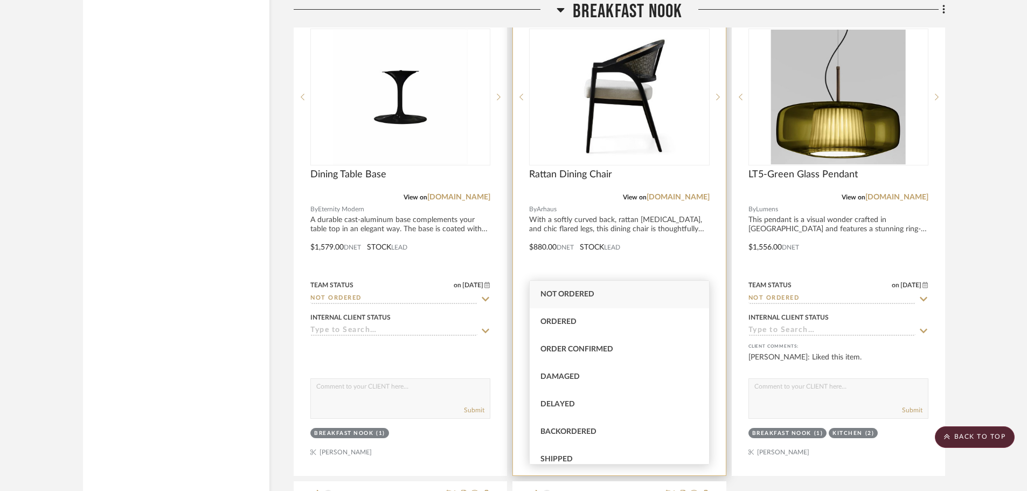
click at [612, 192] on div "View on arhaus.com" at bounding box center [619, 197] width 180 height 10
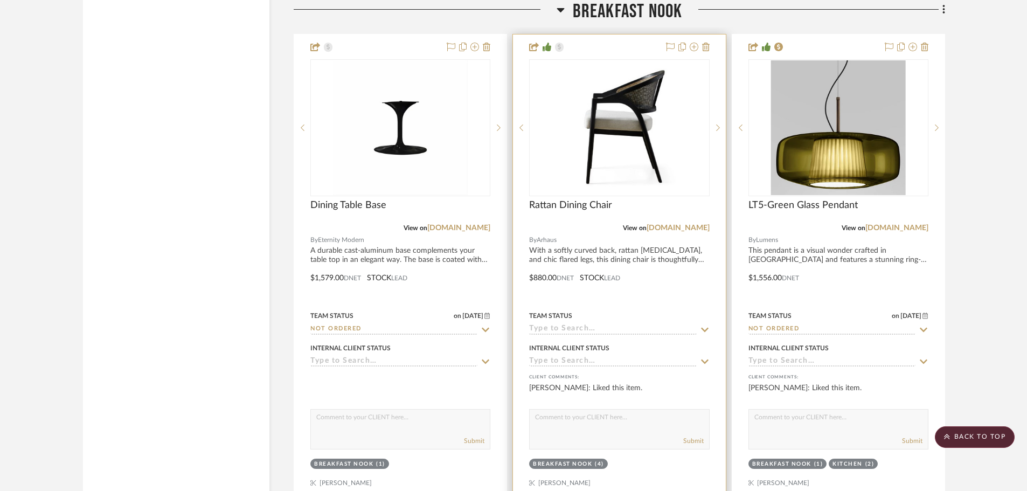
scroll to position [7758, 0]
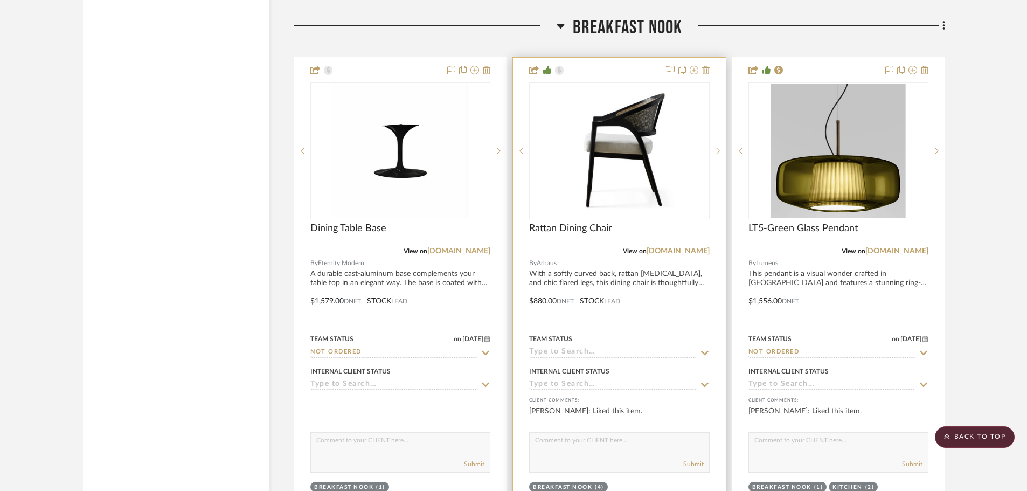
click at [706, 349] on icon at bounding box center [705, 353] width 10 height 9
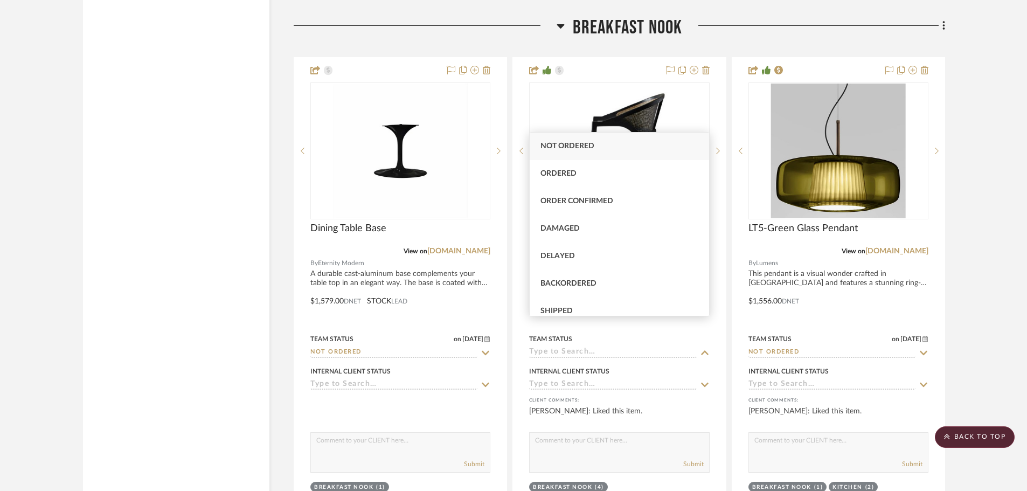
click at [581, 141] on div "Not ordered" at bounding box center [619, 146] width 179 height 27
type input "8/18/2025"
type input "Not ordered"
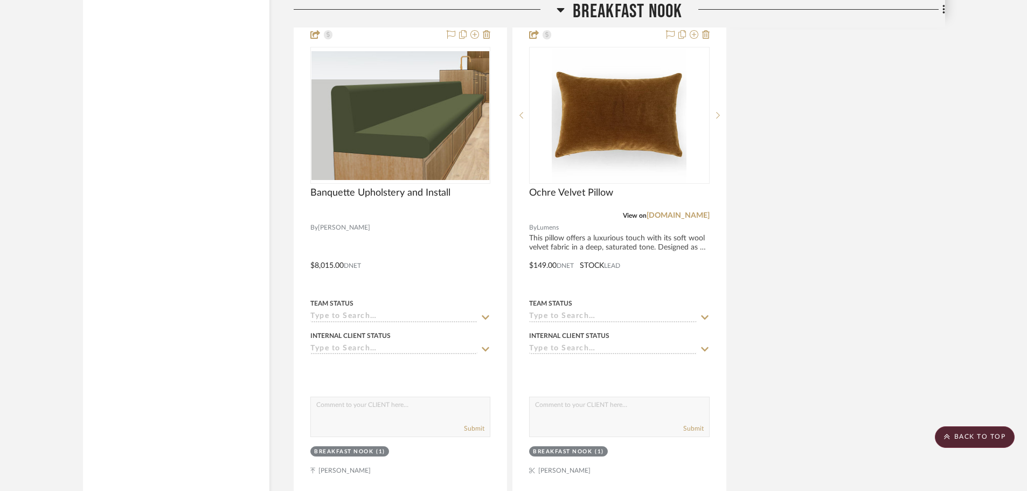
scroll to position [8350, 0]
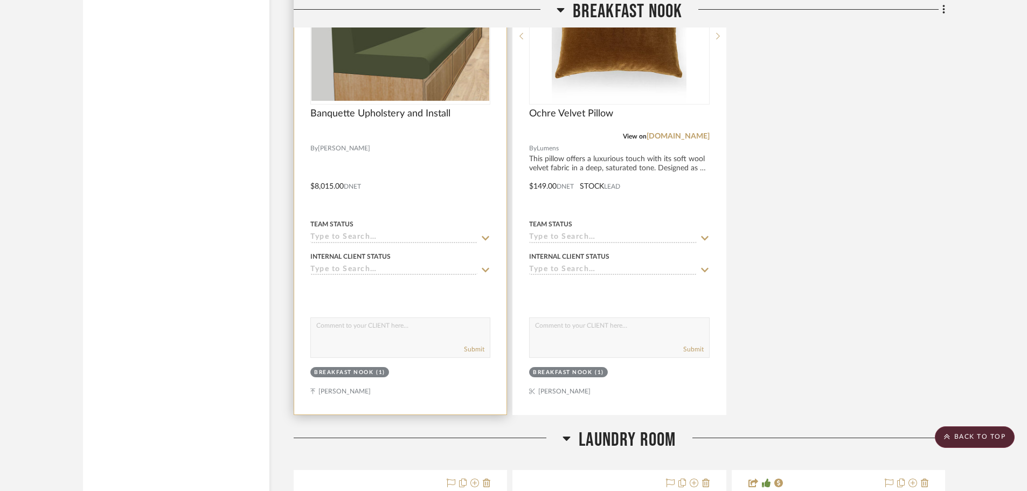
click at [486, 233] on fa-icon at bounding box center [486, 238] width 10 height 10
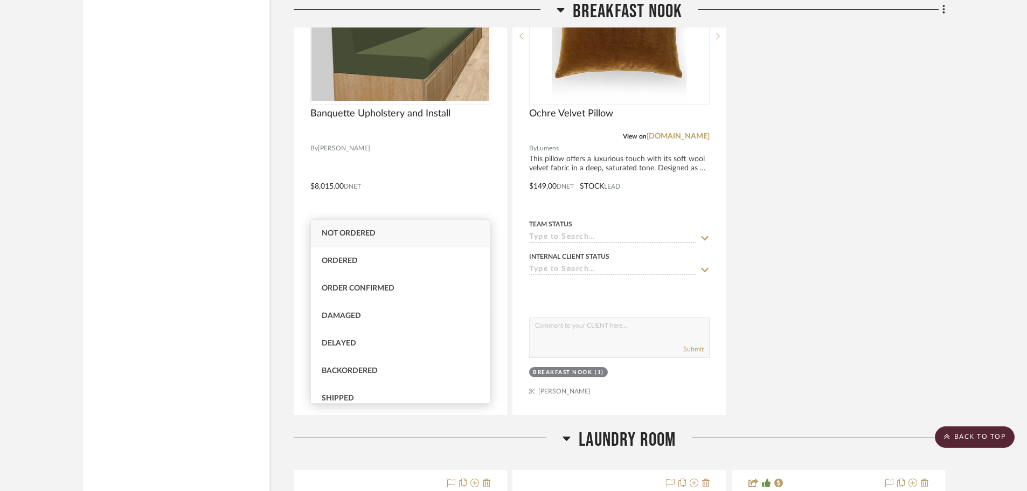
click at [363, 236] on span "Not ordered" at bounding box center [349, 233] width 54 height 8
type input "8/18/2025"
type input "Not ordered"
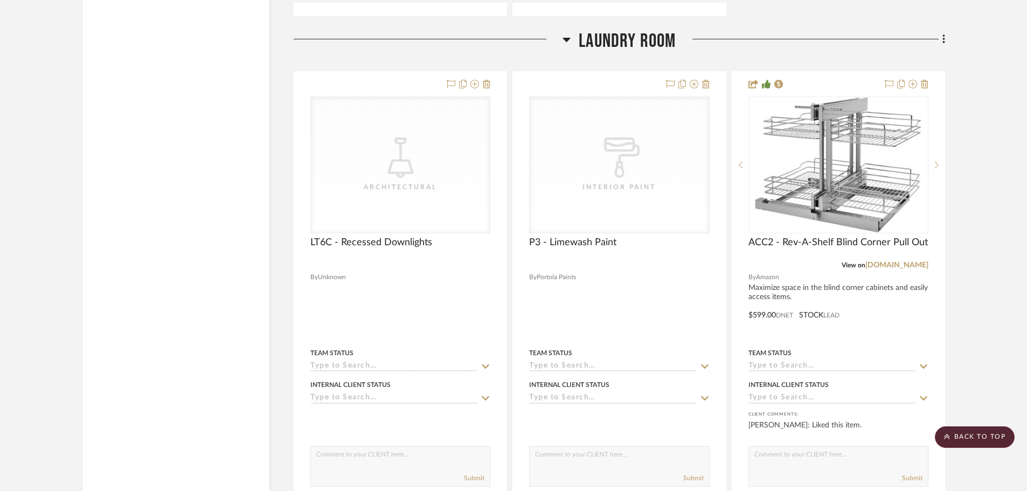
scroll to position [8835, 0]
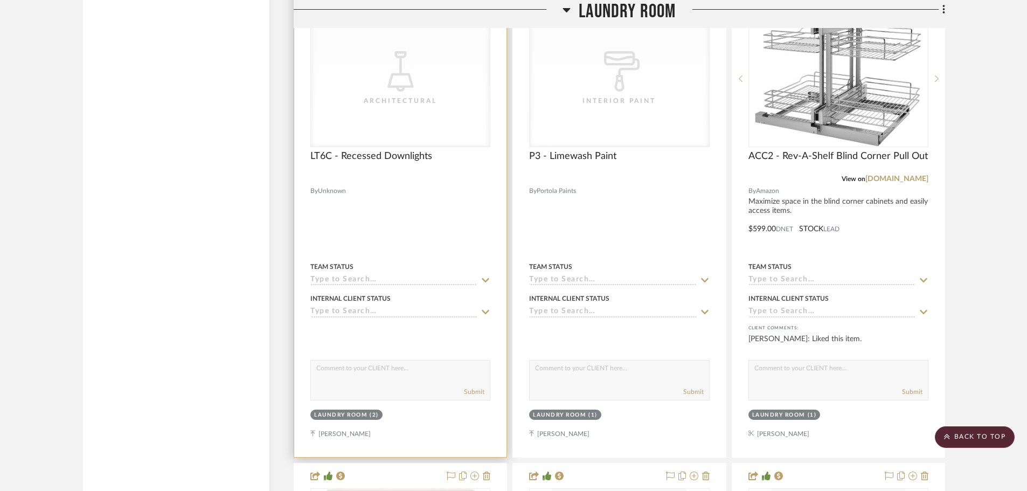
click at [482, 276] on icon at bounding box center [486, 280] width 10 height 9
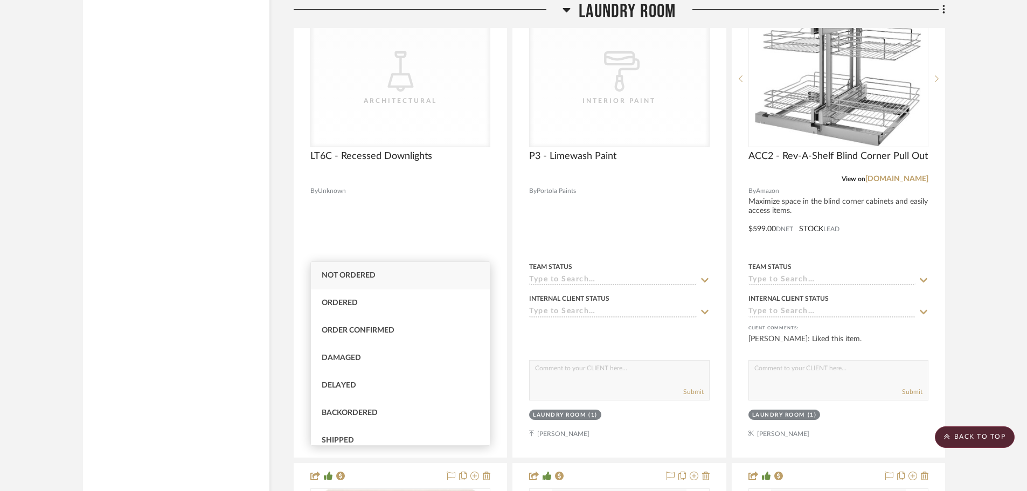
click at [360, 283] on div "Not ordered" at bounding box center [400, 275] width 179 height 27
type input "8/18/2025"
type input "Not ordered"
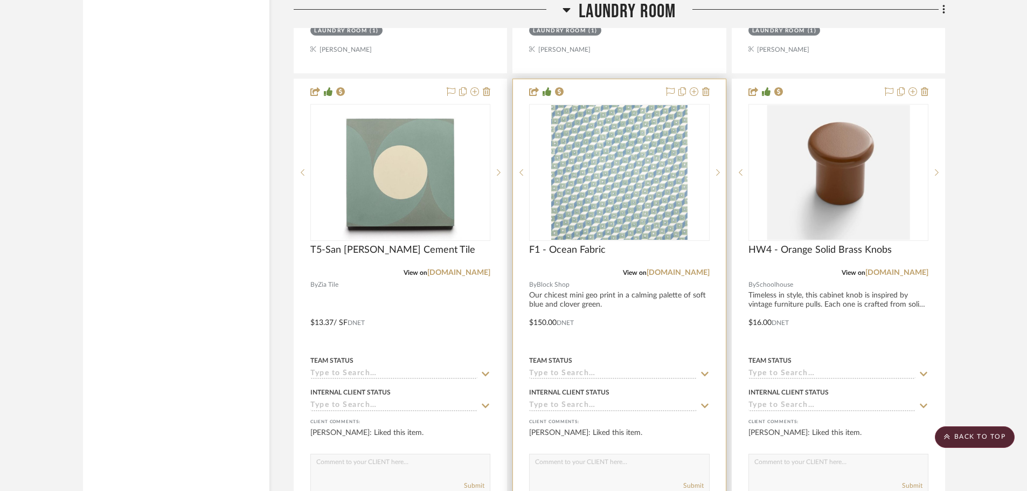
scroll to position [9912, 0]
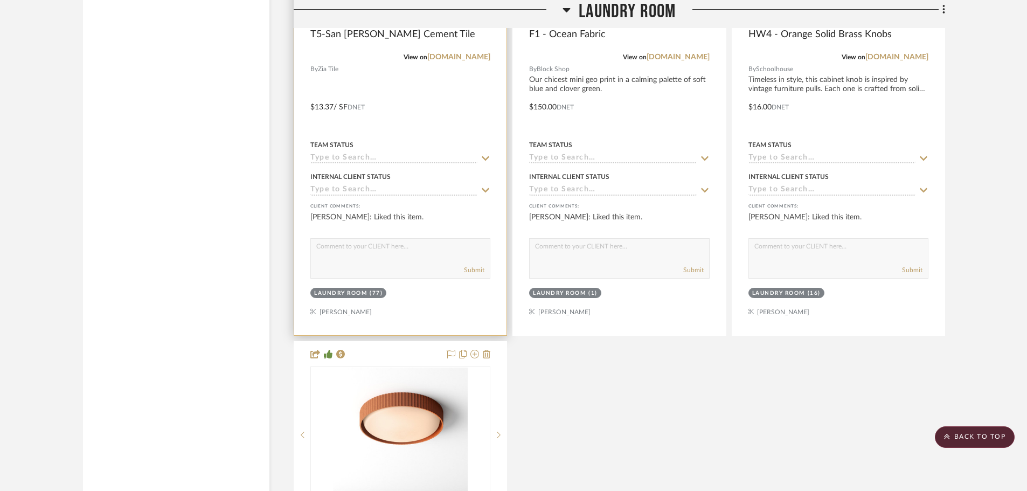
click at [485, 138] on div "Team Status" at bounding box center [400, 151] width 180 height 26
click at [485, 156] on icon at bounding box center [486, 158] width 8 height 4
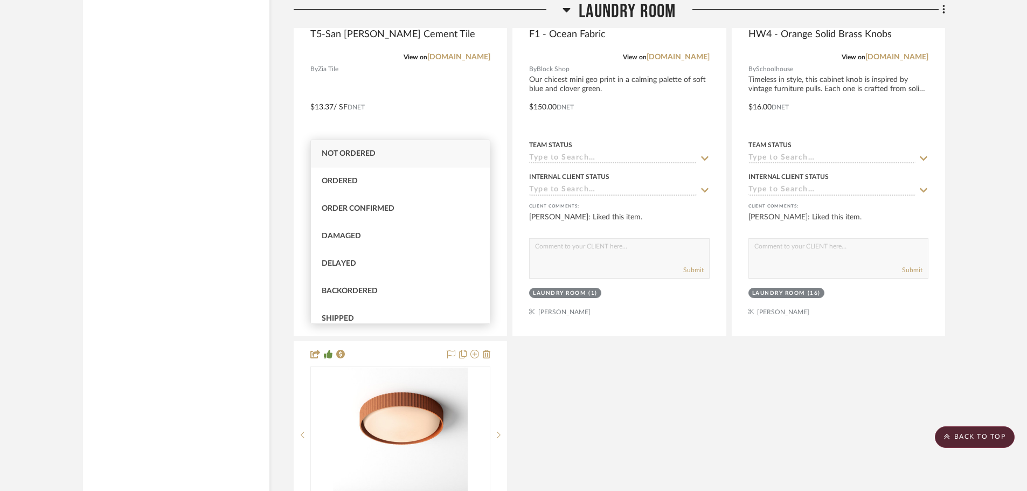
click at [340, 152] on span "Not ordered" at bounding box center [349, 154] width 54 height 8
type input "8/18/2025"
type input "Not ordered"
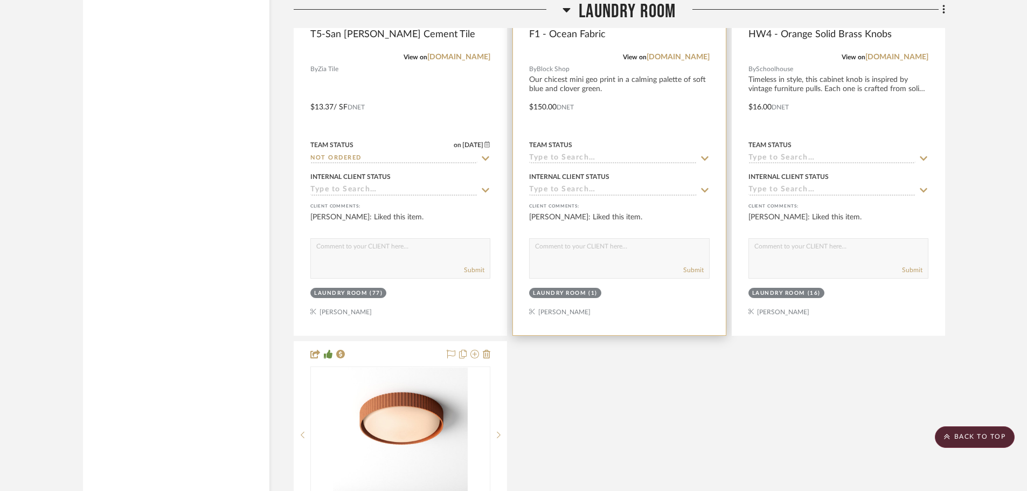
click at [703, 154] on icon at bounding box center [705, 158] width 10 height 9
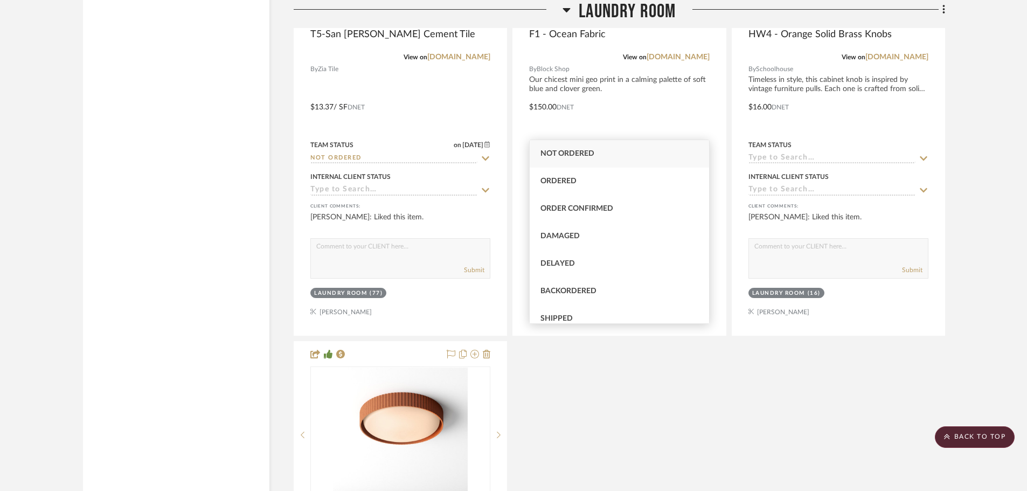
click at [561, 154] on span "Not ordered" at bounding box center [567, 154] width 54 height 8
type input "8/18/2025"
type input "Not ordered"
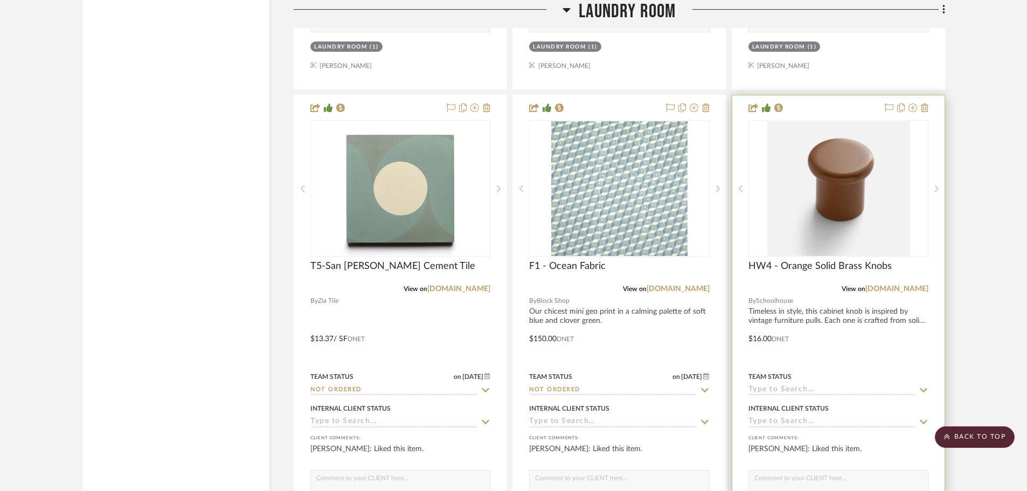
scroll to position [9751, 0]
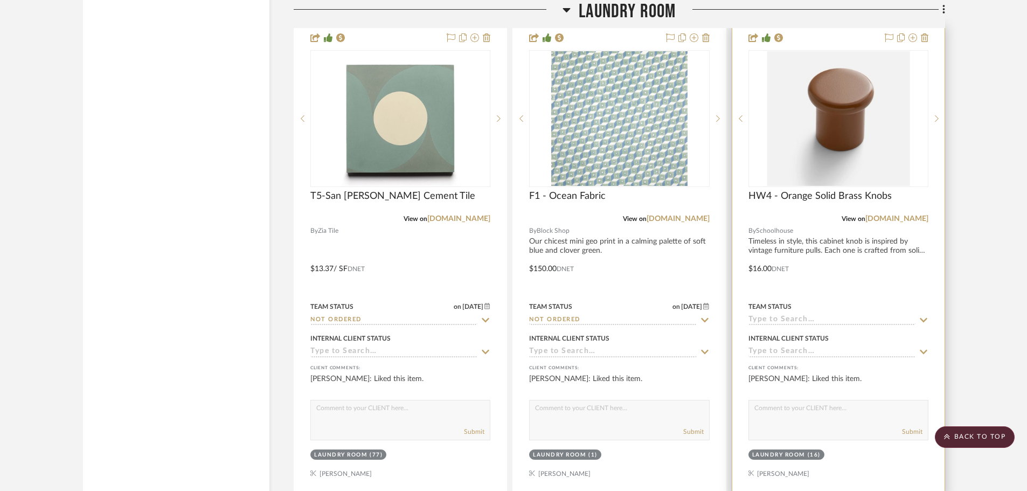
click at [923, 318] on icon at bounding box center [924, 320] width 8 height 4
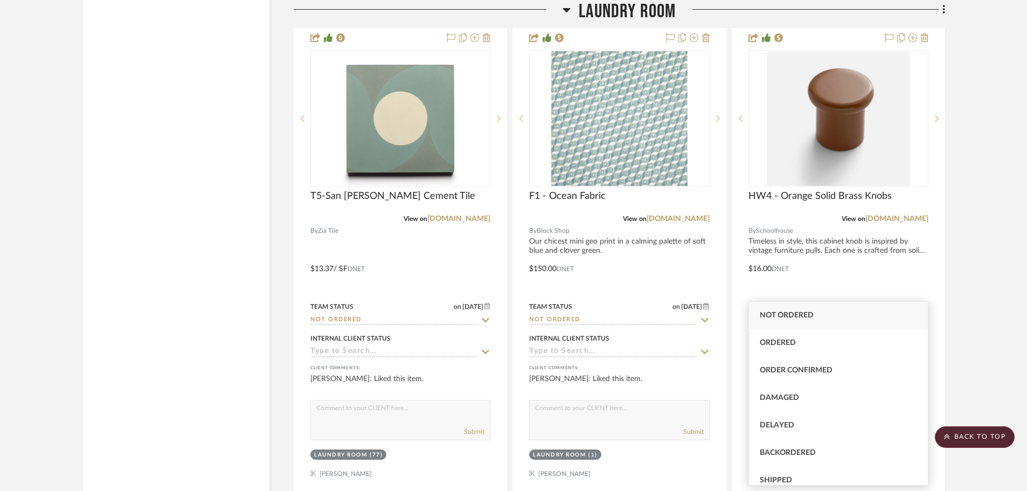
click at [785, 312] on span "Not ordered" at bounding box center [787, 315] width 54 height 8
type input "8/18/2025"
type input "Not ordered"
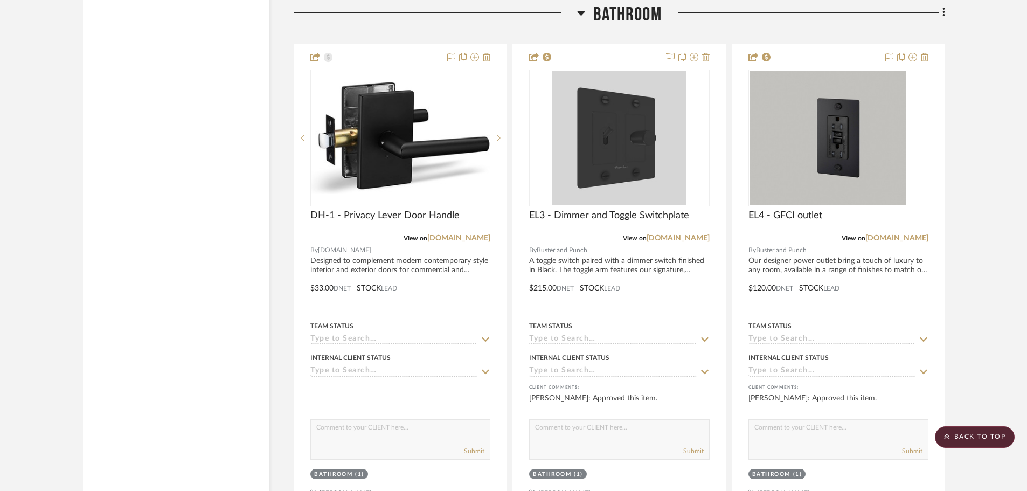
scroll to position [10882, 0]
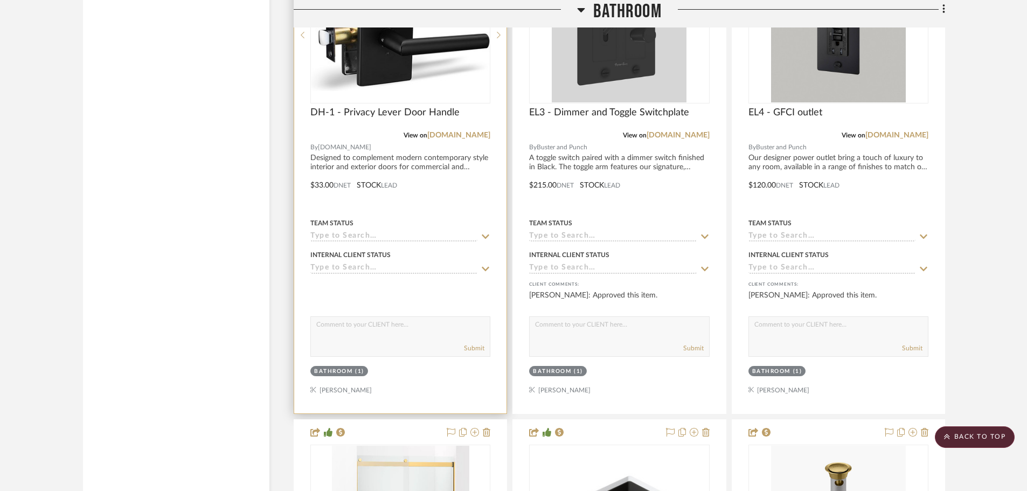
click at [485, 234] on icon at bounding box center [486, 236] width 8 height 4
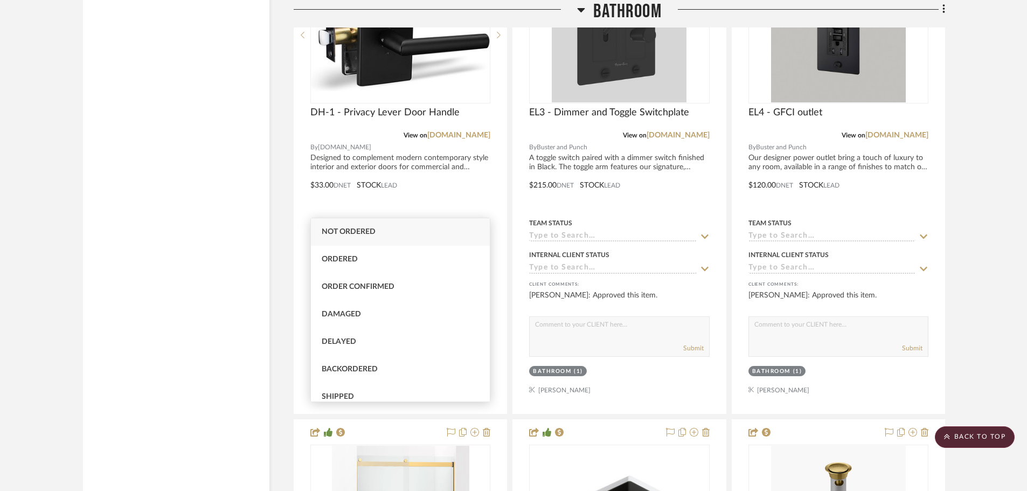
click at [357, 234] on span "Not ordered" at bounding box center [349, 232] width 54 height 8
type input "8/18/2025"
type input "Not ordered"
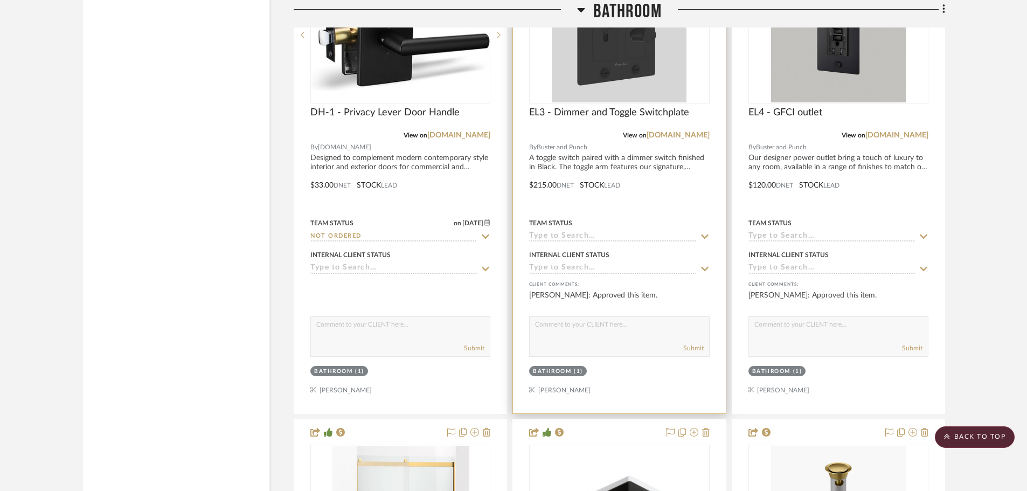
click at [700, 232] on icon at bounding box center [705, 236] width 10 height 9
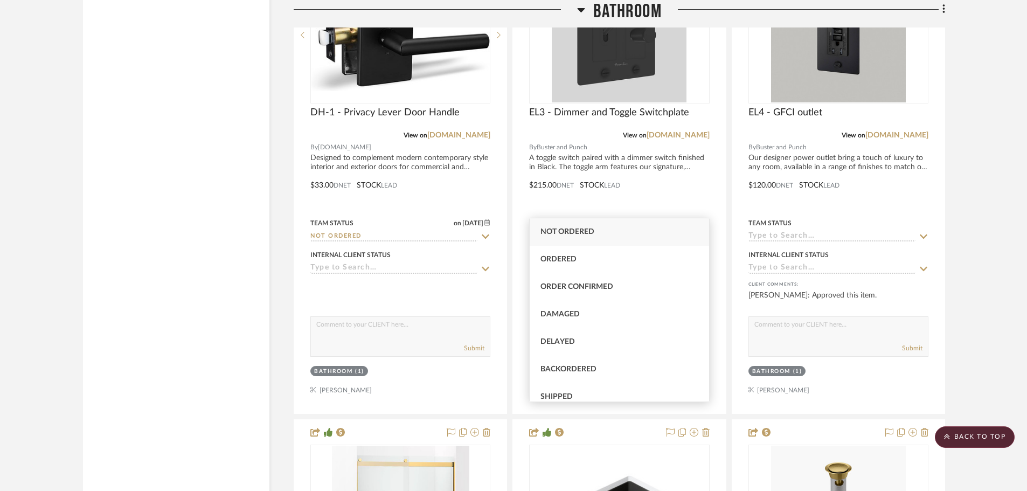
click at [589, 233] on span "Not ordered" at bounding box center [567, 232] width 54 height 8
type input "8/18/2025"
type input "Not ordered"
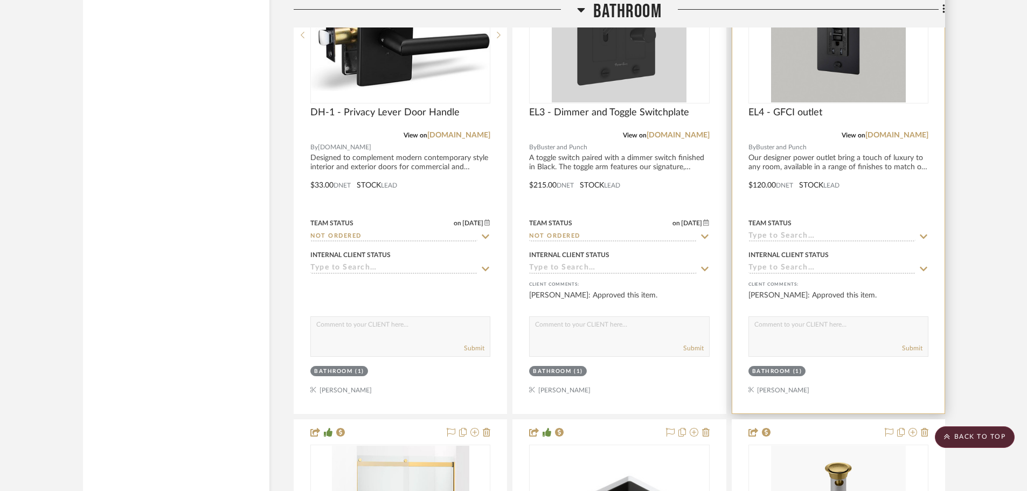
click at [922, 234] on icon at bounding box center [924, 236] width 8 height 4
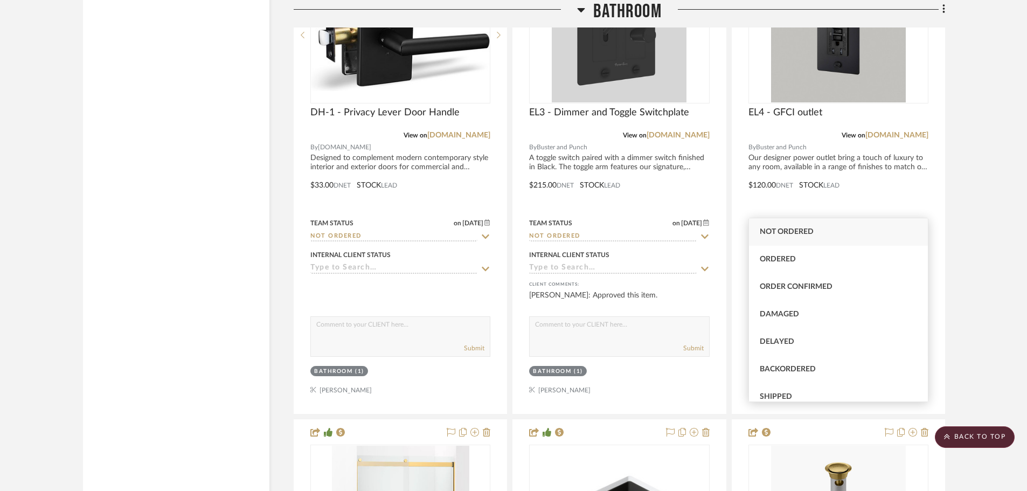
click at [804, 229] on span "Not ordered" at bounding box center [787, 232] width 54 height 8
type input "8/18/2025"
type input "Not ordered"
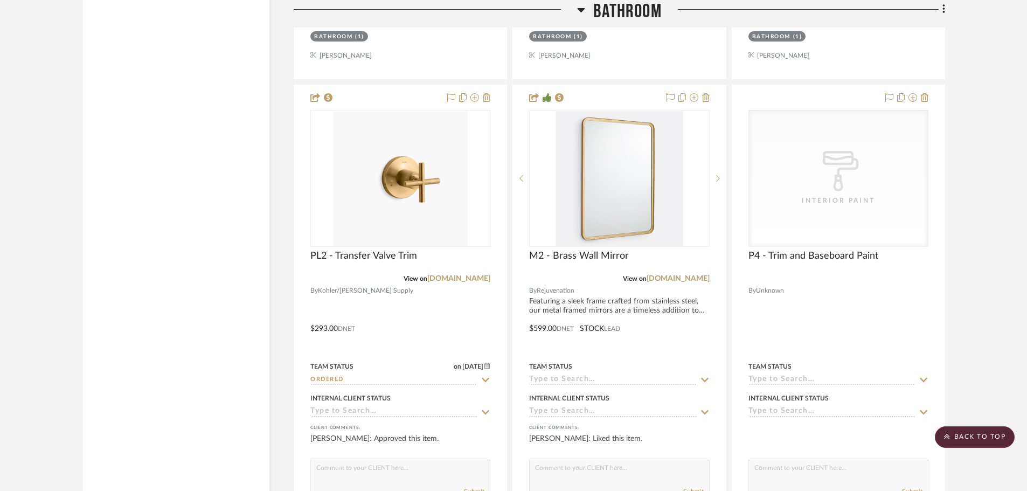
scroll to position [12768, 0]
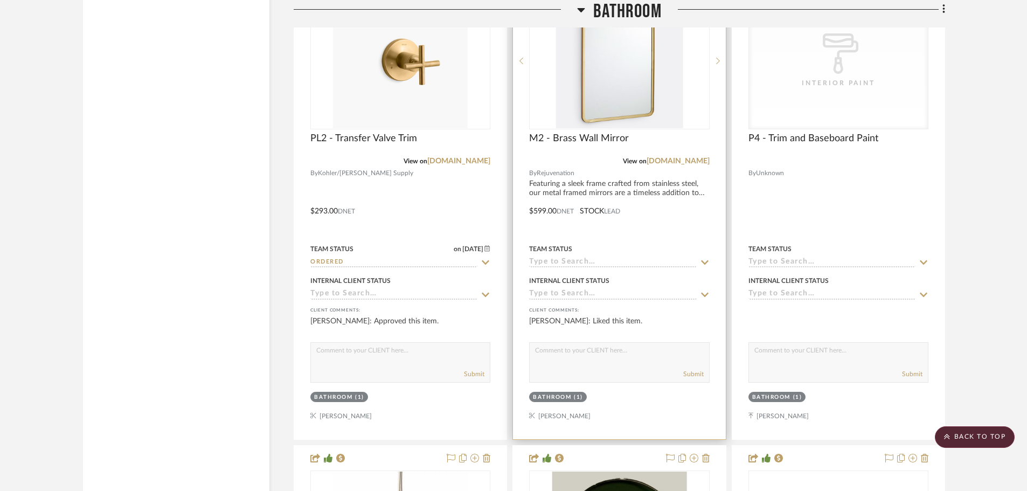
click at [702, 258] on icon at bounding box center [705, 262] width 10 height 9
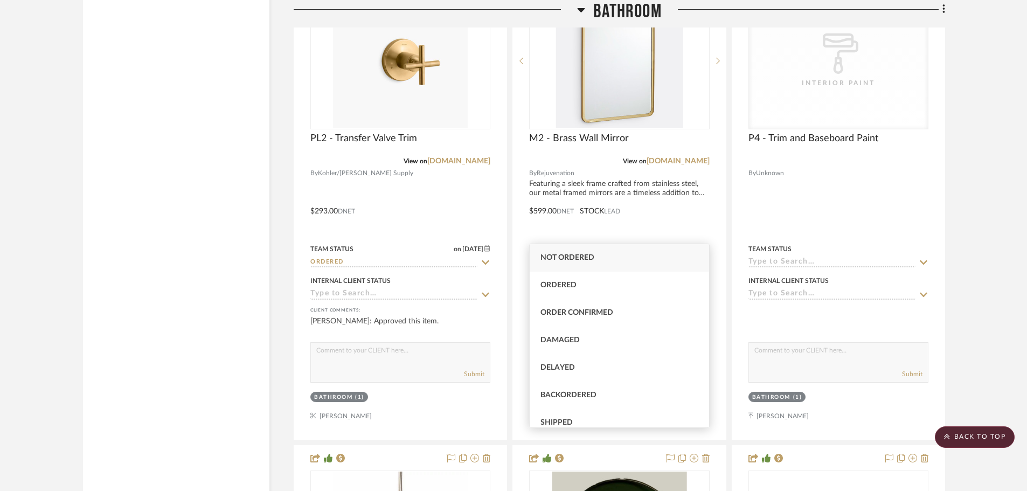
click at [564, 259] on span "Not ordered" at bounding box center [567, 258] width 54 height 8
type input "8/18/2025"
type input "Not ordered"
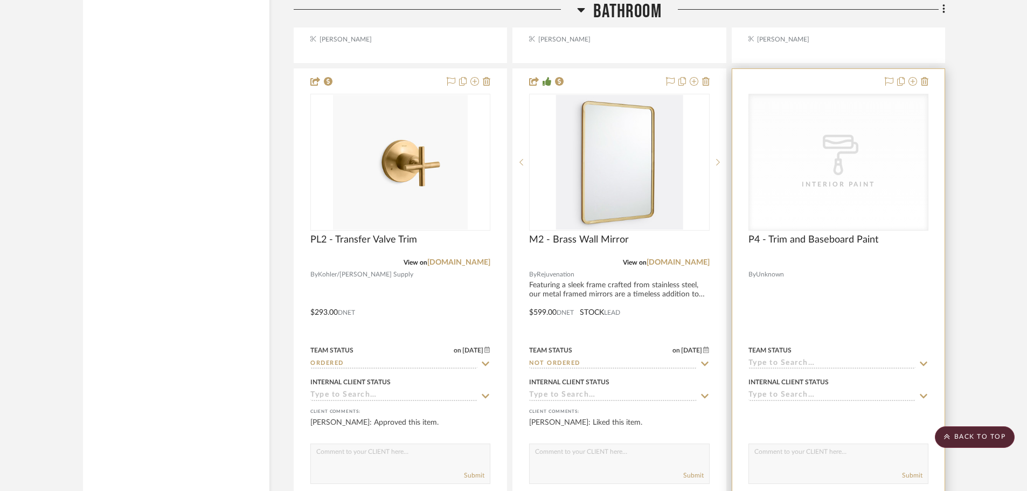
scroll to position [12606, 0]
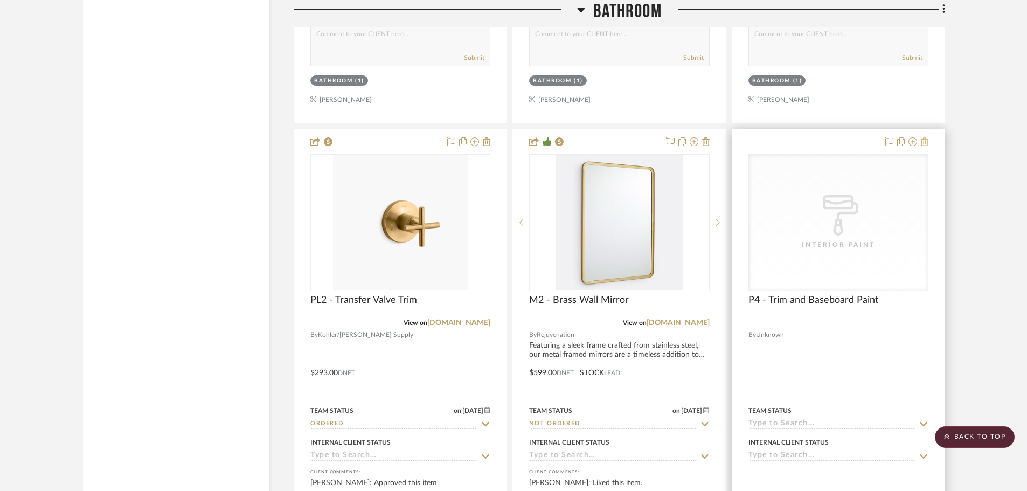
click at [922, 137] on icon at bounding box center [925, 141] width 8 height 9
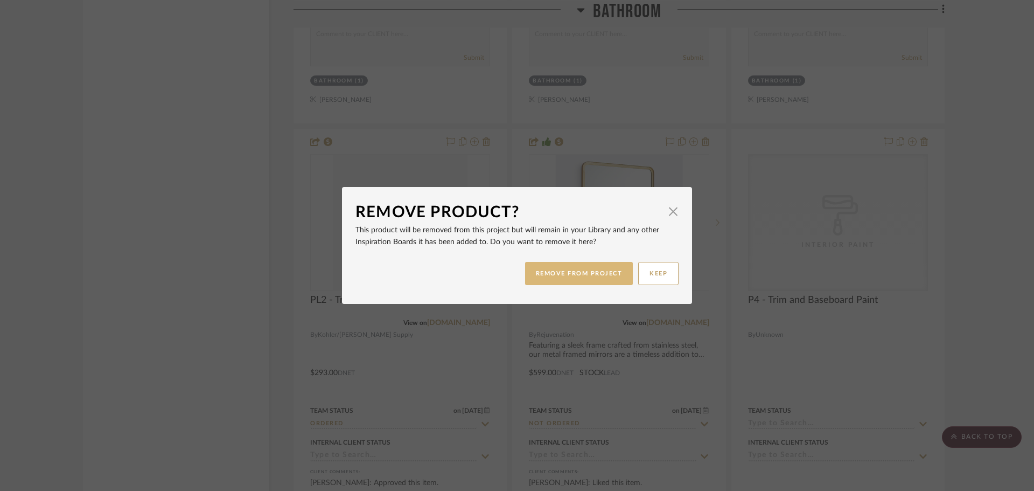
click at [590, 268] on button "REMOVE FROM PROJECT" at bounding box center [579, 273] width 108 height 23
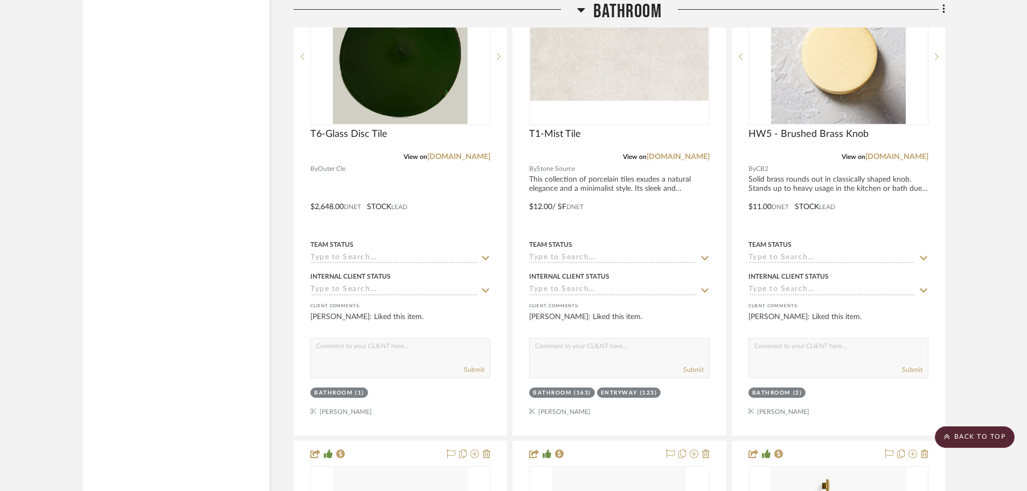
scroll to position [13253, 0]
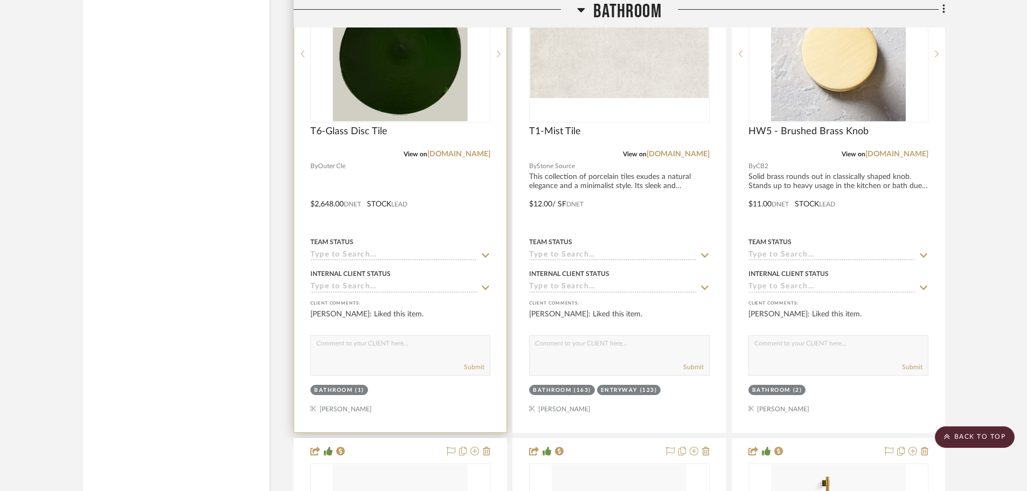
click at [486, 251] on icon at bounding box center [486, 255] width 10 height 9
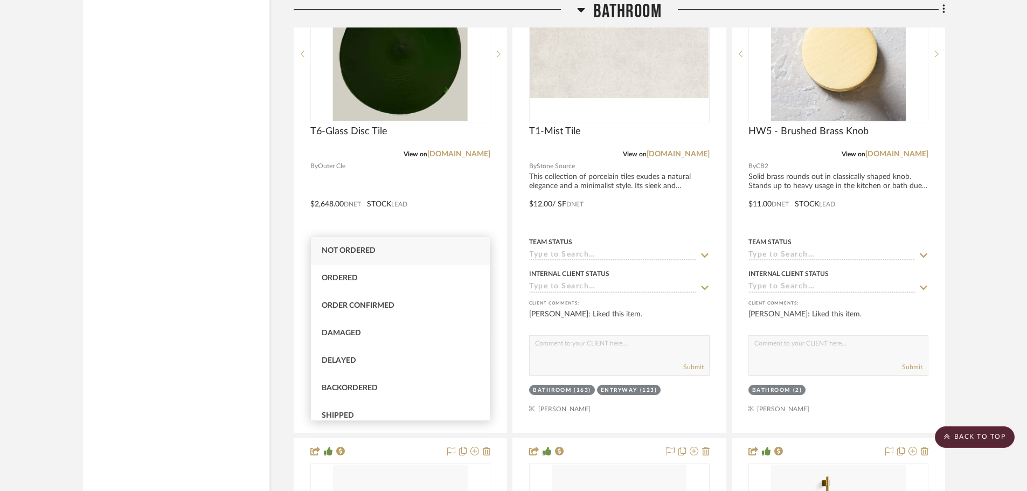
click at [356, 256] on div "Not ordered" at bounding box center [400, 250] width 179 height 27
type input "8/18/2025"
type input "Not ordered"
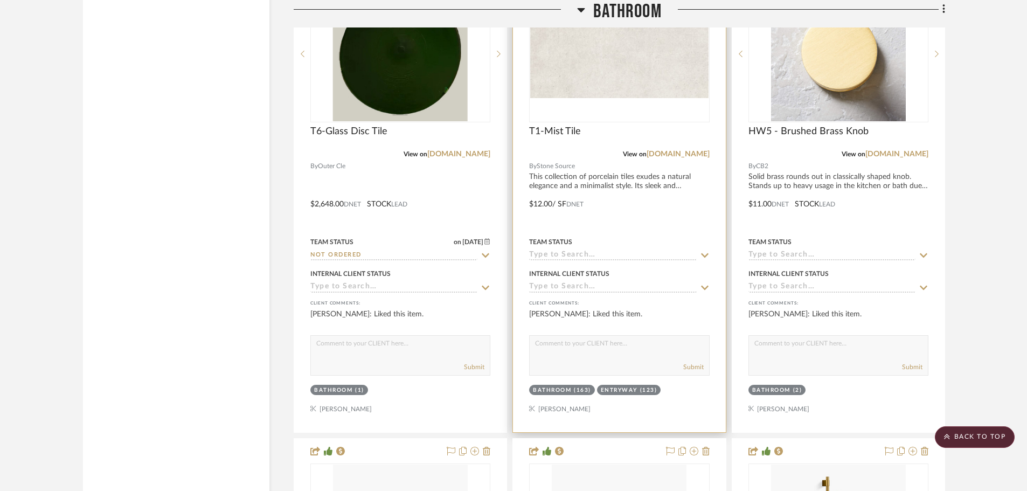
click at [706, 251] on fa-icon at bounding box center [705, 256] width 10 height 10
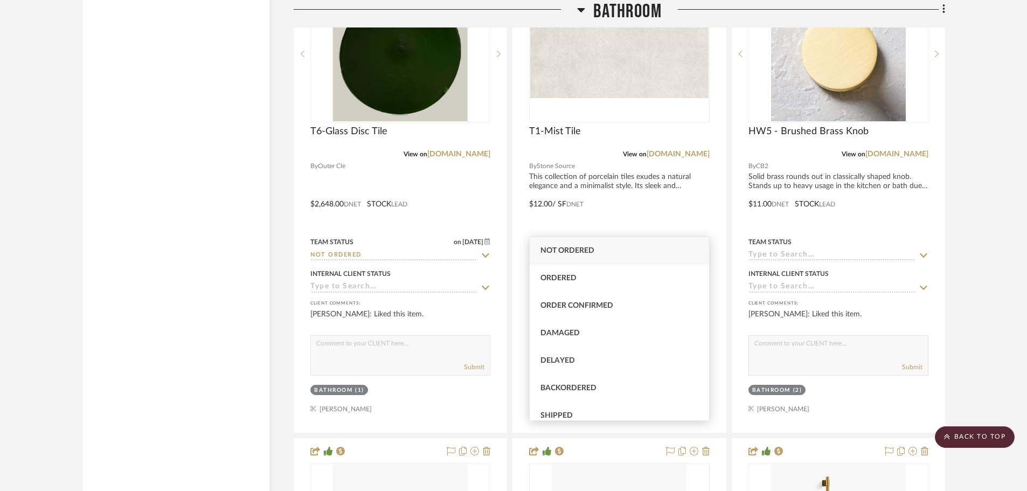
click at [591, 248] on span "Not ordered" at bounding box center [567, 251] width 54 height 8
type input "8/18/2025"
type input "Not ordered"
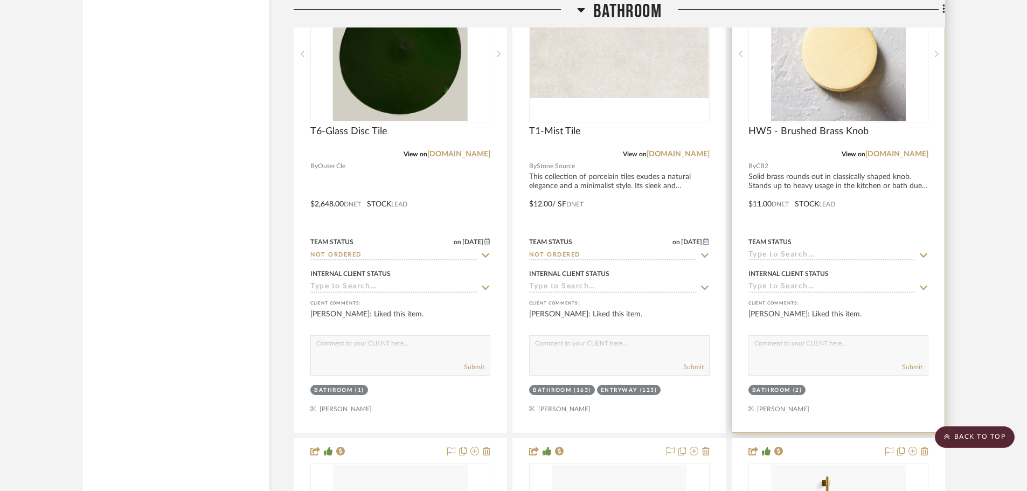
click at [923, 251] on icon at bounding box center [924, 255] width 10 height 9
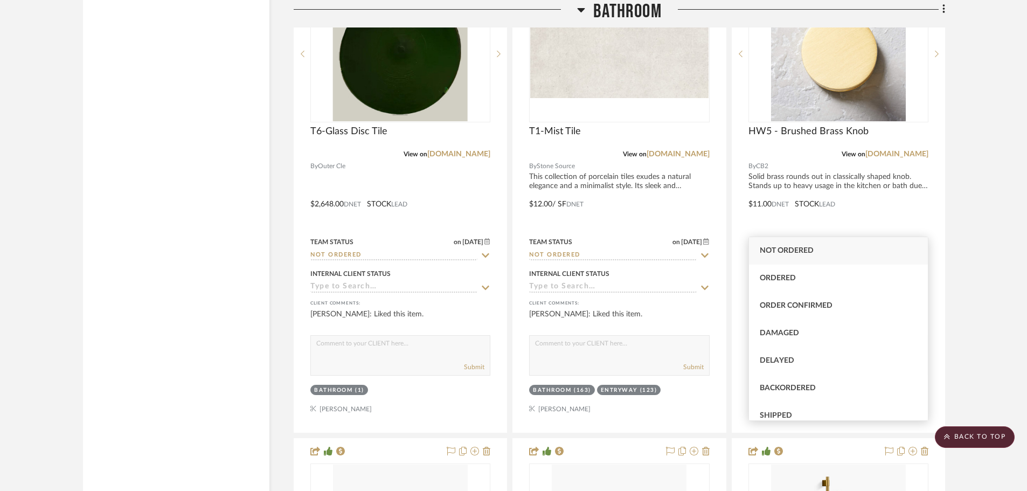
click at [752, 253] on div "Not ordered" at bounding box center [838, 250] width 179 height 27
type input "8/18/2025"
type input "Not ordered"
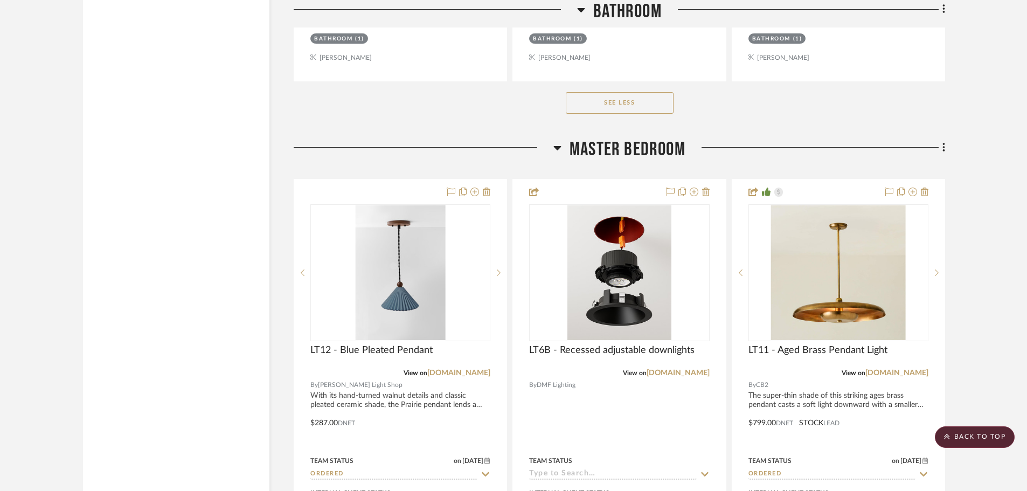
scroll to position [15677, 0]
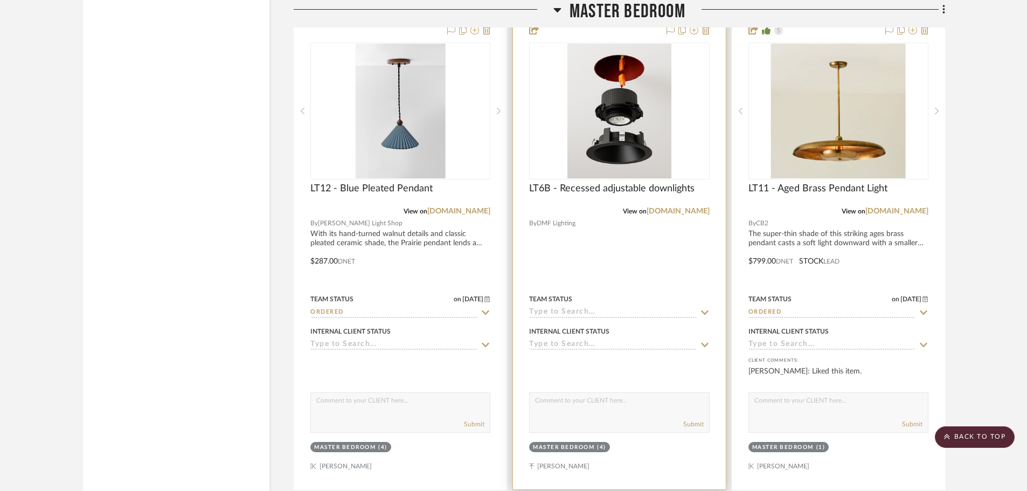
click at [707, 308] on icon at bounding box center [705, 312] width 10 height 9
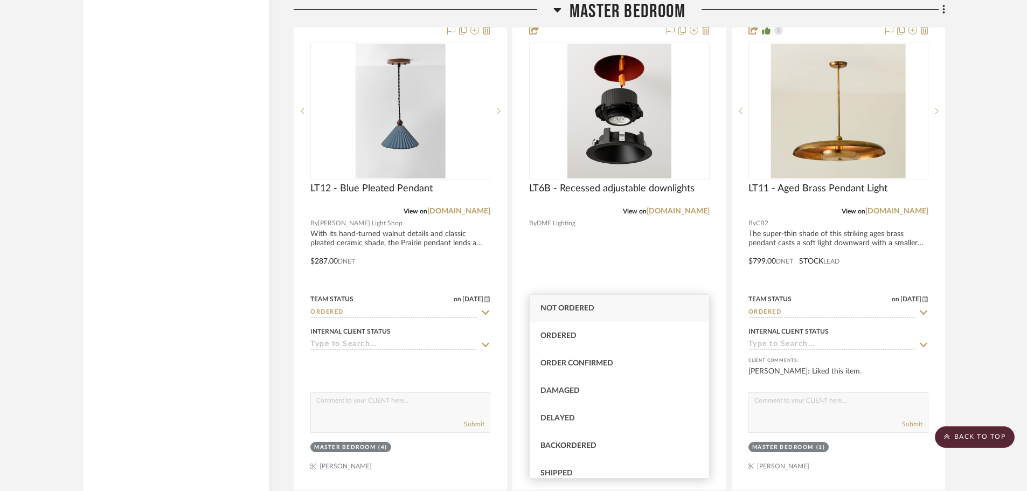
click at [562, 307] on span "Not ordered" at bounding box center [567, 308] width 54 height 8
type input "8/18/2025"
type input "Not ordered"
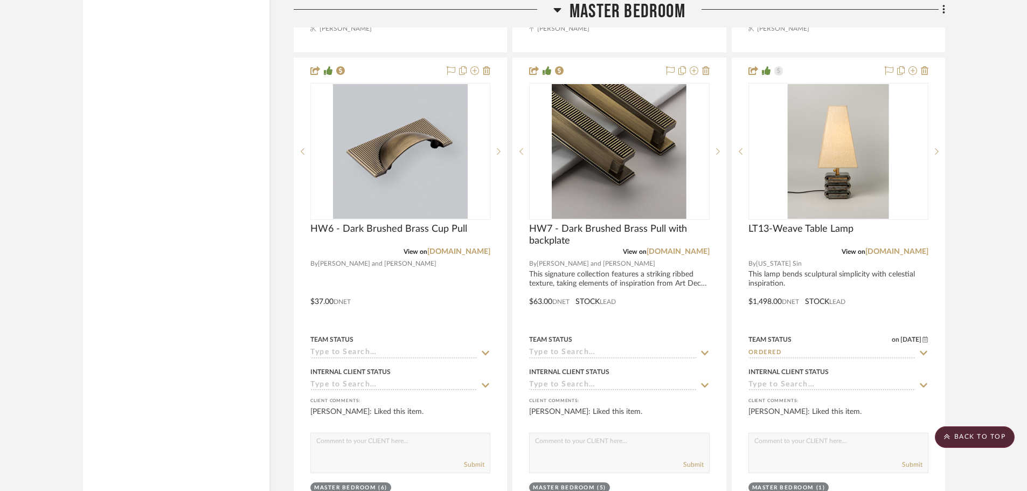
scroll to position [16216, 0]
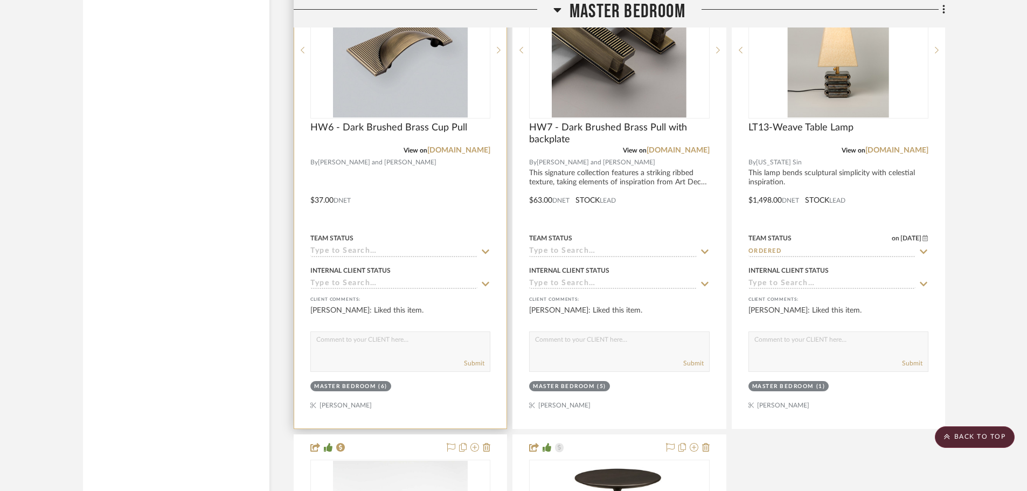
click at [484, 249] on icon at bounding box center [486, 251] width 8 height 4
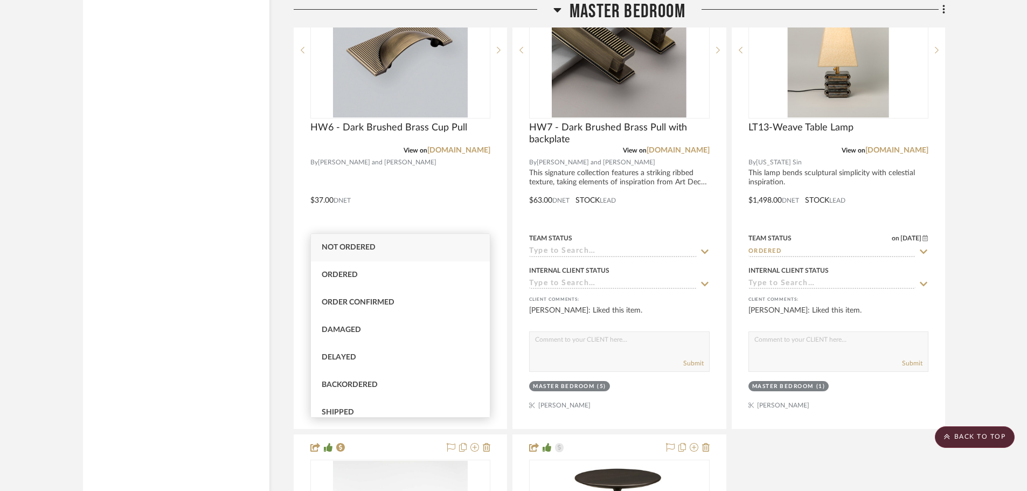
click at [387, 245] on div "Not ordered" at bounding box center [400, 247] width 179 height 27
type input "8/18/2025"
type input "Not ordered"
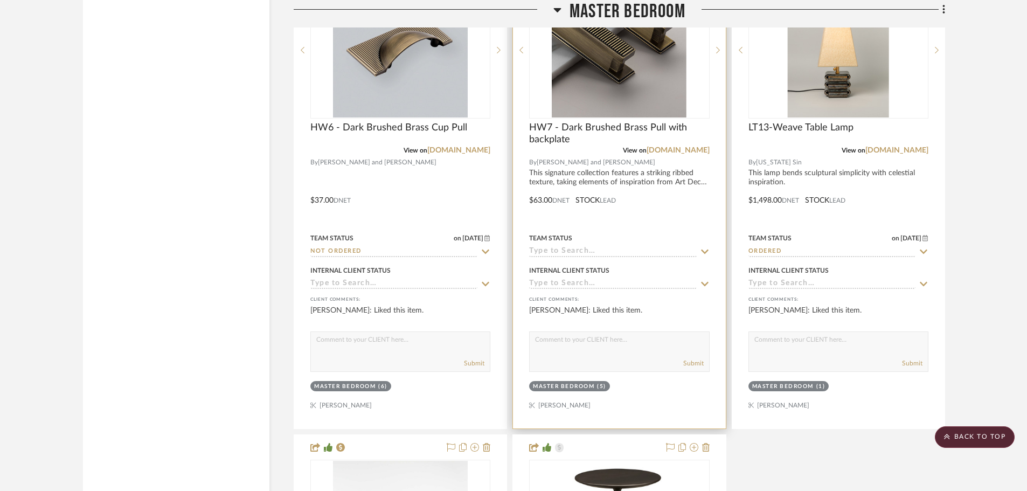
click at [703, 249] on icon at bounding box center [705, 251] width 8 height 4
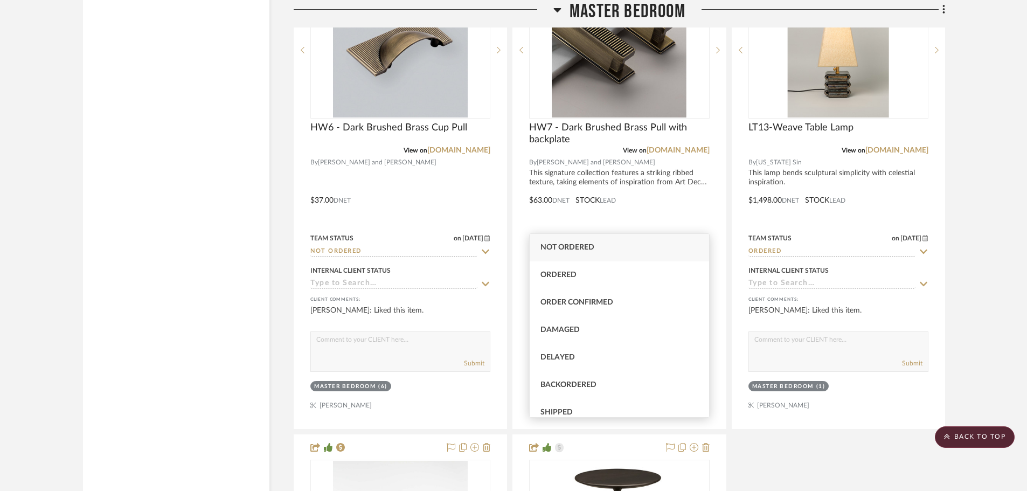
click at [579, 248] on span "Not ordered" at bounding box center [567, 248] width 54 height 8
type input "8/18/2025"
type input "Not ordered"
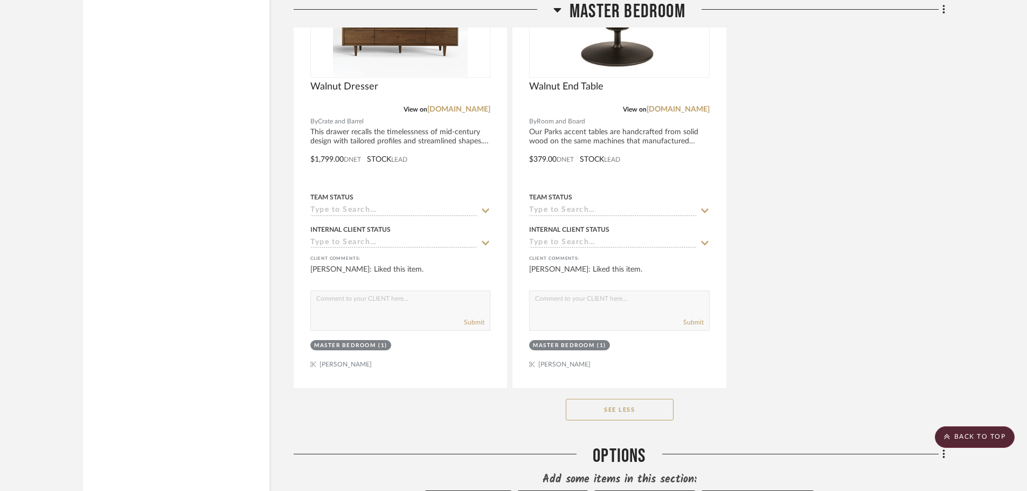
scroll to position [16754, 0]
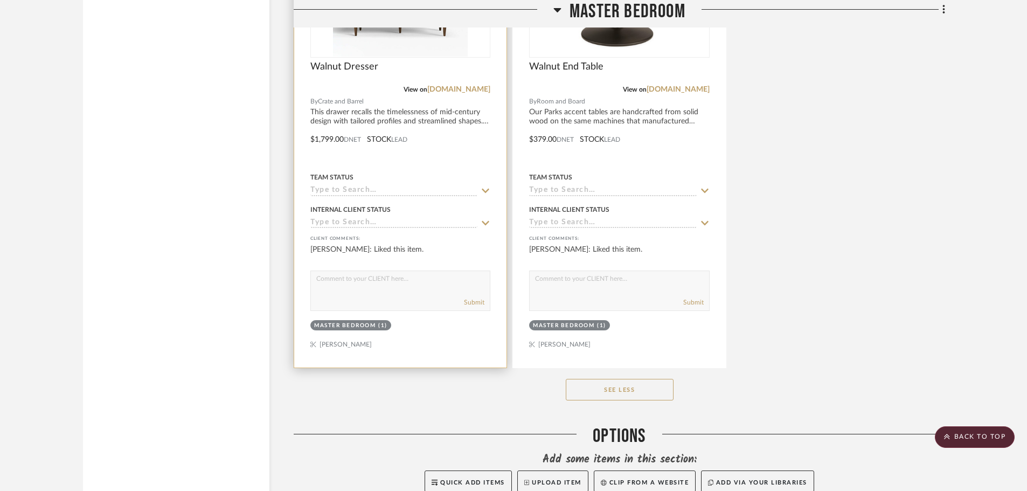
click at [481, 186] on icon at bounding box center [486, 190] width 10 height 9
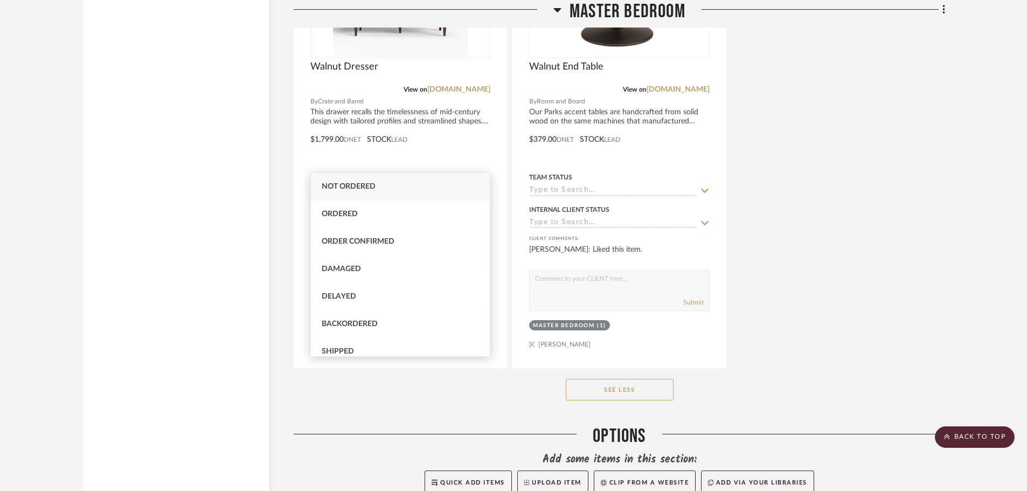
click at [399, 182] on div "Not ordered" at bounding box center [400, 186] width 179 height 27
type input "8/18/2025"
type input "Not ordered"
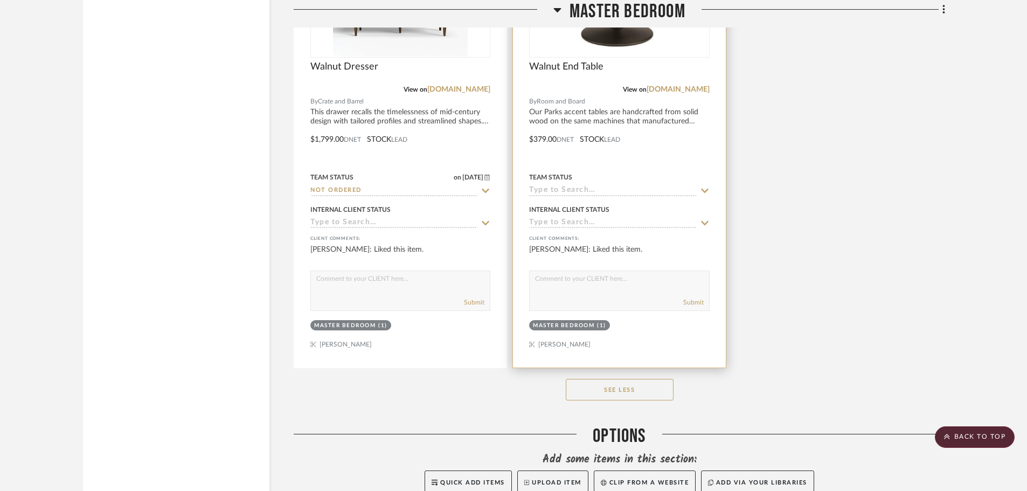
click at [700, 186] on icon at bounding box center [705, 190] width 10 height 9
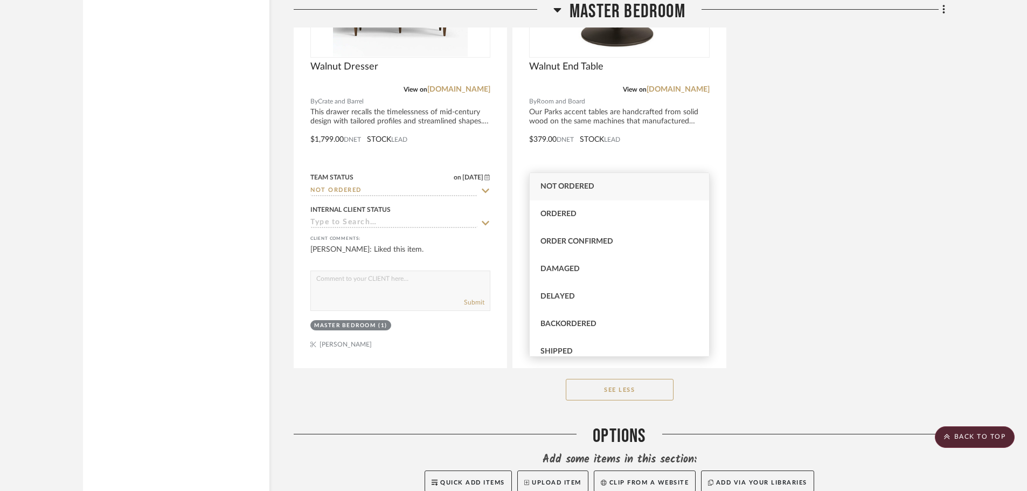
click at [559, 184] on span "Not ordered" at bounding box center [567, 187] width 54 height 8
type input "8/18/2025"
type input "Not ordered"
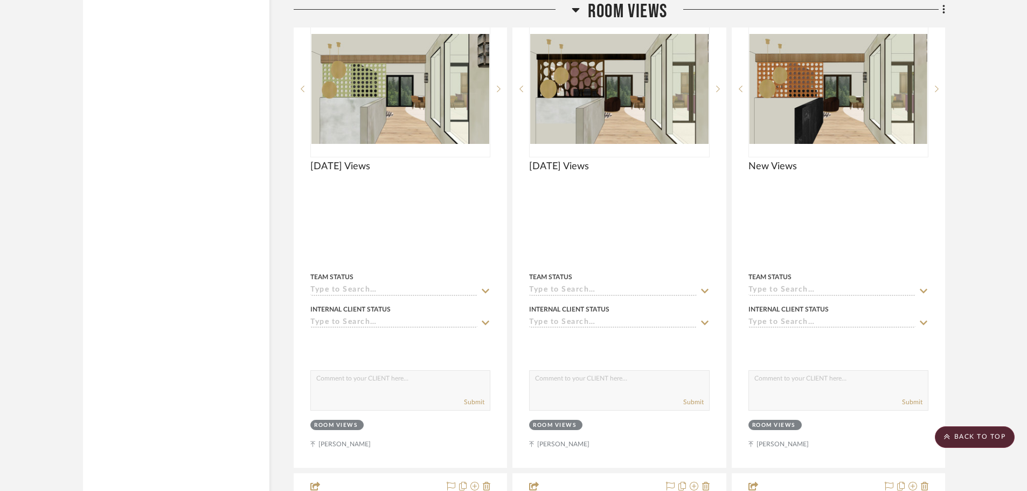
scroll to position [17455, 0]
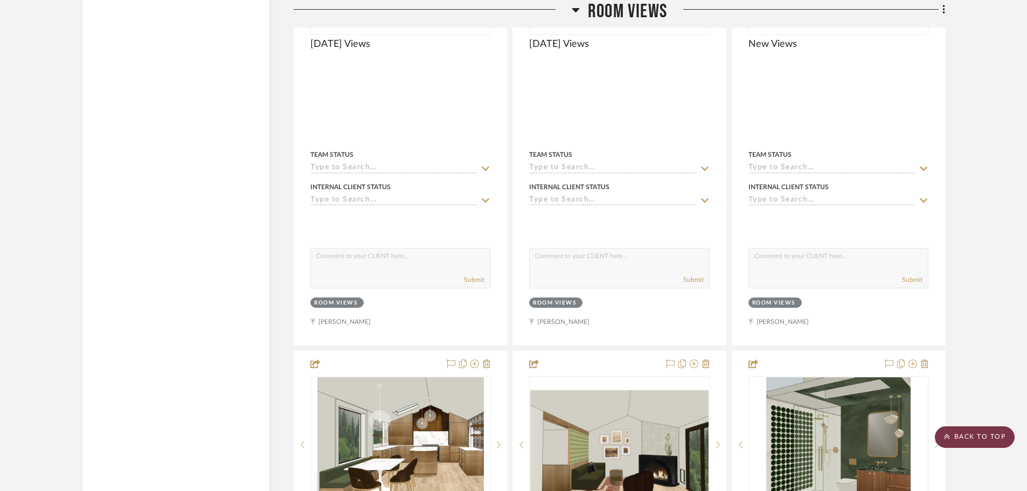
click at [971, 440] on scroll-to-top-button "BACK TO TOP" at bounding box center [975, 437] width 80 height 22
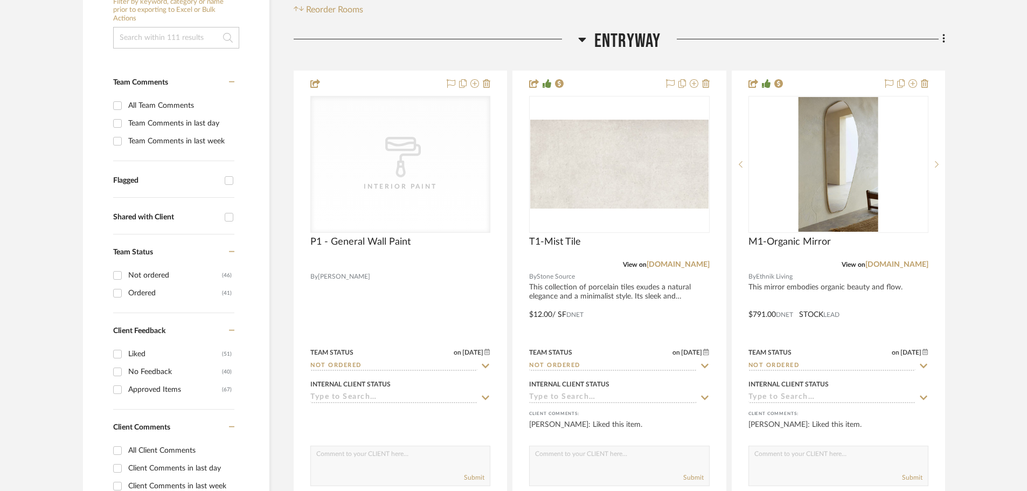
scroll to position [323, 0]
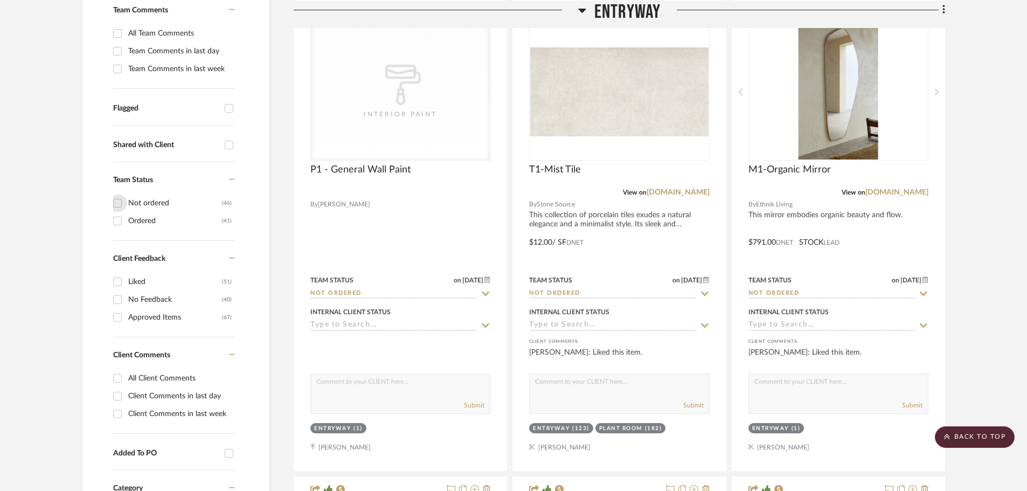
click at [116, 194] on input "Not ordered (46)" at bounding box center [117, 202] width 17 height 17
checkbox input "true"
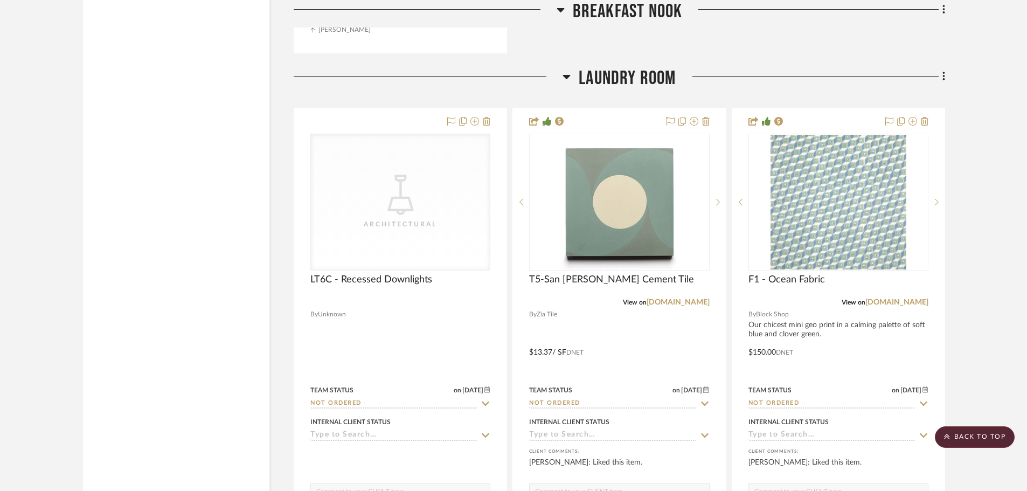
scroll to position [6303, 0]
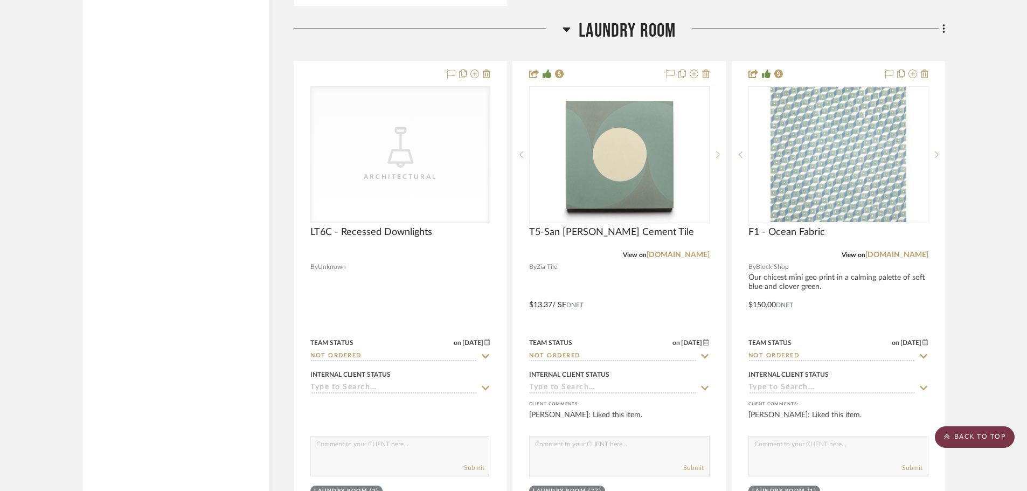
click at [967, 436] on scroll-to-top-button "BACK TO TOP" at bounding box center [975, 437] width 80 height 22
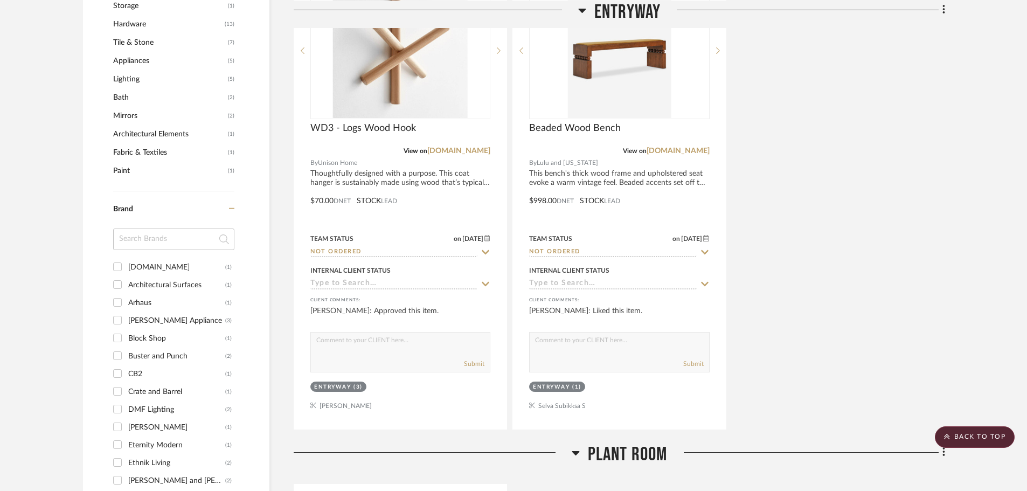
scroll to position [970, 0]
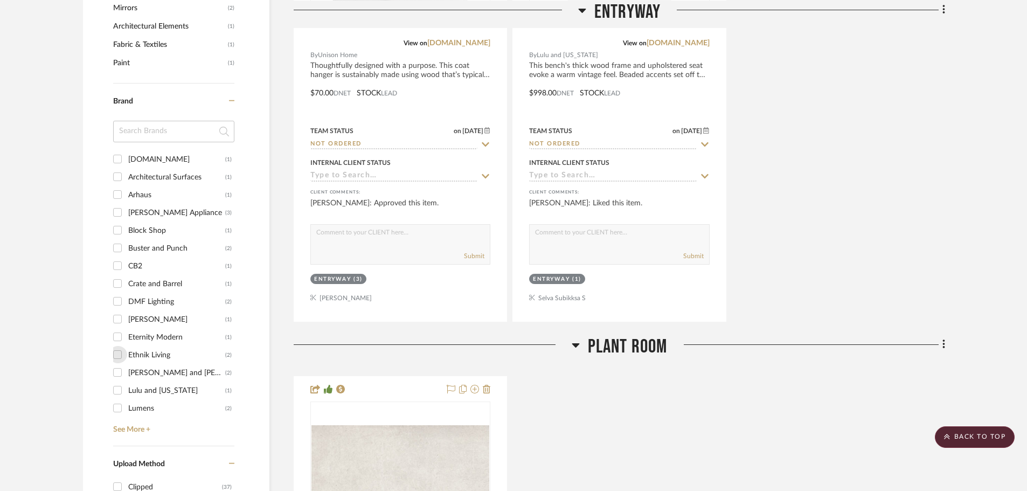
click at [116, 346] on input "Ethnik Living (2)" at bounding box center [117, 354] width 17 height 17
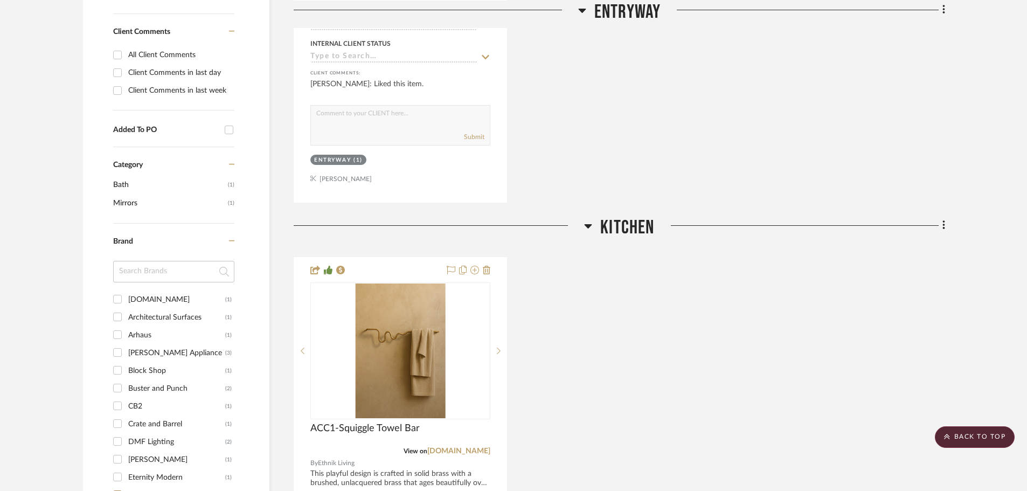
scroll to position [826, 0]
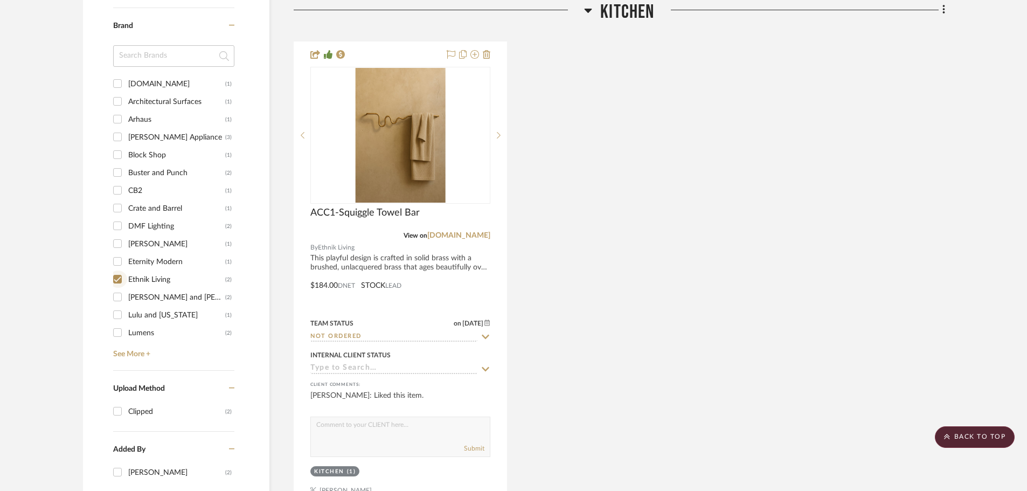
click at [116, 270] on input "Ethnik Living (2)" at bounding box center [117, 278] width 17 height 17
checkbox input "false"
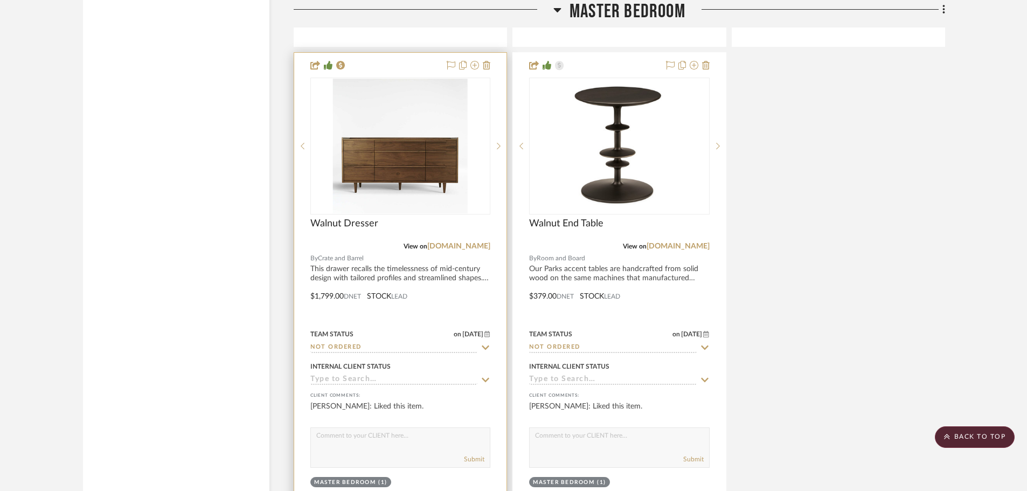
scroll to position [9397, 0]
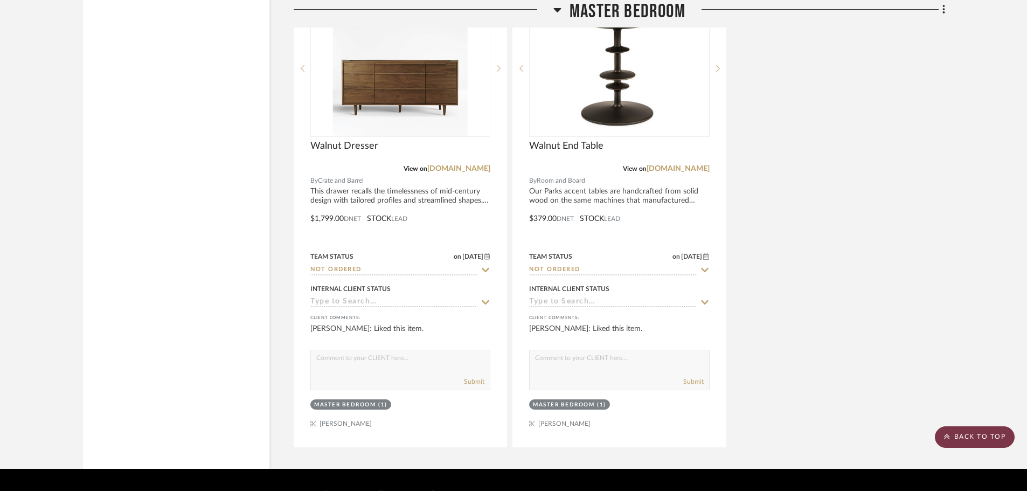
click at [967, 434] on scroll-to-top-button "BACK TO TOP" at bounding box center [975, 437] width 80 height 22
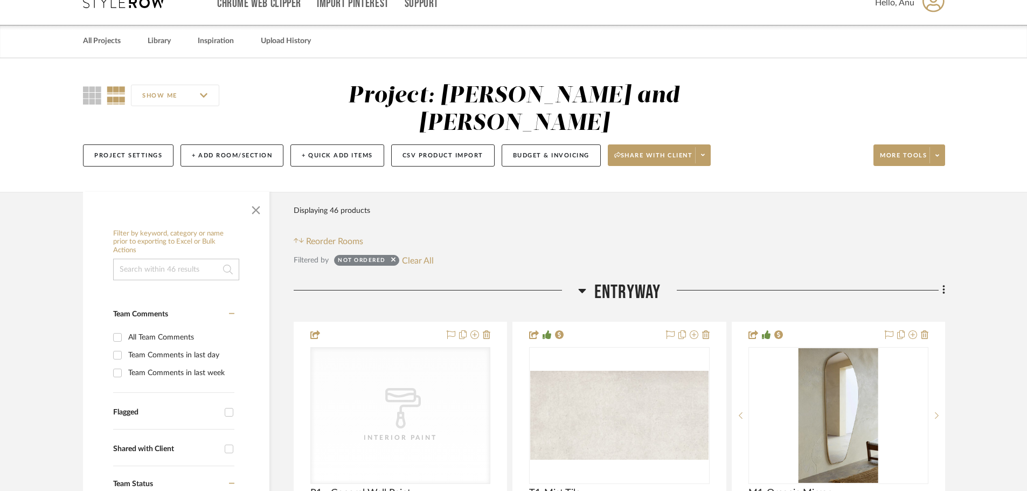
scroll to position [0, 0]
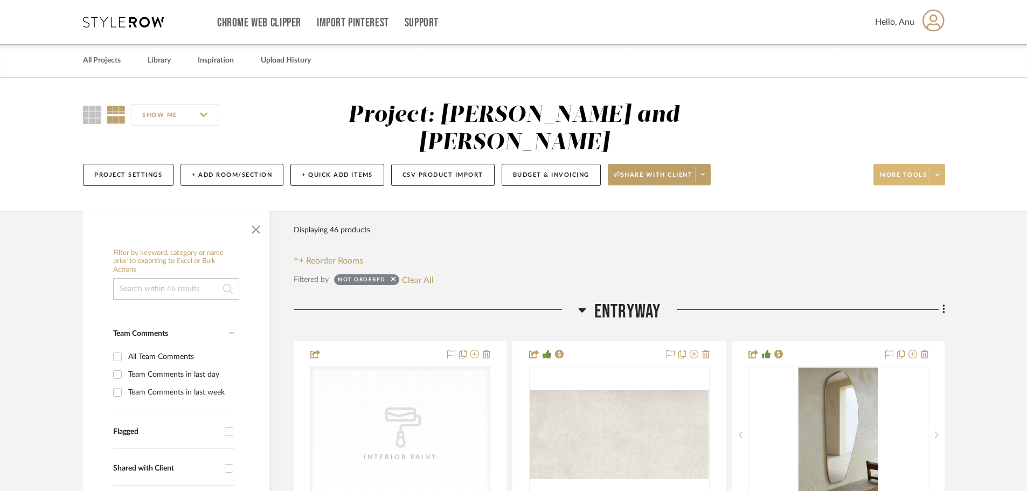
click at [895, 164] on button "More tools" at bounding box center [909, 175] width 72 height 22
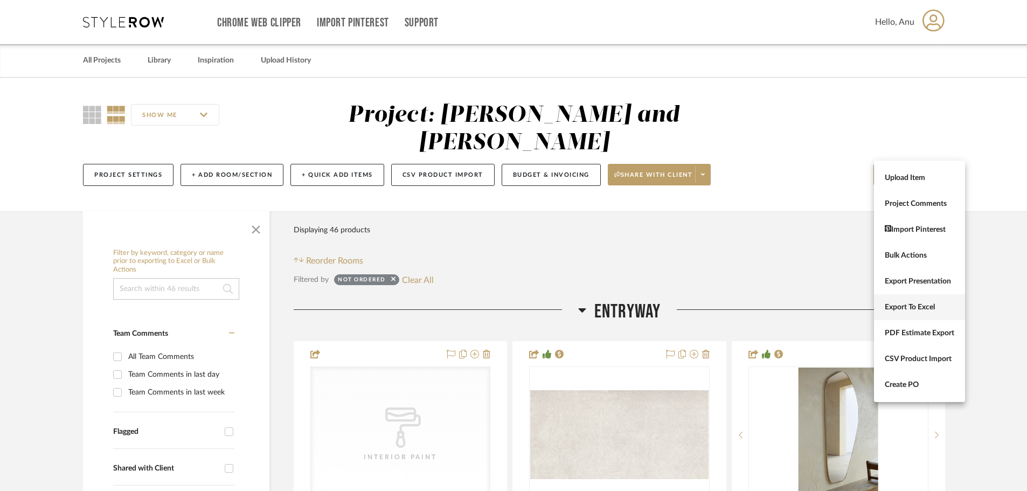
click at [900, 307] on span "Export To Excel" at bounding box center [919, 307] width 69 height 9
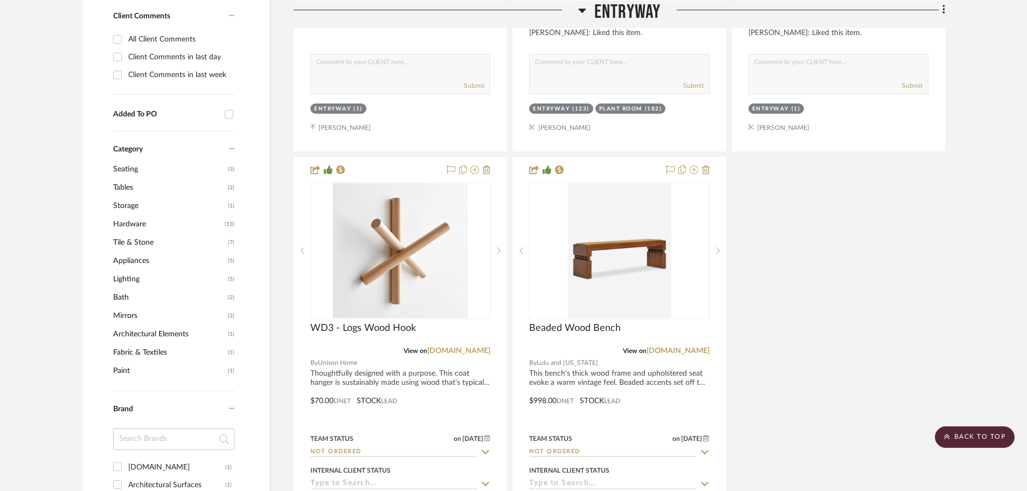
scroll to position [879, 0]
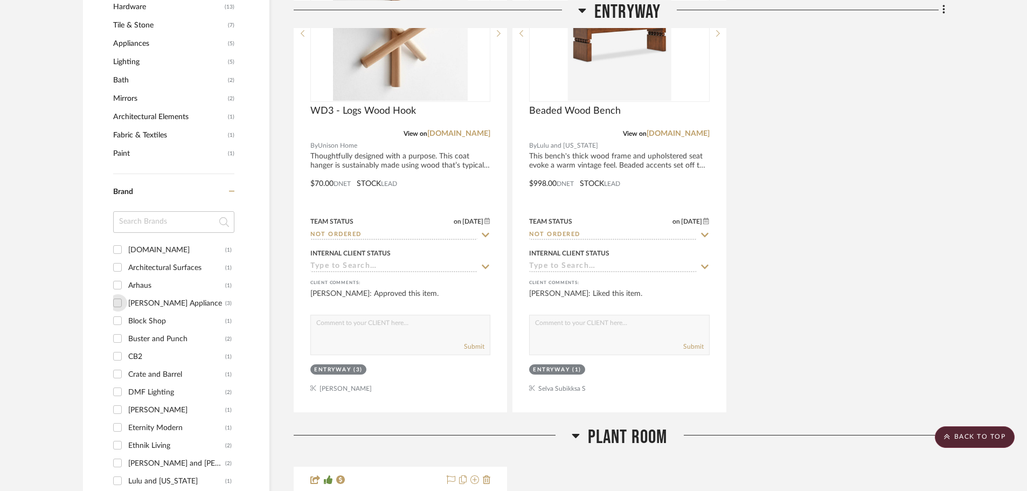
click at [119, 294] on input "Arnold's Appliance (3)" at bounding box center [117, 302] width 17 height 17
checkbox input "true"
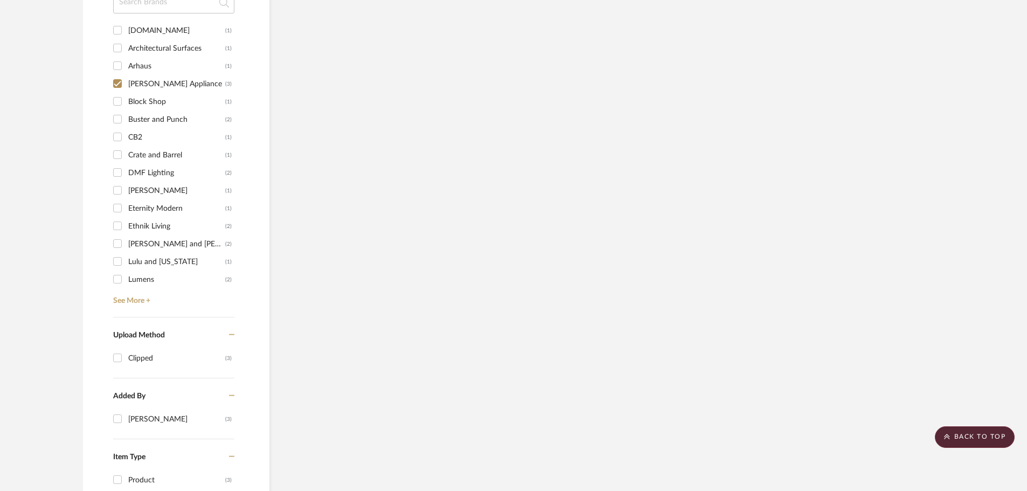
scroll to position [770, 0]
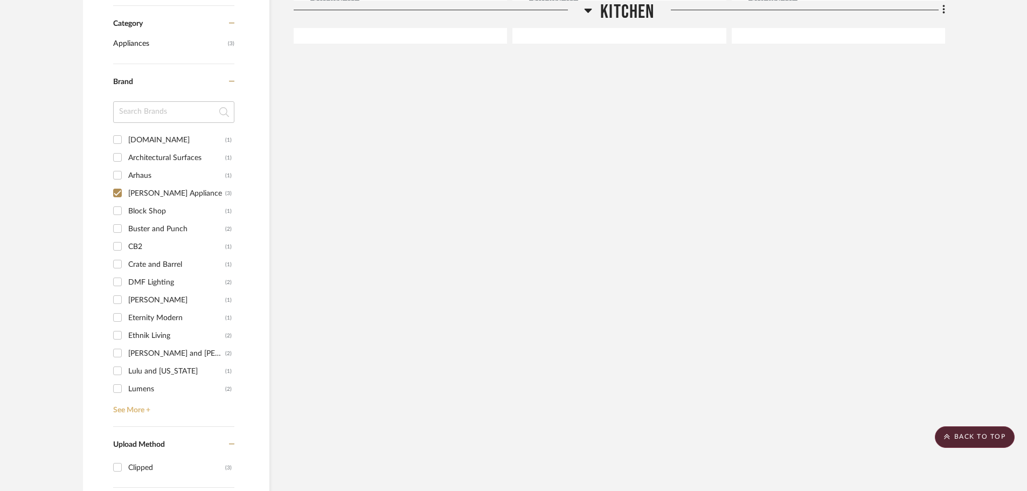
click at [130, 398] on link "See More +" at bounding box center [172, 406] width 124 height 17
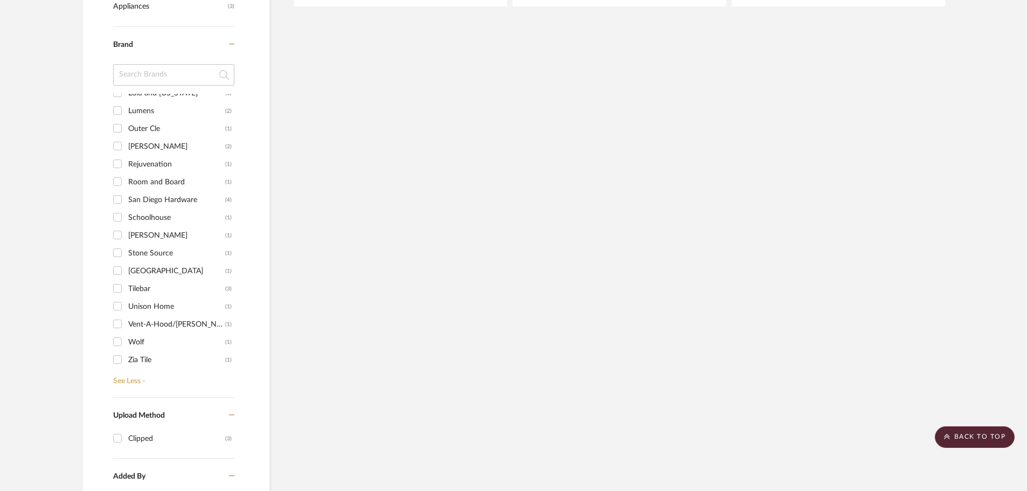
scroll to position [878, 0]
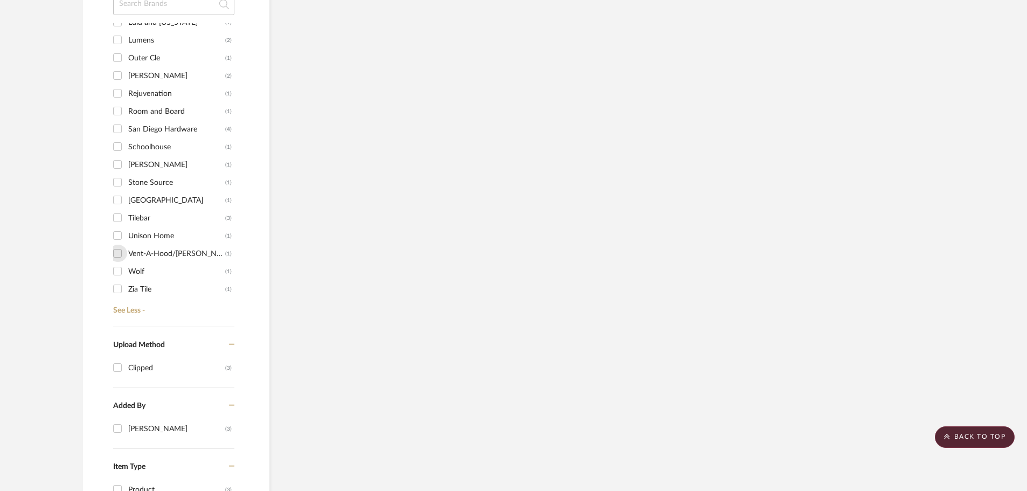
click at [116, 245] on input "Vent-A-Hood/Arnold's Appliance (1)" at bounding box center [117, 253] width 17 height 17
checkbox input "true"
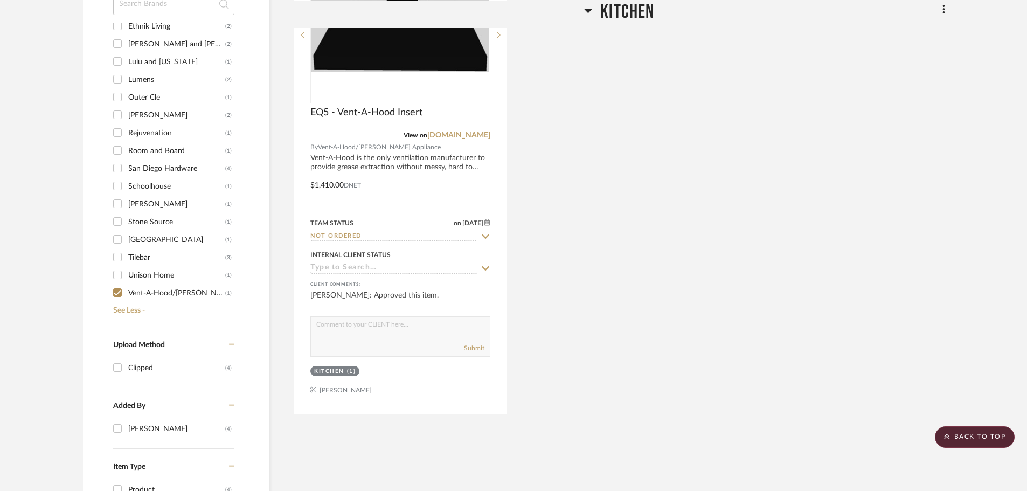
scroll to position [241, 0]
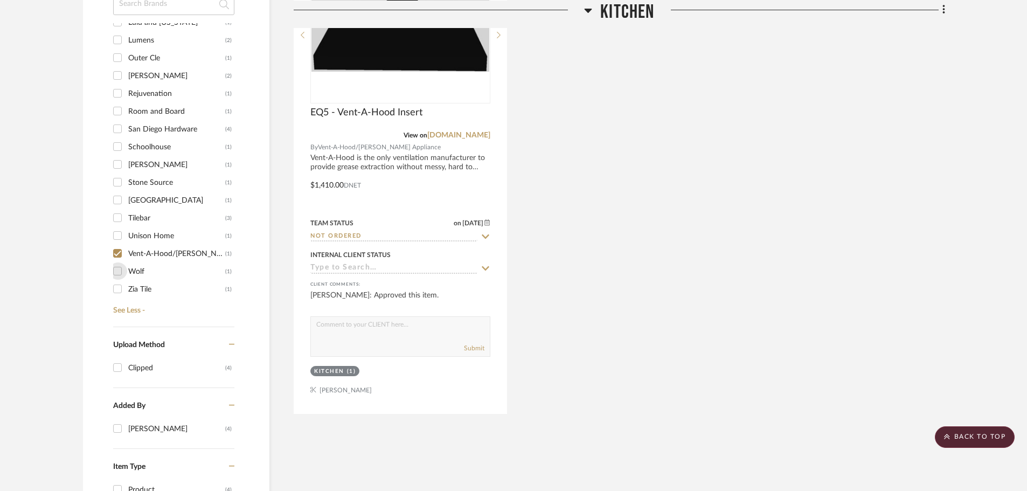
click at [114, 262] on input "Wolf (1)" at bounding box center [117, 270] width 17 height 17
checkbox input "true"
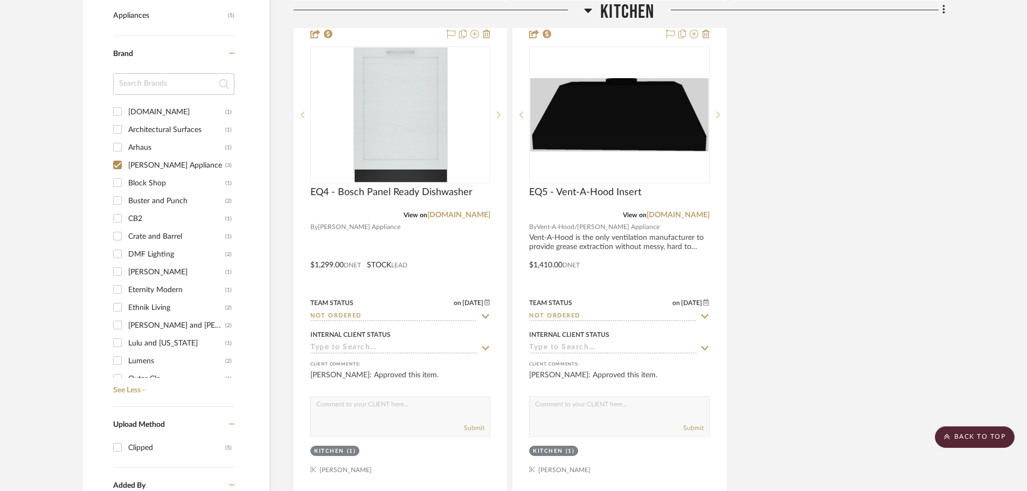
scroll to position [716, 0]
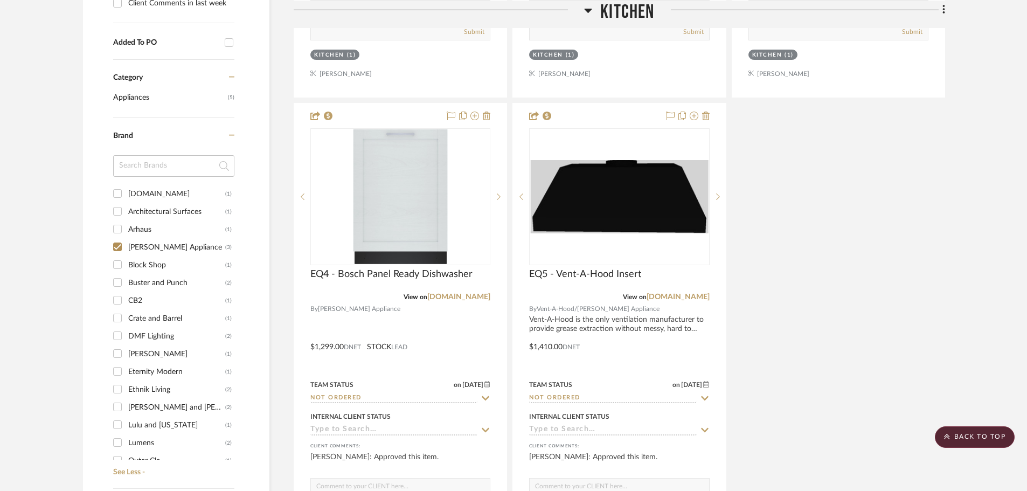
click at [804, 196] on div "EQ1 - Sub Zero Designer Series Refrigerator View on arnoldsappliance.com By Arn…" at bounding box center [619, 100] width 651 height 950
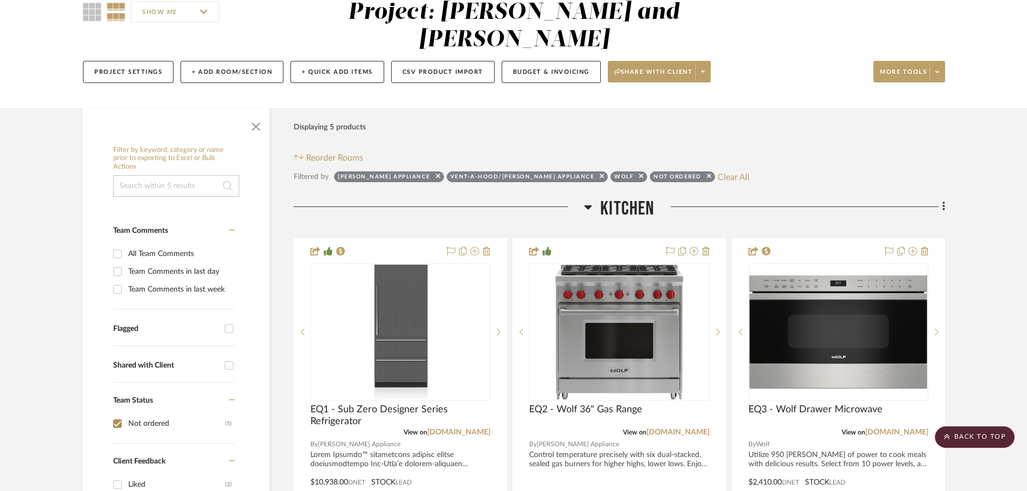
scroll to position [18, 0]
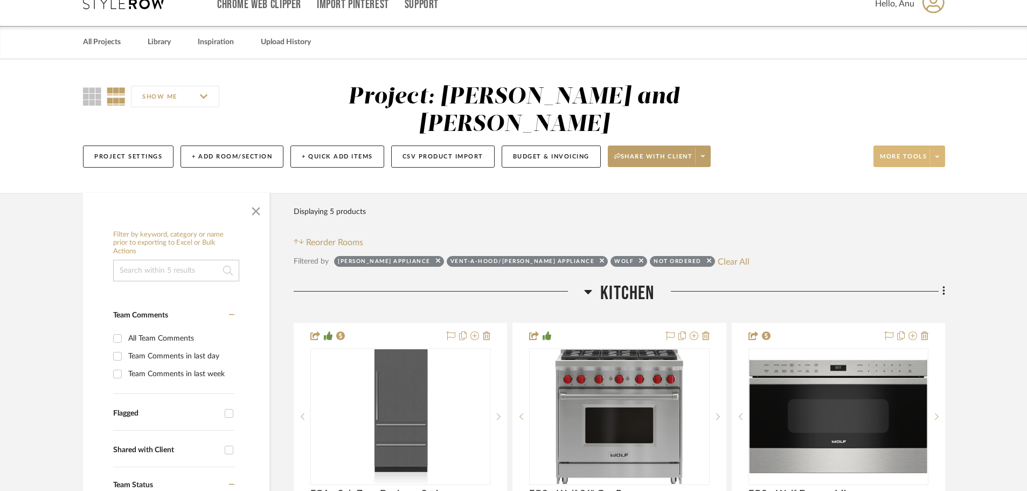
click at [914, 152] on span "More tools" at bounding box center [903, 160] width 47 height 16
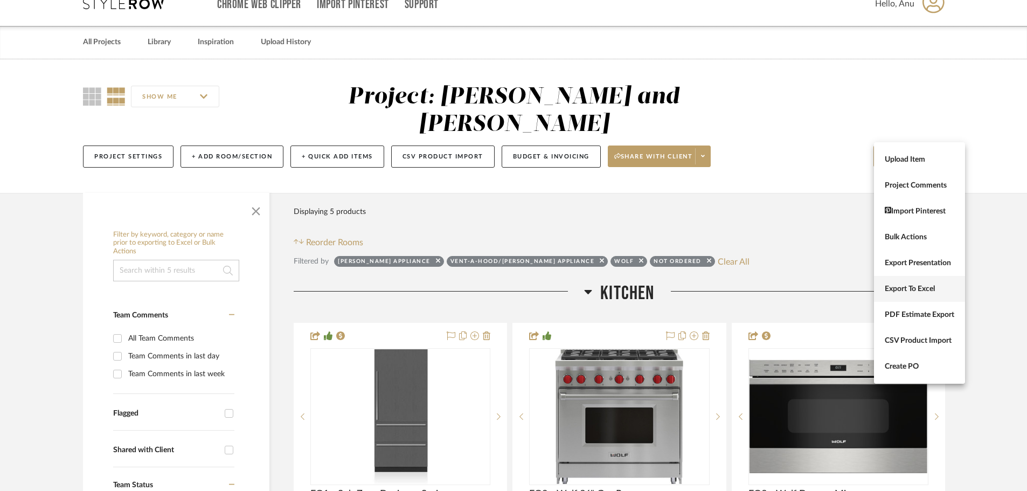
click at [900, 288] on span "Export To Excel" at bounding box center [919, 288] width 69 height 9
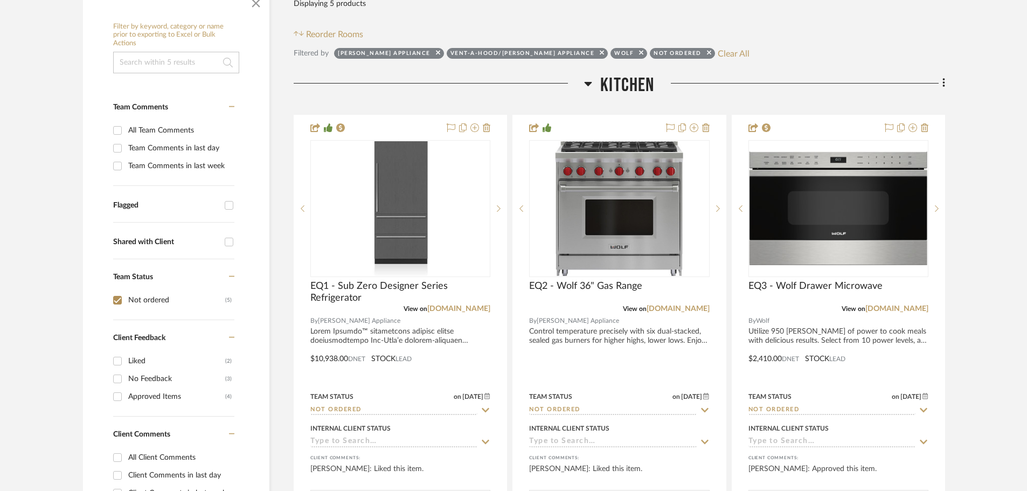
scroll to position [288, 0]
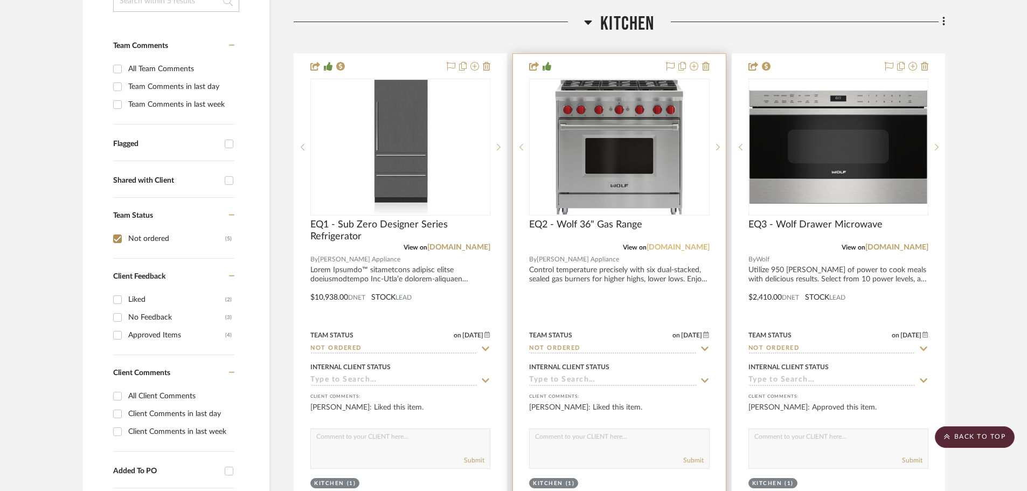
click at [696, 244] on link "subzero-wolf.com" at bounding box center [677, 248] width 63 height 8
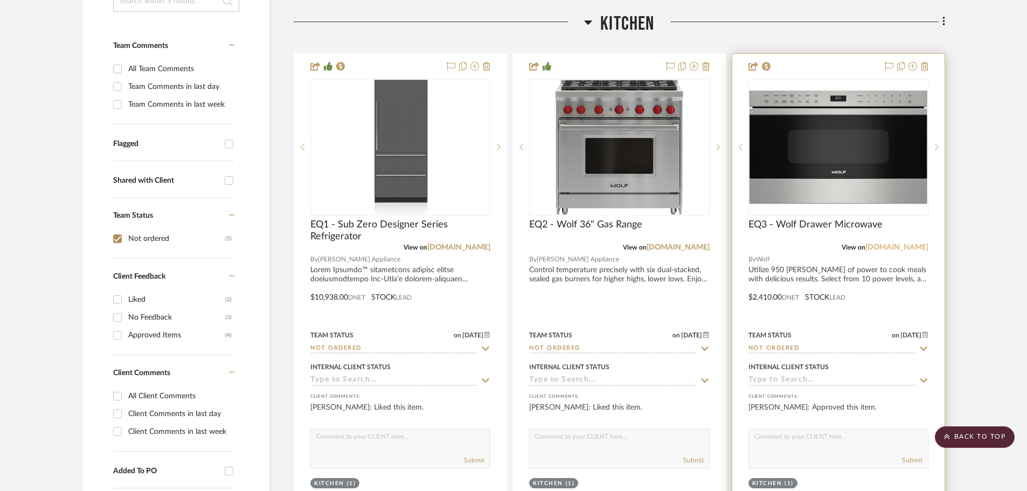
click at [901, 244] on link "subzero-wolf.com" at bounding box center [896, 248] width 63 height 8
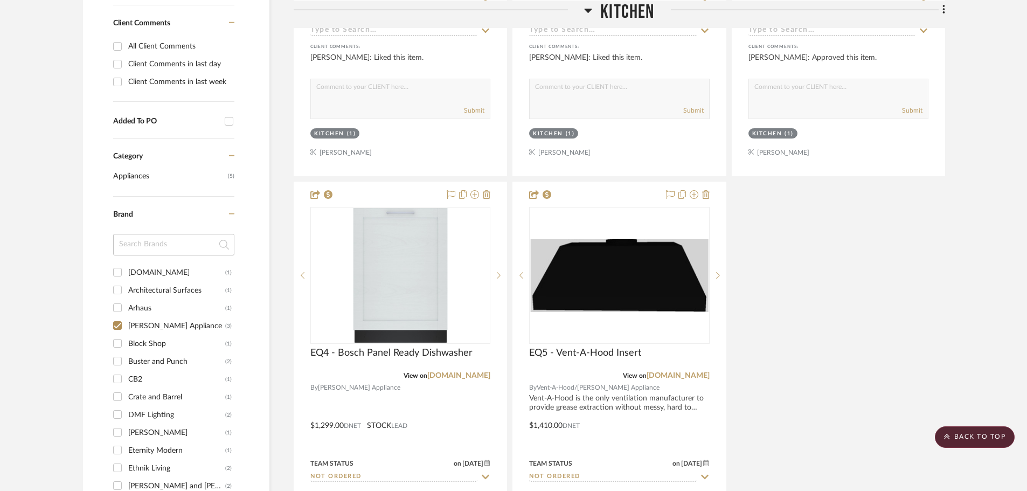
scroll to position [773, 0]
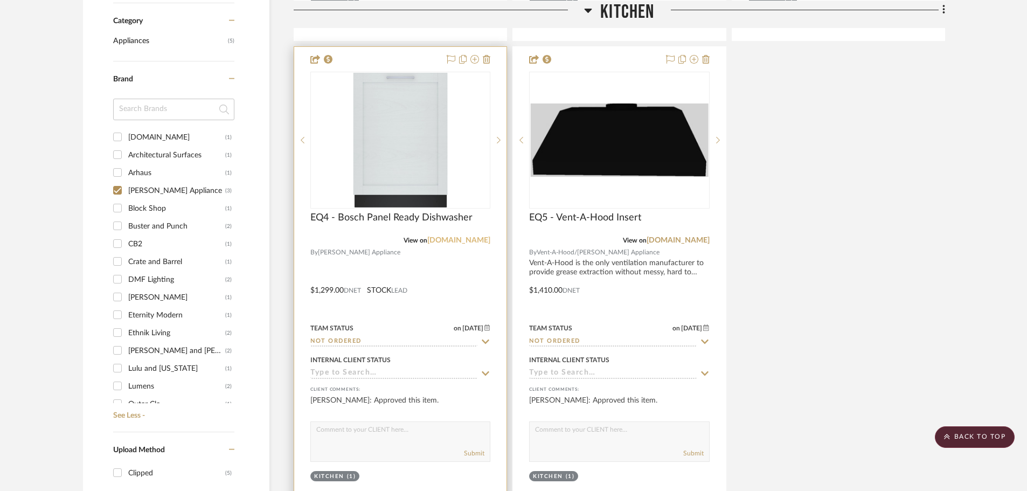
click at [447, 236] on link "bosch-home.com" at bounding box center [458, 240] width 63 height 8
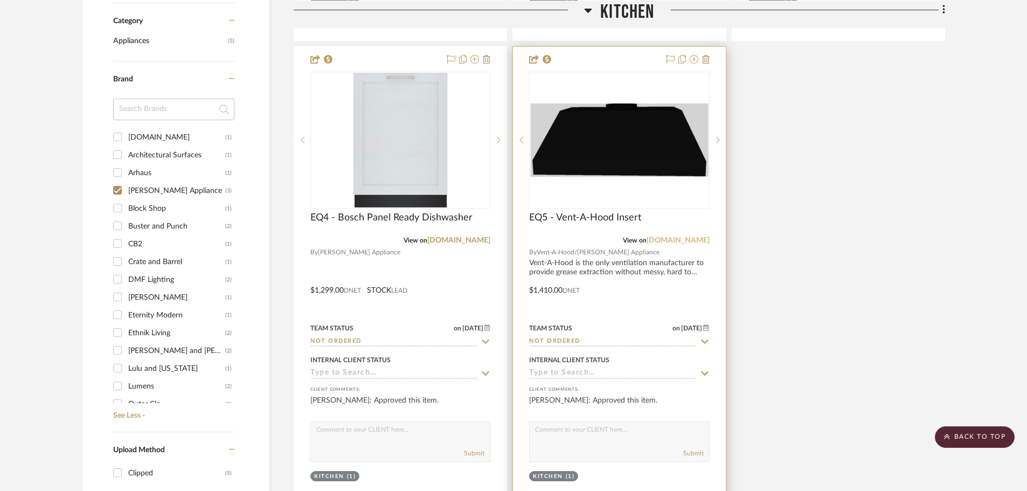
click at [691, 236] on link "arnoldsappliance.com" at bounding box center [677, 240] width 63 height 8
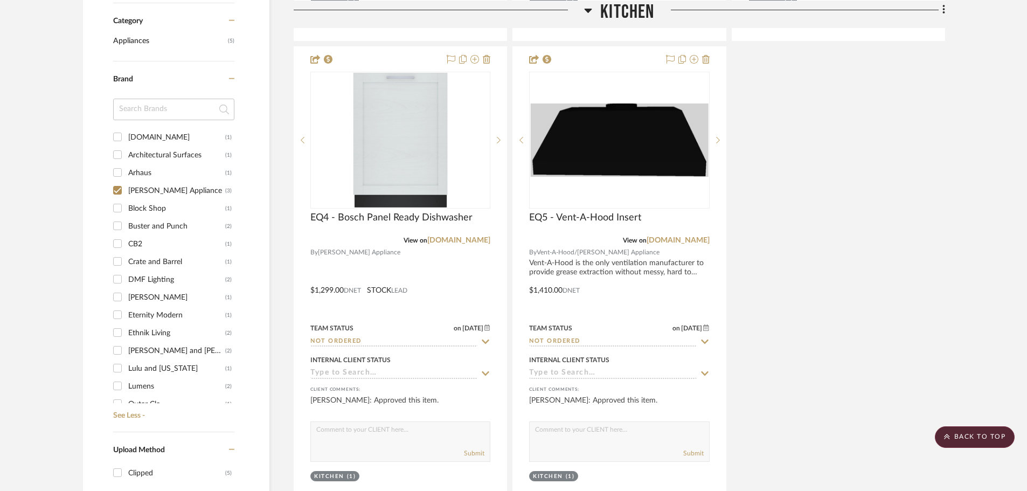
click at [811, 309] on div "EQ1 - Sub Zero Designer Series Refrigerator View on arnoldsappliance.com By Arn…" at bounding box center [619, 43] width 651 height 950
click at [984, 434] on scroll-to-top-button "BACK TO TOP" at bounding box center [975, 437] width 80 height 22
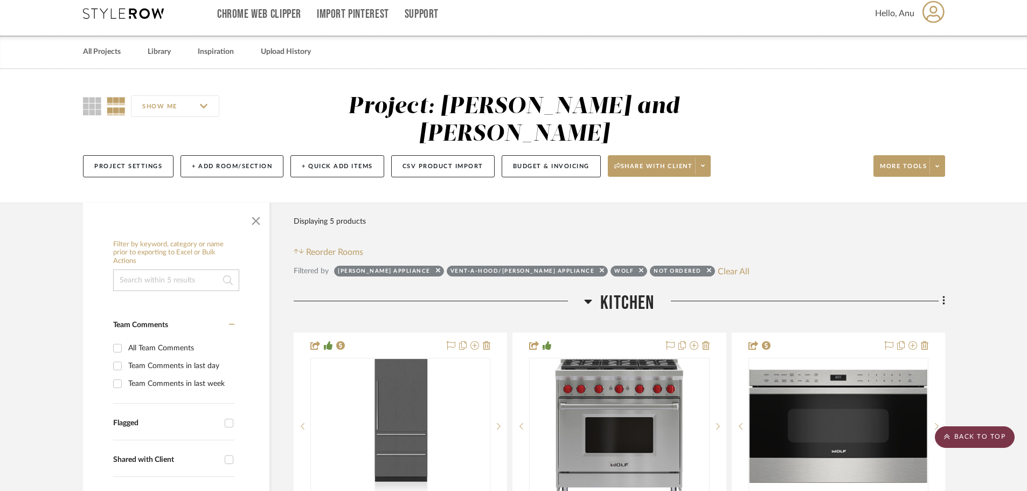
scroll to position [0, 0]
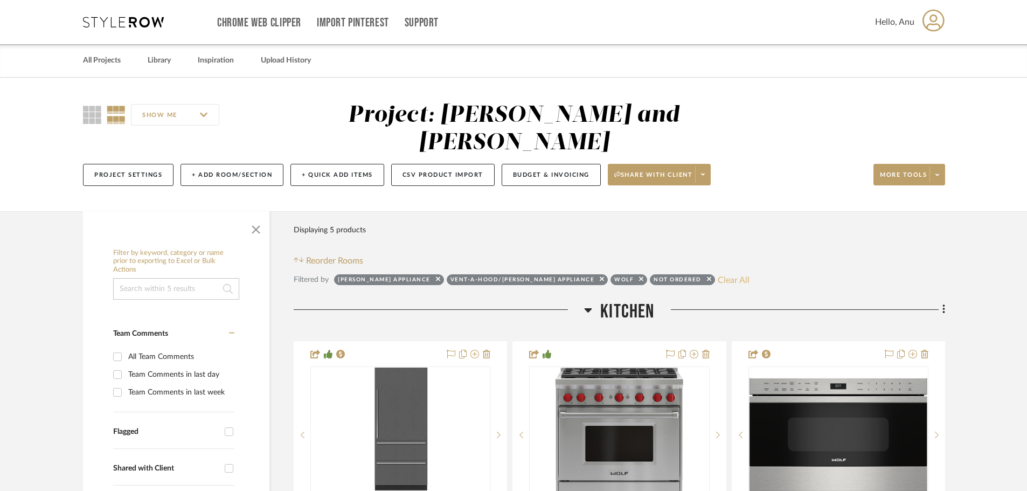
click at [718, 273] on button "Clear All" at bounding box center [734, 280] width 32 height 14
checkbox input "false"
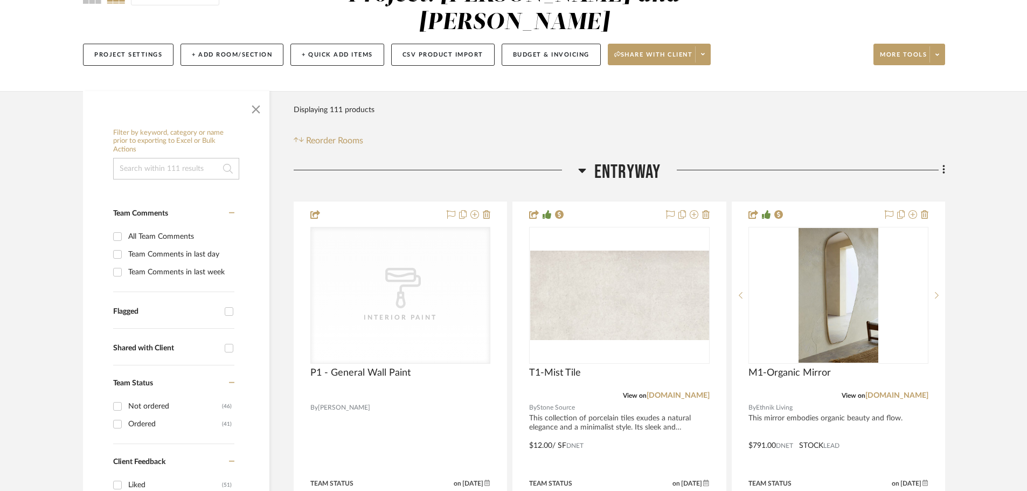
scroll to position [215, 0]
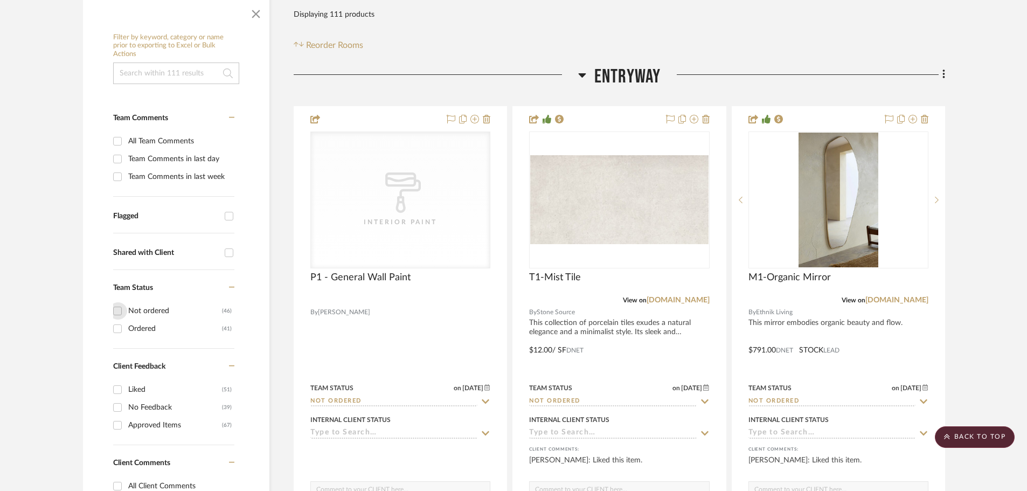
click at [116, 302] on input "Not ordered (46)" at bounding box center [117, 310] width 17 height 17
checkbox input "true"
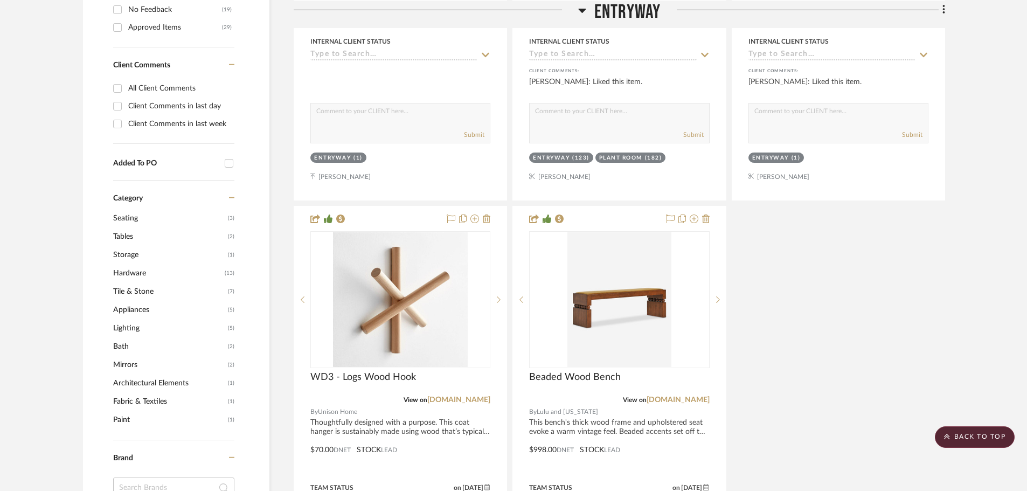
scroll to position [646, 0]
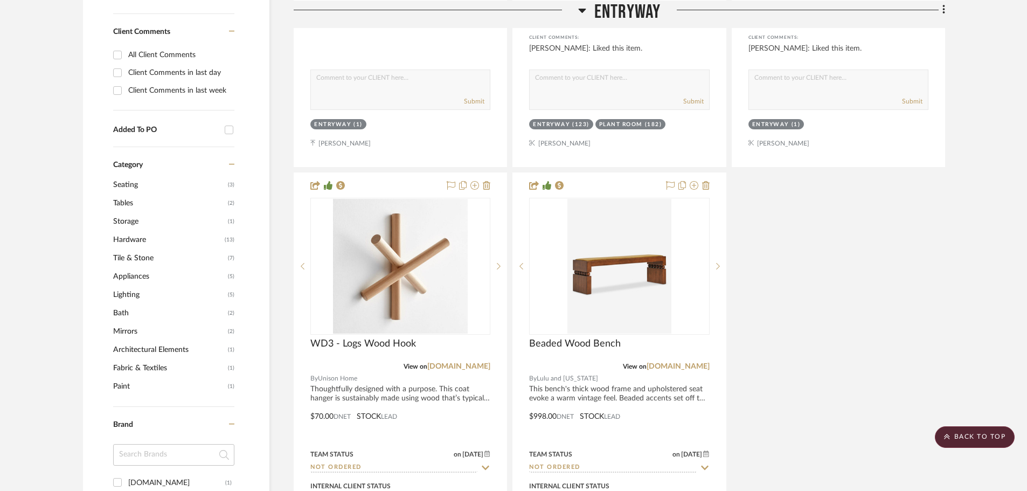
click at [136, 267] on span "Appliances" at bounding box center [169, 276] width 112 height 18
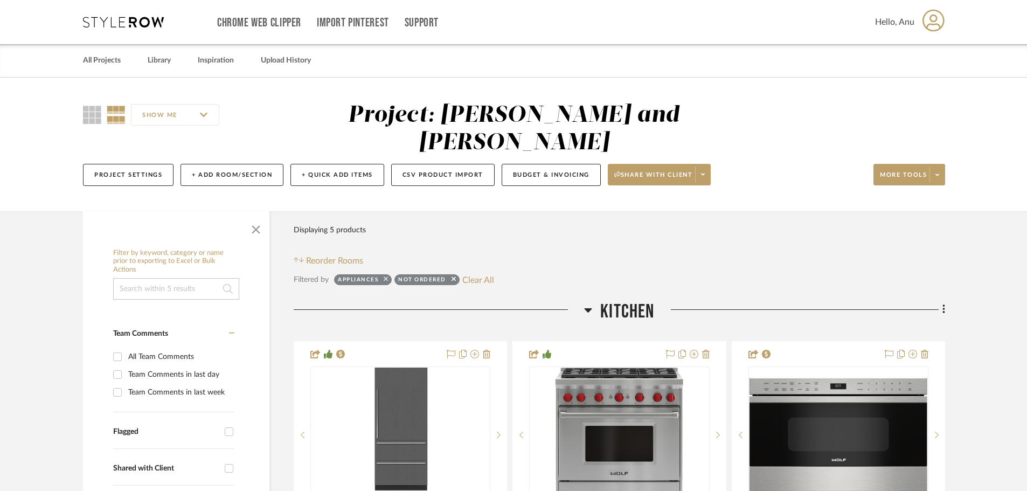
click at [384, 275] on icon at bounding box center [386, 278] width 4 height 7
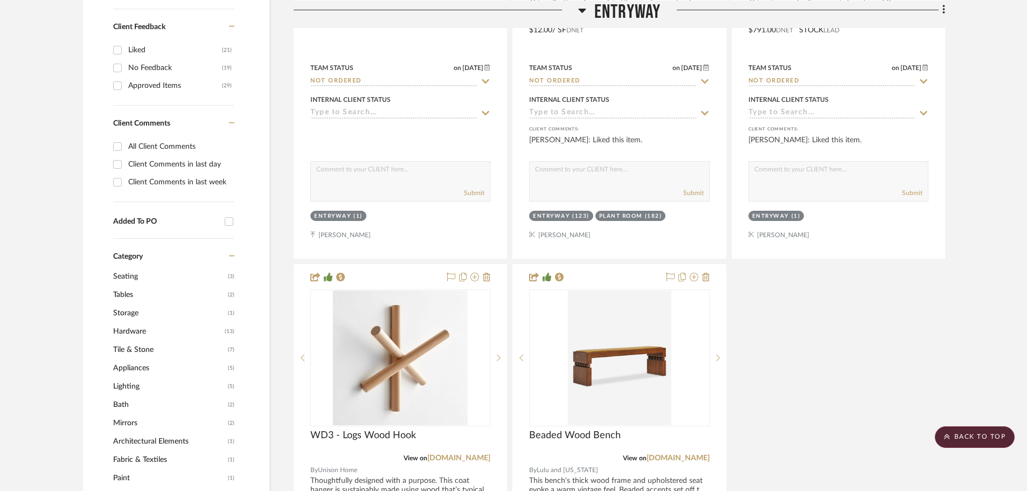
scroll to position [646, 0]
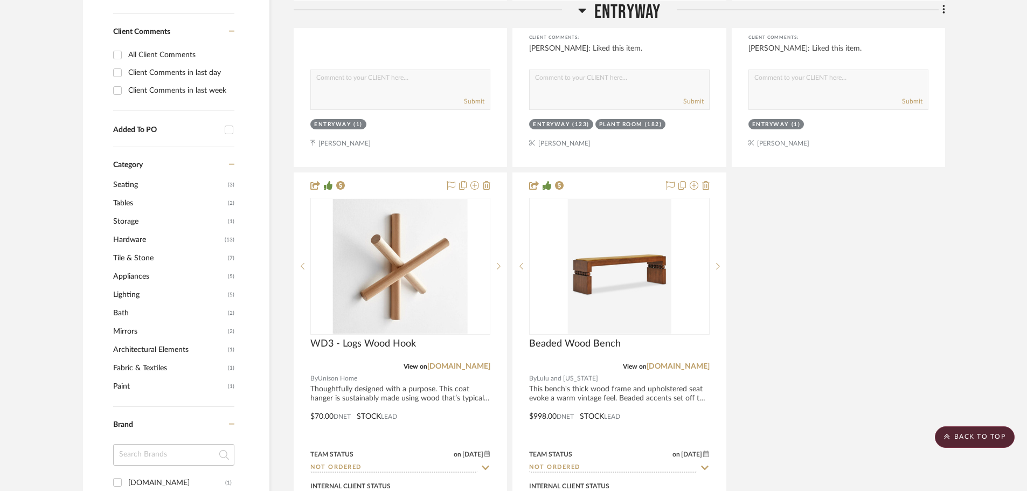
click at [122, 212] on span "Storage" at bounding box center [169, 221] width 112 height 18
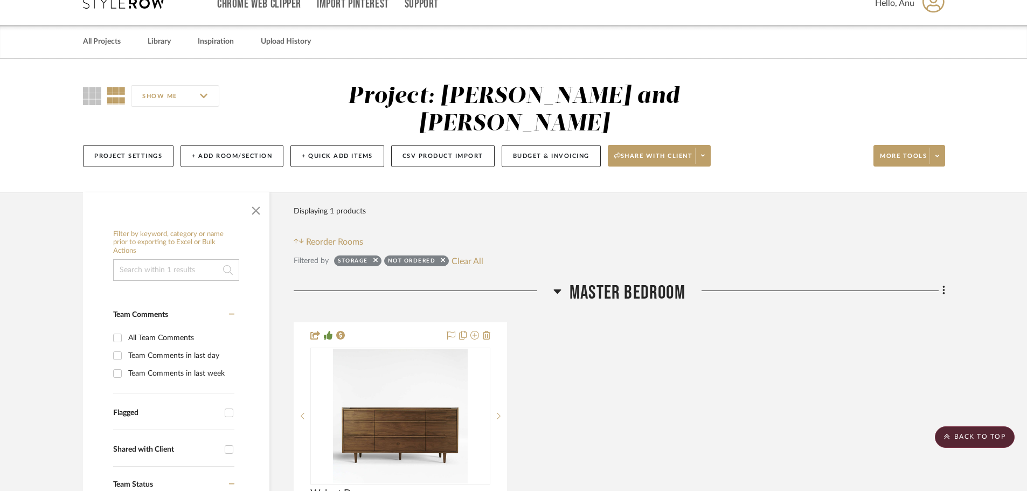
scroll to position [18, 0]
click at [374, 257] on icon at bounding box center [375, 260] width 4 height 7
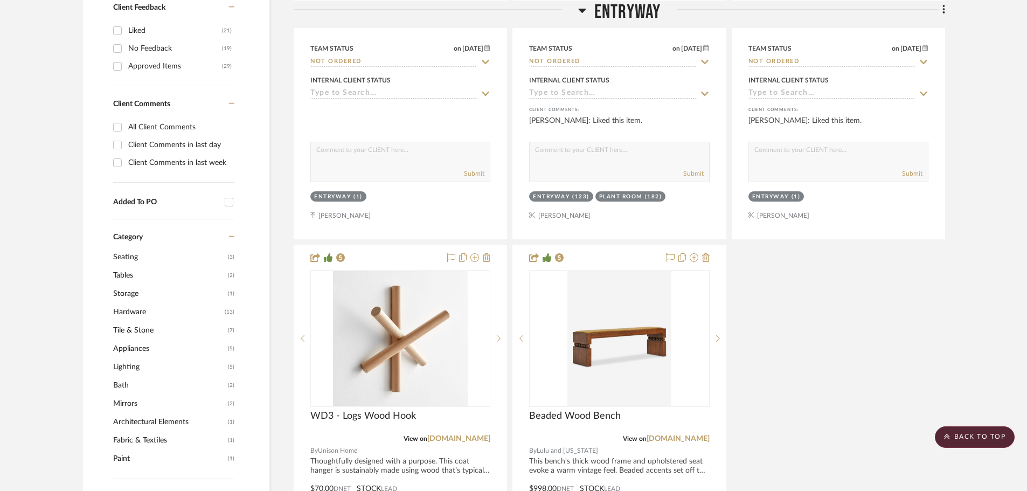
scroll to position [665, 0]
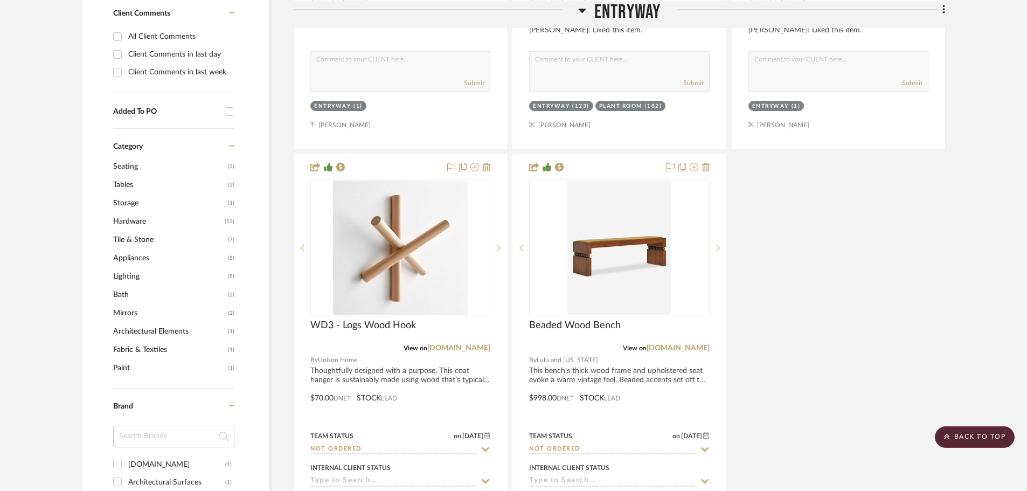
click at [122, 286] on span "Bath" at bounding box center [169, 295] width 112 height 18
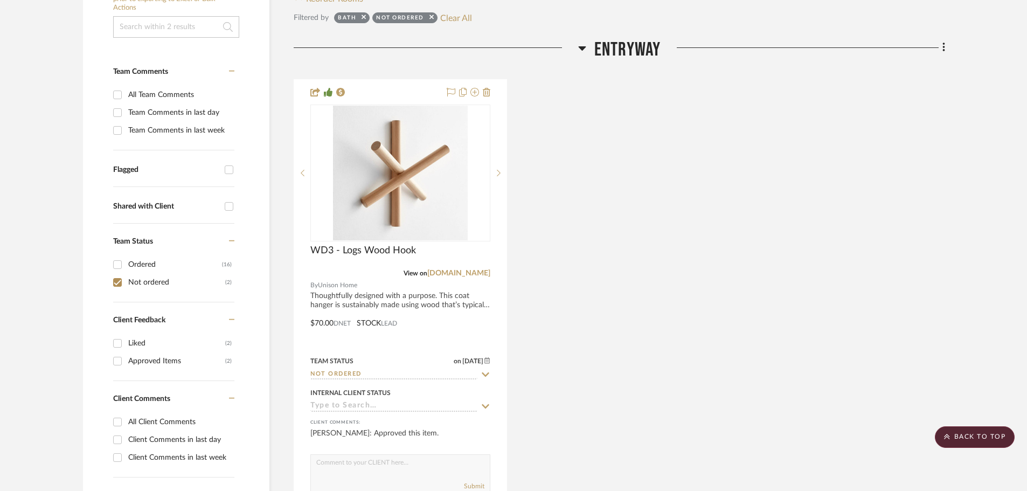
scroll to position [162, 0]
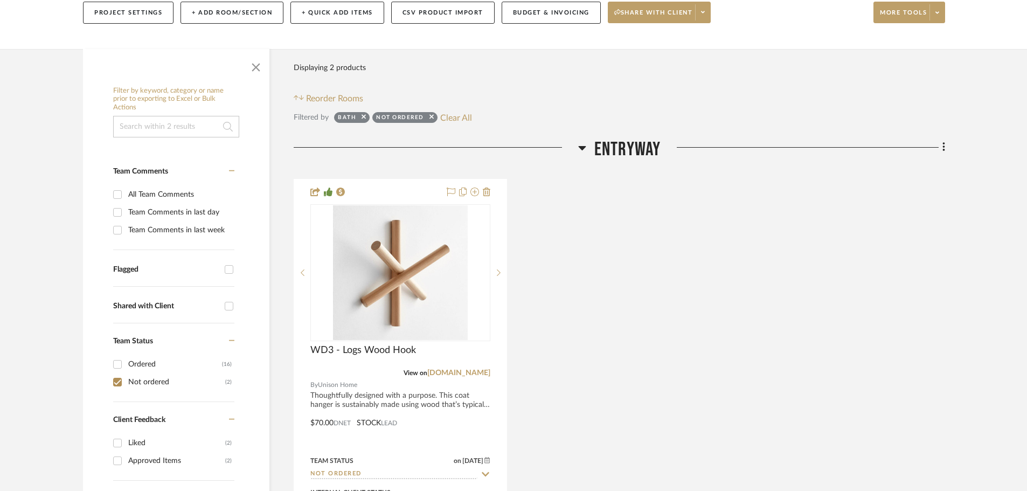
click at [366, 112] on sr-tag "Bath" at bounding box center [352, 117] width 36 height 11
click at [364, 115] on icon at bounding box center [363, 117] width 4 height 4
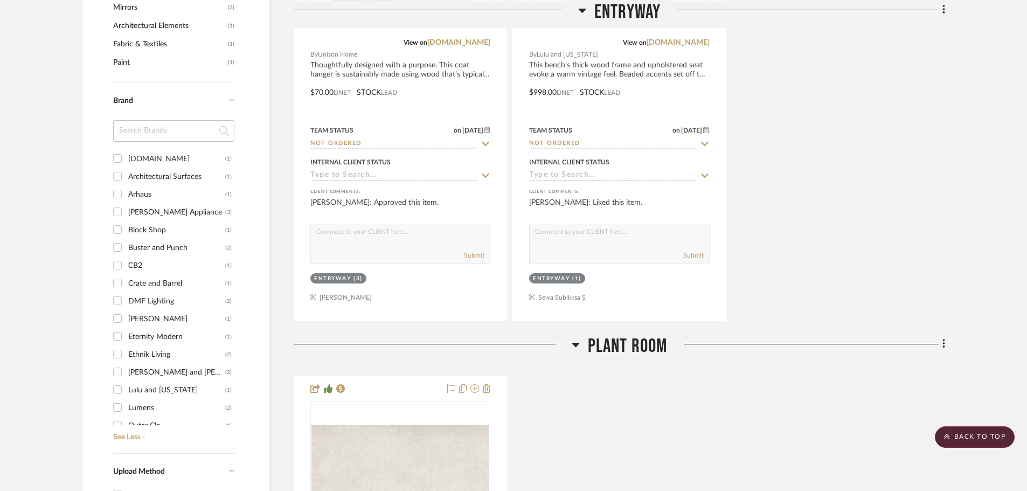
click at [119, 274] on input "Crate and Barrel (1)" at bounding box center [117, 282] width 17 height 17
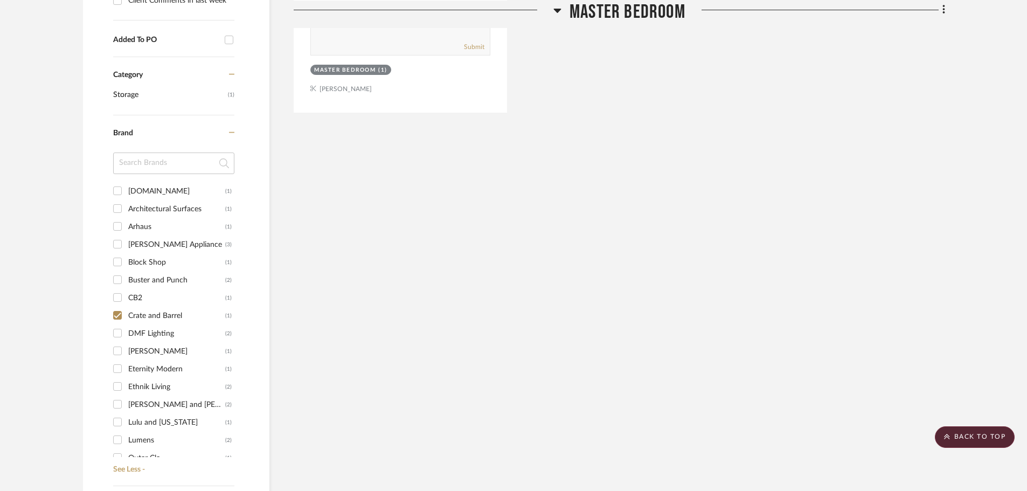
scroll to position [719, 0]
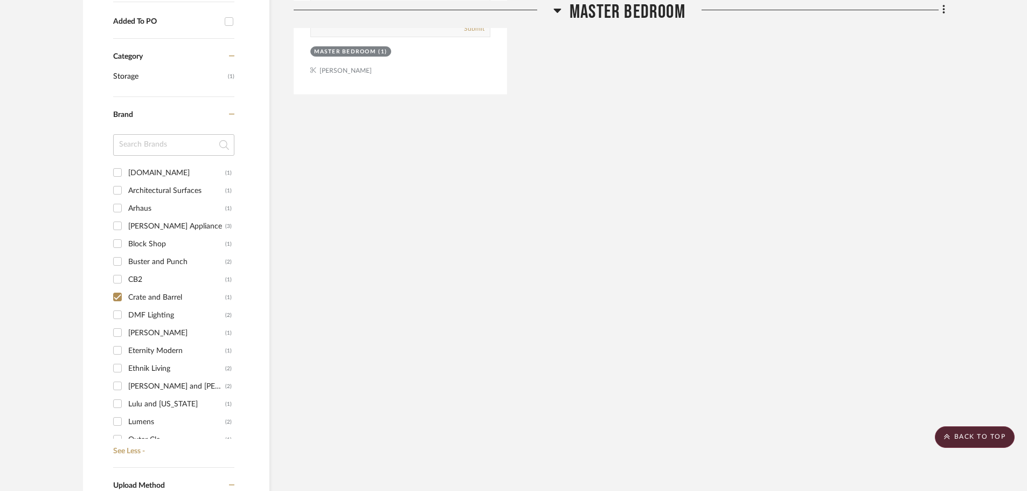
click at [117, 288] on input "Crate and Barrel (1)" at bounding box center [117, 296] width 17 height 17
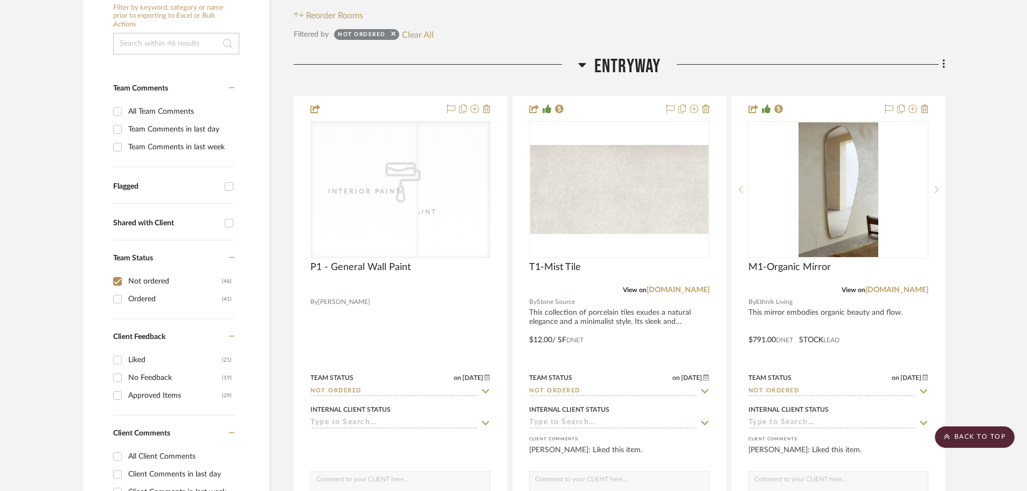
scroll to position [162, 0]
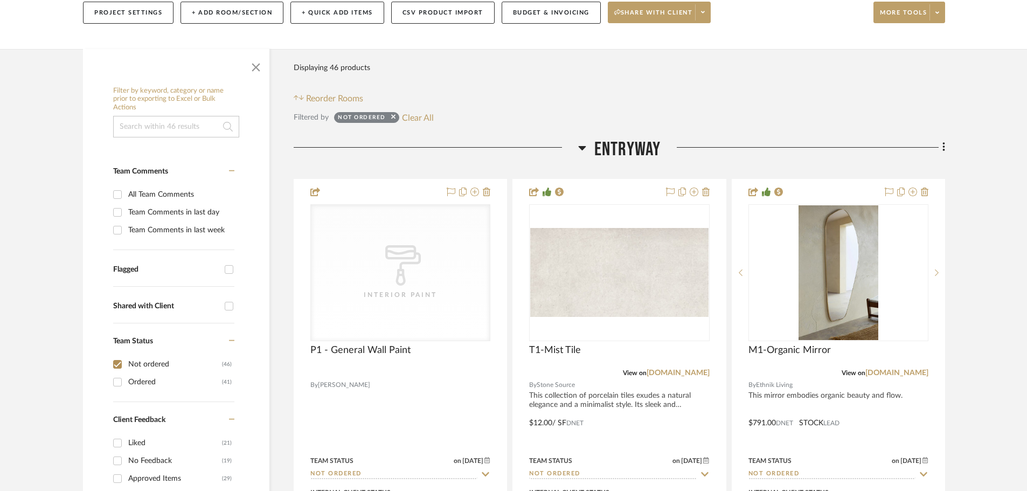
click at [678, 70] on div "Filter Products Displaying 46 products Reorder Rooms" at bounding box center [619, 81] width 651 height 48
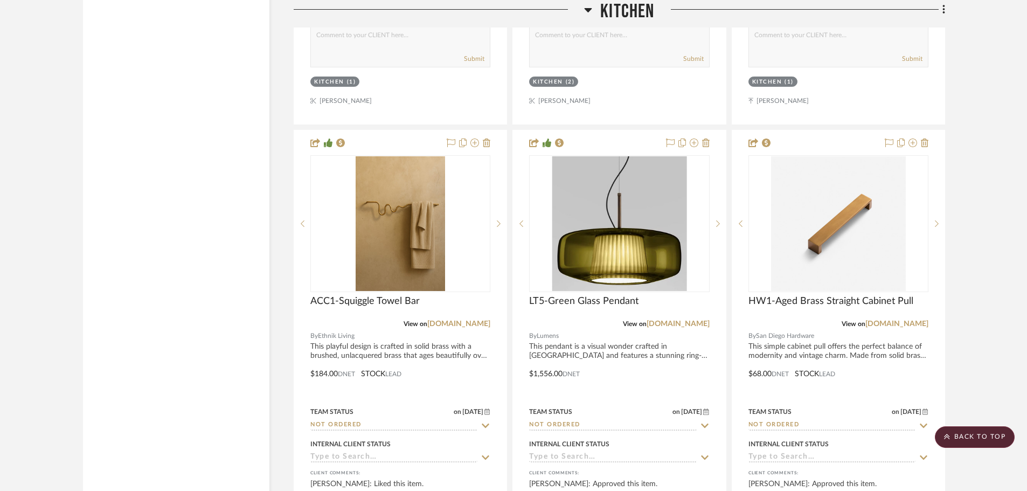
scroll to position [3287, 0]
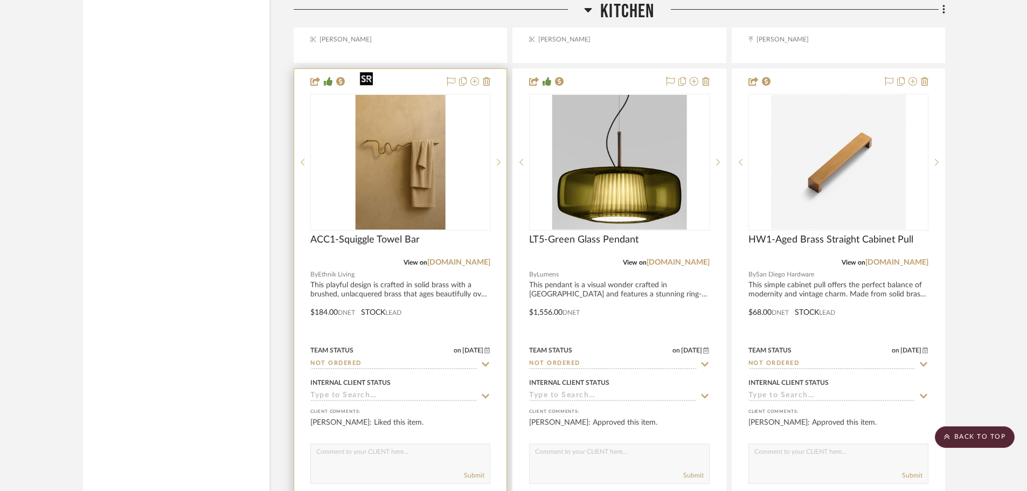
click at [364, 190] on img "0" at bounding box center [400, 162] width 89 height 135
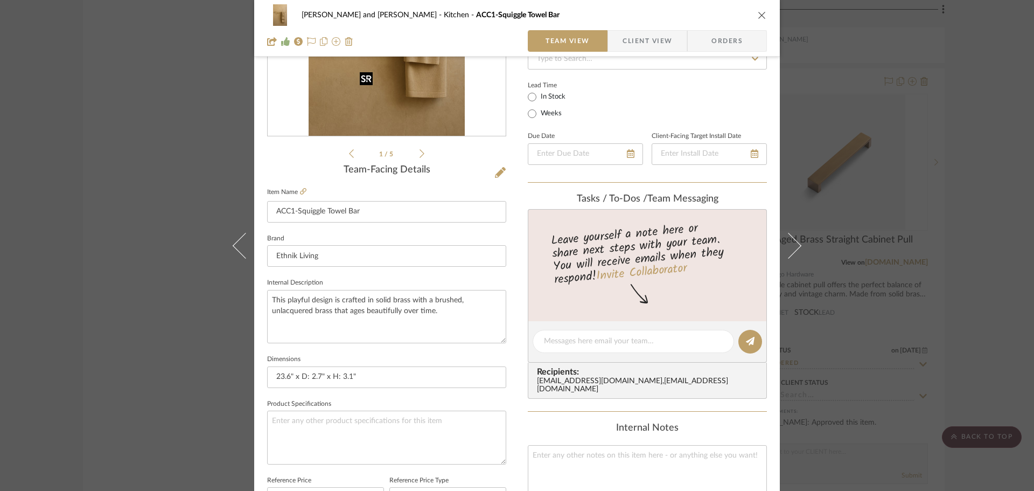
scroll to position [377, 0]
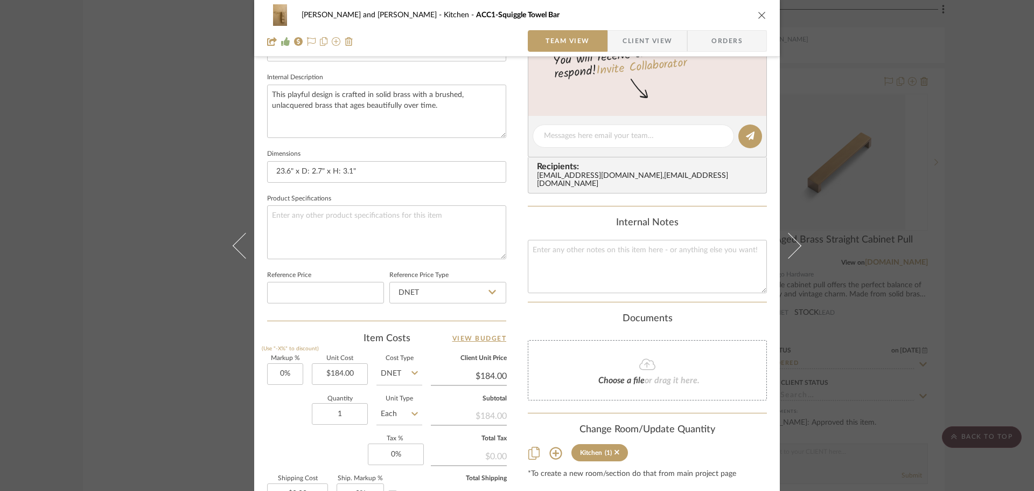
click at [759, 16] on icon "close" at bounding box center [762, 15] width 9 height 9
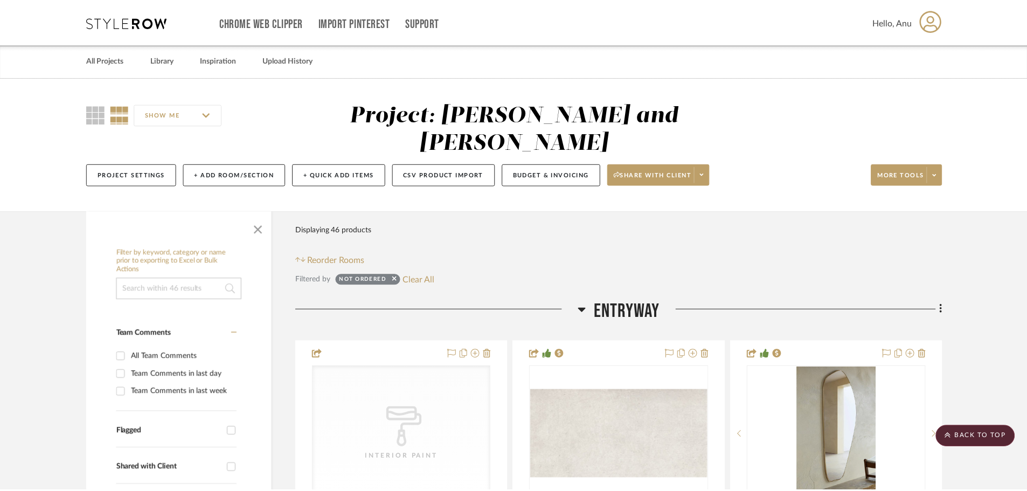
scroll to position [3287, 0]
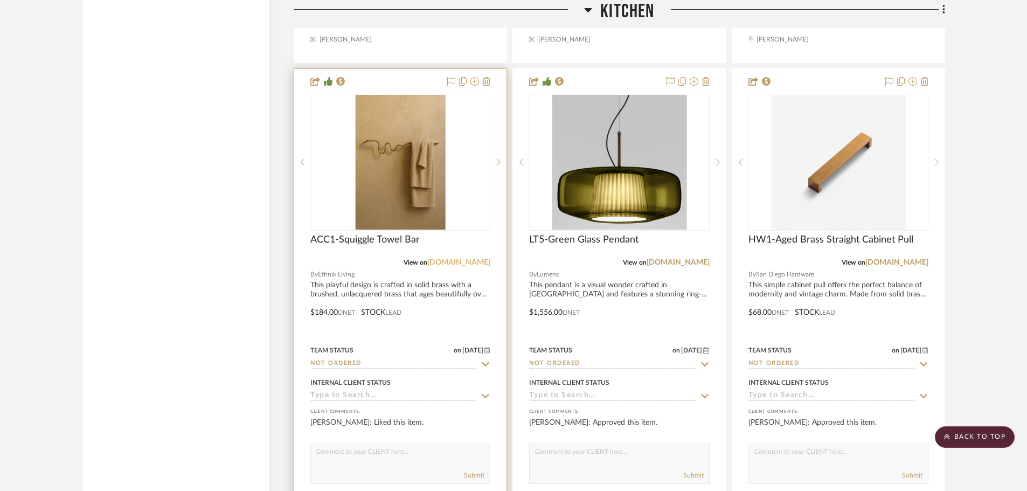
click at [455, 259] on link "ethnikliving.com" at bounding box center [458, 263] width 63 height 8
click at [330, 490] on div "Kitchen" at bounding box center [329, 499] width 30 height 8
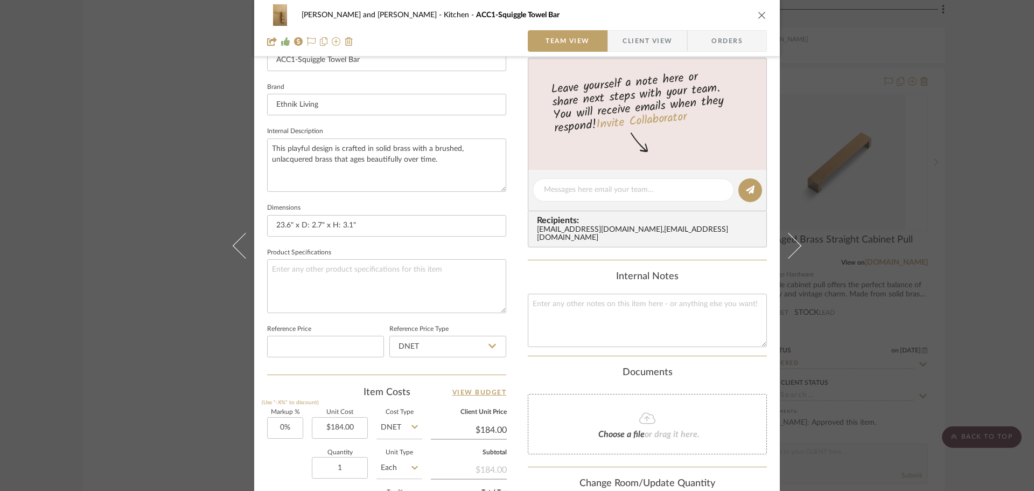
scroll to position [512, 0]
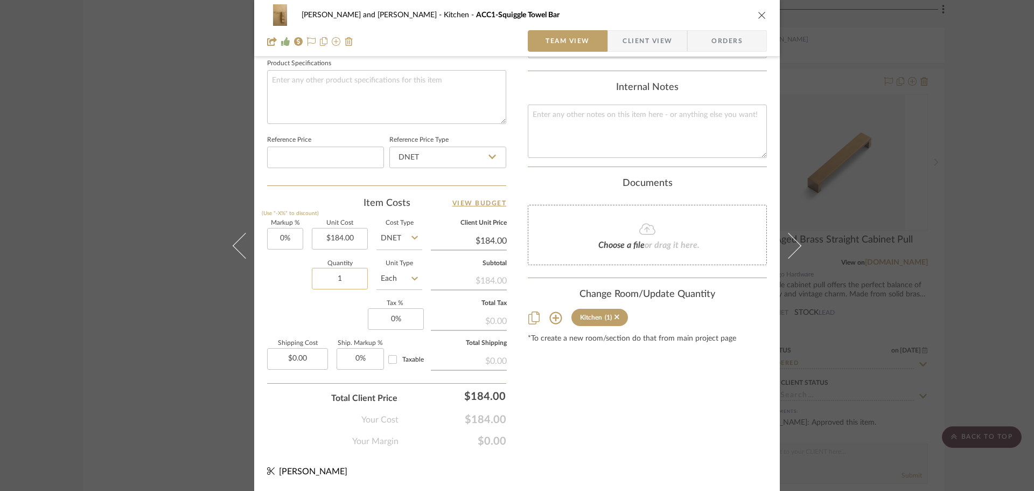
click at [342, 272] on input "1" at bounding box center [340, 279] width 56 height 22
click at [329, 310] on div "Markup % (Use "-X%" to discount) 0% Unit Cost $184.00 Cost Type DNET Client Uni…" at bounding box center [386, 298] width 239 height 157
click at [662, 426] on div "Content here copies to Client View - confirm visibility there. Show in Client D…" at bounding box center [647, 4] width 239 height 887
click at [1008, 290] on div "Joe and Melissa Home Kitchen ACC1-Squiggle Towel Bar Team View Client View Orde…" at bounding box center [517, 245] width 1034 height 491
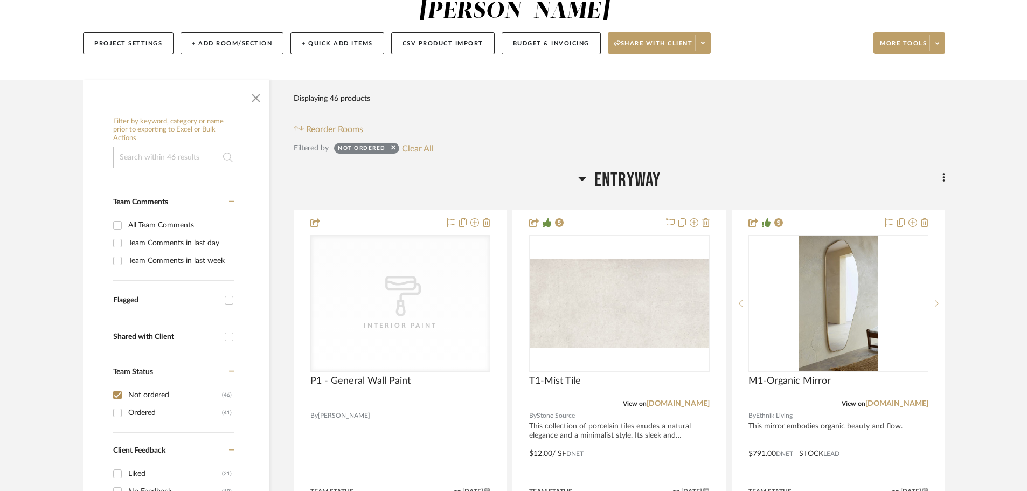
scroll to position [270, 0]
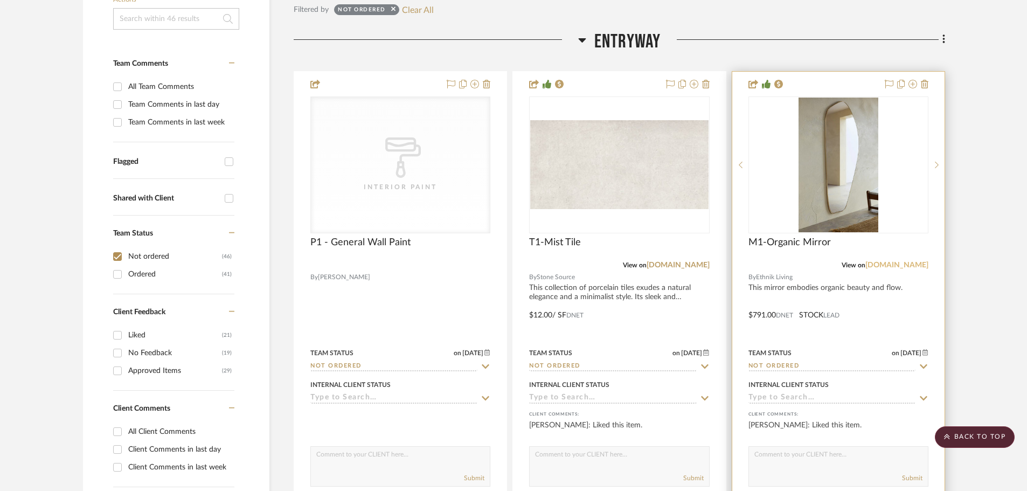
click at [915, 261] on link "ethnikliving.com" at bounding box center [896, 265] width 63 height 8
click at [757, 286] on div at bounding box center [838, 307] width 212 height 471
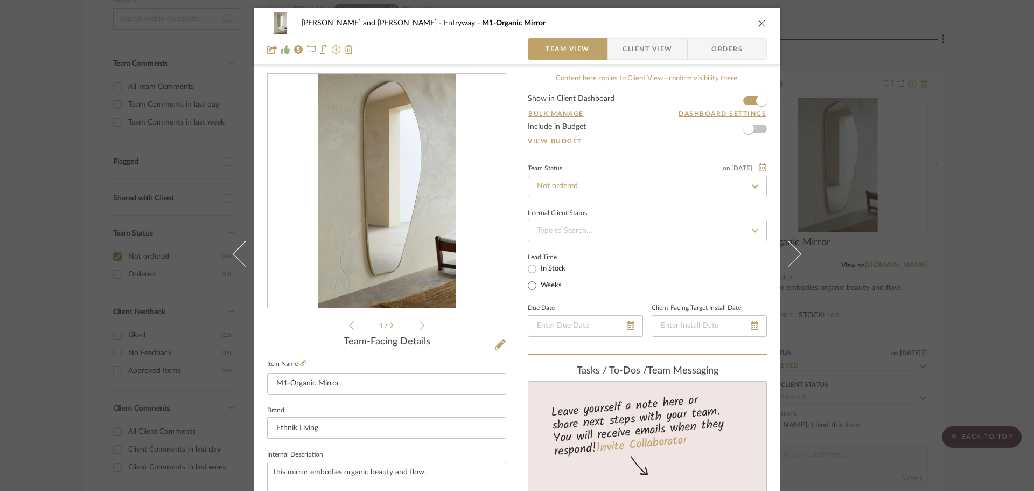
scroll to position [377, 0]
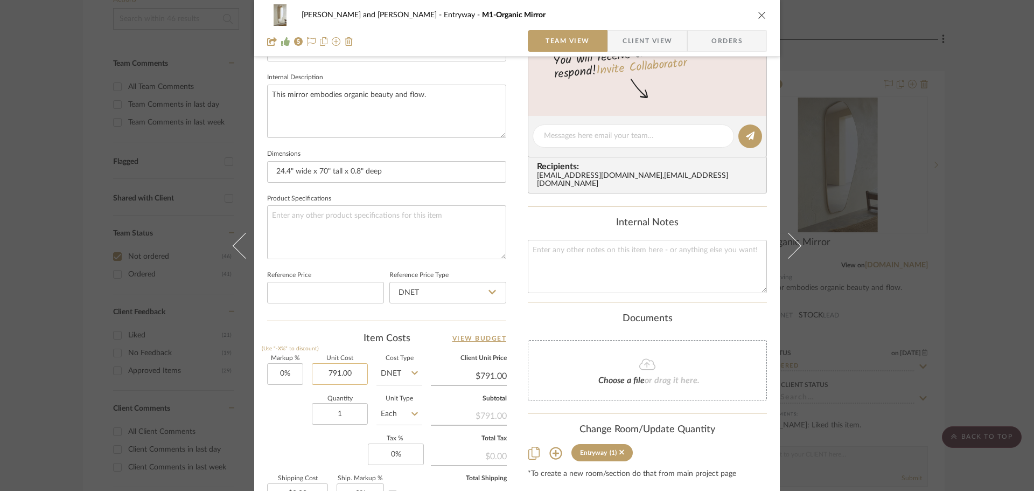
click at [351, 377] on input "791.00" at bounding box center [340, 374] width 56 height 22
click at [285, 408] on div "Quantity 1 Unit Type Each" at bounding box center [344, 415] width 155 height 38
click at [974, 301] on div "Joe and Melissa Home Entryway M1-Organic Mirror Team View Client View Orders 1 …" at bounding box center [517, 245] width 1034 height 491
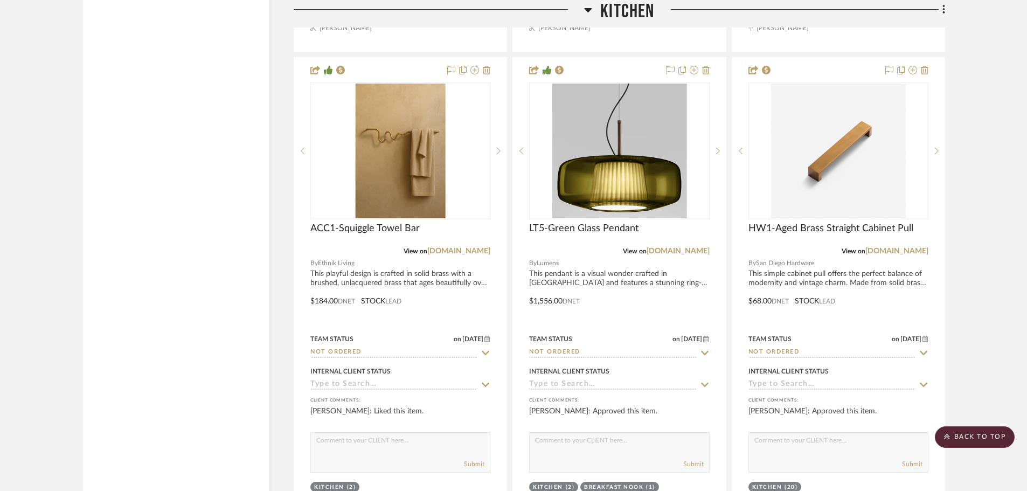
scroll to position [3394, 0]
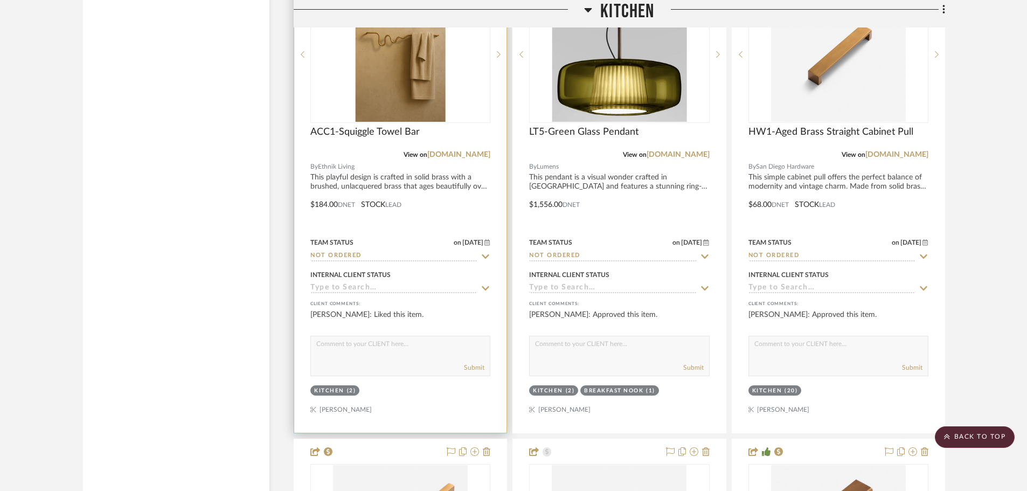
click at [322, 177] on div at bounding box center [400, 196] width 212 height 471
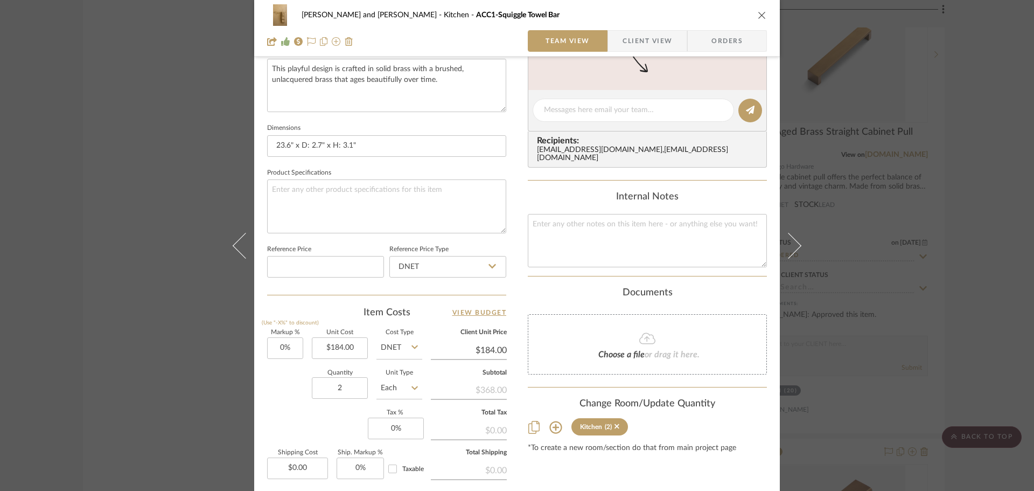
scroll to position [512, 0]
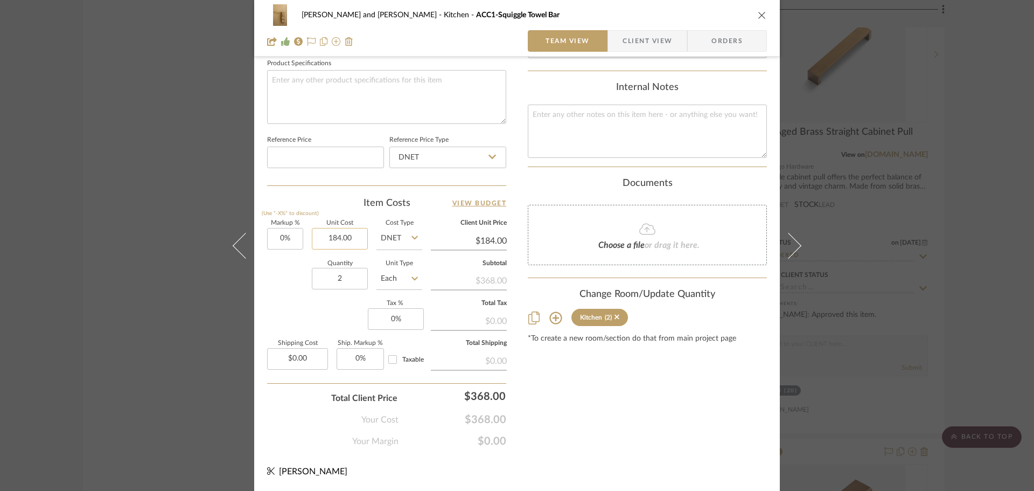
click at [354, 230] on input "184.00" at bounding box center [340, 239] width 56 height 22
click at [610, 374] on div "Content here copies to Client View - confirm visibility there. Show in Client D…" at bounding box center [647, 4] width 239 height 887
click at [966, 203] on div "Joe and Melissa Home Kitchen ACC1-Squiggle Towel Bar Team View Client View Orde…" at bounding box center [517, 245] width 1034 height 491
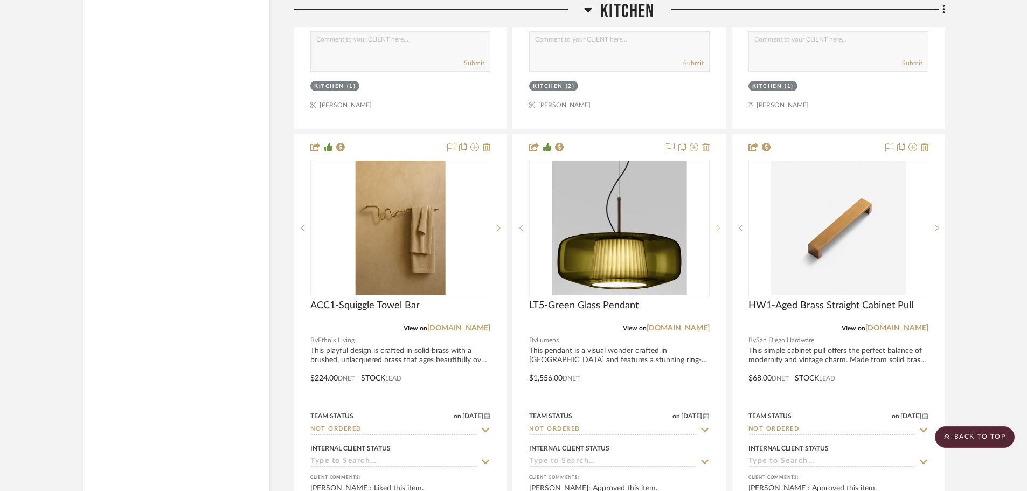
scroll to position [3394, 0]
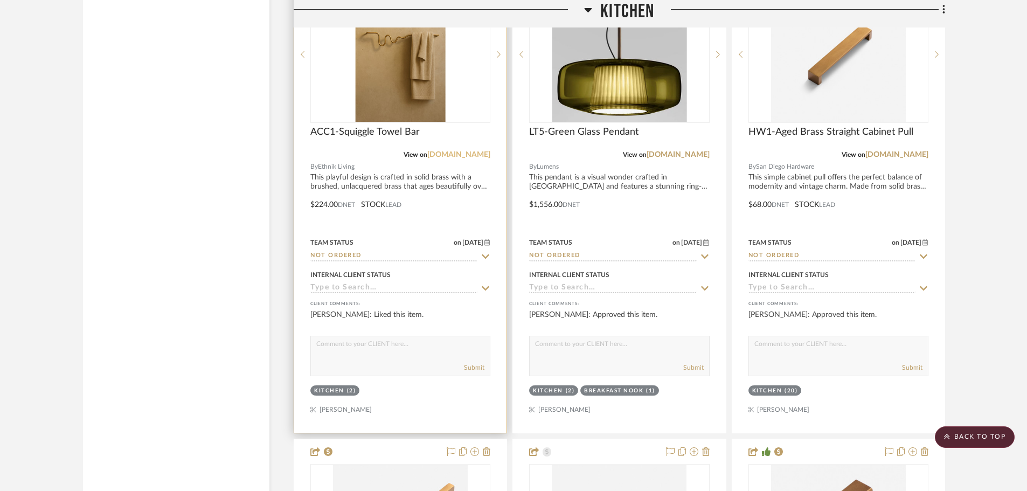
click at [448, 151] on link "ethnikliving.com" at bounding box center [458, 155] width 63 height 8
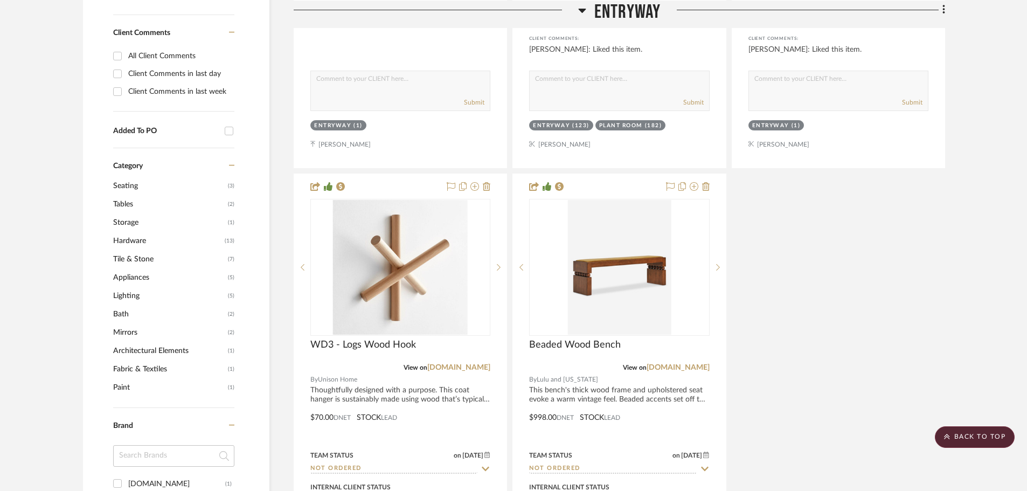
scroll to position [539, 0]
